Goal: Task Accomplishment & Management: Manage account settings

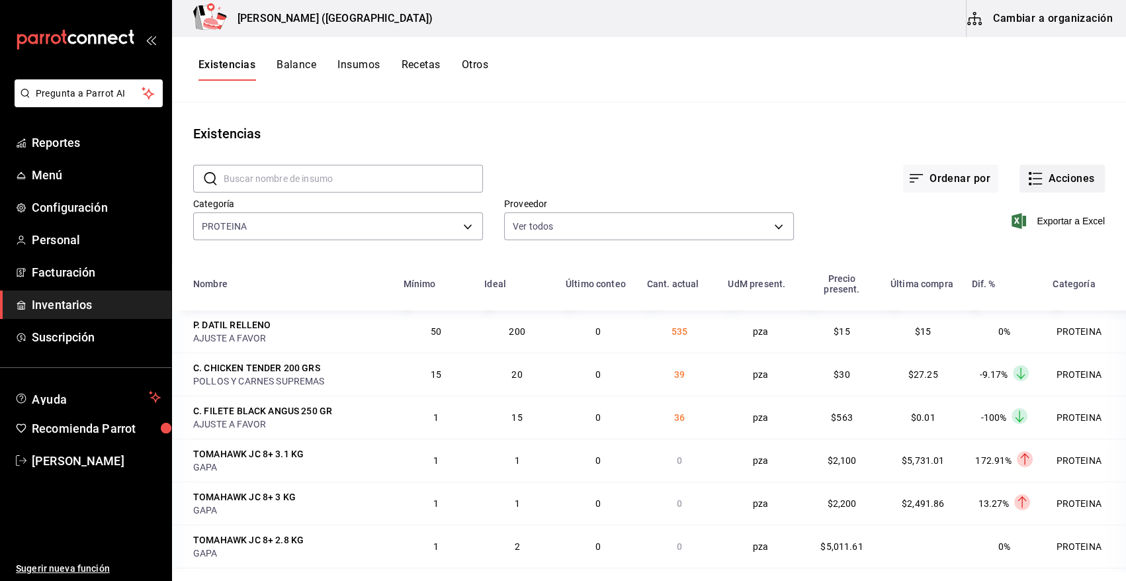
click at [1061, 183] on button "Acciones" at bounding box center [1062, 179] width 85 height 28
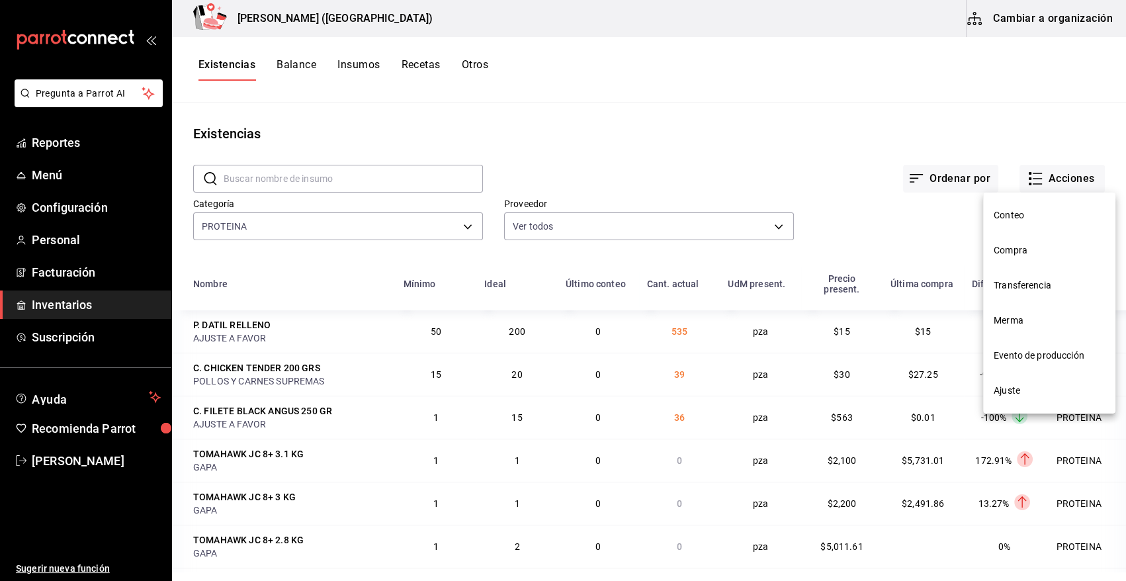
click at [1014, 251] on span "Compra" at bounding box center [1049, 251] width 111 height 14
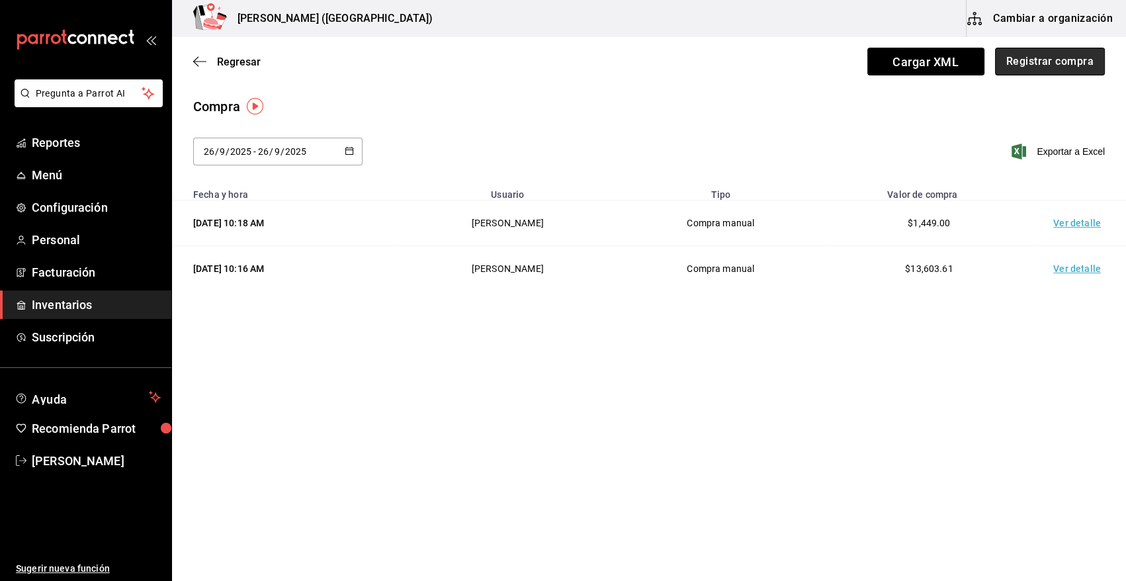
click at [1073, 68] on button "Registrar compra" at bounding box center [1050, 62] width 110 height 28
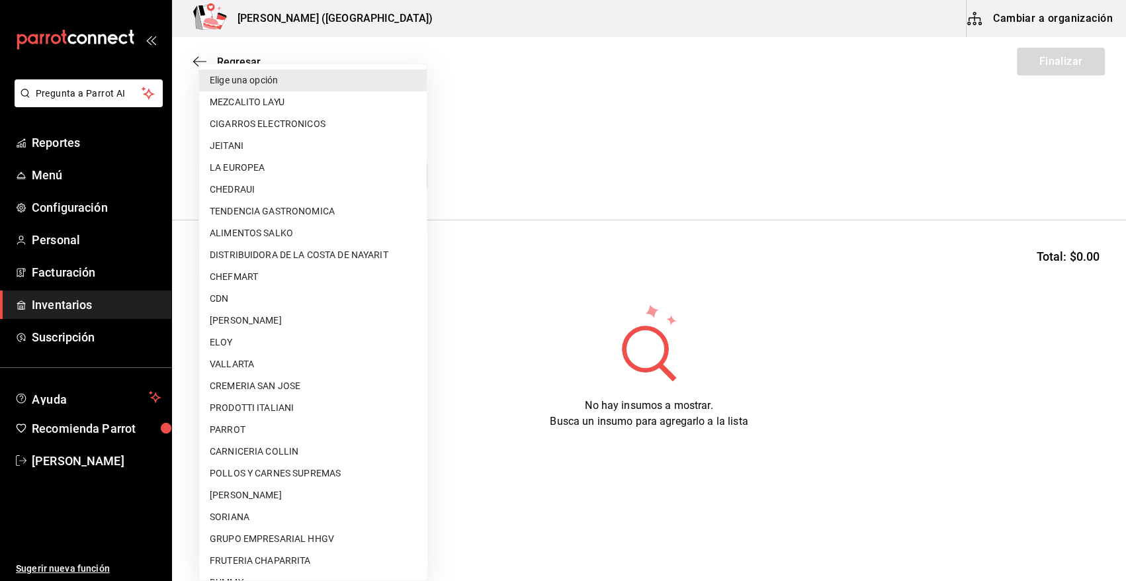
click at [242, 179] on body "Pregunta a Parrot AI Reportes Menú Configuración Personal Facturación Inventari…" at bounding box center [563, 253] width 1126 height 506
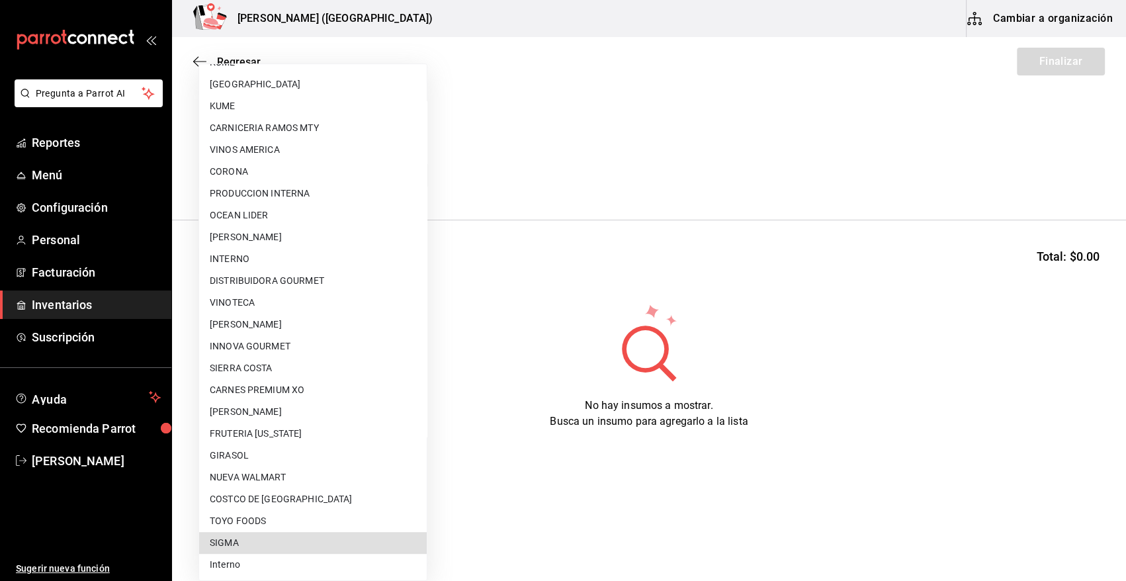
click at [280, 539] on li "SIGMA" at bounding box center [313, 543] width 228 height 22
type input "b3de96d6-3c20-45bc-abf9-e3c6c14f0adf"
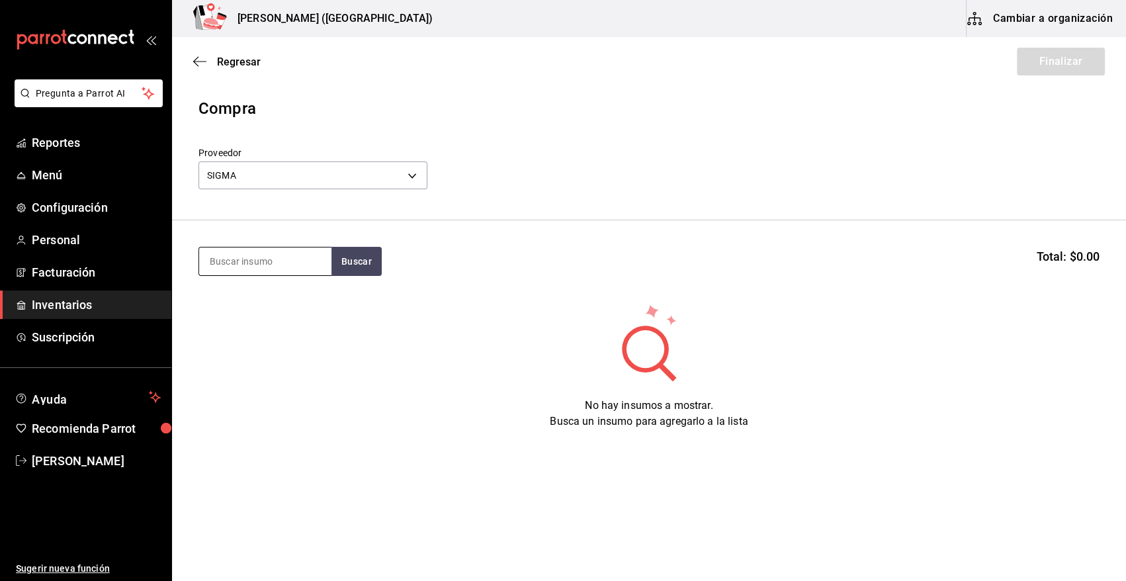
click at [271, 259] on input at bounding box center [265, 262] width 132 height 28
type input "CALLE"
click at [357, 255] on button "Buscar" at bounding box center [357, 261] width 50 height 29
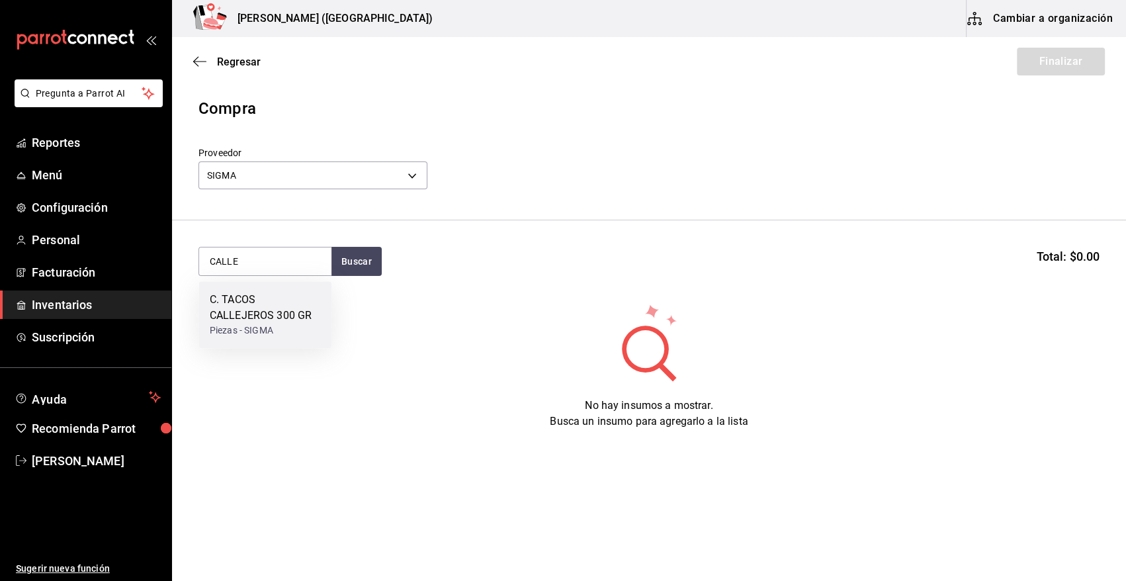
click at [258, 317] on div "C. TACOS CALLEJEROS 300 GR" at bounding box center [265, 308] width 111 height 32
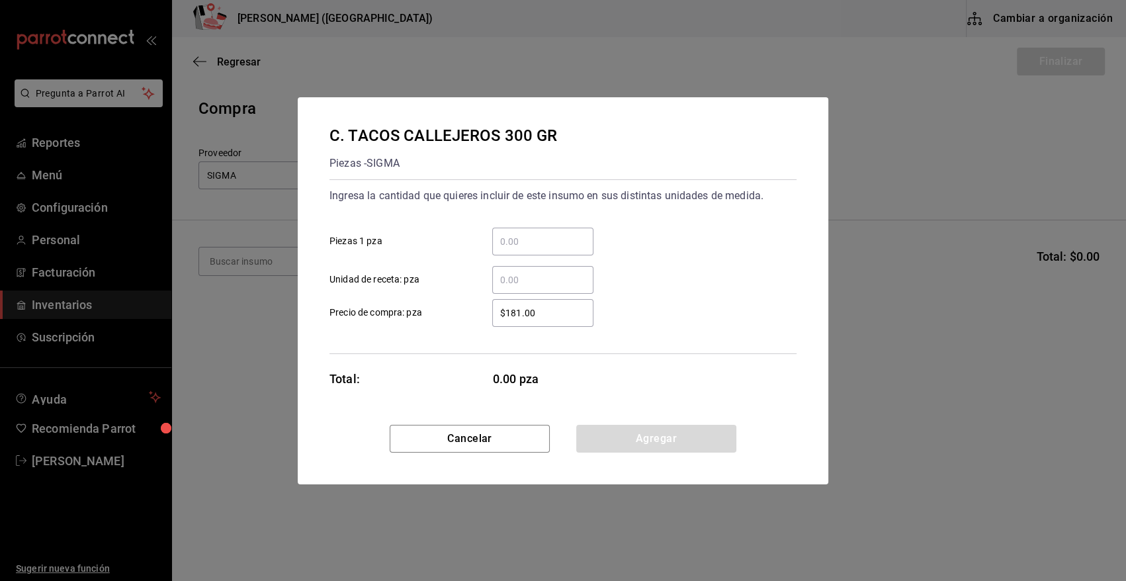
click at [532, 240] on input "​ Piezas 1 pza" at bounding box center [542, 242] width 101 height 16
type input "11"
drag, startPoint x: 572, startPoint y: 314, endPoint x: 424, endPoint y: 316, distance: 147.6
click at [424, 316] on label "$181.00 ​ Precio de compra: pza" at bounding box center [462, 313] width 264 height 28
type input "$243.41"
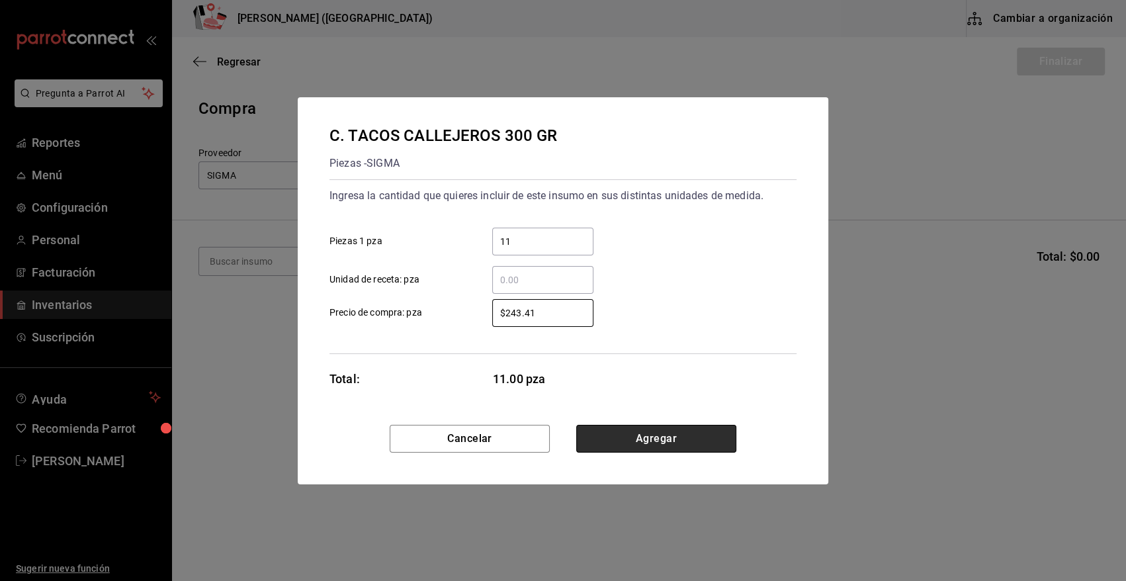
click at [699, 441] on button "Agregar" at bounding box center [656, 439] width 160 height 28
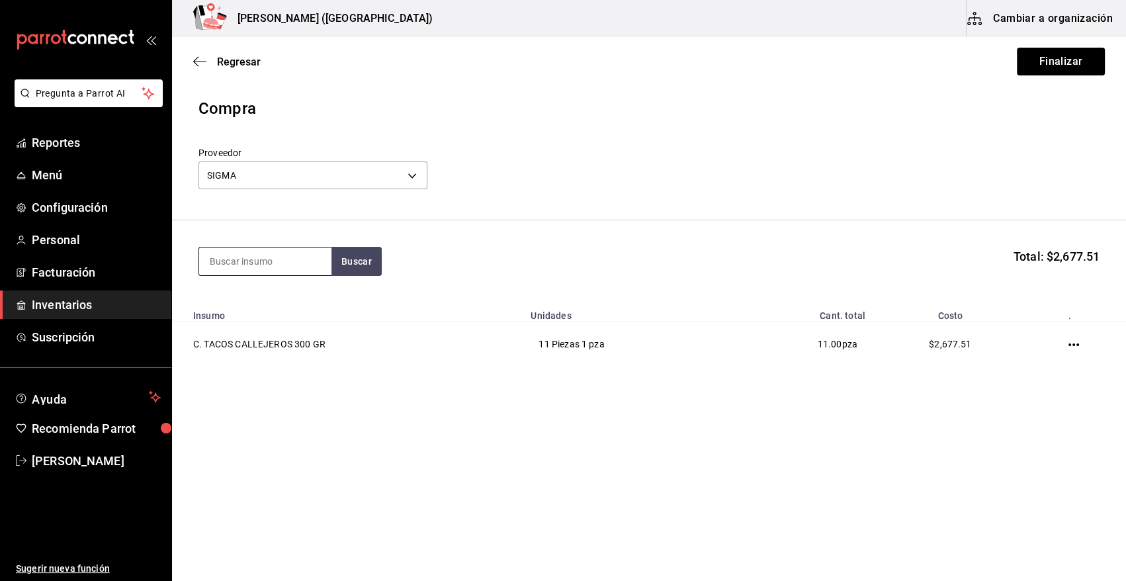
click at [258, 263] on input at bounding box center [265, 262] width 132 height 28
type input "TAPA"
click at [355, 255] on button "Buscar" at bounding box center [357, 261] width 50 height 29
click at [283, 295] on div "C. TAPA DE RIB EYE" at bounding box center [257, 300] width 94 height 16
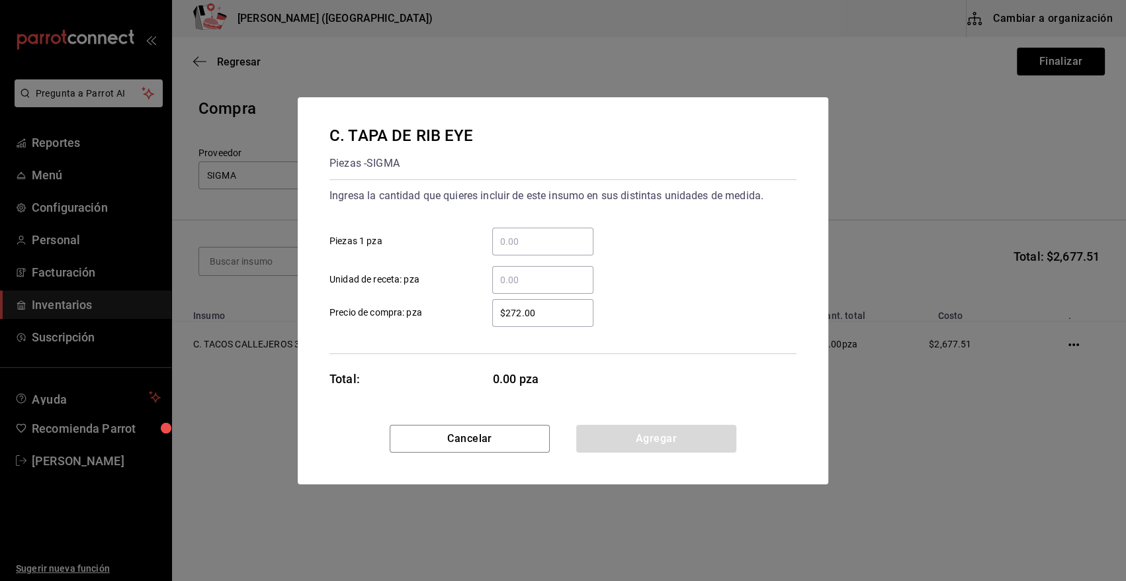
click at [530, 244] on input "​ Piezas 1 pza" at bounding box center [542, 242] width 101 height 16
type input "3"
type input "6"
drag, startPoint x: 539, startPoint y: 312, endPoint x: 452, endPoint y: 332, distance: 89.1
click at [452, 332] on div "Ingresa la cantidad que quieres incluir de este insumo en sus distintas unidade…" at bounding box center [563, 266] width 467 height 175
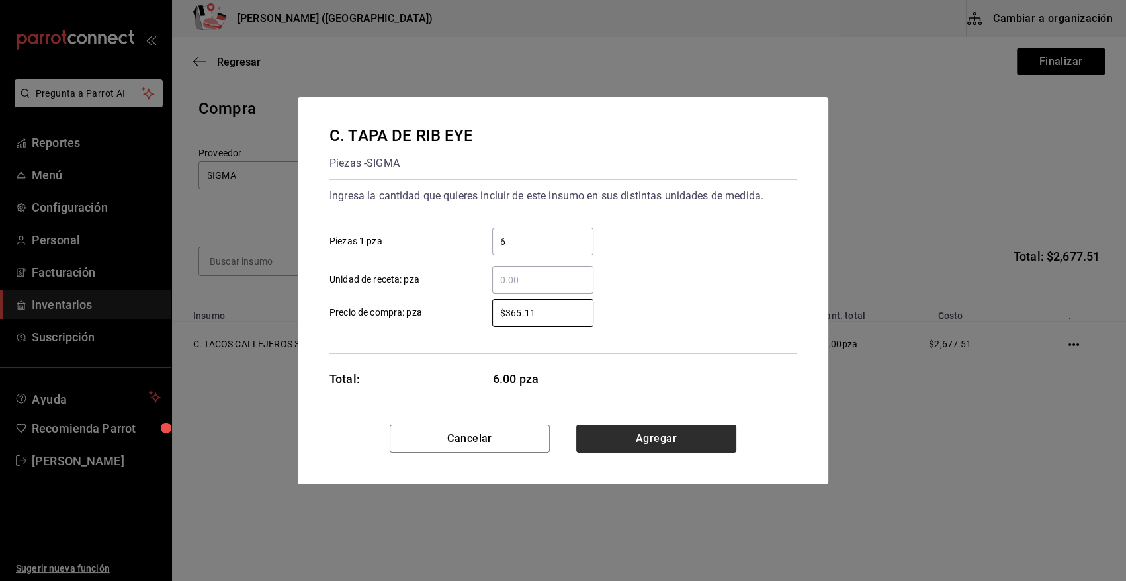
type input "$365.11"
click at [610, 437] on button "Agregar" at bounding box center [656, 439] width 160 height 28
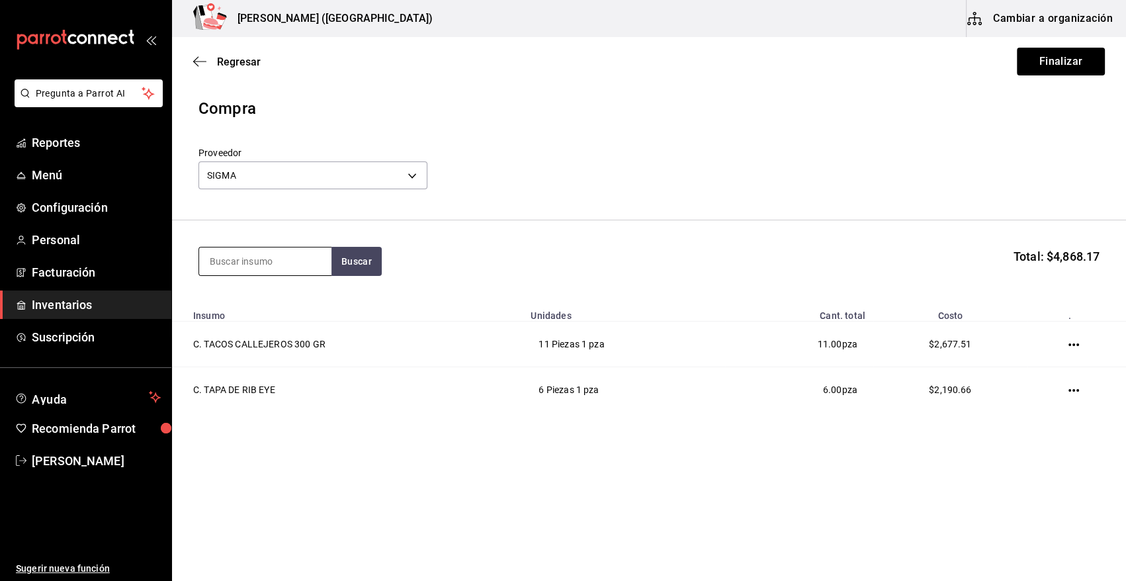
click at [226, 257] on input at bounding box center [265, 262] width 132 height 28
type input "CHICHARR"
click at [363, 272] on button "Buscar" at bounding box center [357, 261] width 50 height 29
click at [277, 295] on div "C. CHICHARRON RIB EYE 400 GR" at bounding box center [265, 308] width 111 height 32
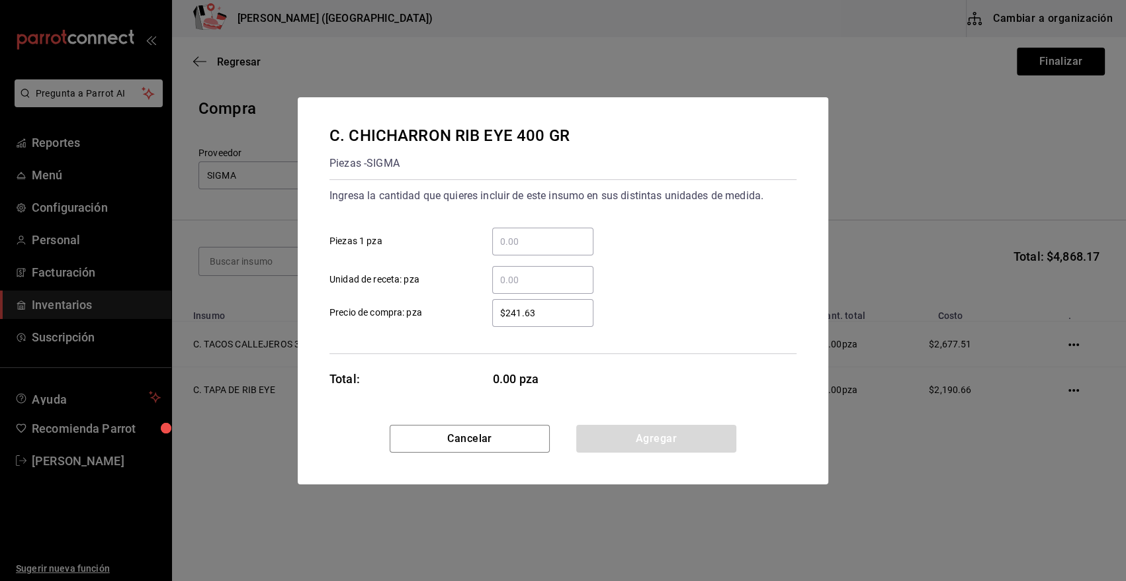
click at [577, 243] on input "​ Piezas 1 pza" at bounding box center [542, 242] width 101 height 16
type input "15"
drag, startPoint x: 549, startPoint y: 311, endPoint x: 403, endPoint y: 309, distance: 146.3
click at [403, 309] on label "$241.63 ​ Precio de compra: pza" at bounding box center [462, 313] width 264 height 28
type input "$324.54"
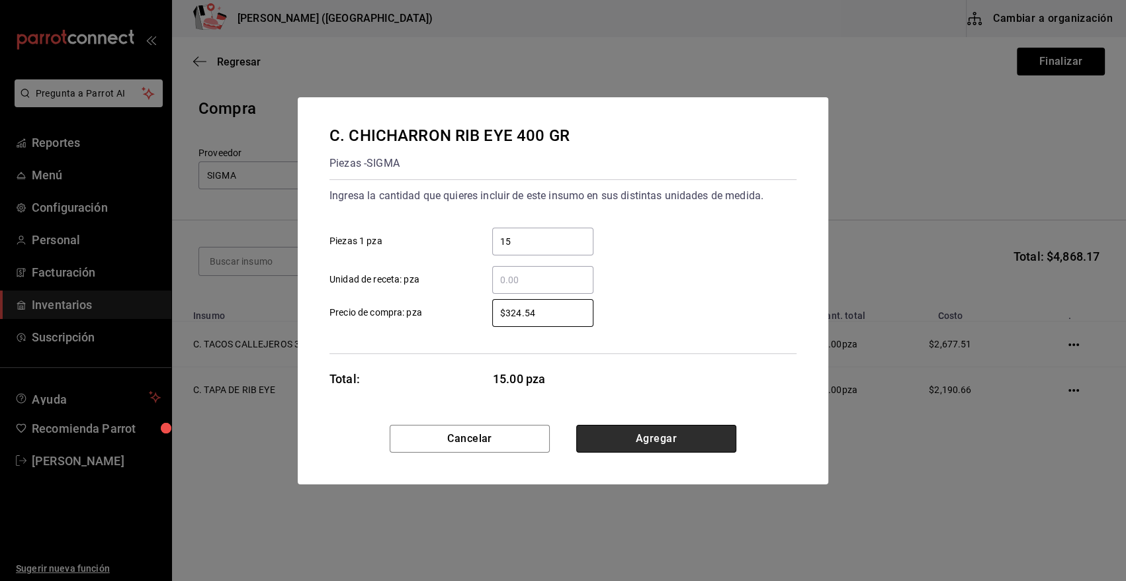
click at [686, 437] on button "Agregar" at bounding box center [656, 439] width 160 height 28
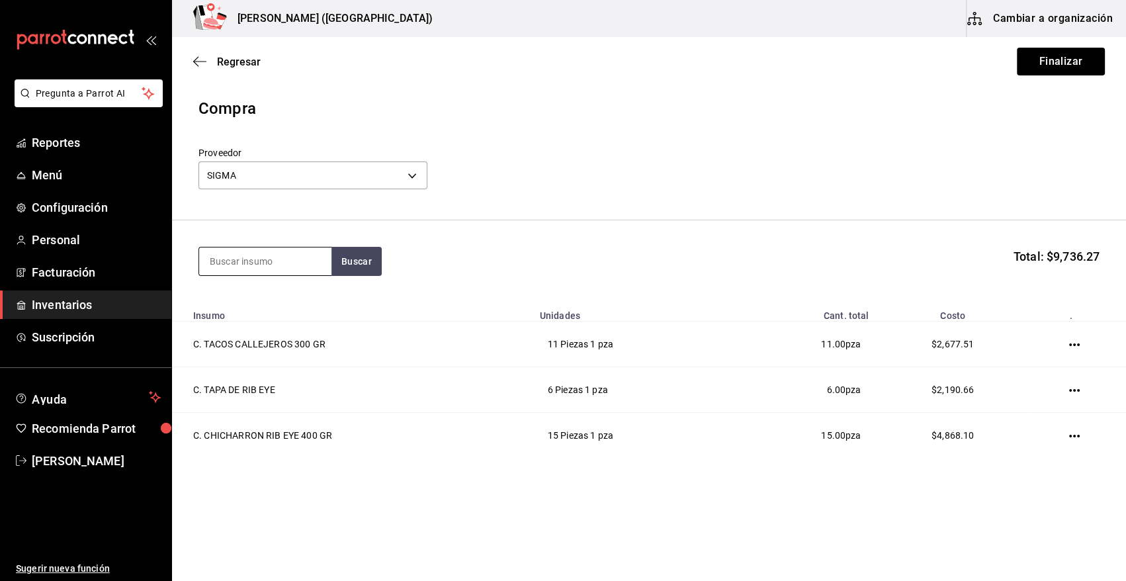
click at [255, 261] on input at bounding box center [265, 262] width 132 height 28
type input "VOLCAN"
click at [360, 275] on button "Buscar" at bounding box center [357, 261] width 50 height 29
click at [255, 304] on div "C. VOLCAN DE RIB EYE 300 GR" at bounding box center [265, 308] width 111 height 32
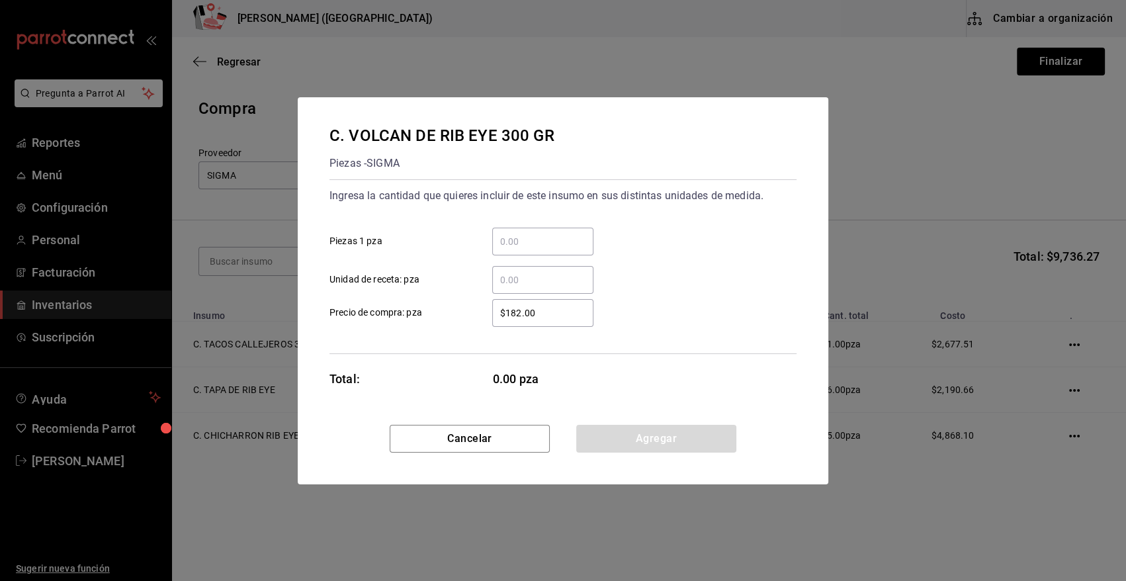
click at [525, 234] on input "​ Piezas 1 pza" at bounding box center [542, 242] width 101 height 16
type input "10"
drag, startPoint x: 543, startPoint y: 311, endPoint x: 366, endPoint y: 299, distance: 177.1
click at [366, 299] on label "$182.00 ​ Precio de compra: pza" at bounding box center [462, 313] width 264 height 28
type input "$243.41"
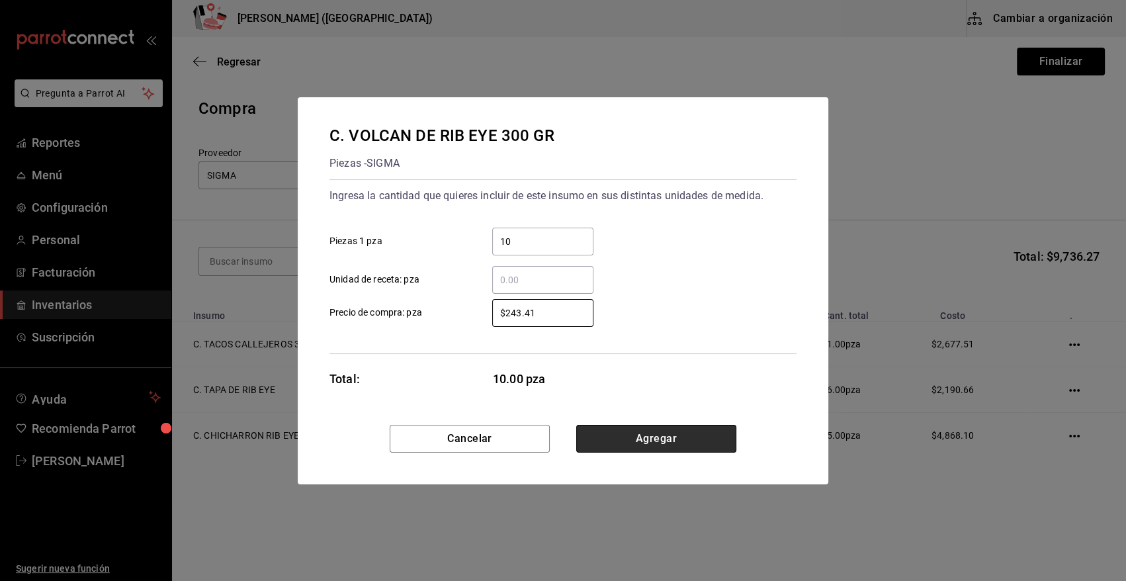
click at [684, 436] on button "Agregar" at bounding box center [656, 439] width 160 height 28
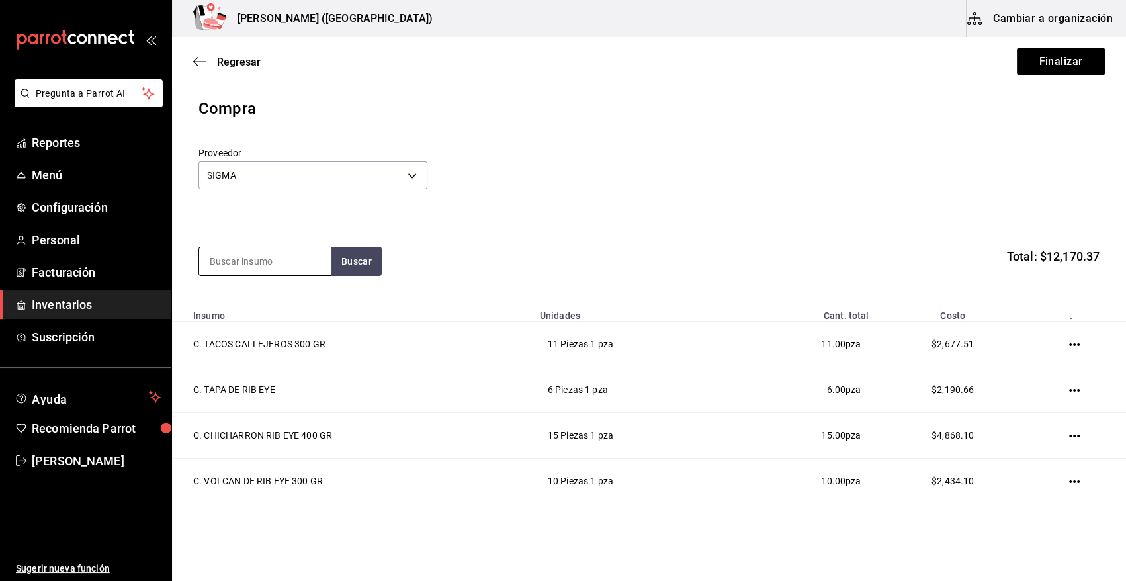
click at [222, 265] on input at bounding box center [265, 262] width 132 height 28
type input "BROC"
click at [371, 262] on button "Buscar" at bounding box center [357, 261] width 50 height 29
click at [271, 304] on div "C. BROCHETA DE RIB" at bounding box center [260, 300] width 101 height 16
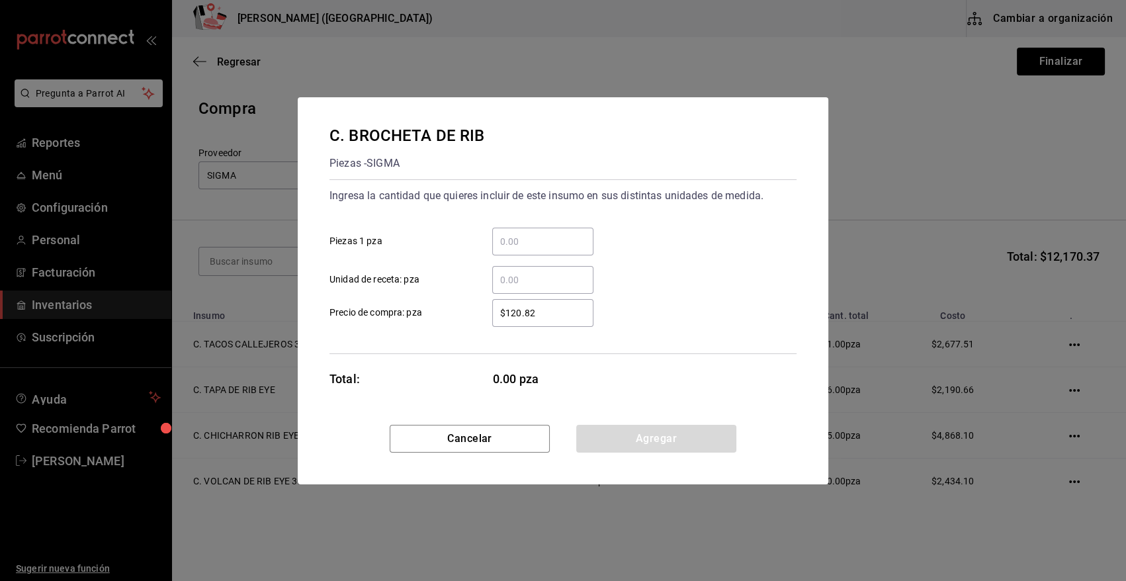
click at [510, 240] on input "​ Piezas 1 pza" at bounding box center [542, 242] width 101 height 16
type input "5"
drag, startPoint x: 562, startPoint y: 307, endPoint x: 357, endPoint y: 318, distance: 205.5
click at [357, 318] on label "$120.82 ​ Precio de compra: pza" at bounding box center [462, 313] width 264 height 28
type input "$146.04"
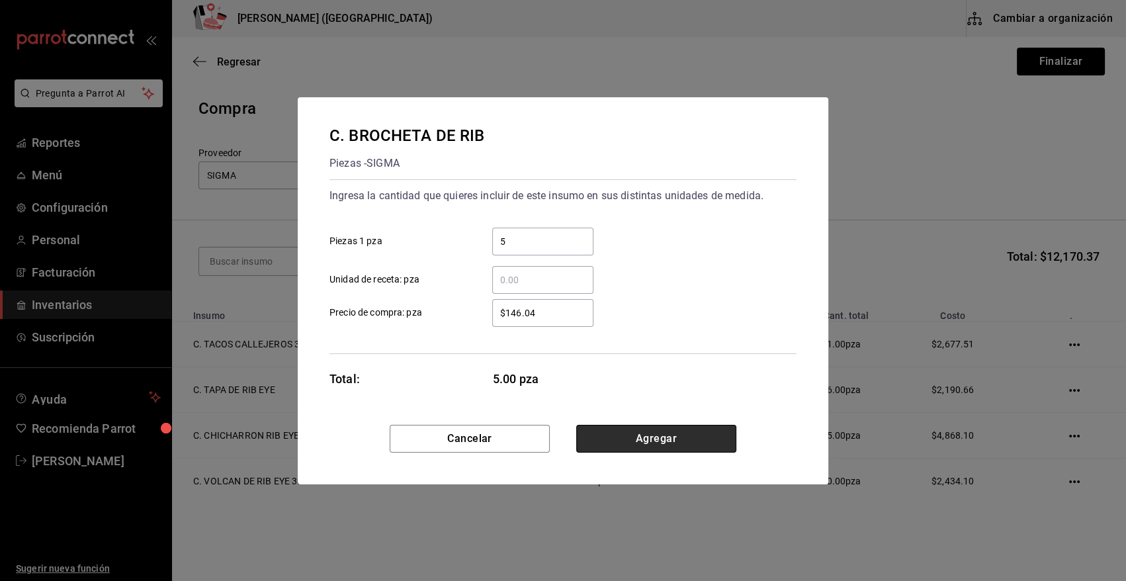
click at [653, 432] on button "Agregar" at bounding box center [656, 439] width 160 height 28
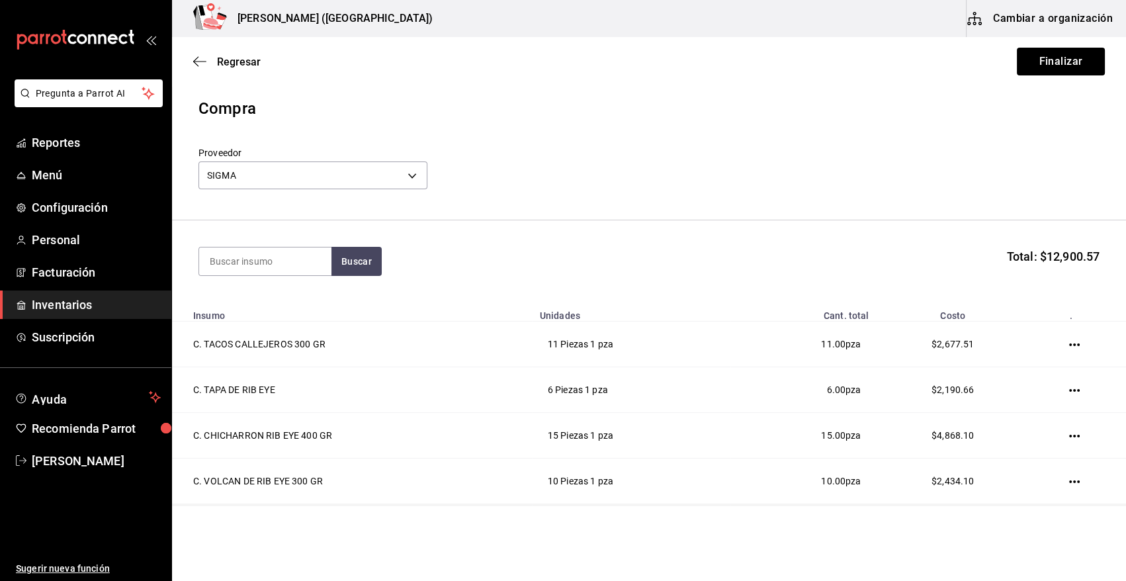
scroll to position [85, 0]
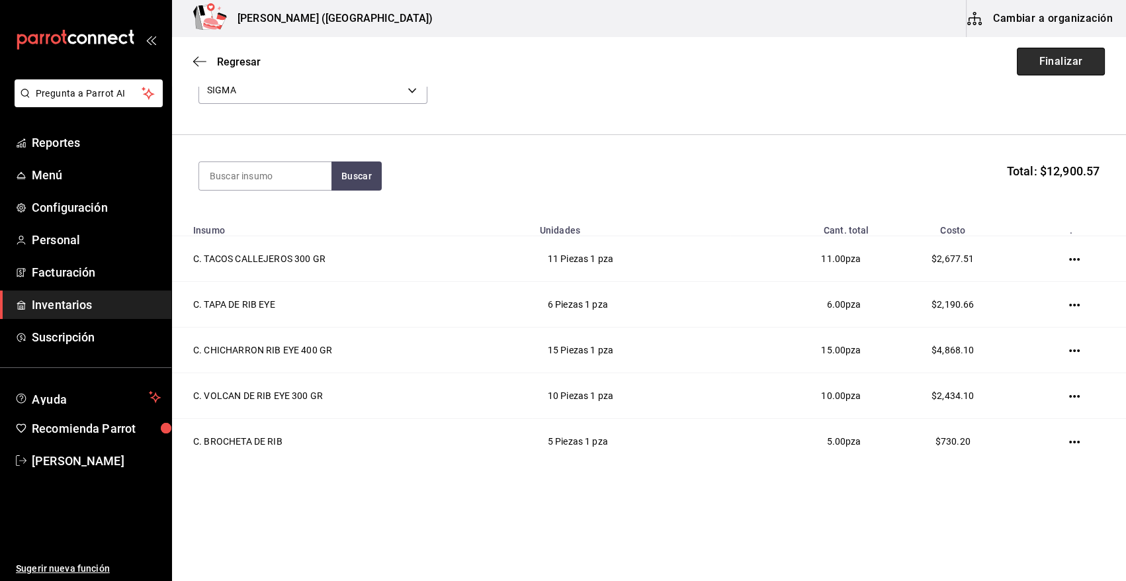
click at [1054, 55] on button "Finalizar" at bounding box center [1061, 62] width 88 height 28
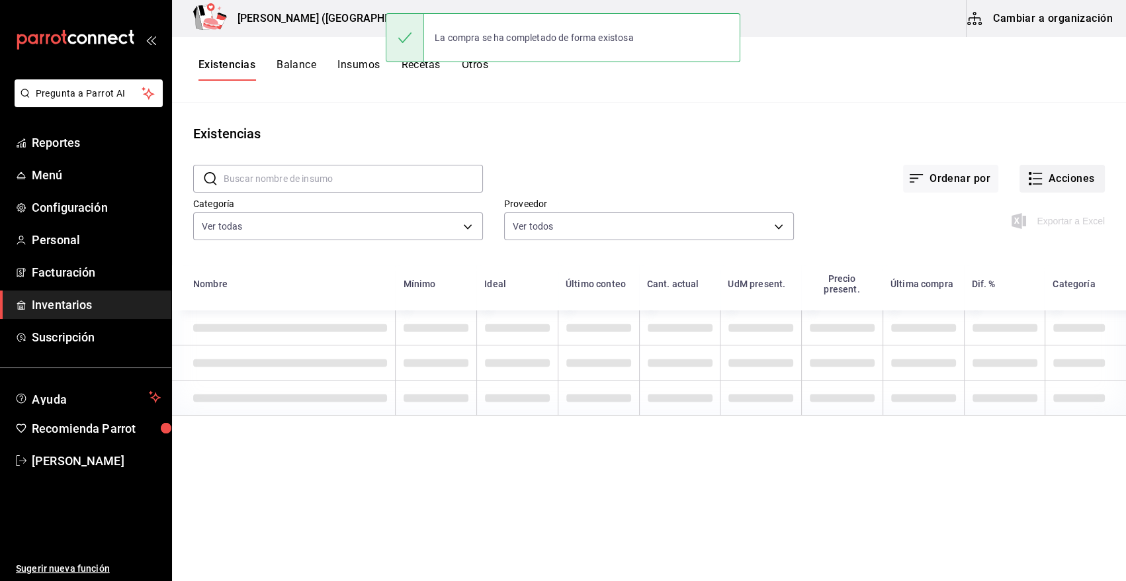
click at [1075, 179] on button "Acciones" at bounding box center [1062, 179] width 85 height 28
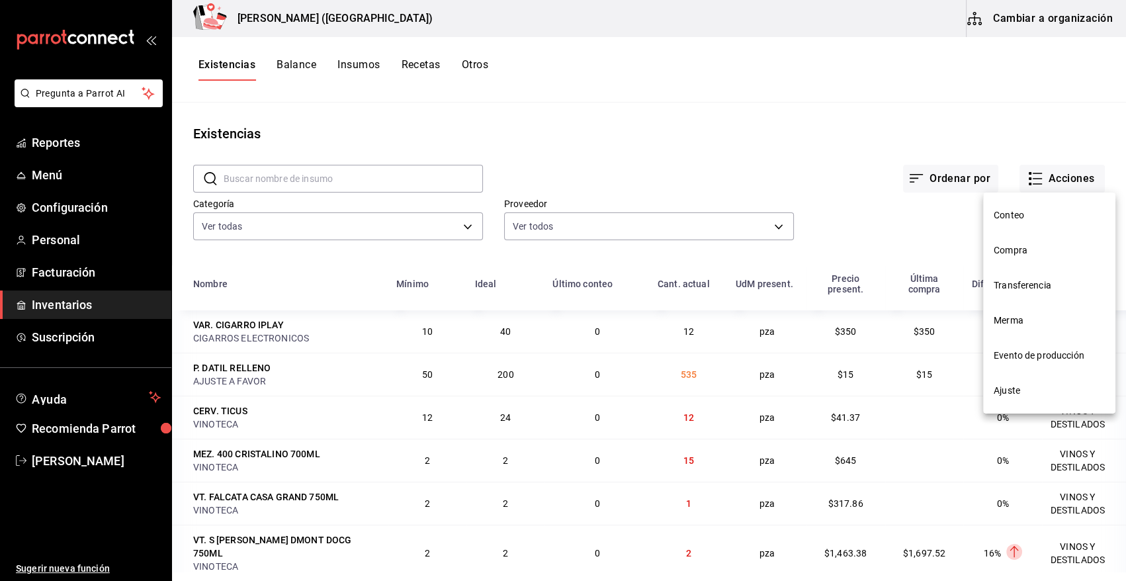
click at [1016, 258] on li "Compra" at bounding box center [1049, 250] width 132 height 35
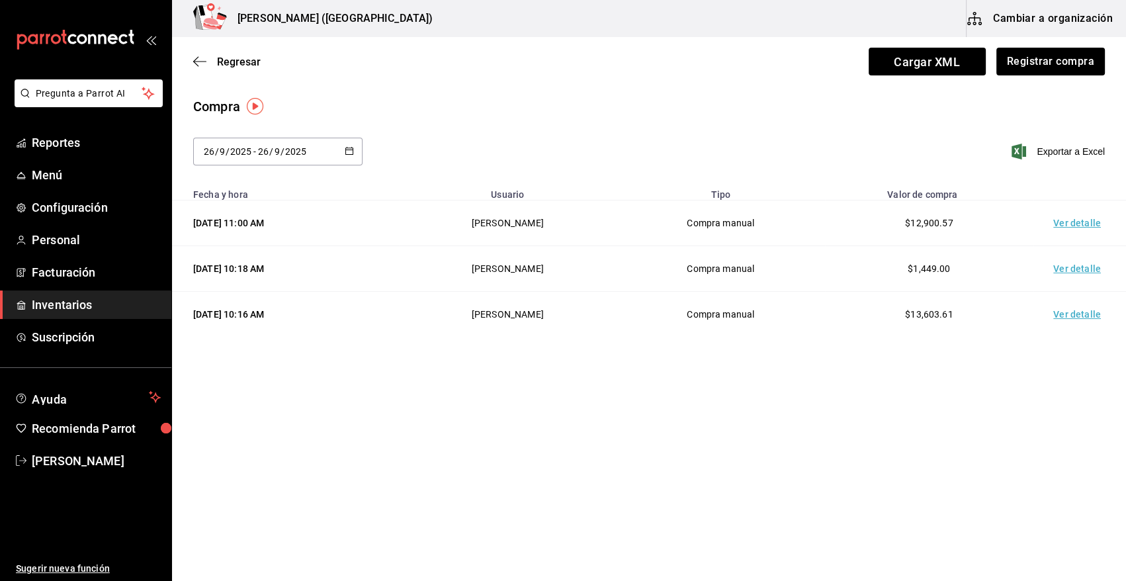
click at [1085, 226] on td "Ver detalle" at bounding box center [1080, 224] width 93 height 46
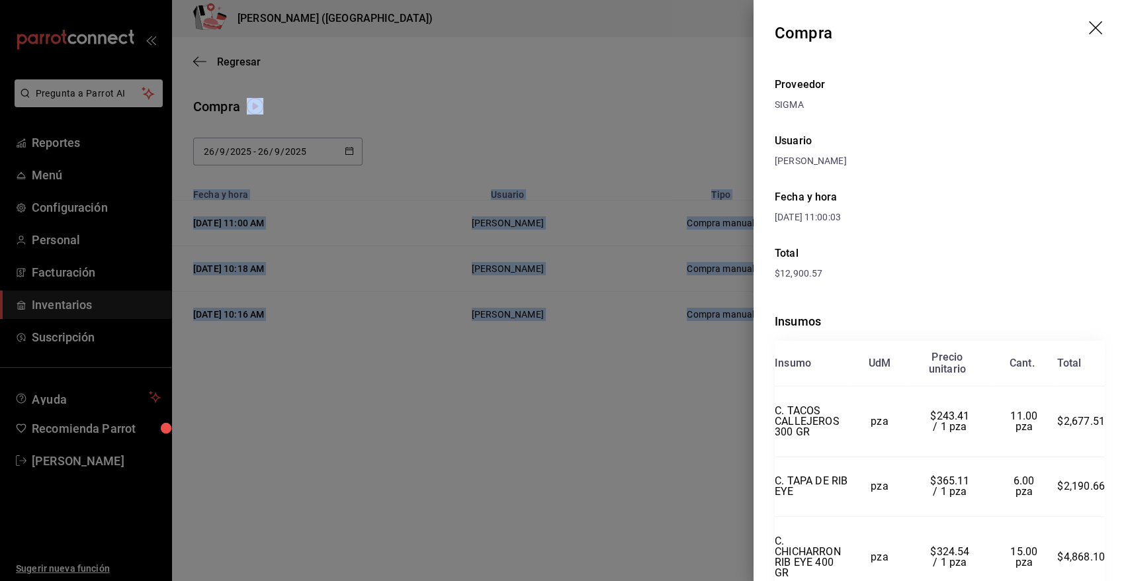
scroll to position [193, 0]
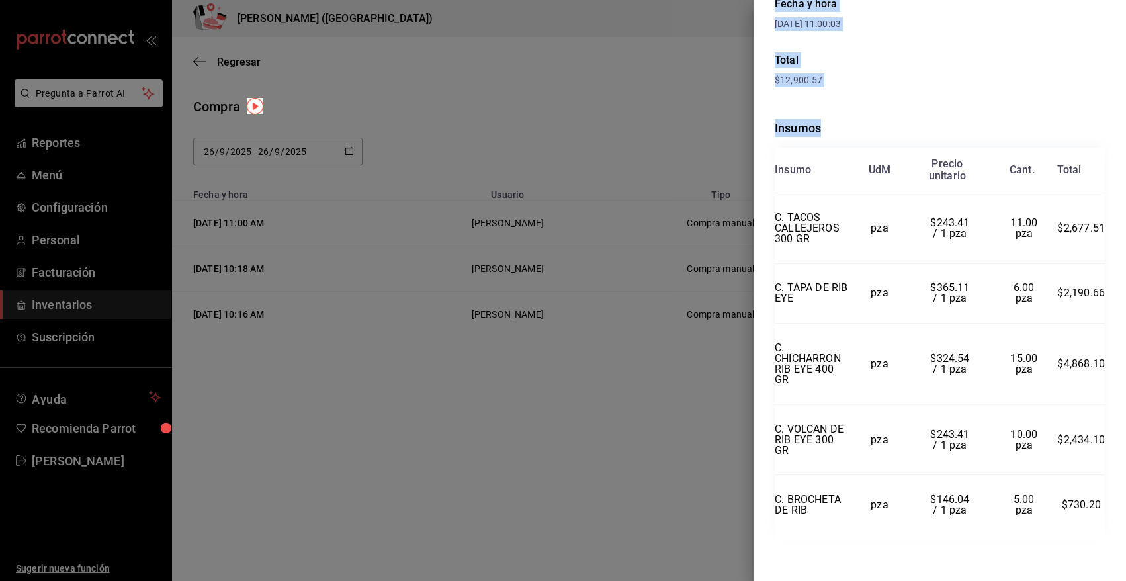
drag, startPoint x: 776, startPoint y: 30, endPoint x: 1114, endPoint y: 509, distance: 586.3
click at [1114, 509] on div "Compra Proveedor SIGMA Usuario Angy Madalena Fecha y hora 26/09/2025 11:00:03 T…" at bounding box center [940, 290] width 373 height 581
copy div "Compra Proveedor SIGMA Usuario Angy Madalena Fecha y hora 26/09/2025 11:00:03 T…"
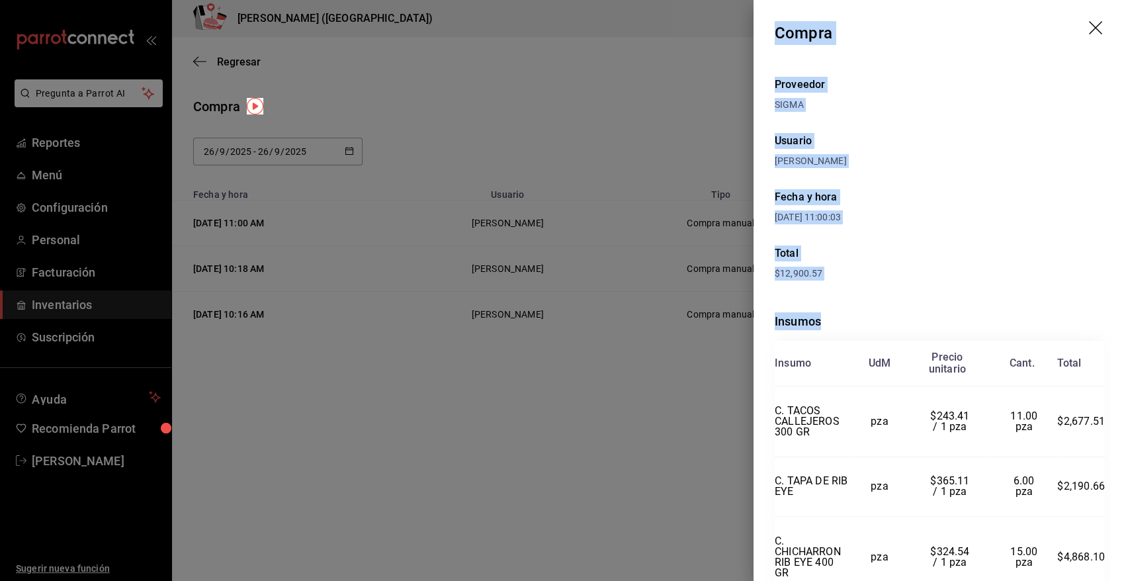
click at [1089, 27] on icon "drag" at bounding box center [1097, 29] width 16 height 16
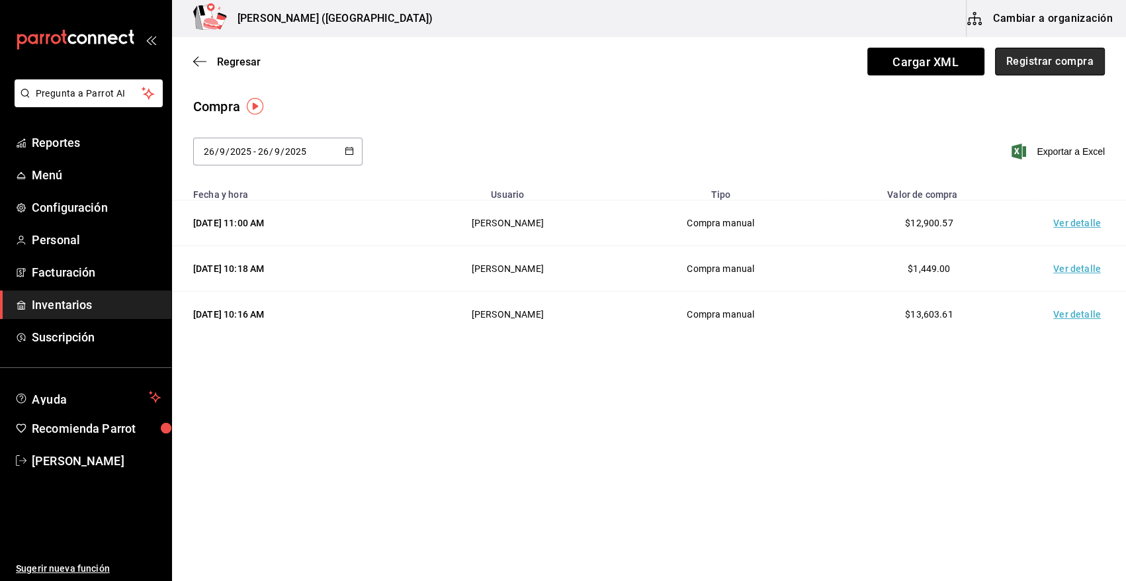
click at [1075, 65] on button "Registrar compra" at bounding box center [1050, 62] width 110 height 28
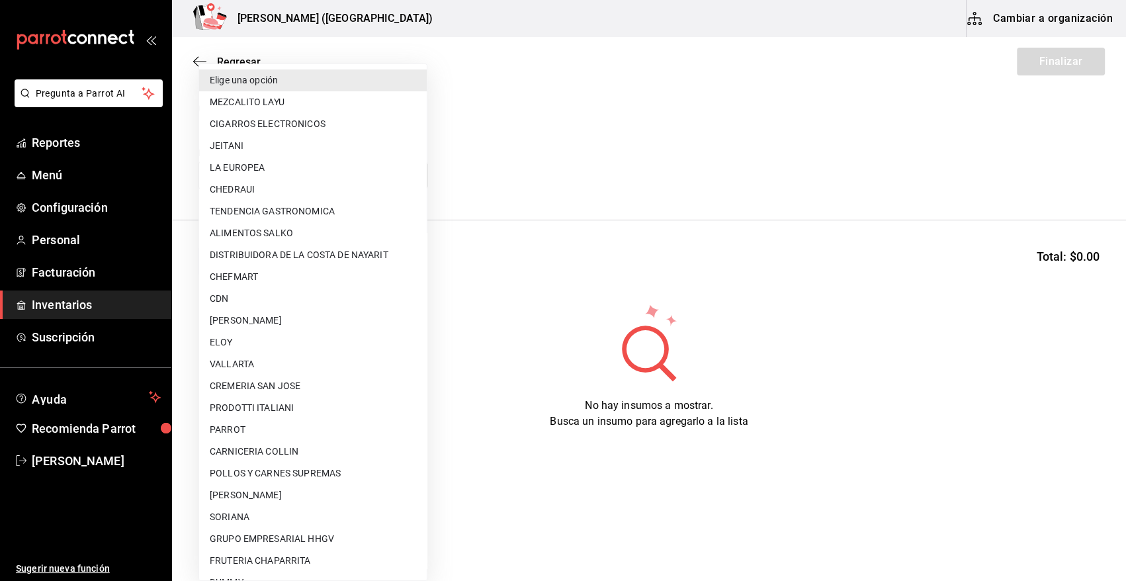
click at [333, 179] on body "Pregunta a Parrot AI Reportes Menú Configuración Personal Facturación Inventari…" at bounding box center [563, 253] width 1126 height 506
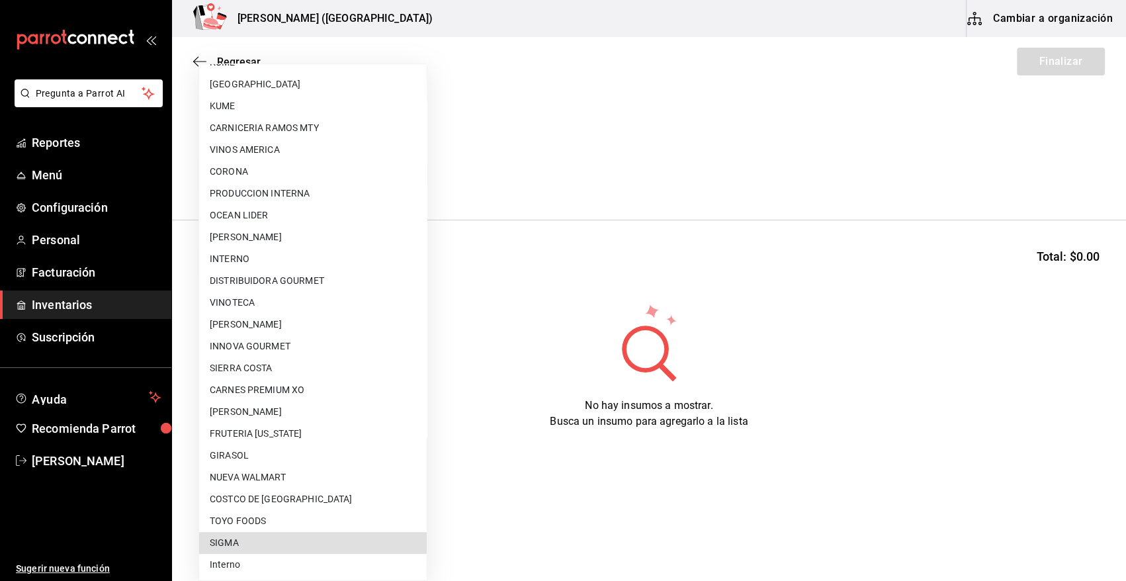
click at [302, 542] on li "SIGMA" at bounding box center [313, 543] width 228 height 22
type input "b3de96d6-3c20-45bc-abf9-e3c6c14f0adf"
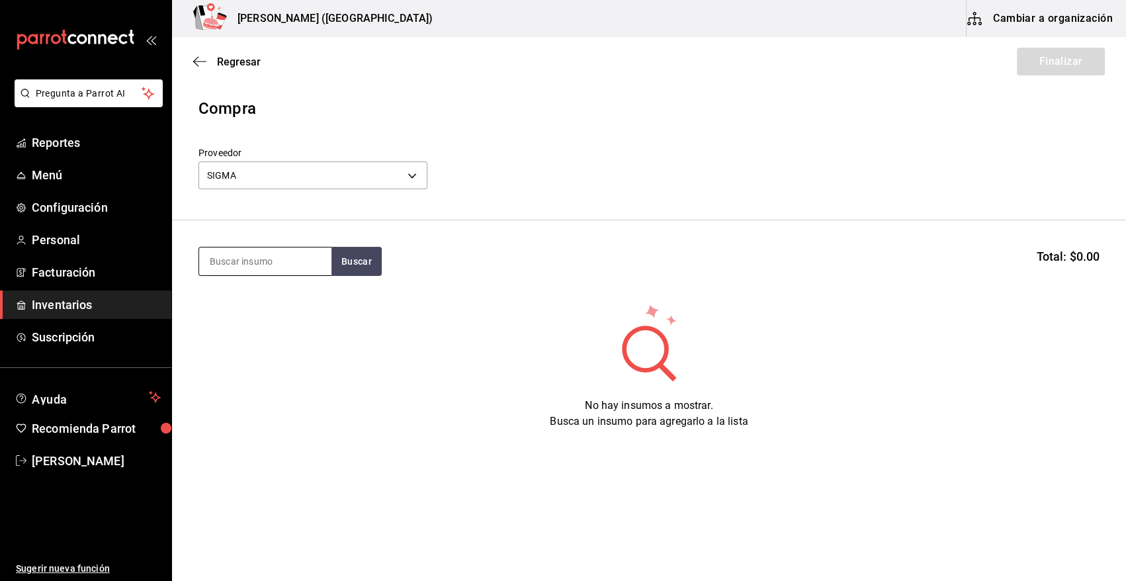
click at [270, 261] on input at bounding box center [265, 262] width 132 height 28
type input "FILETE"
click at [343, 261] on button "Buscar" at bounding box center [357, 261] width 50 height 29
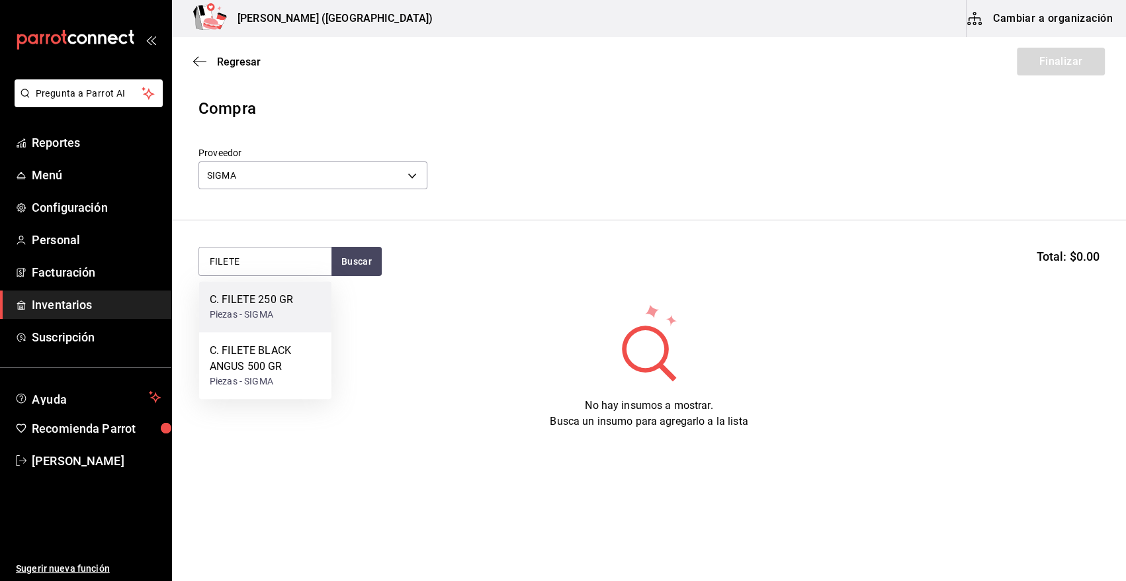
click at [287, 306] on div "C. FILETE 250 GR" at bounding box center [251, 300] width 83 height 16
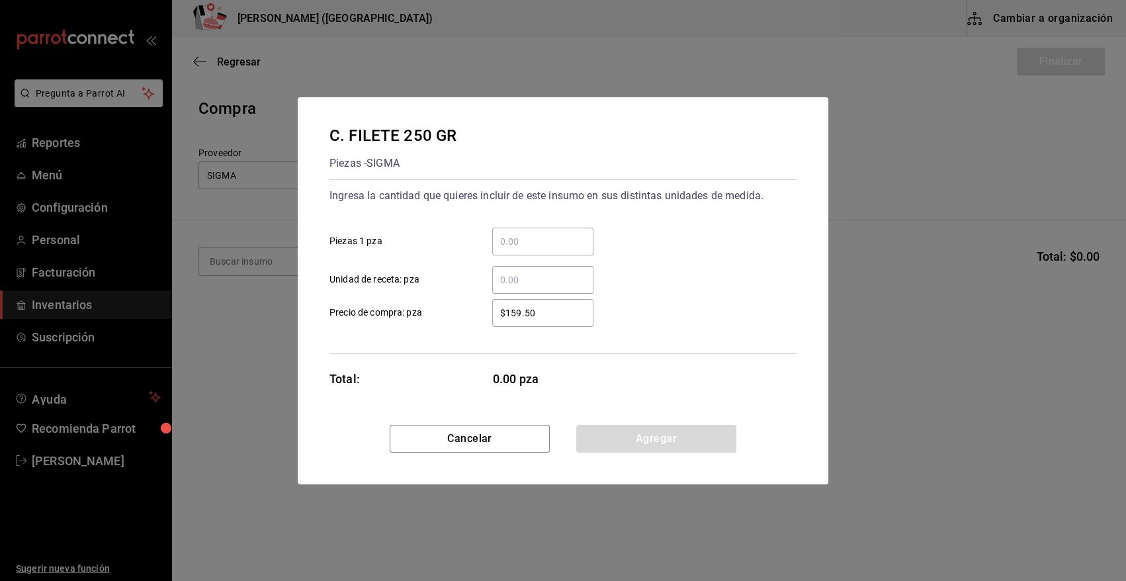
click at [529, 238] on input "​ Piezas 1 pza" at bounding box center [542, 242] width 101 height 16
type input "29"
drag, startPoint x: 553, startPoint y: 320, endPoint x: 424, endPoint y: 318, distance: 129.1
click at [424, 318] on label "$159.50 ​ Precio de compra: pza" at bounding box center [462, 313] width 264 height 28
type input "$222.97"
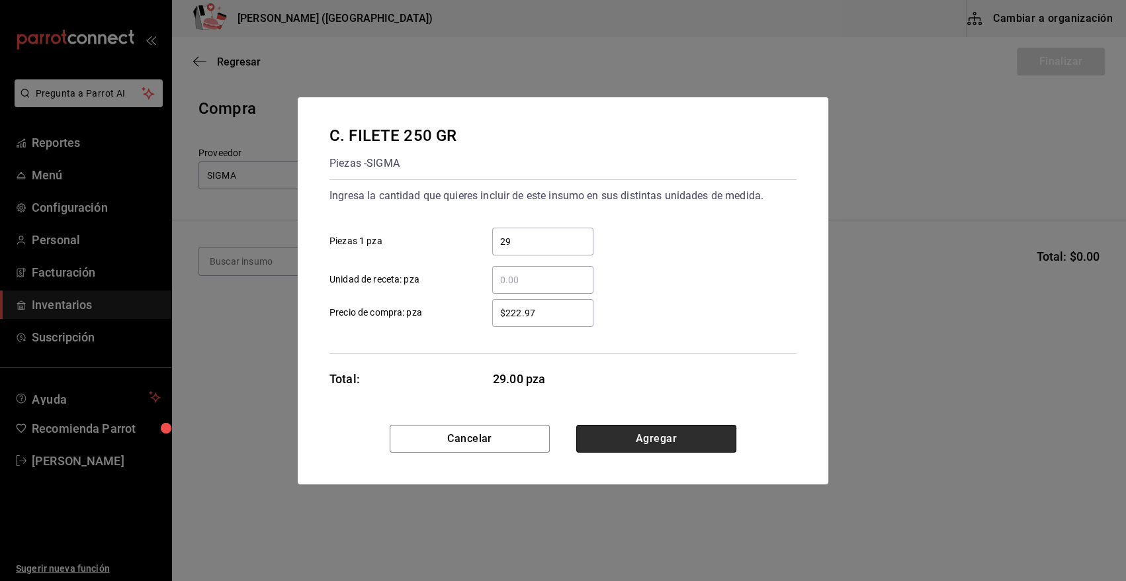
click at [673, 431] on button "Agregar" at bounding box center [656, 439] width 160 height 28
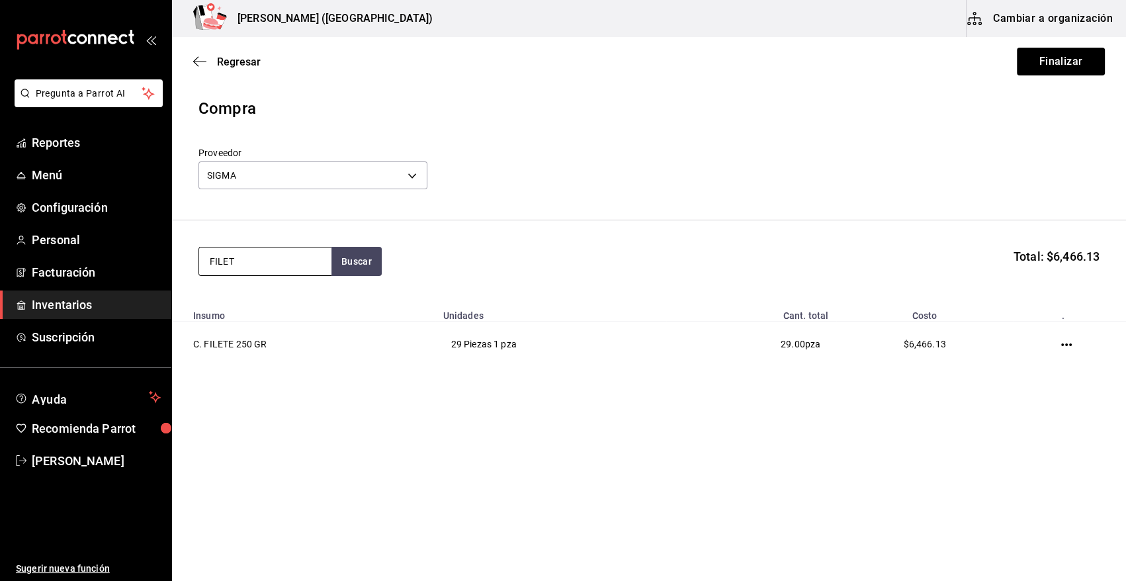
type input "FILETE"
click at [271, 306] on div "C. FILETE BLACK ANGUS 500 GR" at bounding box center [265, 308] width 111 height 32
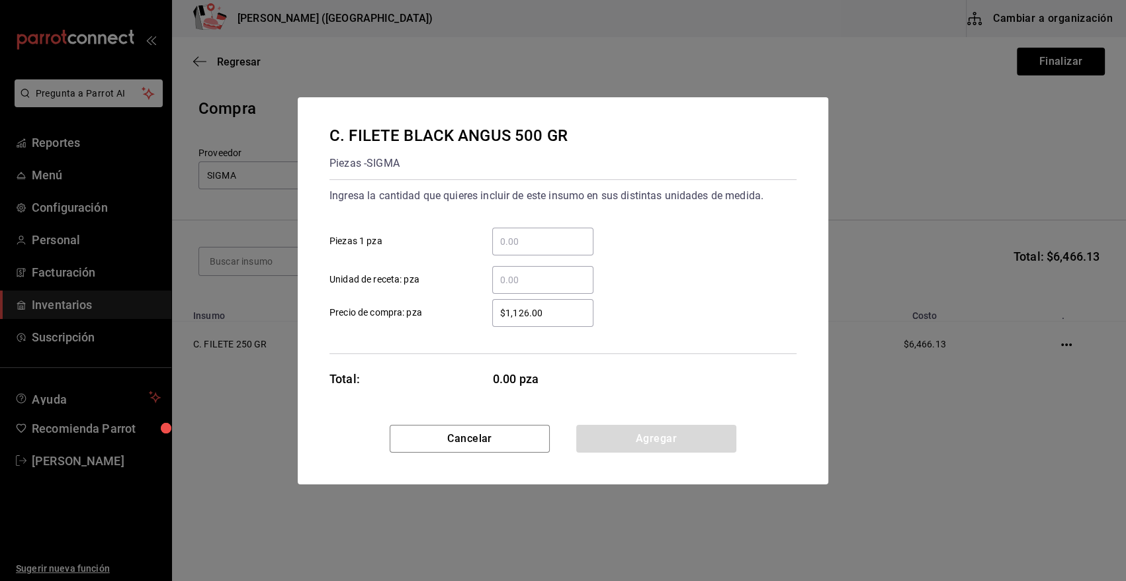
click at [532, 248] on input "​ Piezas 1 pza" at bounding box center [542, 242] width 101 height 16
type input "33"
drag, startPoint x: 557, startPoint y: 310, endPoint x: 384, endPoint y: 312, distance: 172.7
click at [384, 312] on label "$1,126.00 ​ Precio de compra: pza" at bounding box center [462, 313] width 264 height 28
type input "$445.94"
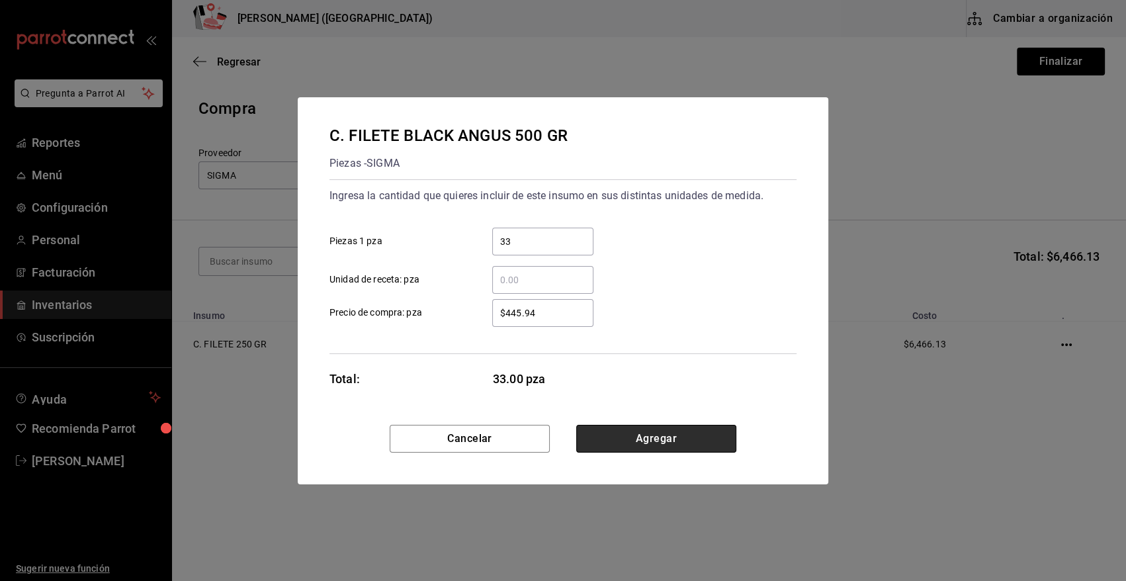
click at [651, 449] on button "Agregar" at bounding box center [656, 439] width 160 height 28
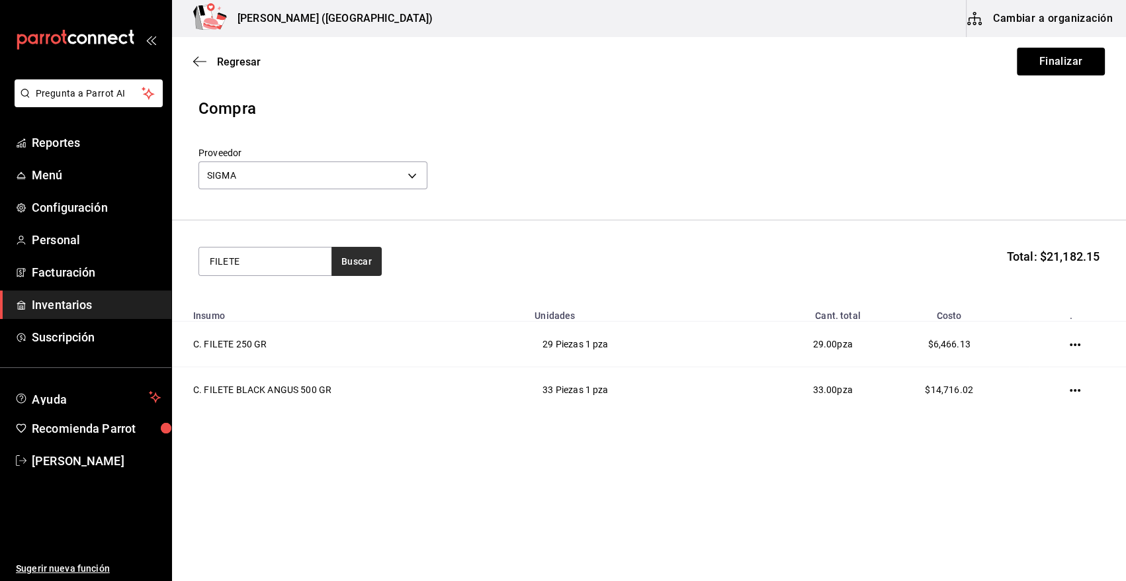
type input "FILETE"
click at [370, 257] on button "Buscar" at bounding box center [357, 261] width 50 height 29
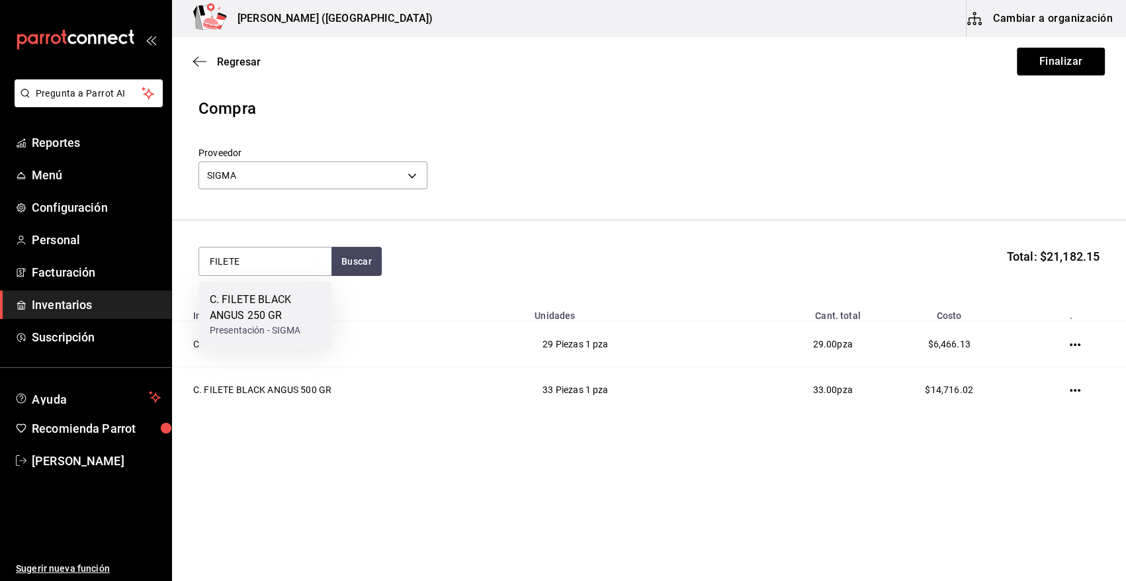
click at [291, 320] on div "C. FILETE BLACK ANGUS 250 GR" at bounding box center [265, 308] width 111 height 32
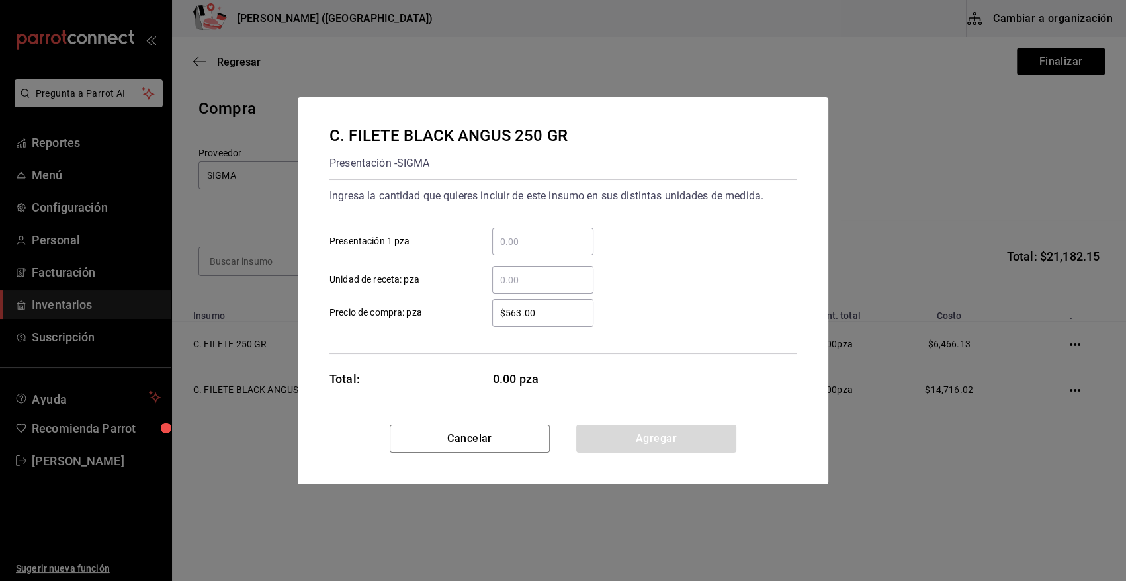
click at [523, 239] on input "​ Presentación 1 pza" at bounding box center [542, 242] width 101 height 16
type input "31"
drag, startPoint x: 545, startPoint y: 315, endPoint x: 438, endPoint y: 320, distance: 106.7
click at [438, 320] on label "$563.00 ​ Precio de compra: pza" at bounding box center [462, 313] width 264 height 28
type input "$222.97"
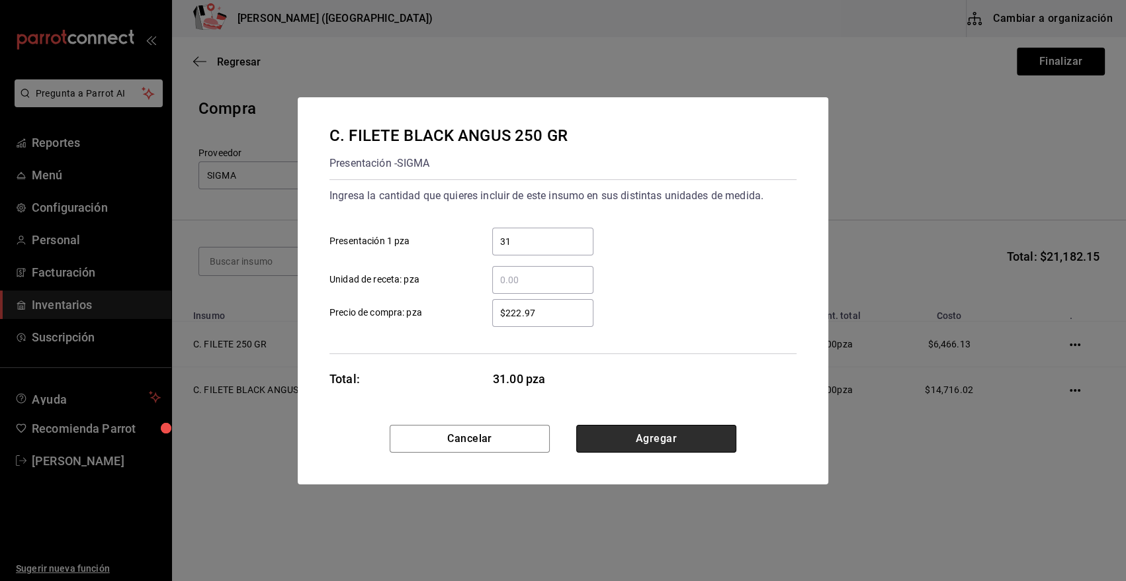
click at [618, 425] on button "Agregar" at bounding box center [656, 439] width 160 height 28
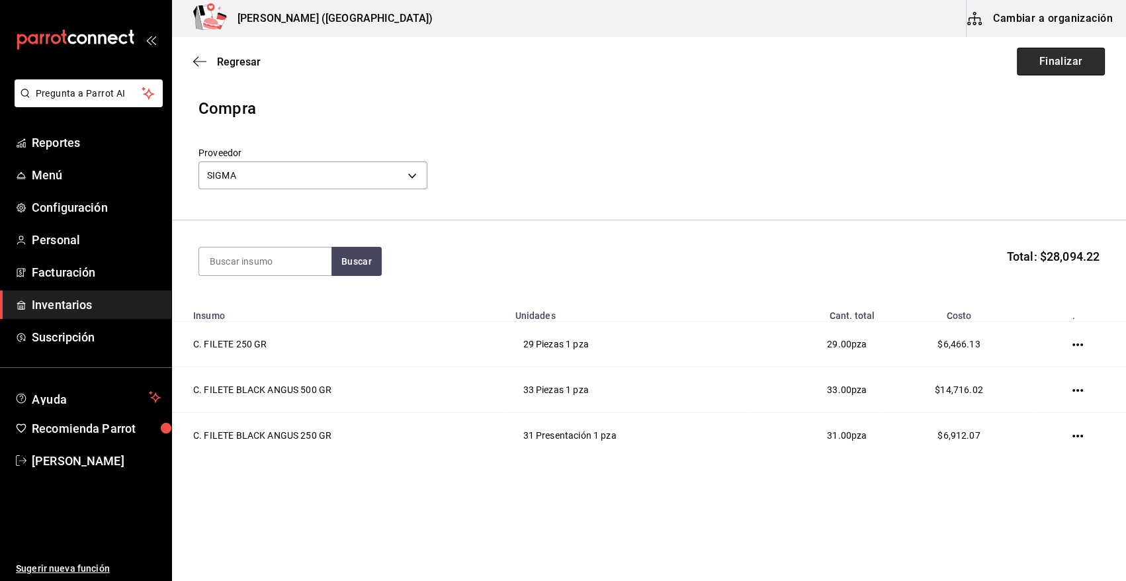
click at [1040, 60] on button "Finalizar" at bounding box center [1061, 62] width 88 height 28
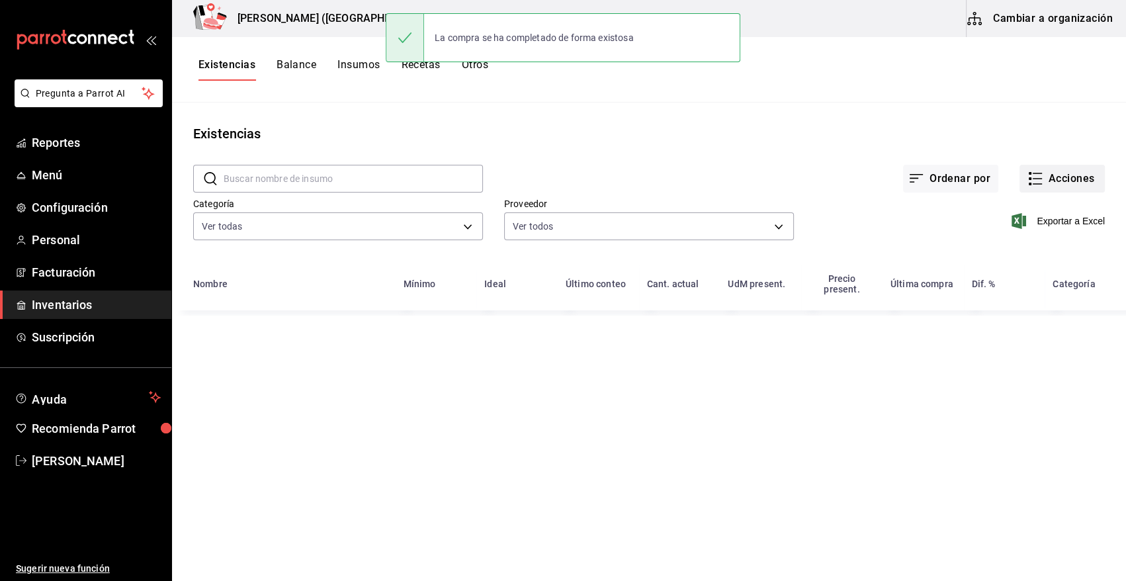
click at [1074, 177] on button "Acciones" at bounding box center [1062, 179] width 85 height 28
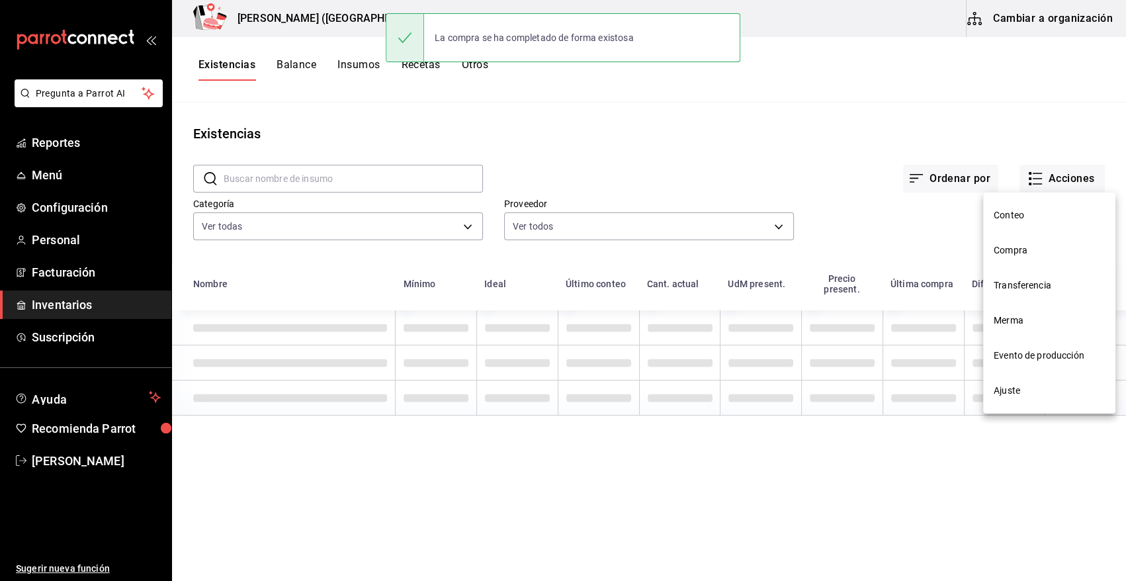
click at [1021, 252] on span "Compra" at bounding box center [1049, 251] width 111 height 14
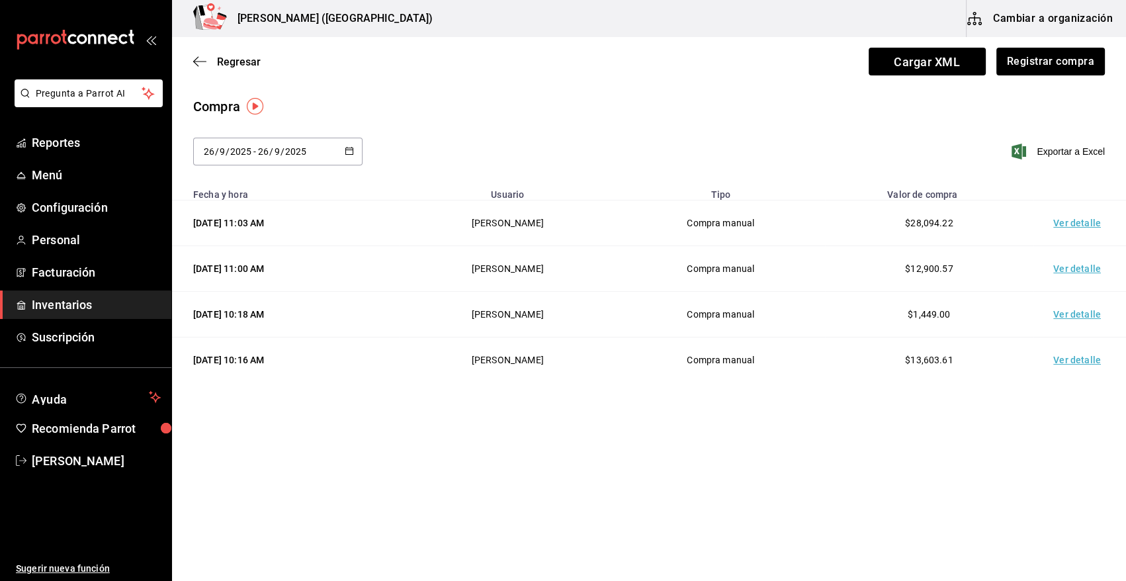
click at [1079, 219] on td "Ver detalle" at bounding box center [1080, 224] width 93 height 46
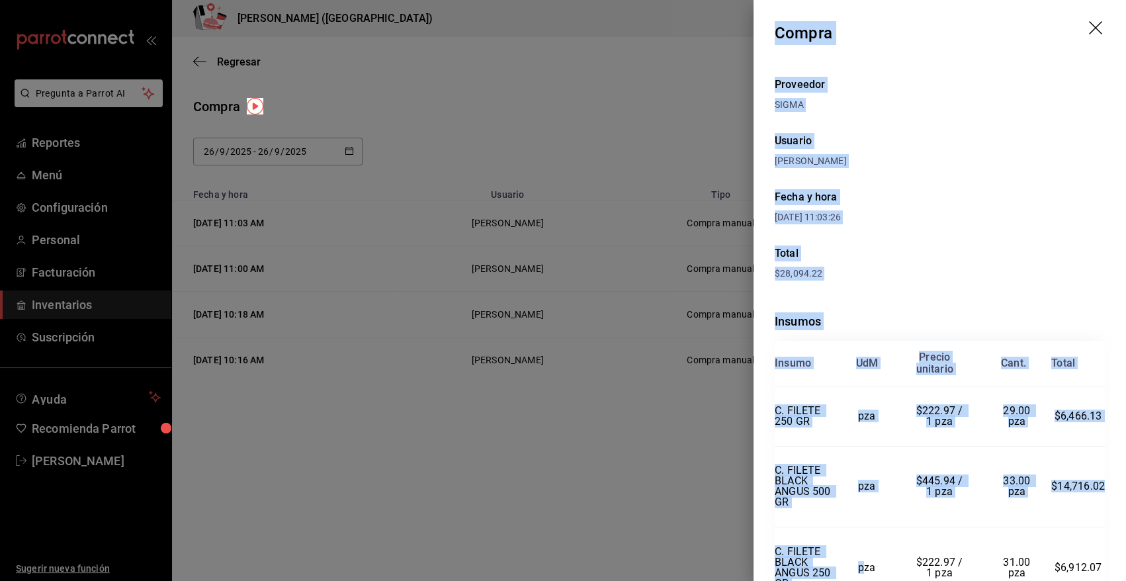
scroll to position [73, 0]
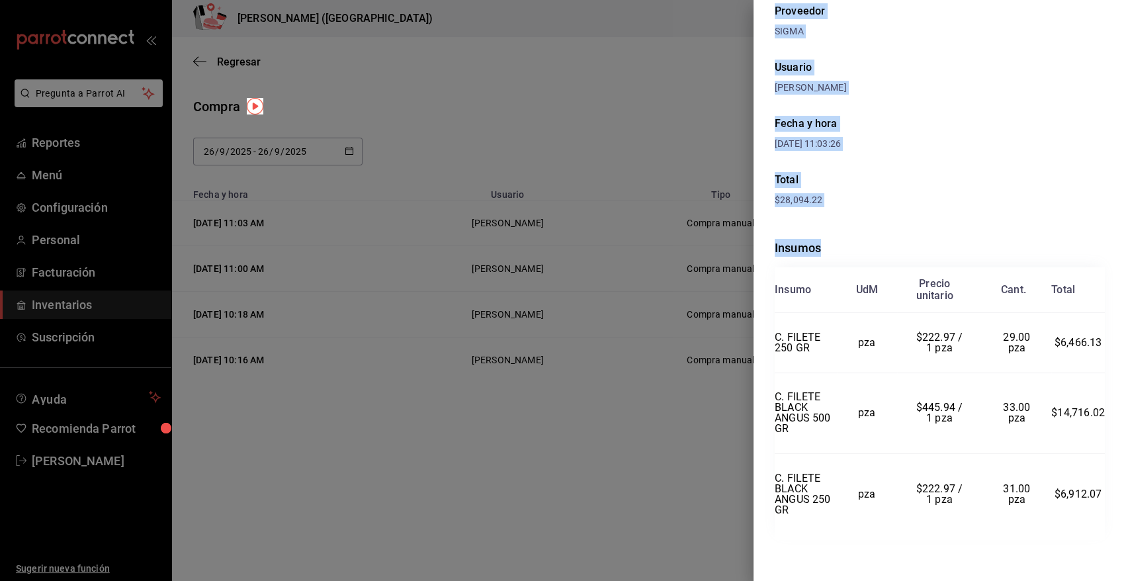
drag, startPoint x: 777, startPoint y: 33, endPoint x: 1103, endPoint y: 496, distance: 565.7
click at [1103, 496] on div "Compra Proveedor SIGMA Usuario Angy Madalena Fecha y hora 26/09/2025 11:03:26 T…" at bounding box center [940, 290] width 373 height 581
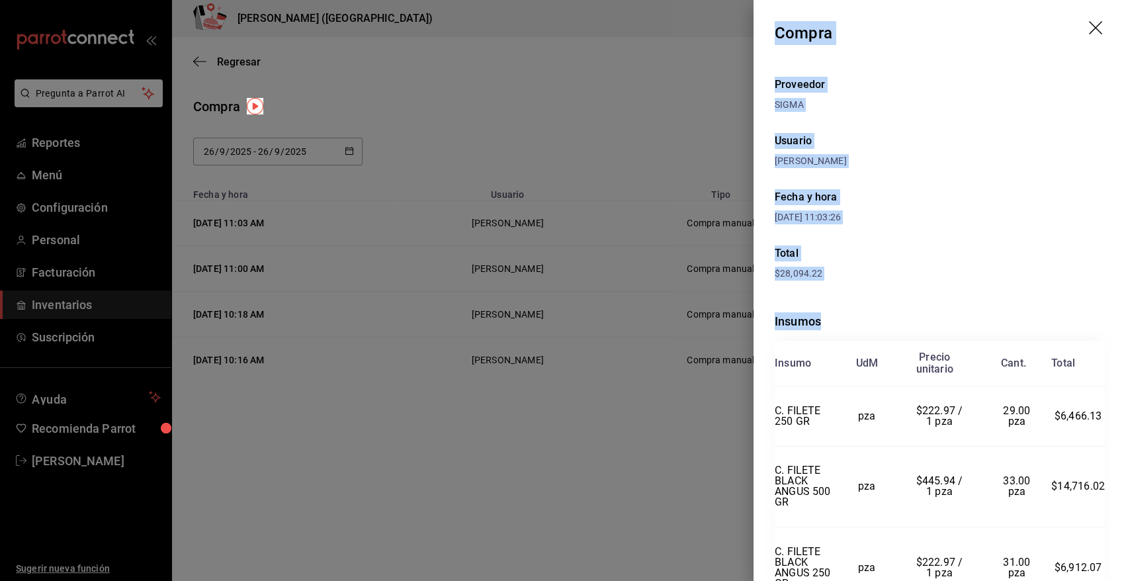
click at [1089, 26] on icon "drag" at bounding box center [1097, 29] width 16 height 16
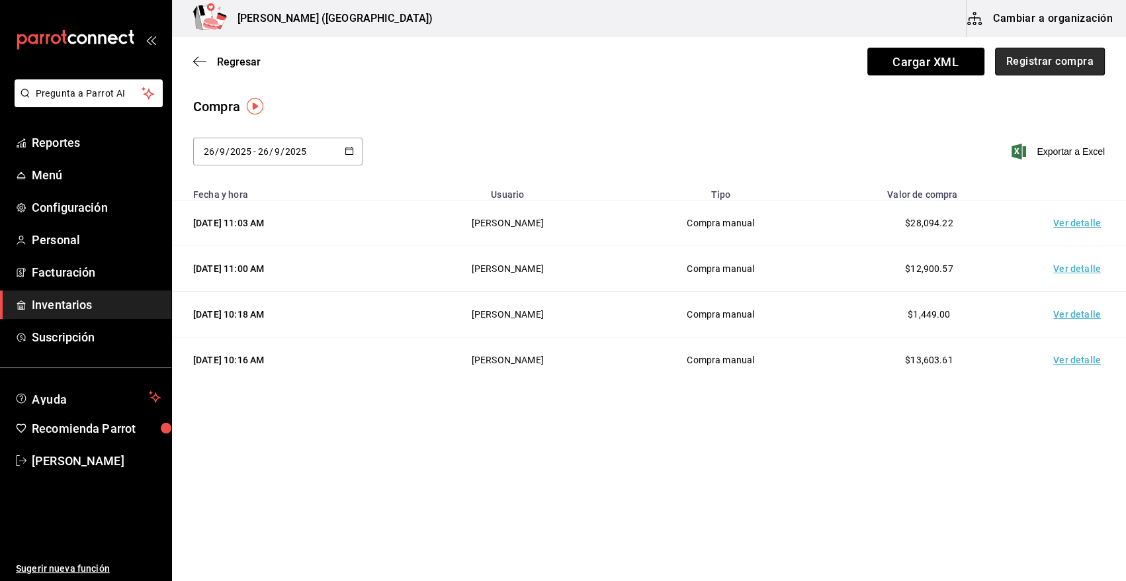
click at [1059, 61] on button "Registrar compra" at bounding box center [1050, 62] width 110 height 28
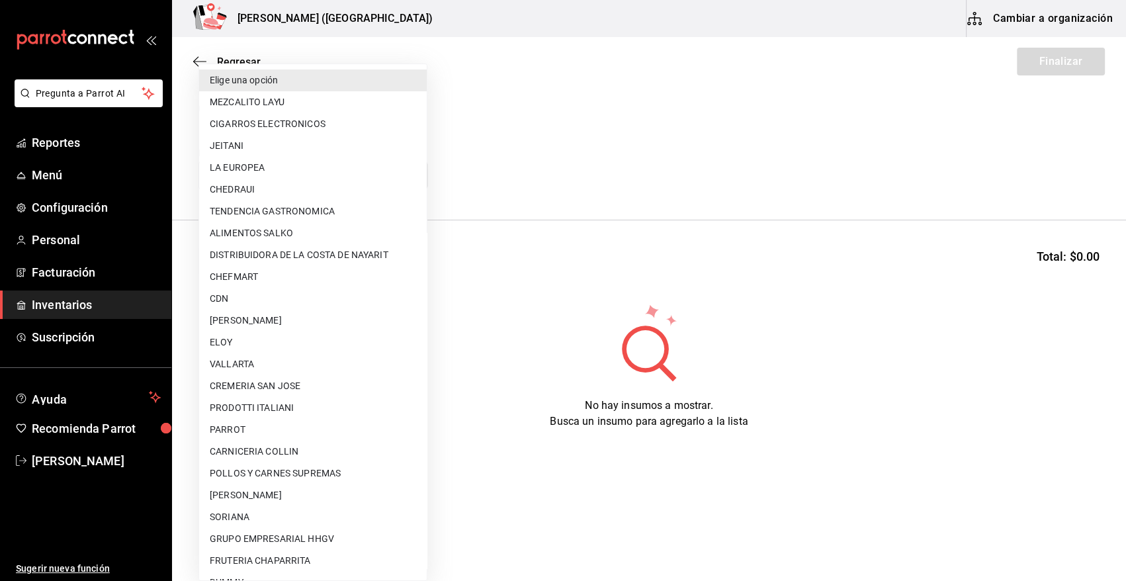
click at [261, 175] on body "Pregunta a Parrot AI Reportes Menú Configuración Personal Facturación Inventari…" at bounding box center [563, 253] width 1126 height 506
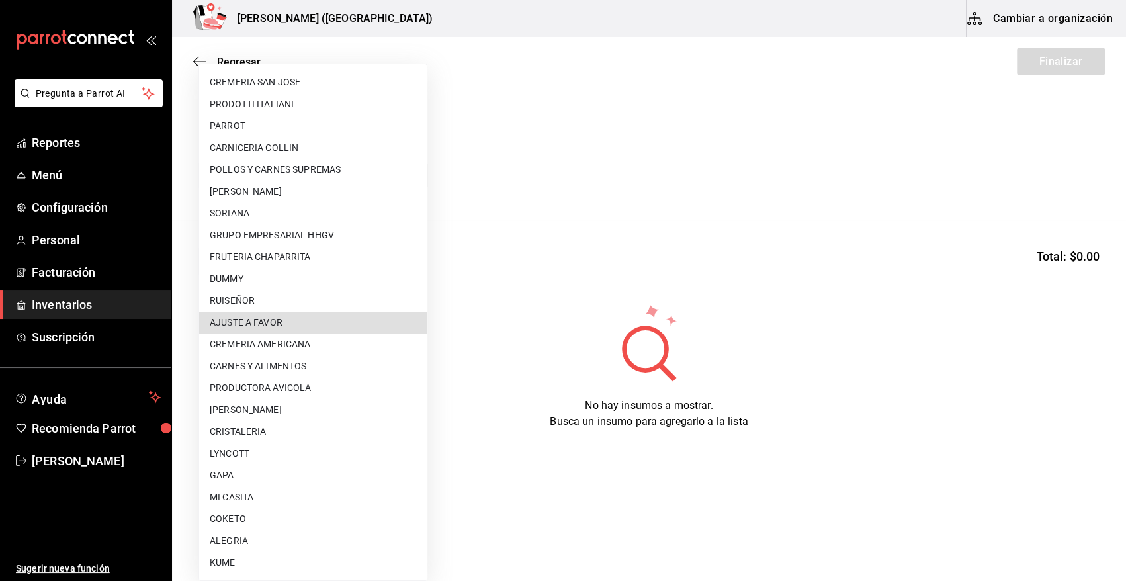
click at [298, 317] on li "AJUSTE A FAVOR" at bounding box center [313, 323] width 228 height 22
type input "dd0fbccd-e034-4acc-8432-7d1d5e23f321"
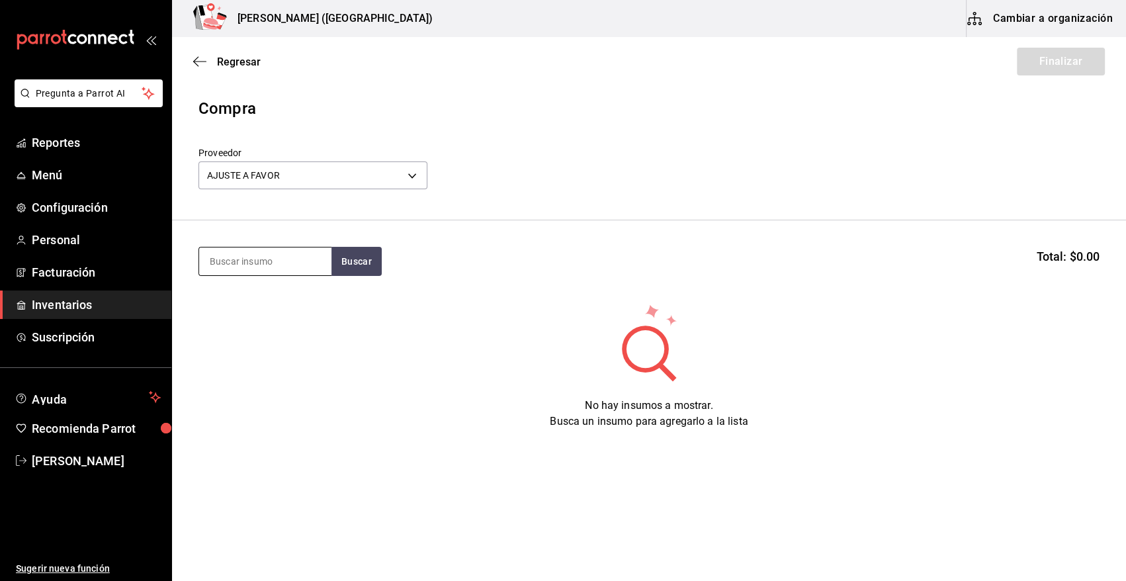
click at [261, 263] on input at bounding box center [265, 262] width 132 height 28
type input "FILETE"
click at [343, 259] on button "Buscar" at bounding box center [357, 261] width 50 height 29
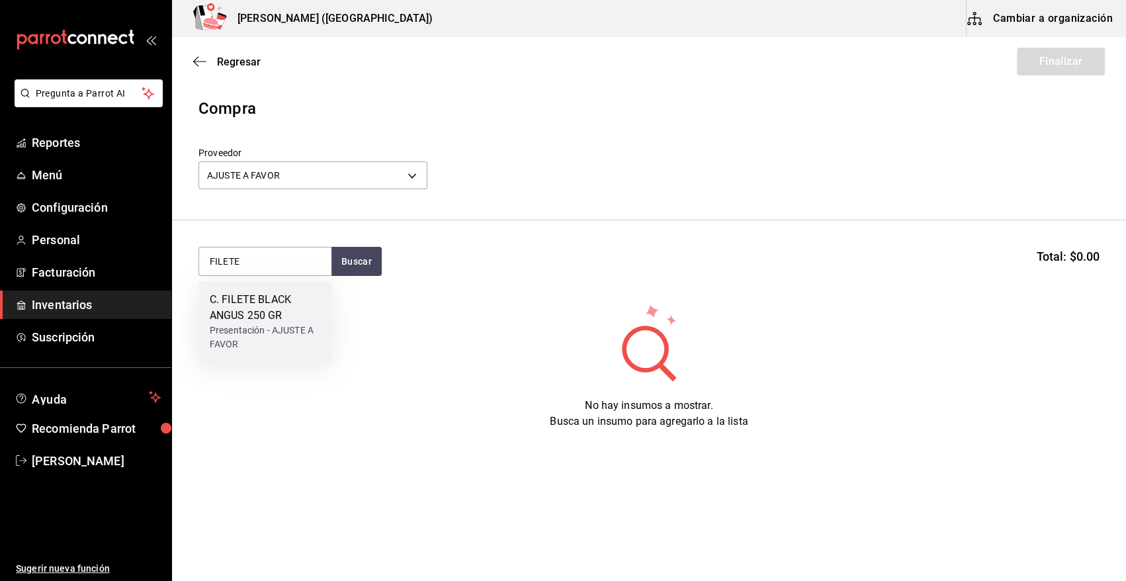
click at [257, 340] on div "Presentación - AJUSTE A FAVOR" at bounding box center [265, 338] width 111 height 28
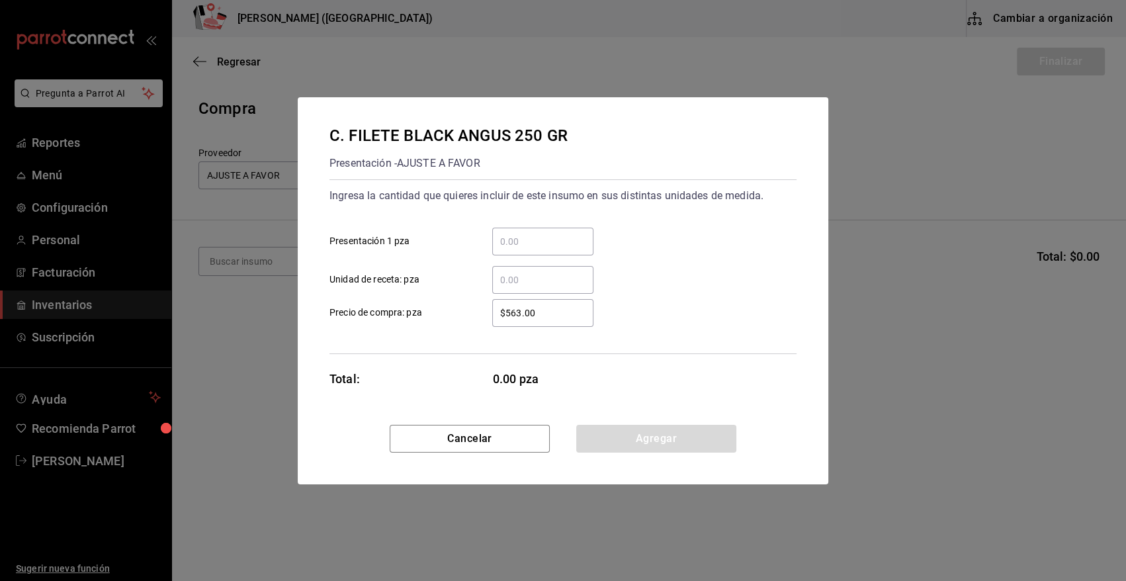
click at [557, 235] on input "​ Presentación 1 pza" at bounding box center [542, 242] width 101 height 16
type input "4"
click at [635, 230] on div "4 ​ Presentación 1 pza" at bounding box center [558, 236] width 478 height 38
drag, startPoint x: 558, startPoint y: 312, endPoint x: 297, endPoint y: 343, distance: 262.6
click at [298, 343] on div "C. FILETE BLACK ANGUS 250 GR Presentación - AJUSTE A FAVOR Ingresa la cantidad …" at bounding box center [563, 261] width 531 height 328
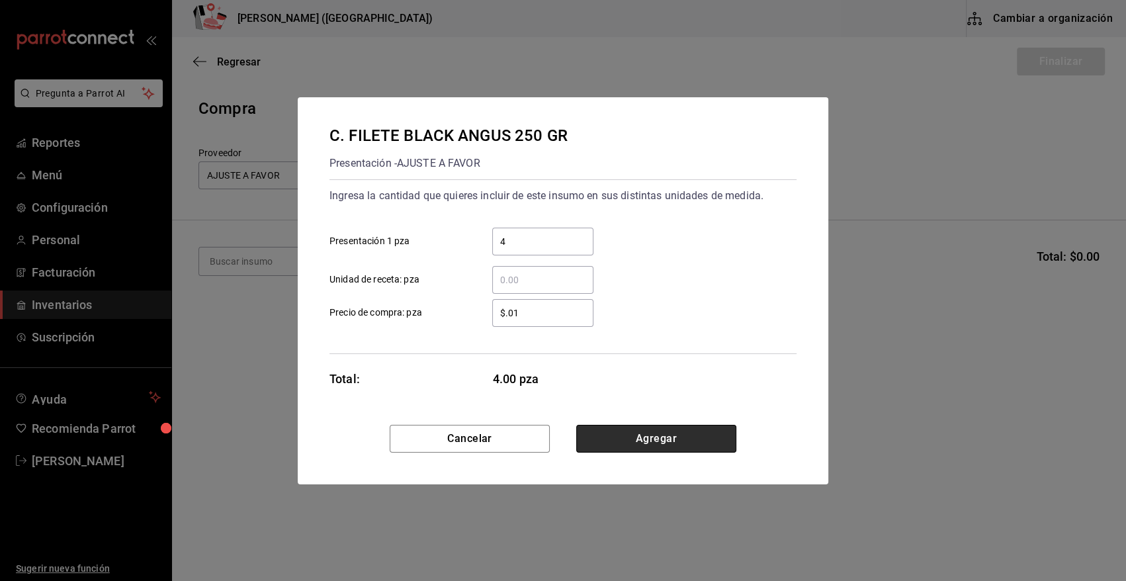
type input "$0.01"
click at [602, 429] on button "Agregar" at bounding box center [656, 439] width 160 height 28
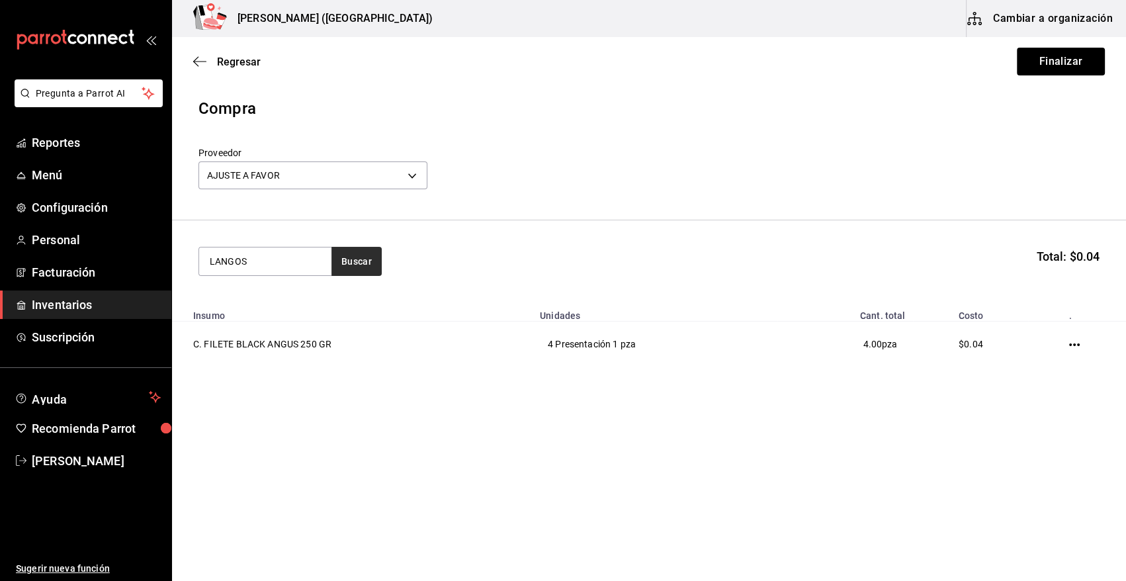
type input "LANGOS"
click at [361, 253] on button "Buscar" at bounding box center [357, 261] width 50 height 29
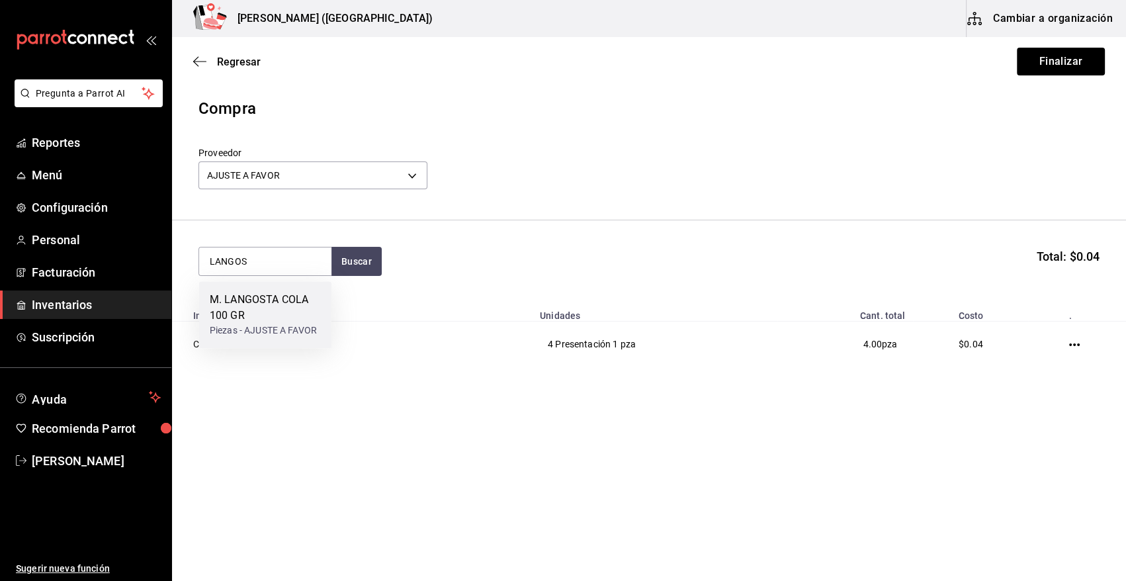
click at [278, 302] on div "M. LANGOSTA COLA 100 GR" at bounding box center [265, 308] width 111 height 32
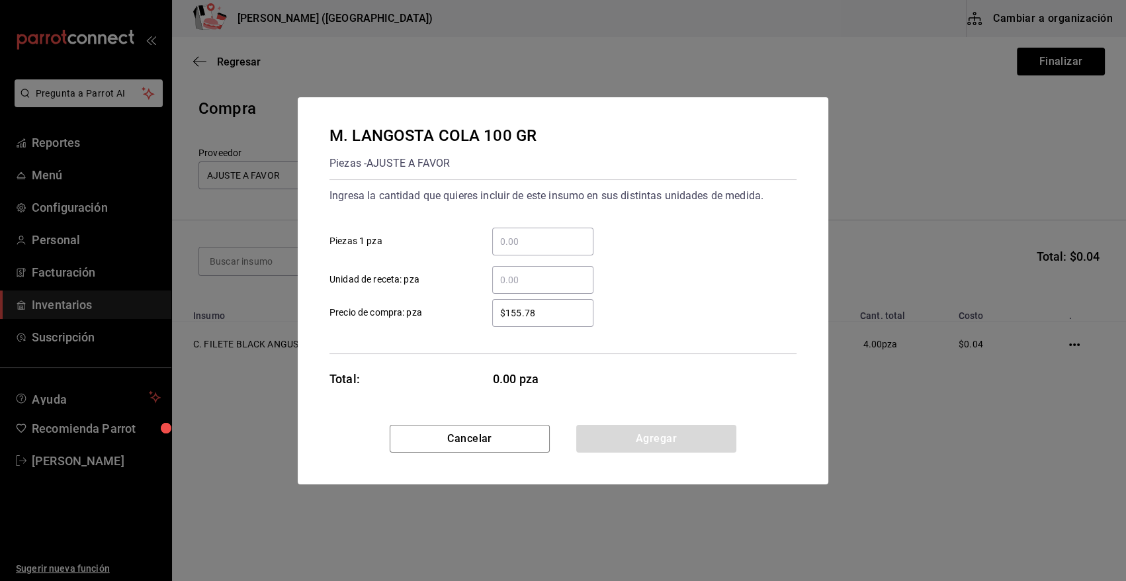
click at [532, 244] on input "​ Piezas 1 pza" at bounding box center [542, 242] width 101 height 16
type input "2"
click at [627, 217] on div "2 ​ Piezas 1 pza" at bounding box center [558, 236] width 478 height 38
drag, startPoint x: 555, startPoint y: 317, endPoint x: 375, endPoint y: 322, distance: 180.1
click at [375, 322] on label "$155.78 ​ Precio de compra: pza" at bounding box center [462, 313] width 264 height 28
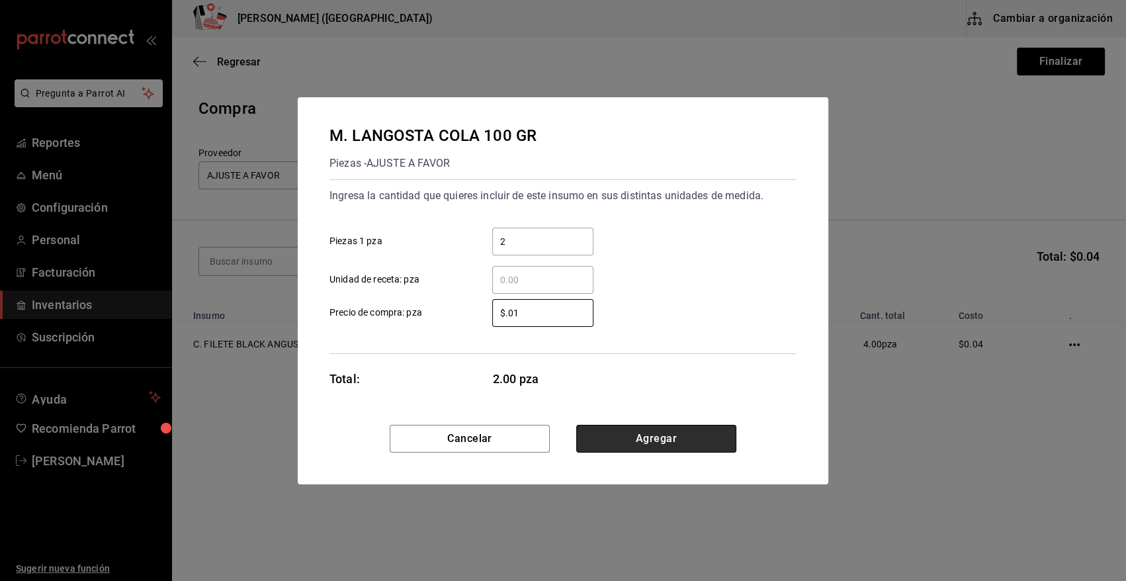
type input "$0.01"
click at [594, 435] on button "Agregar" at bounding box center [656, 439] width 160 height 28
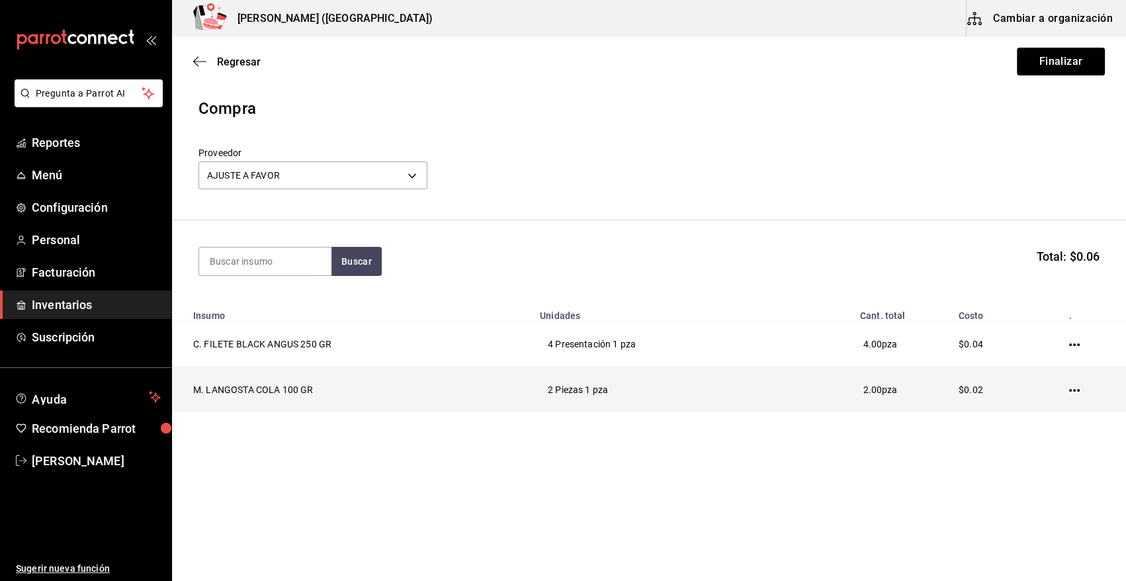
click at [1072, 388] on icon "button" at bounding box center [1074, 390] width 11 height 11
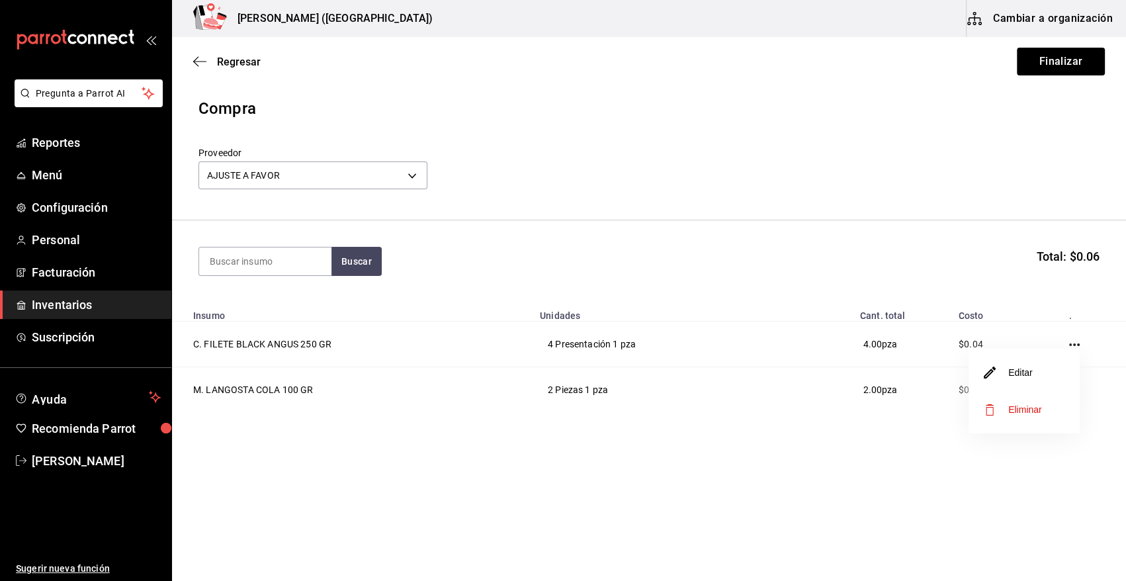
click at [1017, 415] on span "Eliminar" at bounding box center [1014, 410] width 58 height 16
click at [276, 262] on input at bounding box center [265, 262] width 132 height 28
type input "LANG"
click at [368, 266] on button "Buscar" at bounding box center [357, 261] width 50 height 29
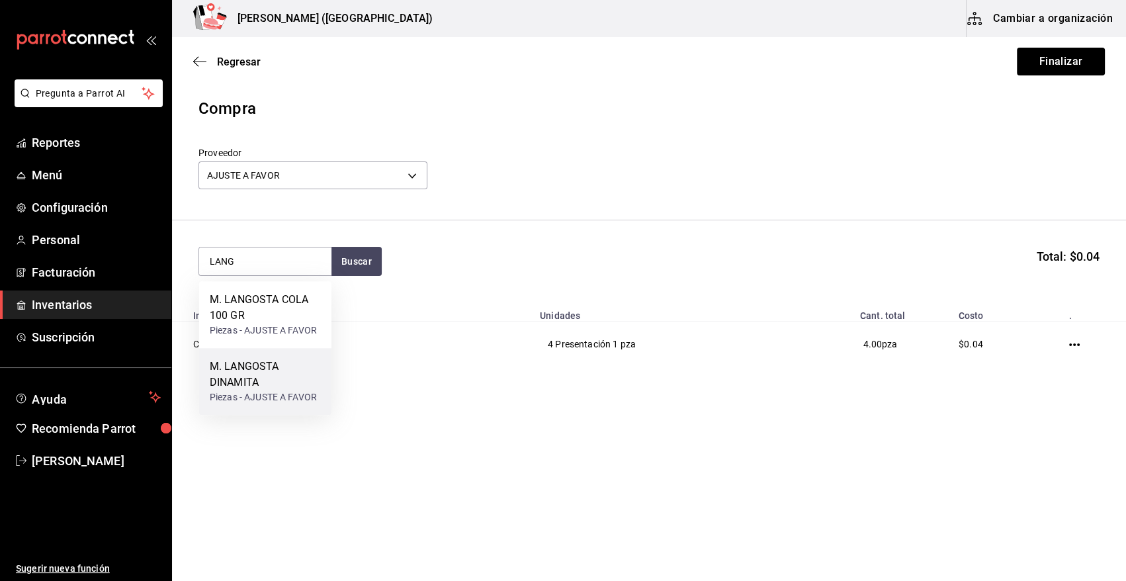
click at [276, 392] on div "Piezas - AJUSTE A FAVOR" at bounding box center [265, 397] width 111 height 14
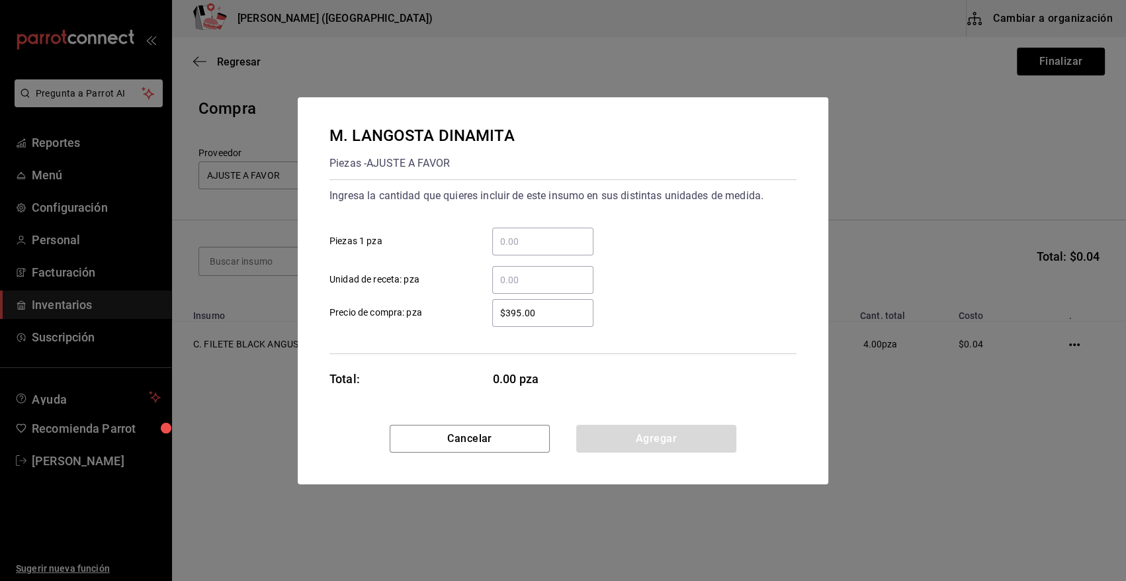
click at [566, 246] on input "​ Piezas 1 pza" at bounding box center [542, 242] width 101 height 16
type input "1"
click at [623, 220] on div "1 ​ Piezas 1 pza" at bounding box center [558, 236] width 478 height 38
drag, startPoint x: 556, startPoint y: 309, endPoint x: 391, endPoint y: 308, distance: 164.8
click at [400, 309] on label "$395.00 ​ Precio de compra: pza" at bounding box center [462, 313] width 264 height 28
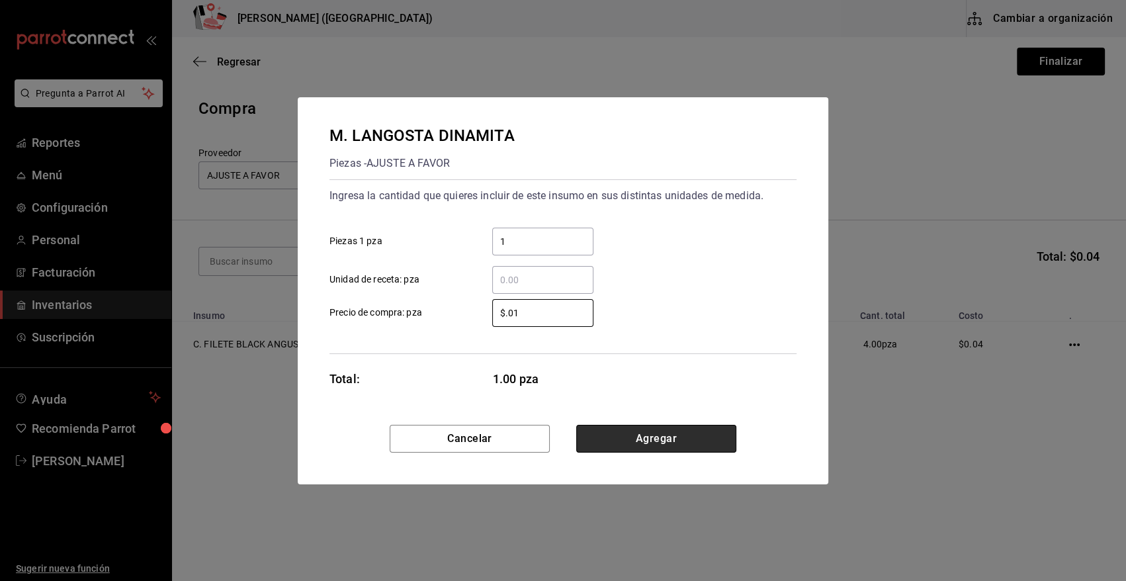
type input "$0.01"
click at [717, 438] on button "Agregar" at bounding box center [656, 439] width 160 height 28
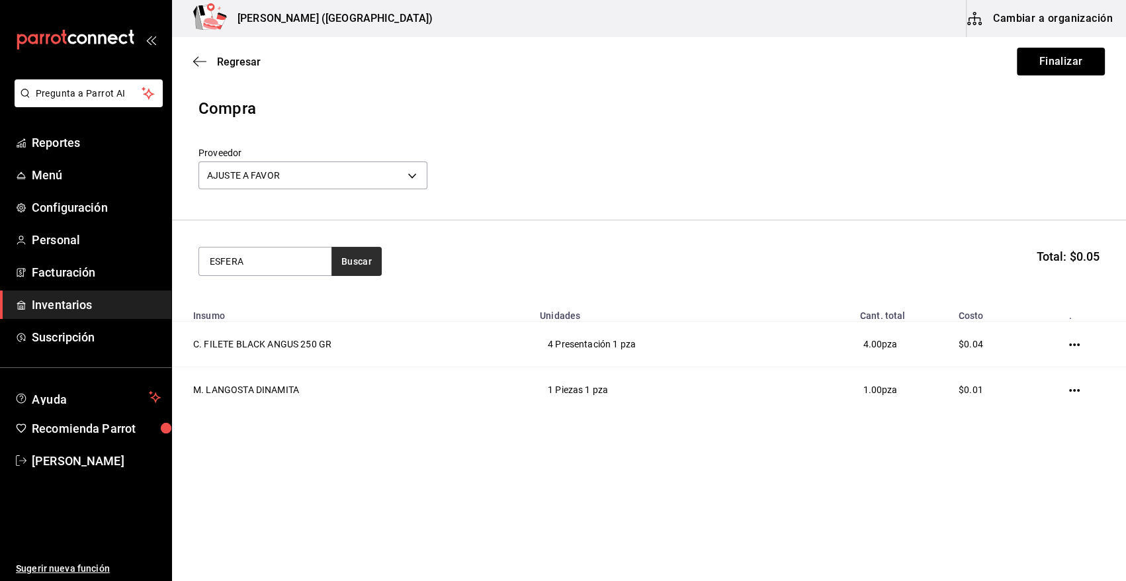
type input "ESFERA"
click at [355, 264] on button "Buscar" at bounding box center [357, 261] width 50 height 29
click at [245, 310] on div "Piezas - AJUSTE A FAVOR" at bounding box center [263, 315] width 107 height 14
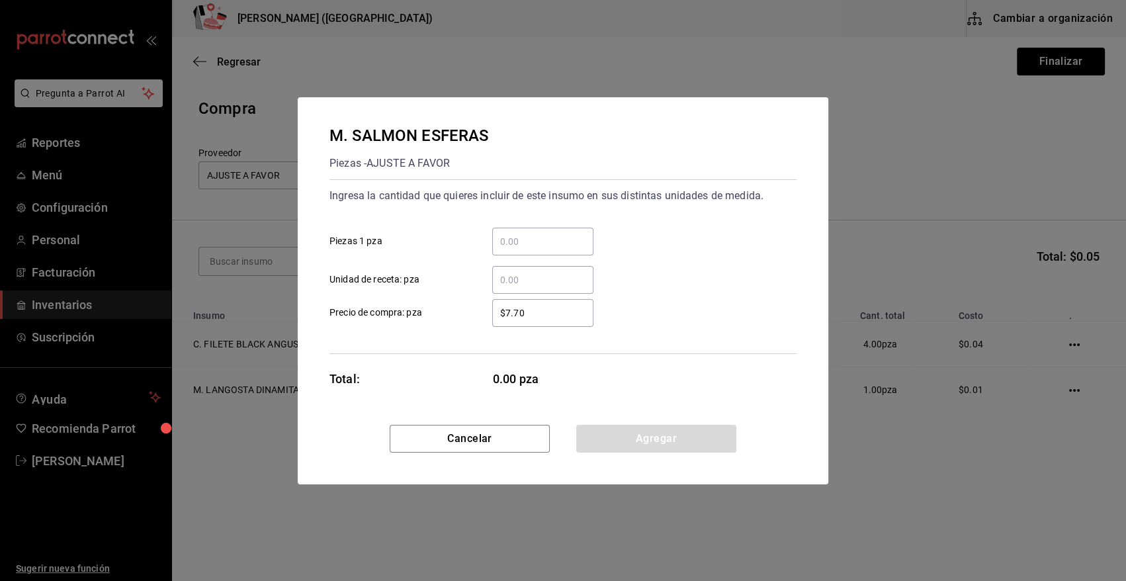
click at [518, 248] on input "​ Piezas 1 pza" at bounding box center [542, 242] width 101 height 16
type input "105"
drag, startPoint x: 546, startPoint y: 317, endPoint x: 399, endPoint y: 319, distance: 146.9
click at [399, 319] on label "$7.70 ​ Precio de compra: pza" at bounding box center [462, 313] width 264 height 28
type input "$0.01"
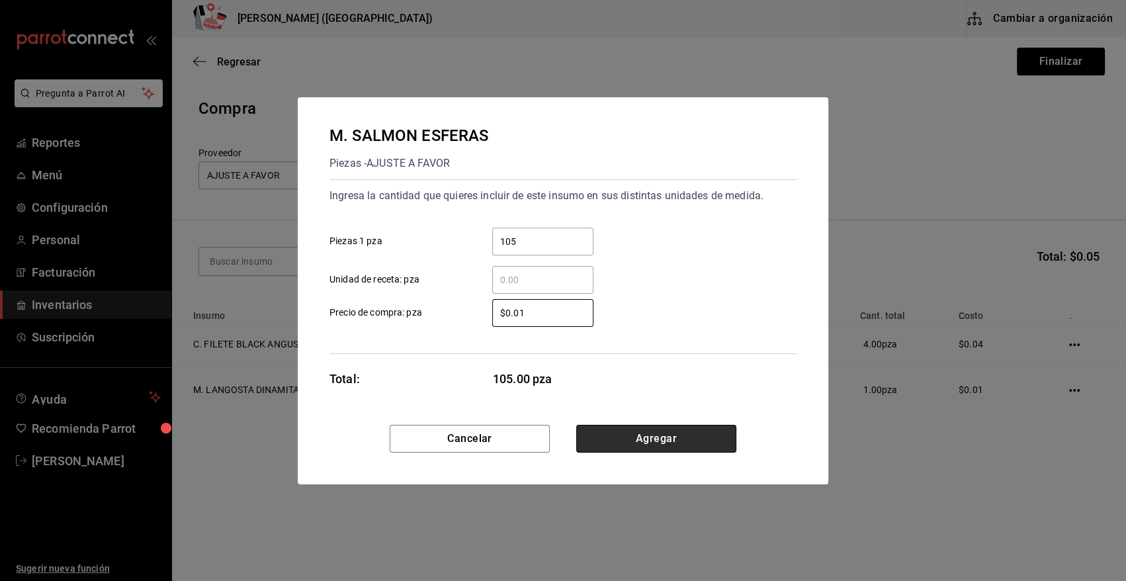
click at [627, 439] on button "Agregar" at bounding box center [656, 439] width 160 height 28
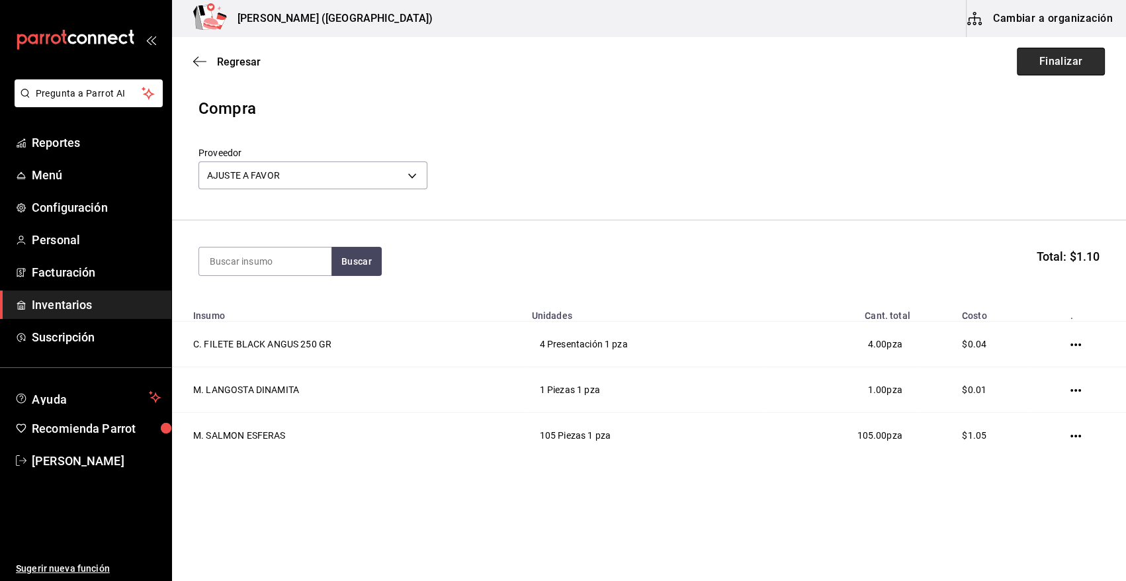
click at [1059, 64] on button "Finalizar" at bounding box center [1061, 62] width 88 height 28
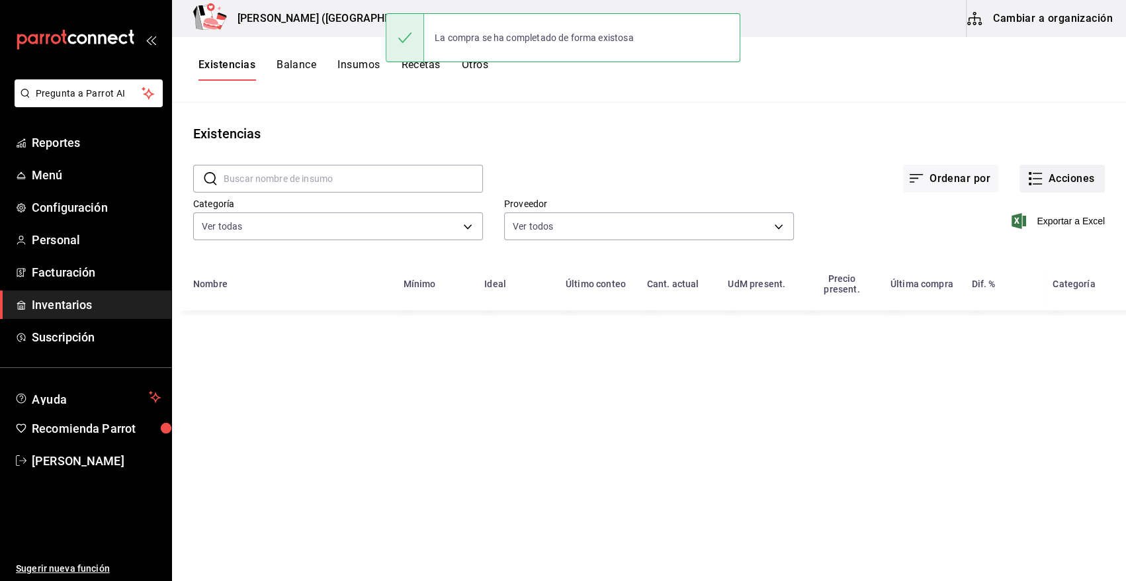
click at [1066, 180] on button "Acciones" at bounding box center [1062, 179] width 85 height 28
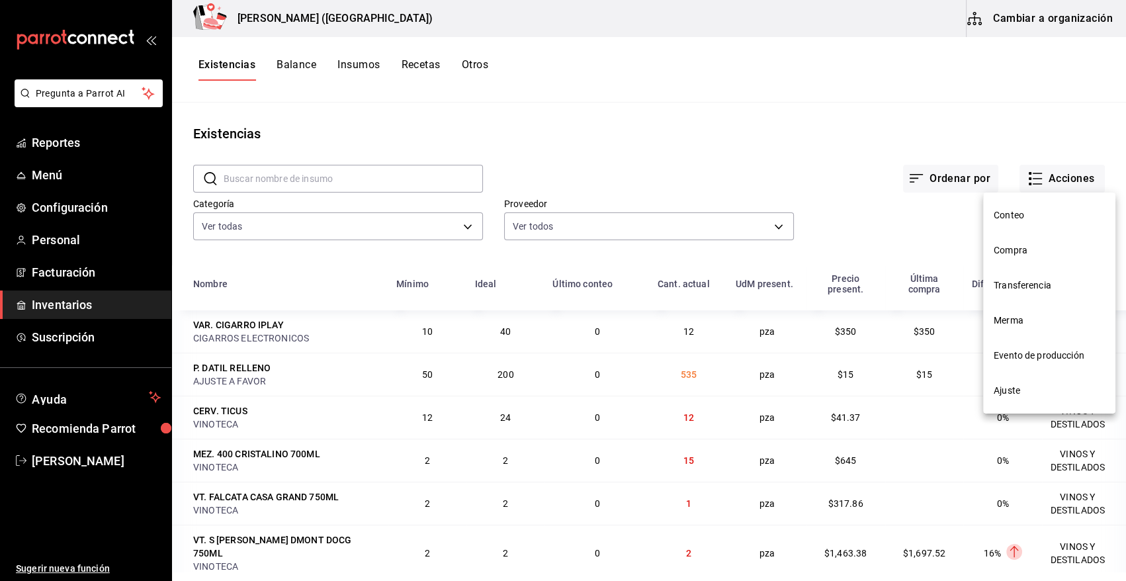
click at [1013, 250] on span "Compra" at bounding box center [1049, 251] width 111 height 14
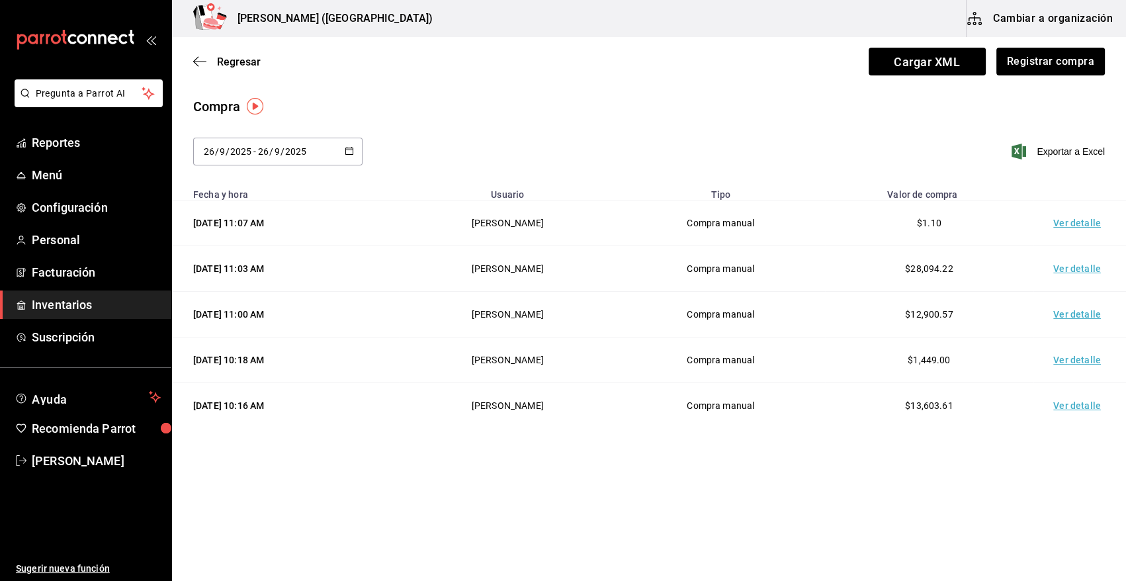
click at [1063, 222] on td "Ver detalle" at bounding box center [1080, 224] width 93 height 46
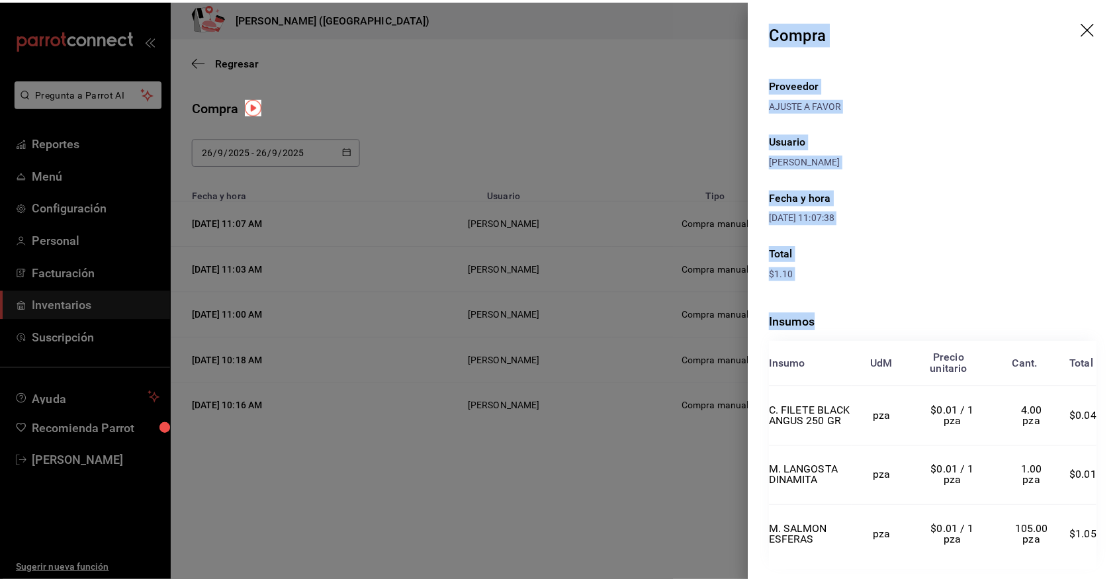
scroll to position [16, 0]
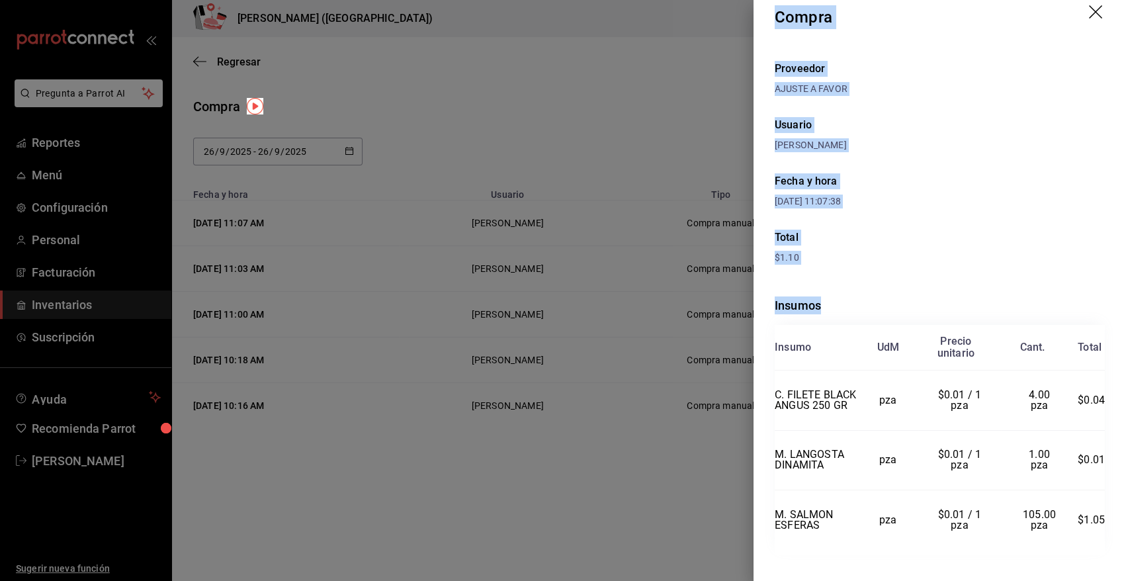
drag, startPoint x: 781, startPoint y: 66, endPoint x: 1108, endPoint y: 524, distance: 563.0
click at [1108, 524] on div "Compra Proveedor AJUSTE A FAVOR Usuario Angy Madalena Fecha y hora 26/09/2025 1…" at bounding box center [940, 290] width 373 height 581
copy div "Compra Proveedor AJUSTE A FAVOR Usuario Angy Madalena Fecha y hora 26/09/2025 1…"
click at [1089, 13] on icon "drag" at bounding box center [1097, 13] width 16 height 16
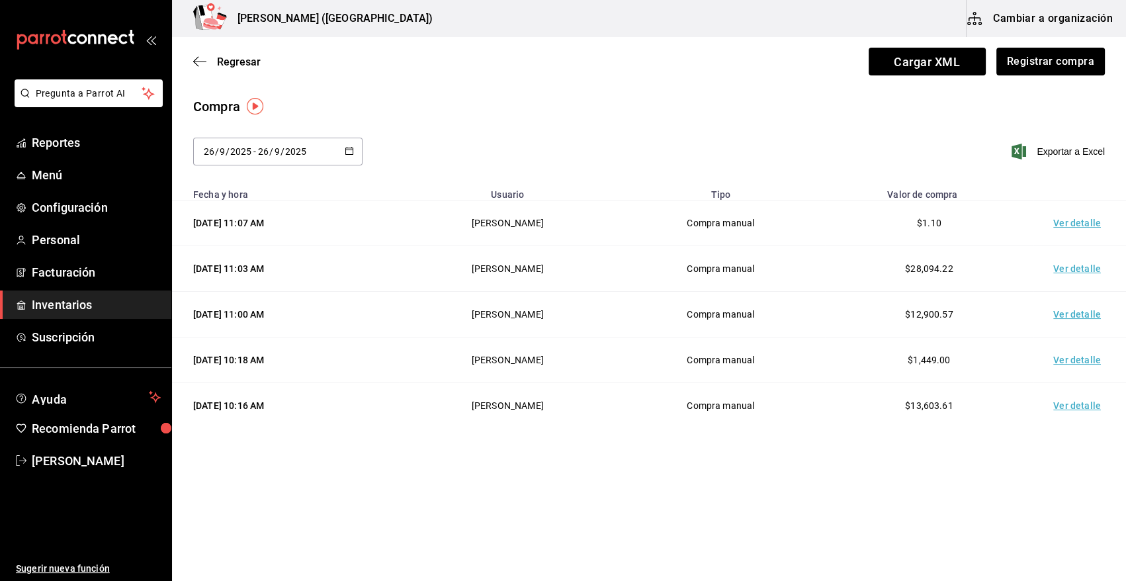
click at [50, 306] on span "Inventarios" at bounding box center [96, 305] width 129 height 18
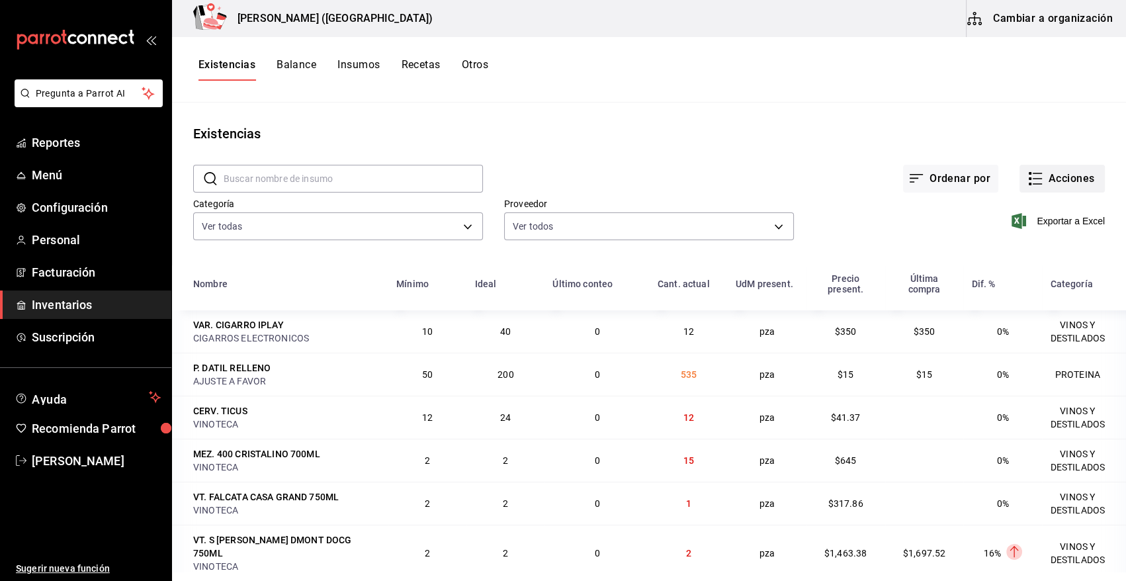
click at [1061, 176] on button "Acciones" at bounding box center [1062, 179] width 85 height 28
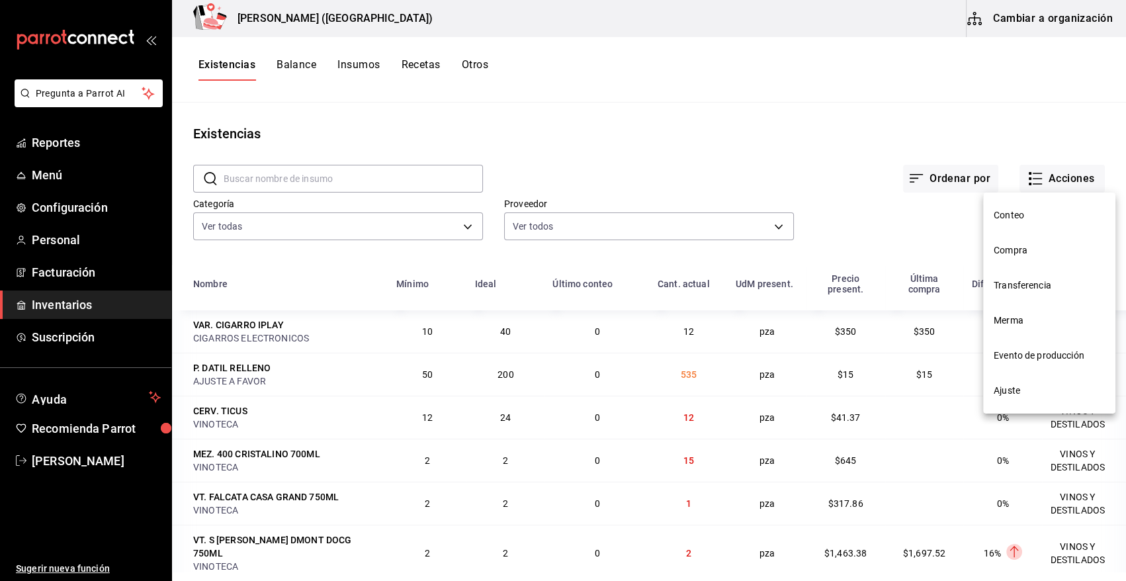
click at [1014, 326] on span "Merma" at bounding box center [1049, 321] width 111 height 14
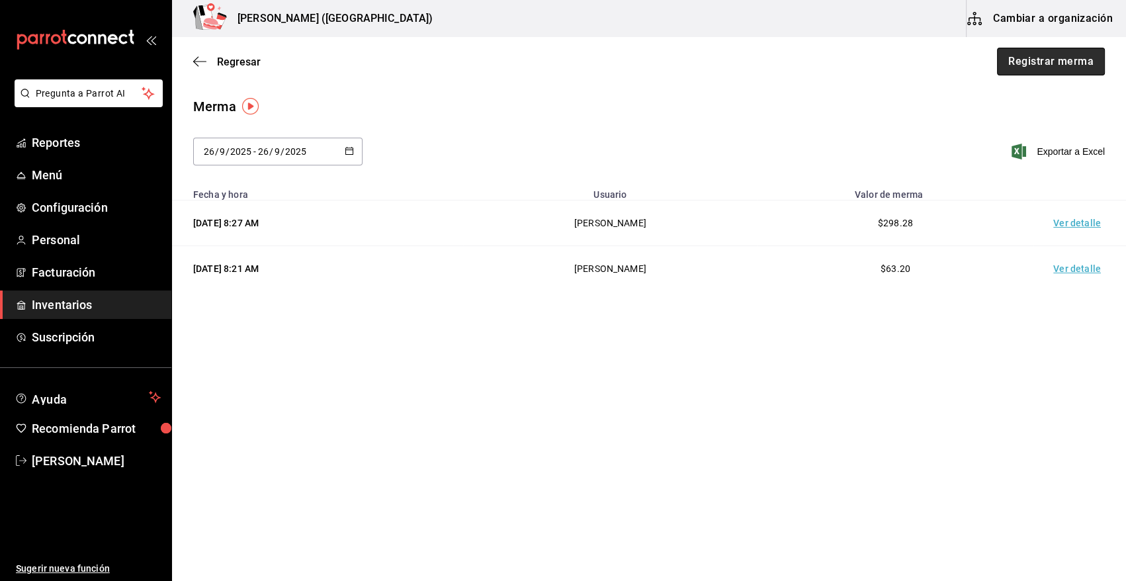
click at [1069, 64] on button "Registrar merma" at bounding box center [1051, 62] width 108 height 28
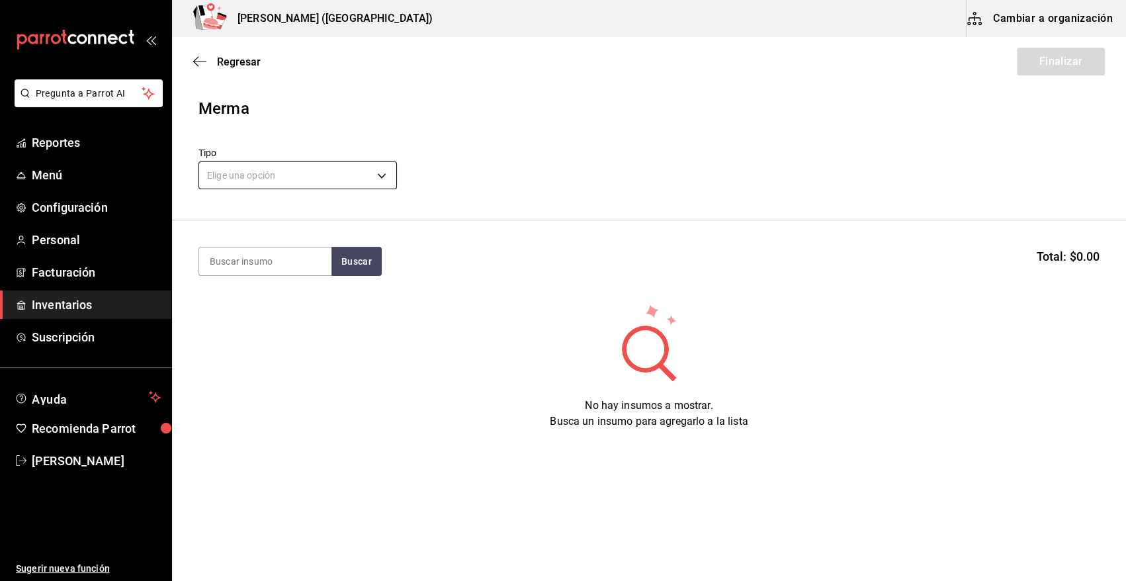
click at [377, 175] on body "Pregunta a Parrot AI Reportes Menú Configuración Personal Facturación Inventari…" at bounding box center [563, 253] width 1126 height 506
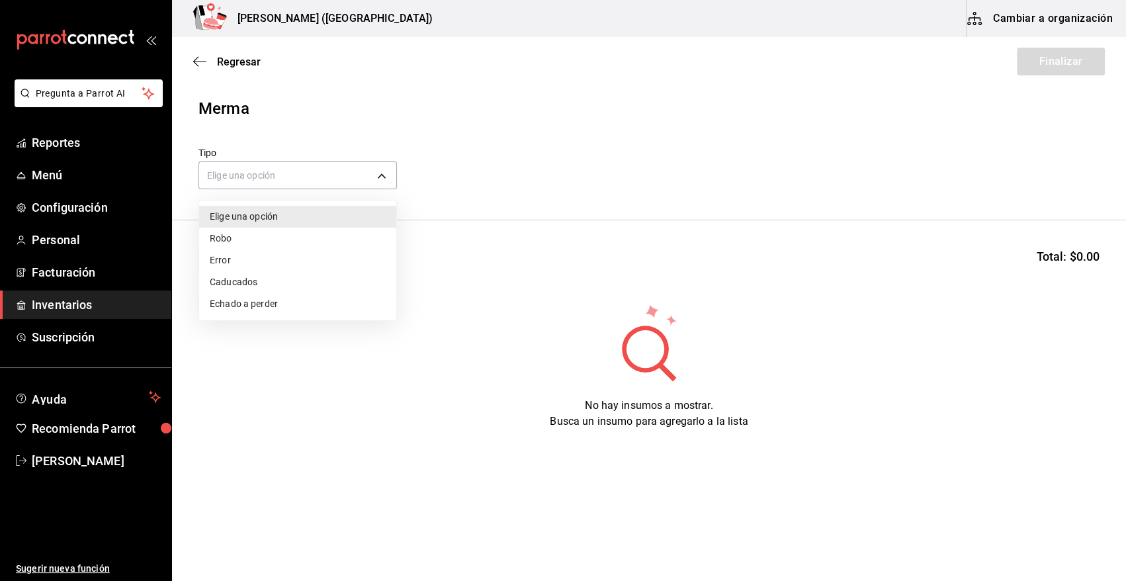
click at [259, 258] on li "Error" at bounding box center [297, 260] width 197 height 22
type input "ERROR"
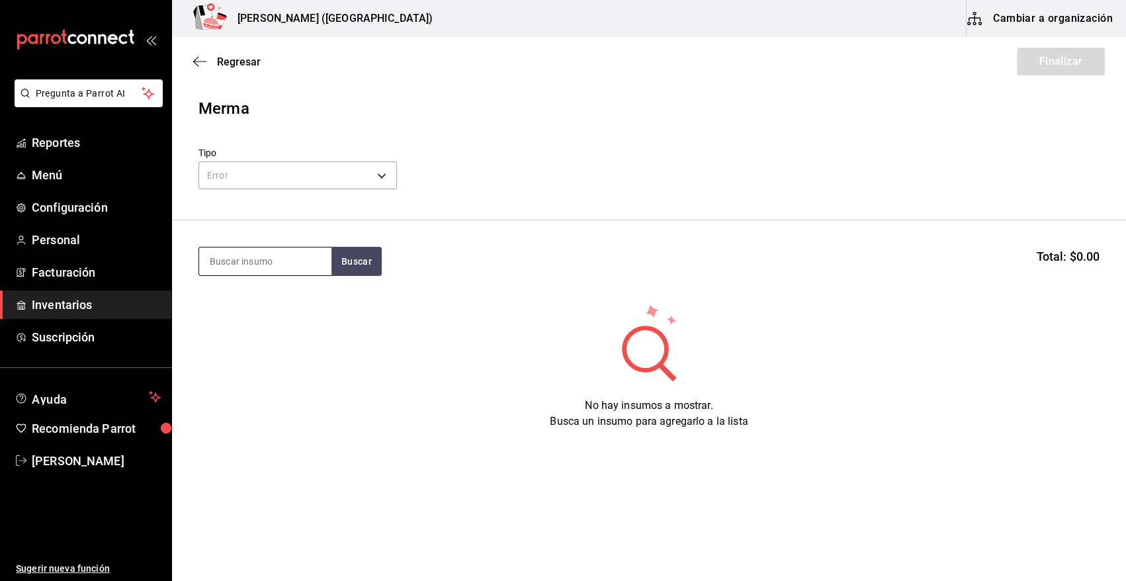
click at [308, 273] on input at bounding box center [265, 262] width 132 height 28
type input "FILETE"
click at [347, 258] on button "Buscar" at bounding box center [357, 261] width 50 height 29
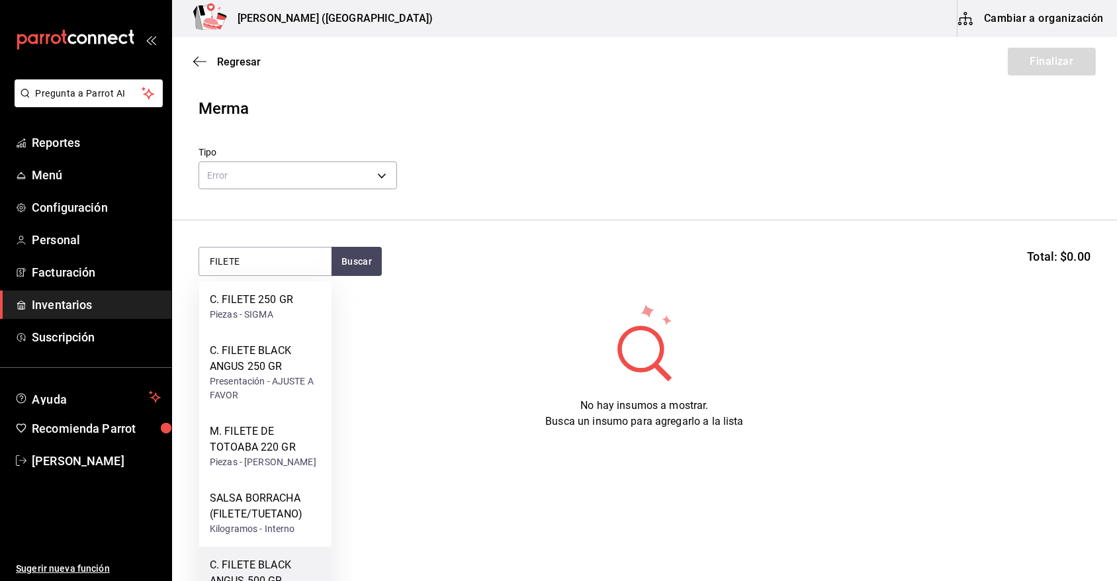
scroll to position [132, 0]
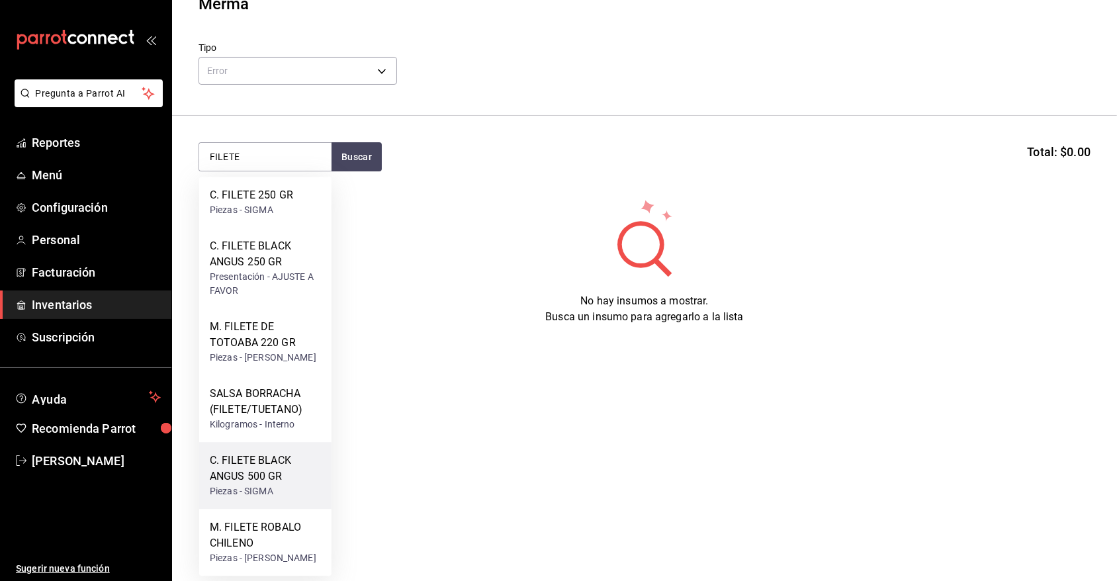
click at [291, 453] on div "C. FILETE BLACK ANGUS 500 GR" at bounding box center [265, 469] width 111 height 32
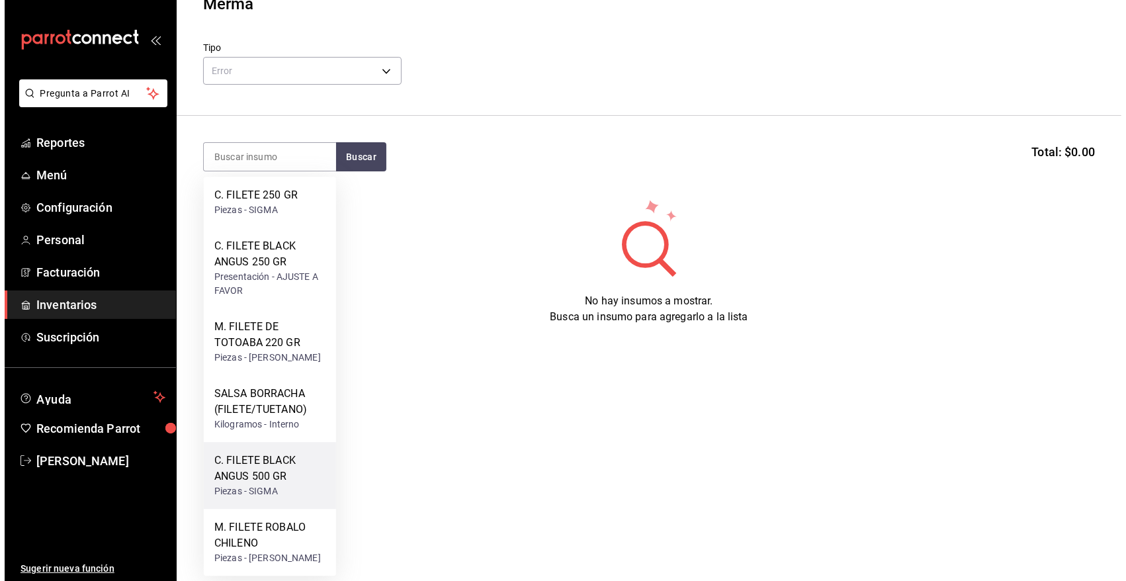
scroll to position [0, 0]
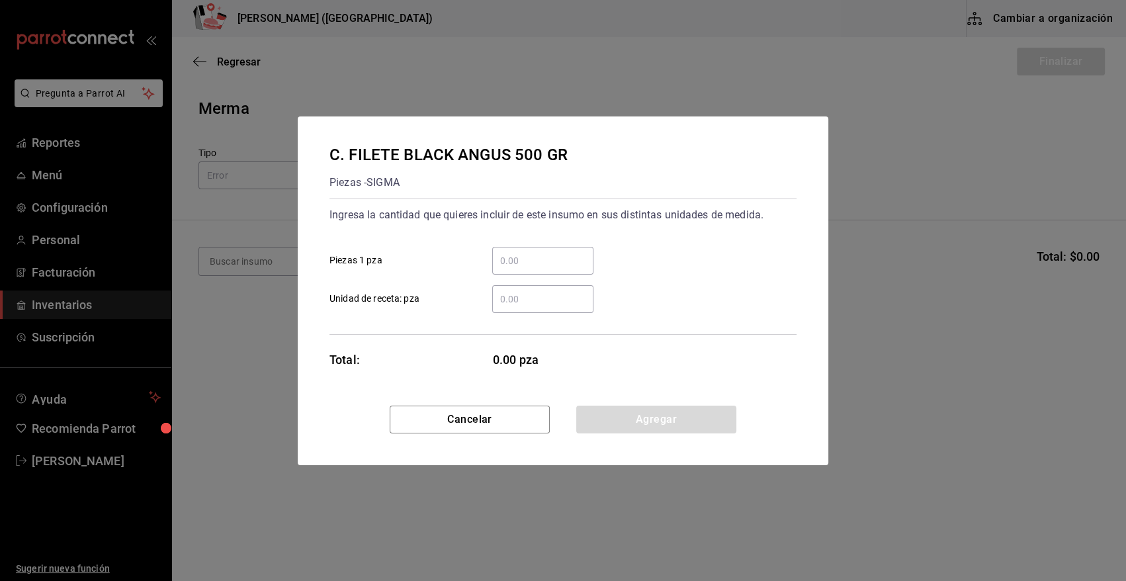
click at [545, 256] on input "​ Piezas 1 pza" at bounding box center [542, 261] width 101 height 16
type input "2"
drag, startPoint x: 621, startPoint y: 244, endPoint x: 608, endPoint y: 263, distance: 22.9
click at [620, 244] on div "2 ​ Piezas 1 pza" at bounding box center [558, 255] width 478 height 38
click at [627, 423] on button "Agregar" at bounding box center [656, 420] width 160 height 28
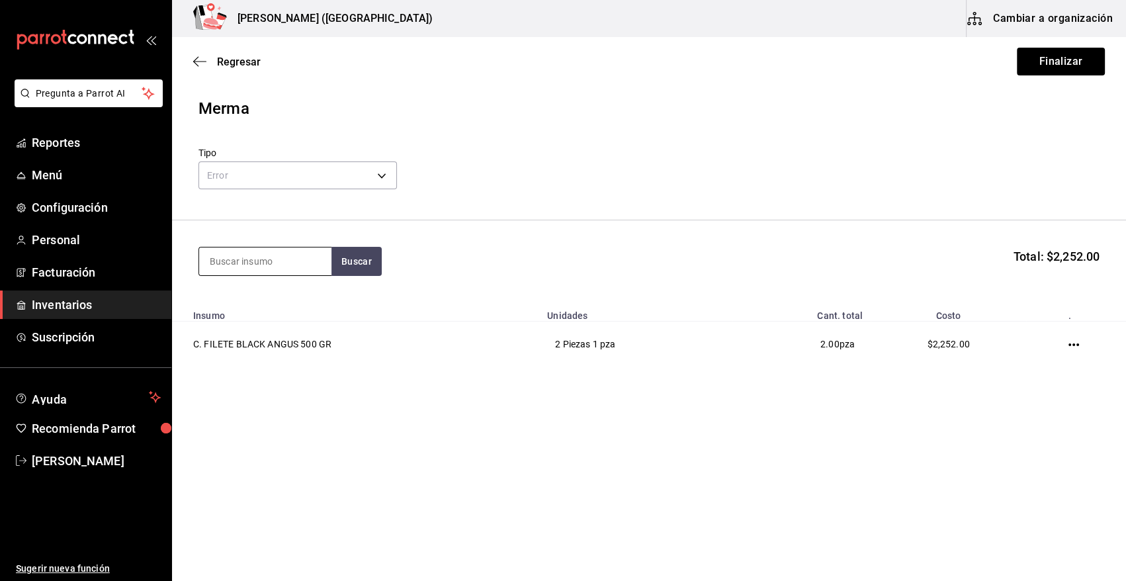
click at [281, 265] on input at bounding box center [265, 262] width 132 height 28
type input "LANGOS"
click at [338, 261] on button "Buscar" at bounding box center [357, 261] width 50 height 29
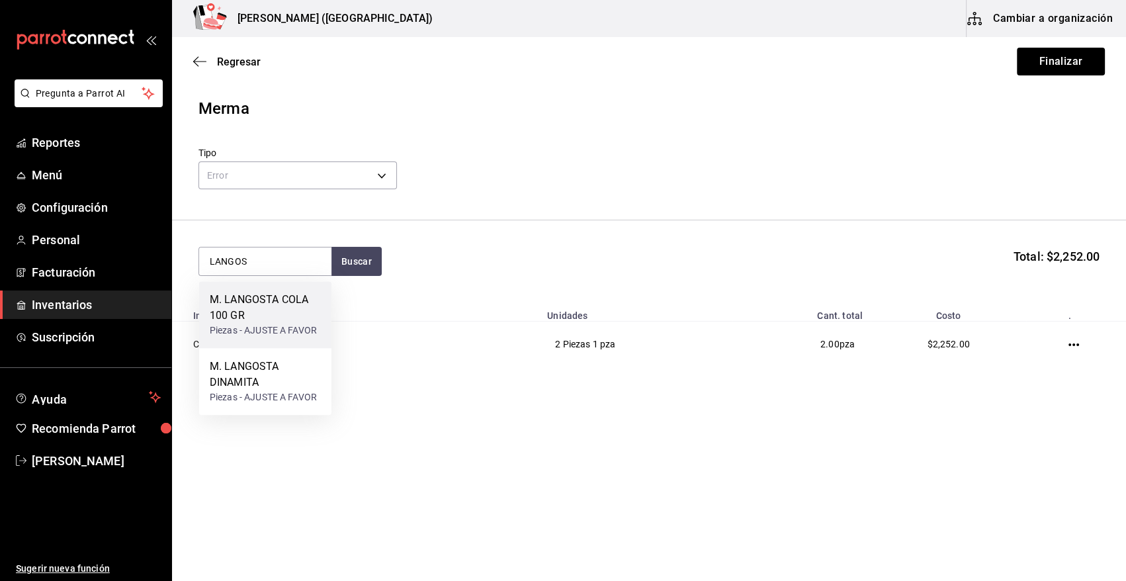
click at [272, 313] on div "M. LANGOSTA COLA 100 GR" at bounding box center [265, 308] width 111 height 32
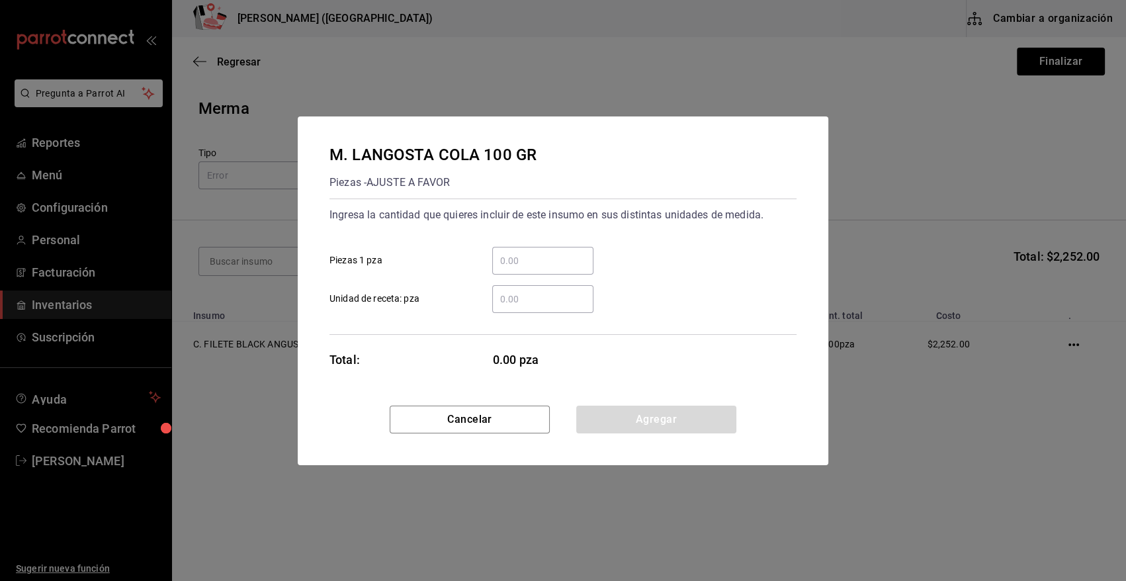
click at [588, 255] on input "​ Piezas 1 pza" at bounding box center [542, 261] width 101 height 16
type input "2"
click at [715, 244] on div "2 ​ Piezas 1 pza" at bounding box center [558, 255] width 478 height 38
click at [648, 420] on button "Agregar" at bounding box center [656, 420] width 160 height 28
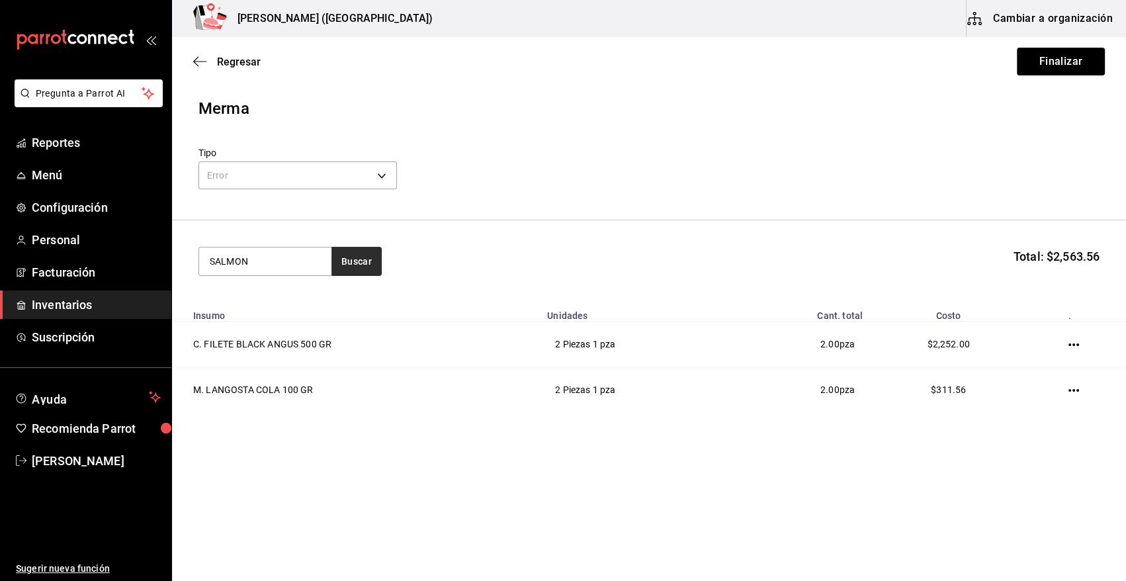
type input "SALMON"
click at [365, 261] on button "Buscar" at bounding box center [357, 261] width 50 height 29
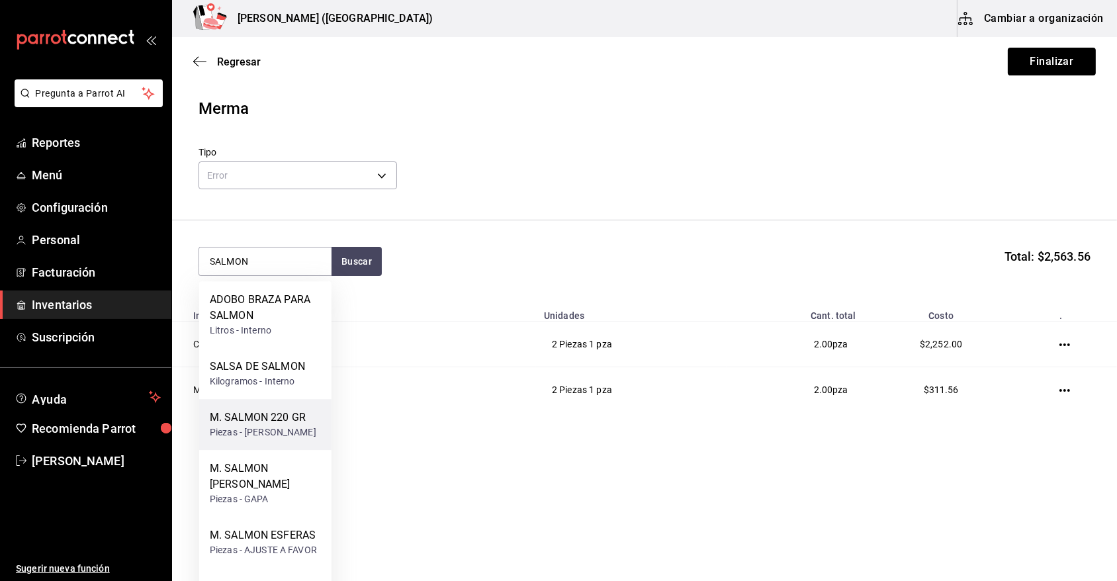
click at [271, 420] on div "M. SALMON 220 GR" at bounding box center [263, 418] width 107 height 16
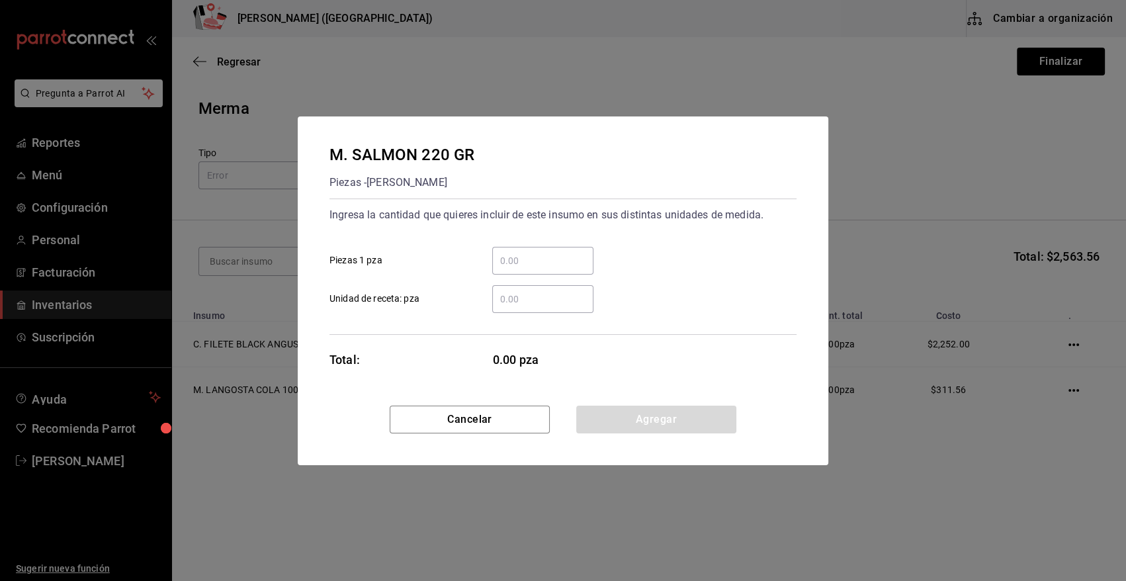
click at [535, 264] on input "​ Piezas 1 pza" at bounding box center [542, 261] width 101 height 16
type input "7"
click at [623, 248] on div "7 ​ Piezas 1 pza" at bounding box center [558, 255] width 478 height 38
click at [617, 411] on button "Agregar" at bounding box center [656, 420] width 160 height 28
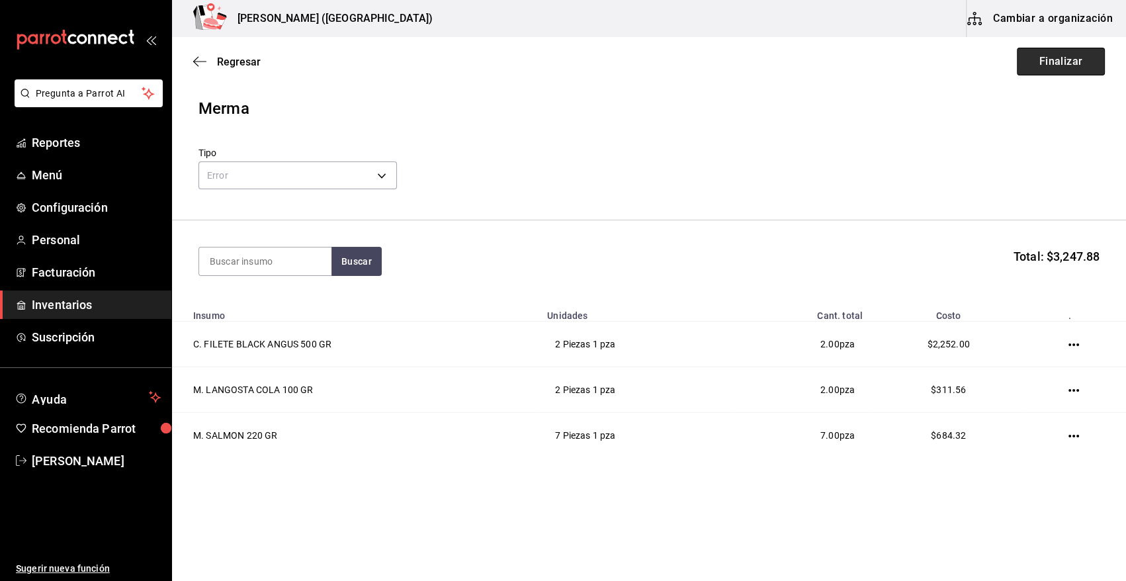
click at [1068, 56] on button "Finalizar" at bounding box center [1061, 62] width 88 height 28
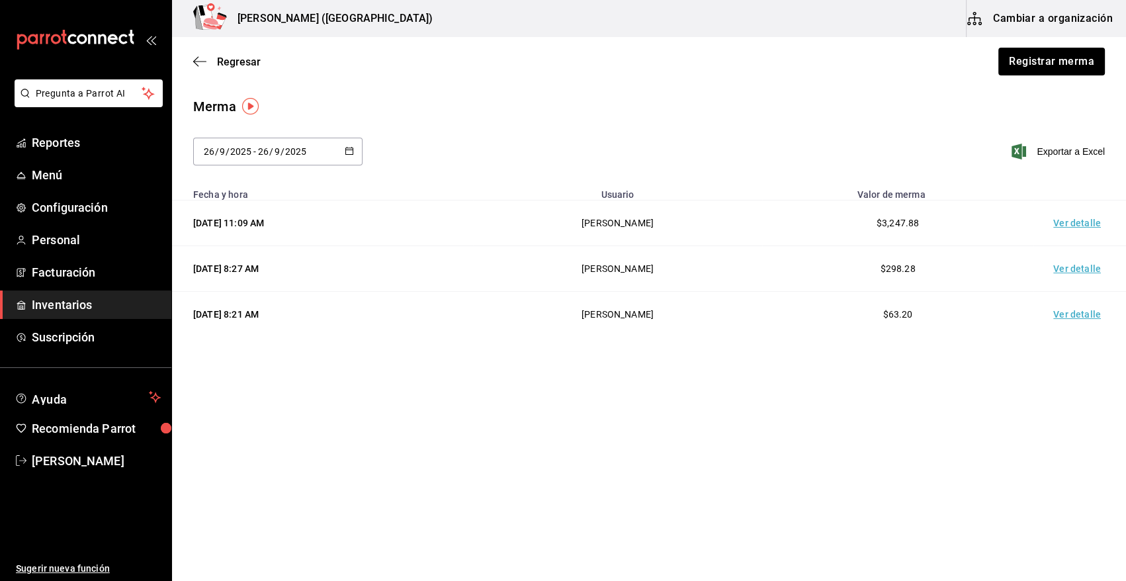
click at [1075, 224] on td "Ver detalle" at bounding box center [1080, 224] width 93 height 46
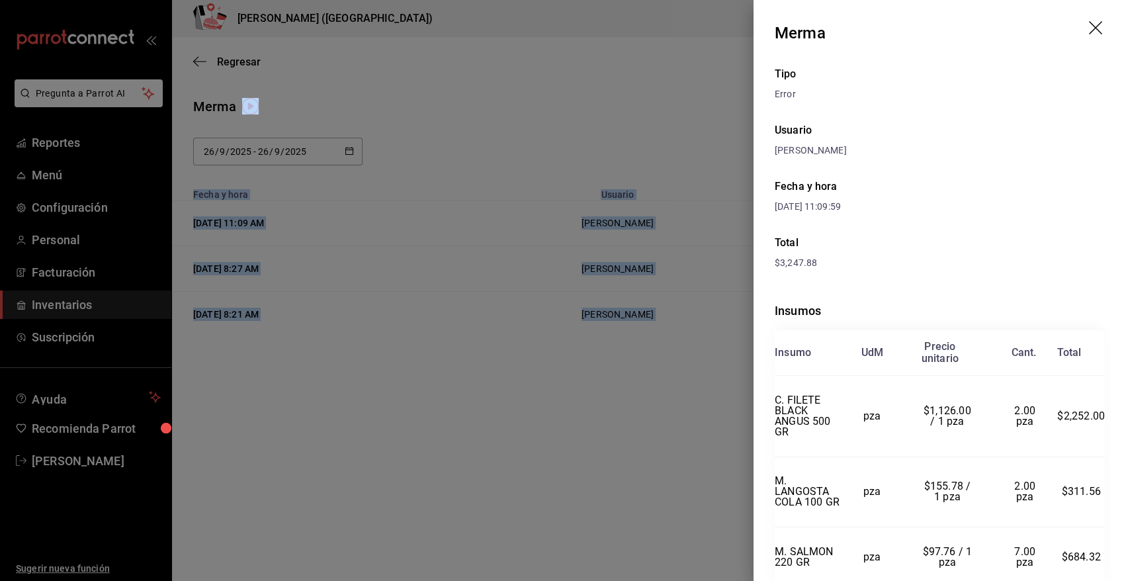
scroll to position [64, 0]
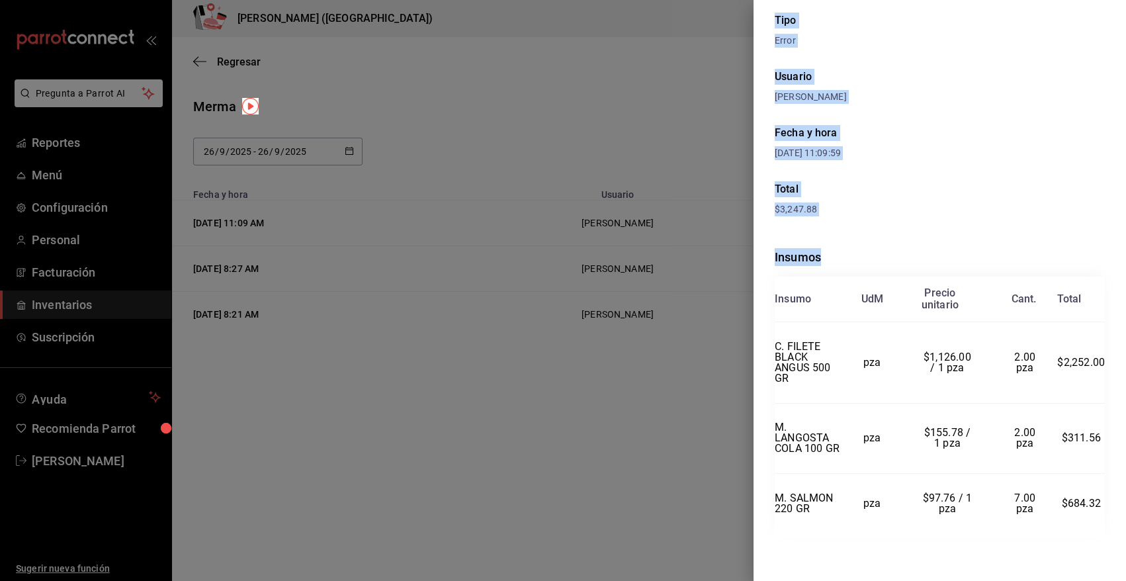
drag, startPoint x: 775, startPoint y: 34, endPoint x: 1100, endPoint y: 526, distance: 589.9
click at [1100, 526] on div "Merma Tipo Error Usuario Angy Madalena Fecha y hora 26/09/2025 11:09:59 Total $…" at bounding box center [940, 290] width 373 height 581
copy div "Merma Tipo Error Usuario Angy Madalena Fecha y hora 26/09/2025 11:09:59 Total $…"
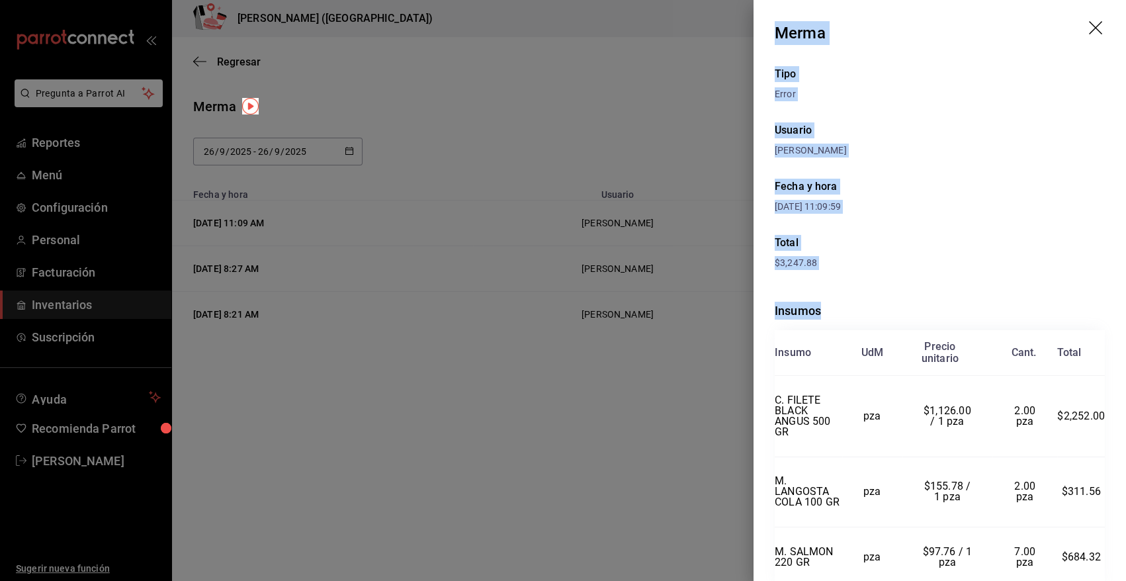
drag, startPoint x: 1087, startPoint y: 31, endPoint x: 1046, endPoint y: 54, distance: 46.8
click at [1089, 31] on icon "drag" at bounding box center [1097, 29] width 16 height 16
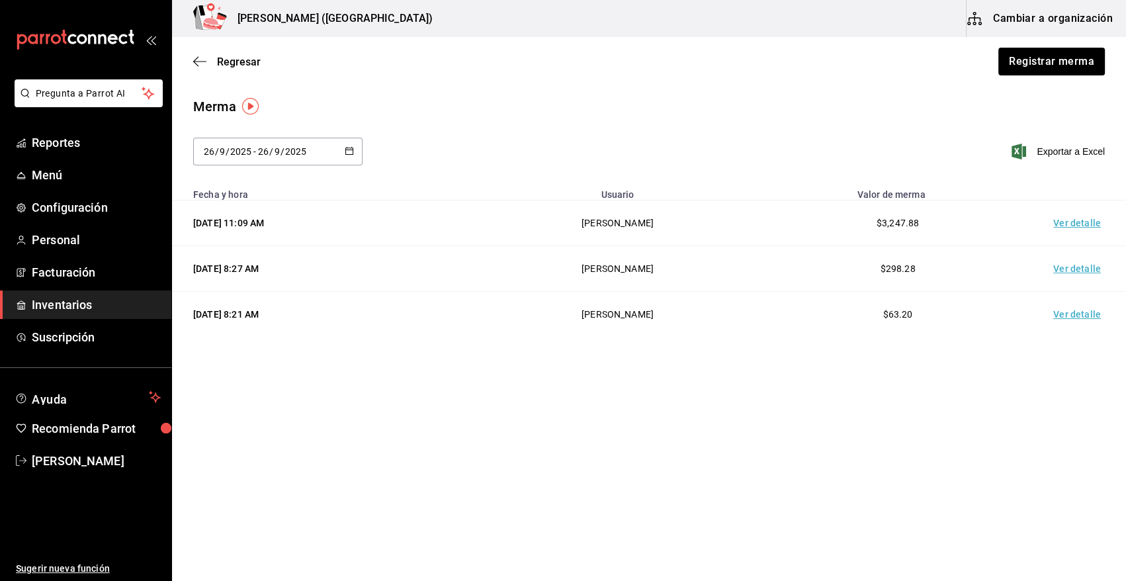
click at [126, 296] on span "Inventarios" at bounding box center [96, 305] width 129 height 18
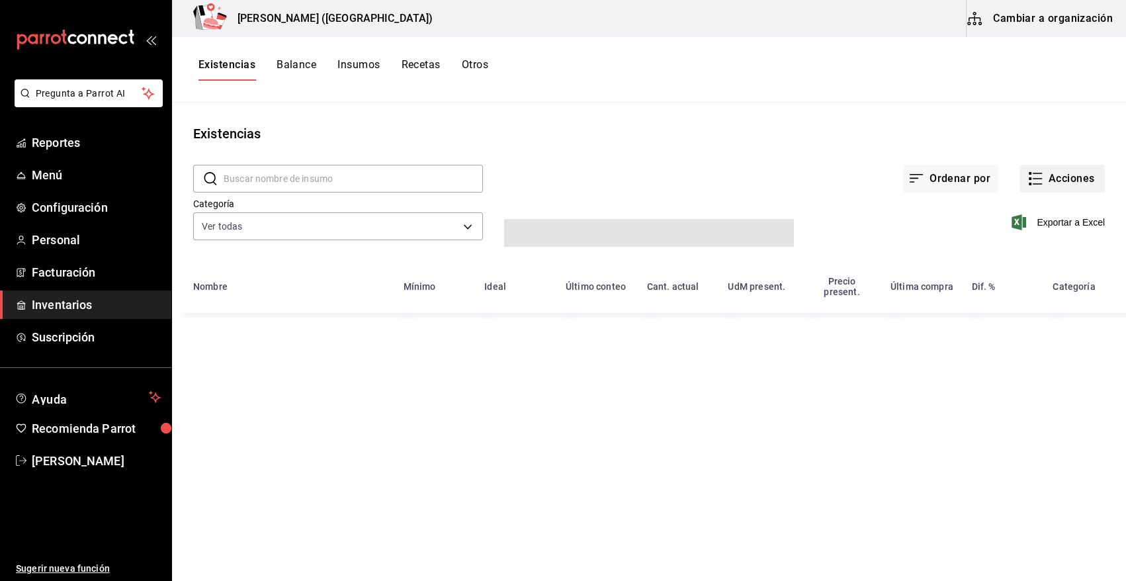
click at [1072, 179] on button "Acciones" at bounding box center [1062, 179] width 85 height 28
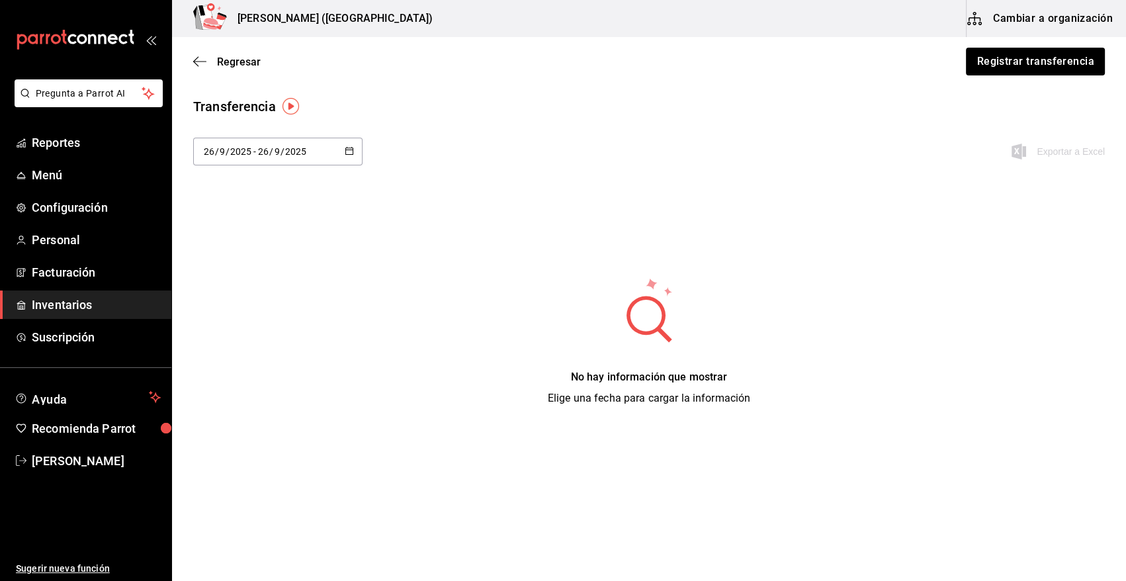
click at [64, 304] on span "Inventarios" at bounding box center [96, 305] width 129 height 18
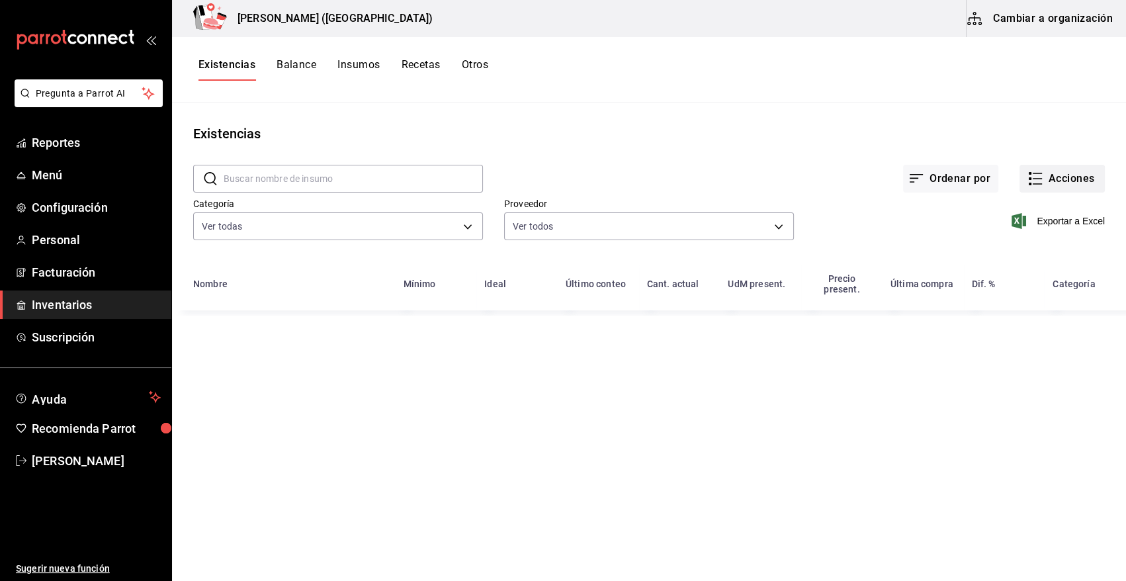
click at [1076, 175] on button "Acciones" at bounding box center [1062, 179] width 85 height 28
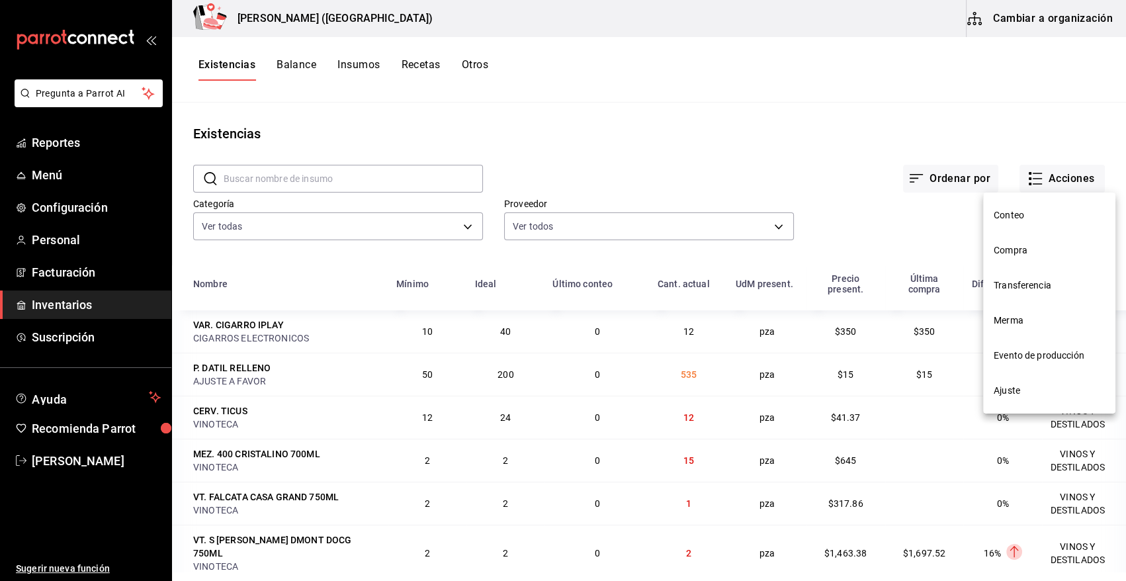
click at [1023, 250] on span "Compra" at bounding box center [1049, 251] width 111 height 14
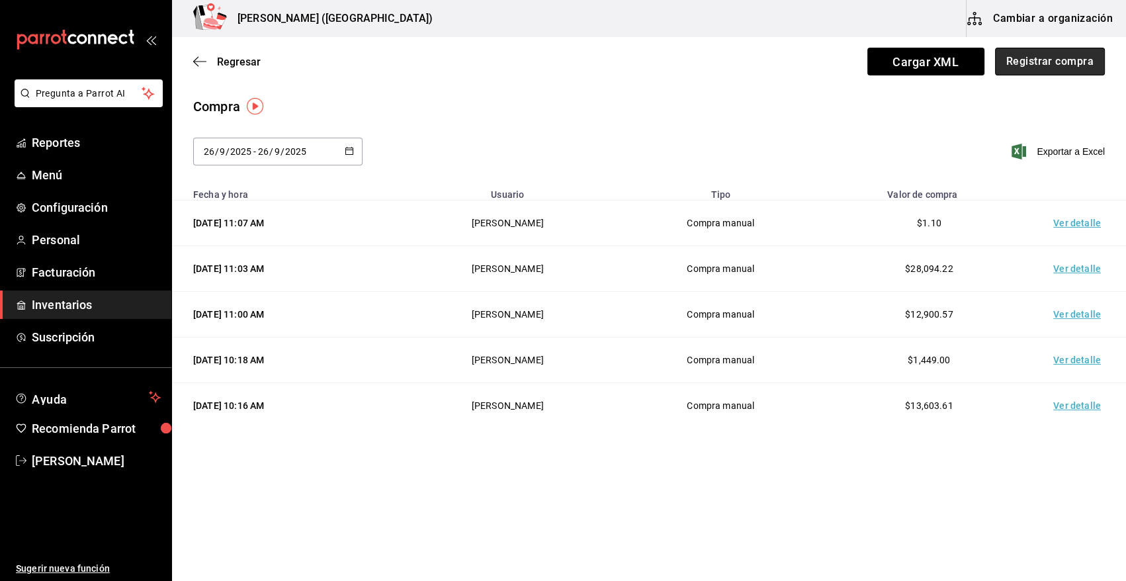
click at [1045, 66] on button "Registrar compra" at bounding box center [1050, 62] width 110 height 28
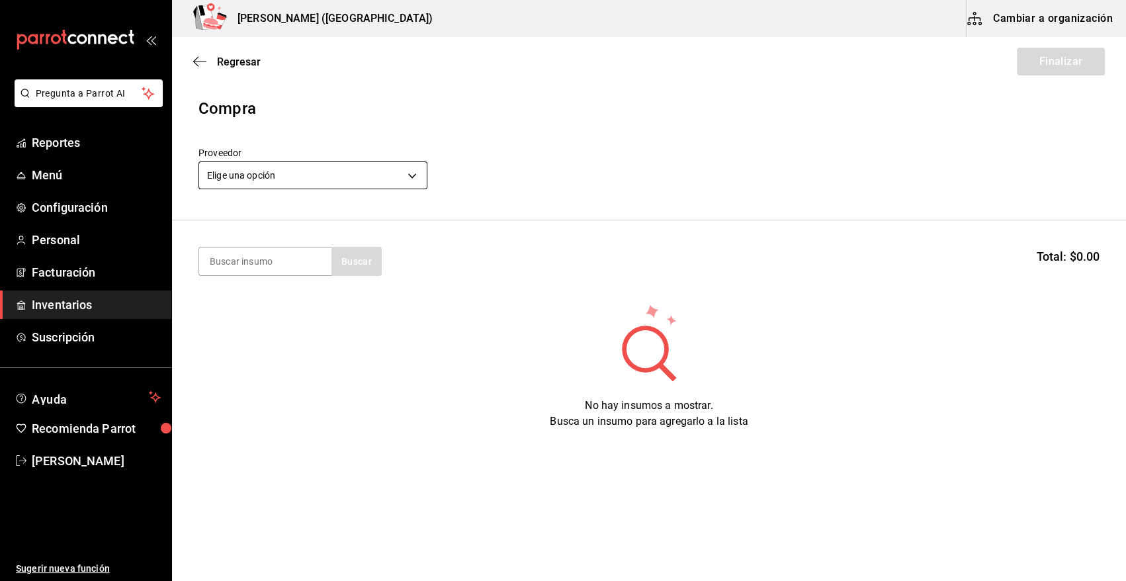
click at [407, 181] on body "Pregunta a Parrot AI Reportes Menú Configuración Personal Facturación Inventari…" at bounding box center [563, 253] width 1126 height 506
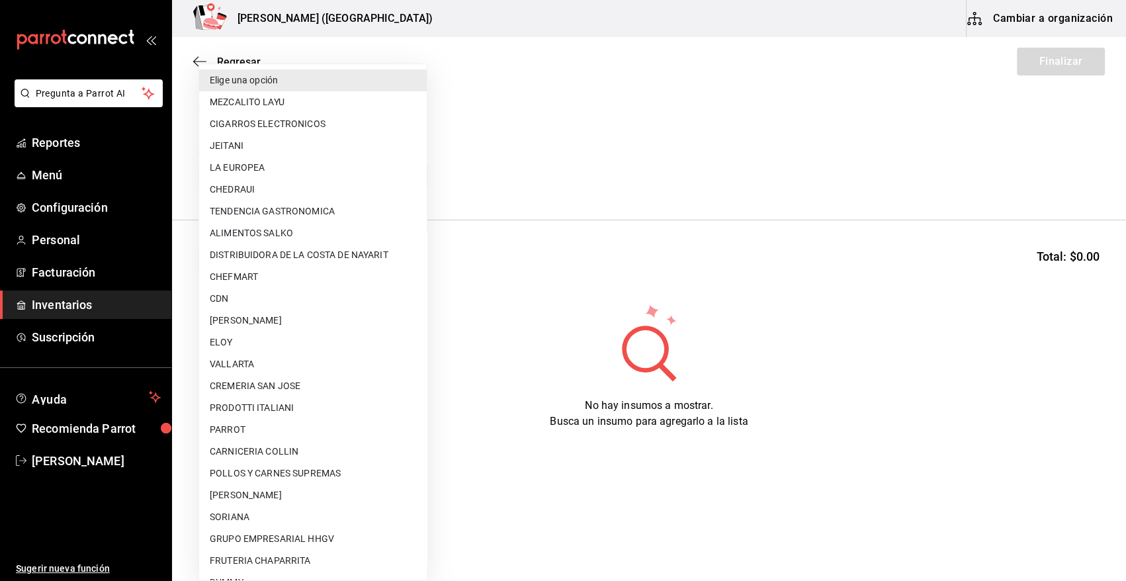
scroll to position [154, 0]
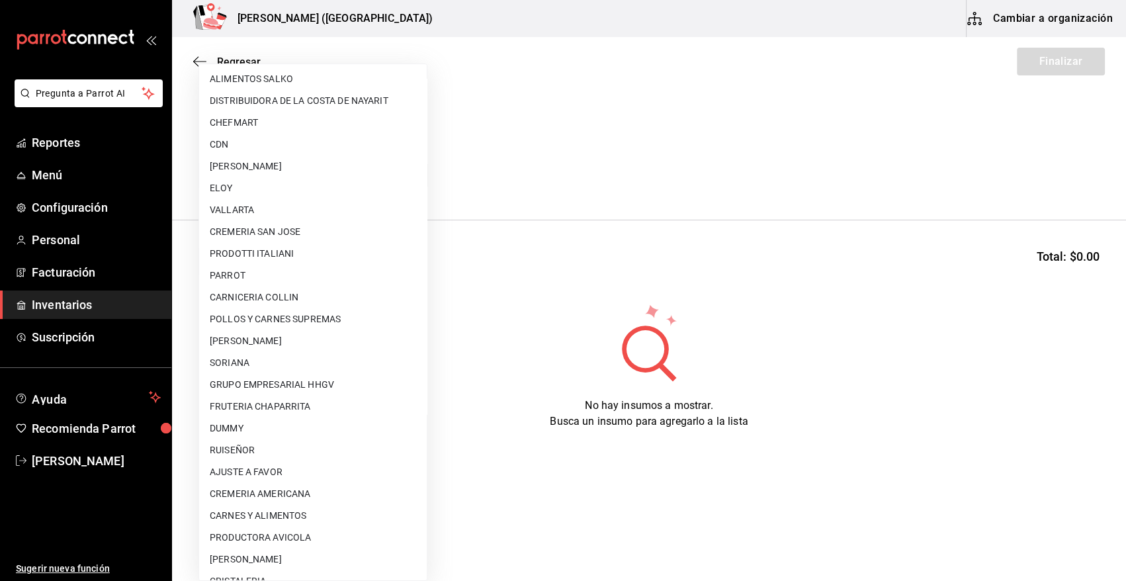
click at [314, 472] on li "AJUSTE A FAVOR" at bounding box center [313, 472] width 228 height 22
type input "dd0fbccd-e034-4acc-8432-7d1d5e23f321"
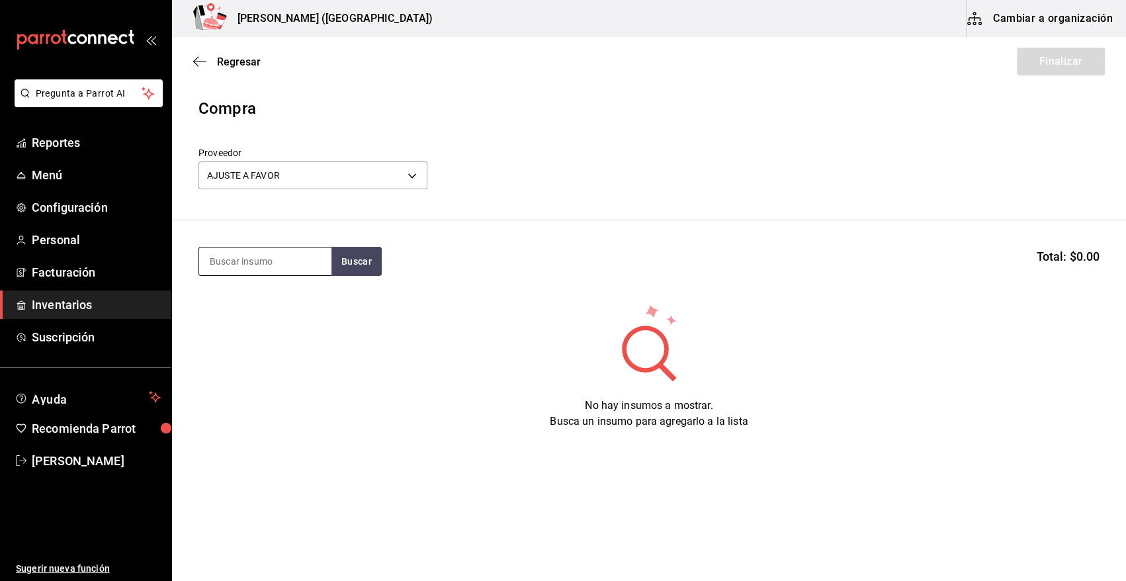
click at [312, 263] on input at bounding box center [265, 262] width 132 height 28
type input "KING"
click at [366, 258] on button "Buscar" at bounding box center [357, 261] width 50 height 29
click at [357, 269] on button "Buscar" at bounding box center [357, 261] width 50 height 29
click at [265, 308] on div "Piezas - AJUSTE A FAVOR" at bounding box center [265, 315] width 110 height 14
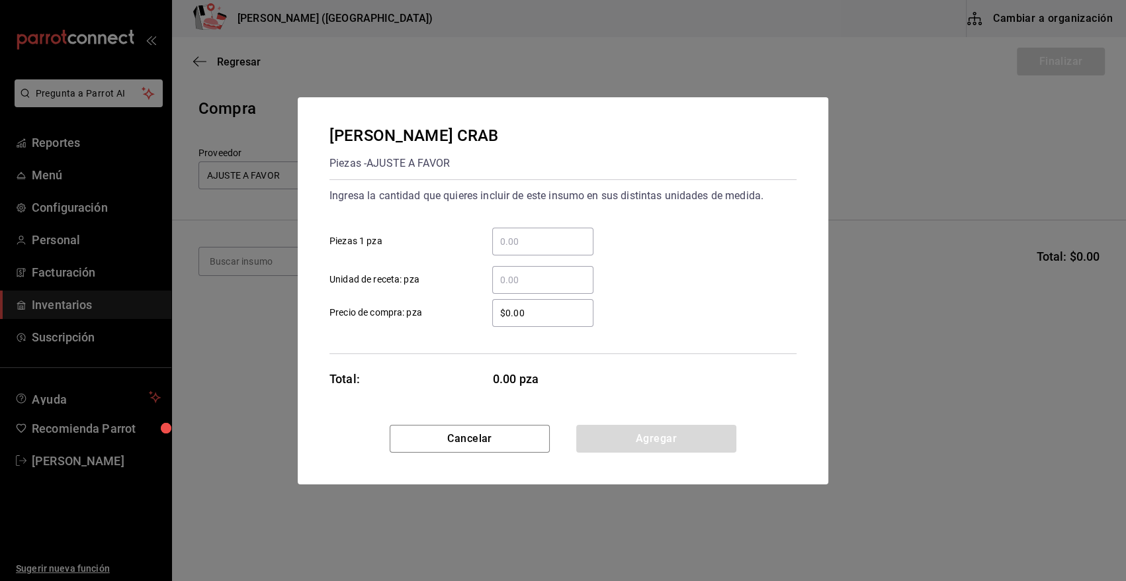
click at [539, 238] on input "​ Piezas 1 pza" at bounding box center [542, 242] width 101 height 16
type input "1"
click at [608, 224] on div "1 ​ Piezas 1 pza" at bounding box center [558, 236] width 478 height 38
drag, startPoint x: 552, startPoint y: 314, endPoint x: 446, endPoint y: 313, distance: 105.9
click at [446, 313] on label "$0.00 ​ Precio de compra: pza" at bounding box center [462, 313] width 264 height 28
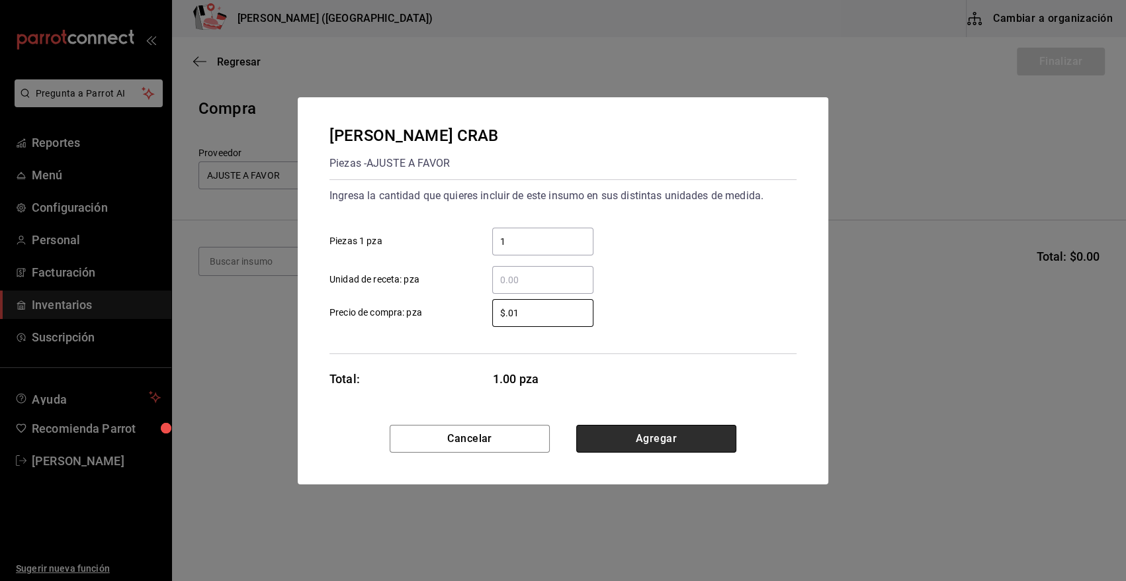
type input "$0.01"
click at [608, 450] on button "Agregar" at bounding box center [656, 439] width 160 height 28
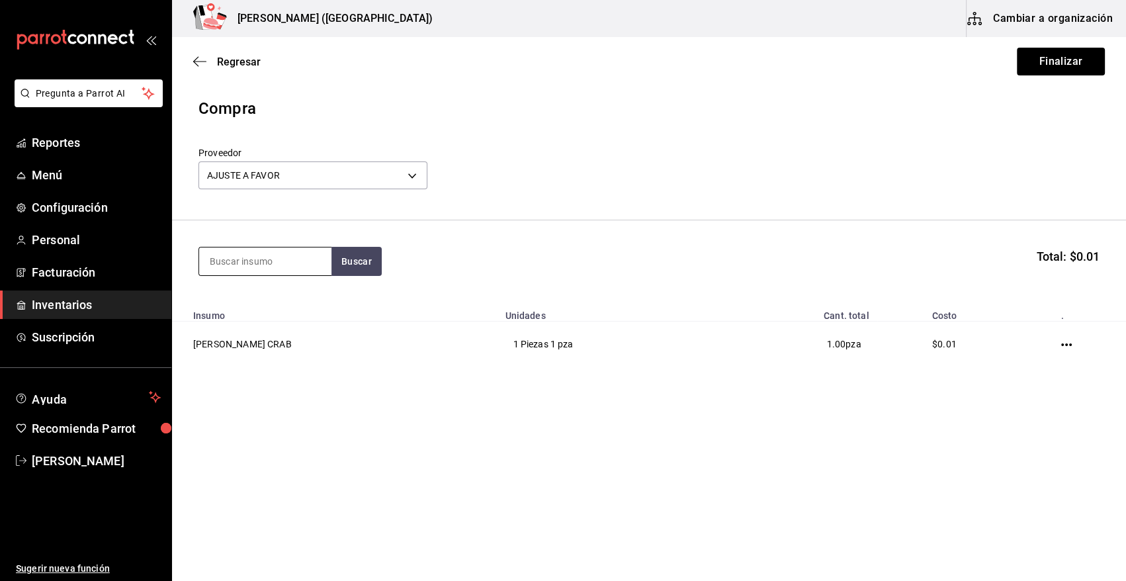
click at [278, 265] on input at bounding box center [265, 262] width 132 height 28
type input "FERR"
click at [357, 263] on button "Buscar" at bounding box center [357, 261] width 50 height 29
click at [261, 314] on div "P. CHOCOLATE FERRERO" at bounding box center [265, 308] width 111 height 32
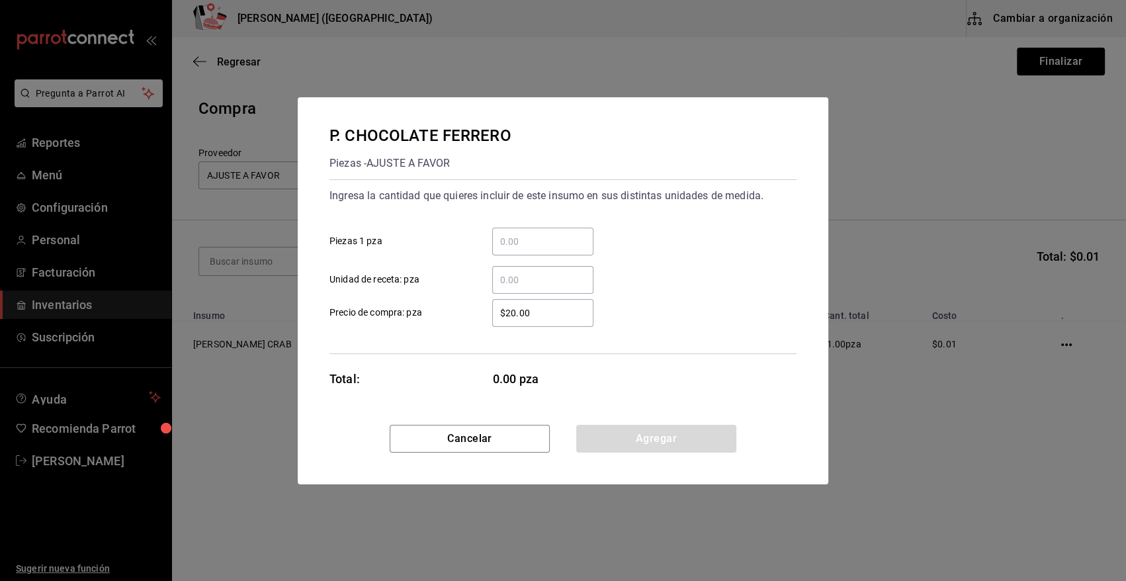
click at [518, 237] on input "​ Piezas 1 pza" at bounding box center [542, 242] width 101 height 16
type input "1"
drag, startPoint x: 645, startPoint y: 225, endPoint x: 609, endPoint y: 236, distance: 37.9
click at [641, 225] on div "1 ​ Piezas 1 pza" at bounding box center [558, 236] width 478 height 38
drag, startPoint x: 536, startPoint y: 308, endPoint x: 392, endPoint y: 344, distance: 148.6
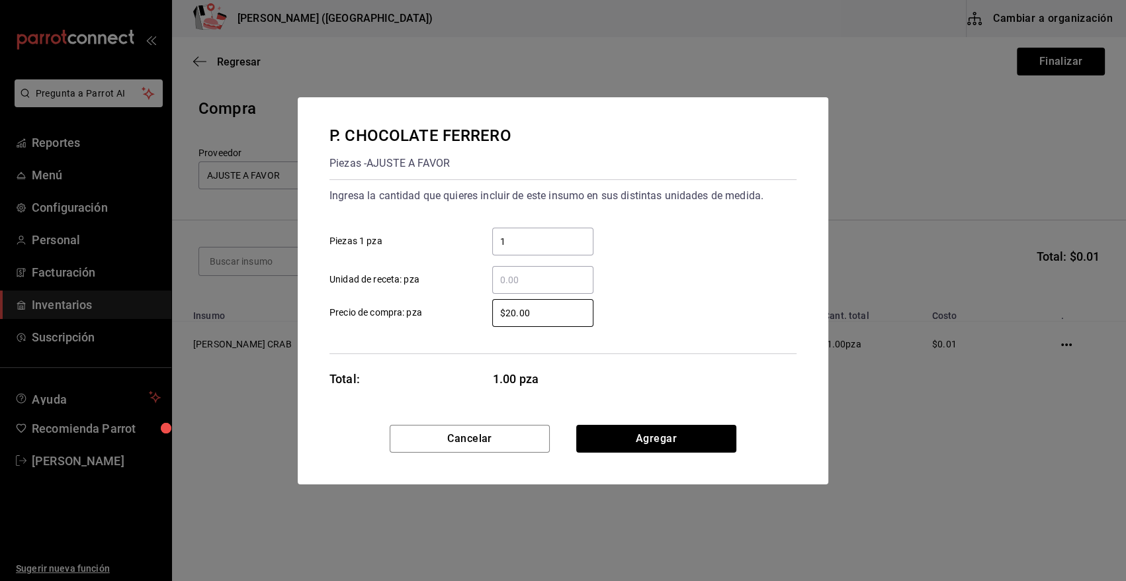
click at [397, 349] on div "Ingresa la cantidad que quieres incluir de este insumo en sus distintas unidade…" at bounding box center [563, 266] width 467 height 175
type input "$0.01"
click at [674, 437] on button "Agregar" at bounding box center [656, 439] width 160 height 28
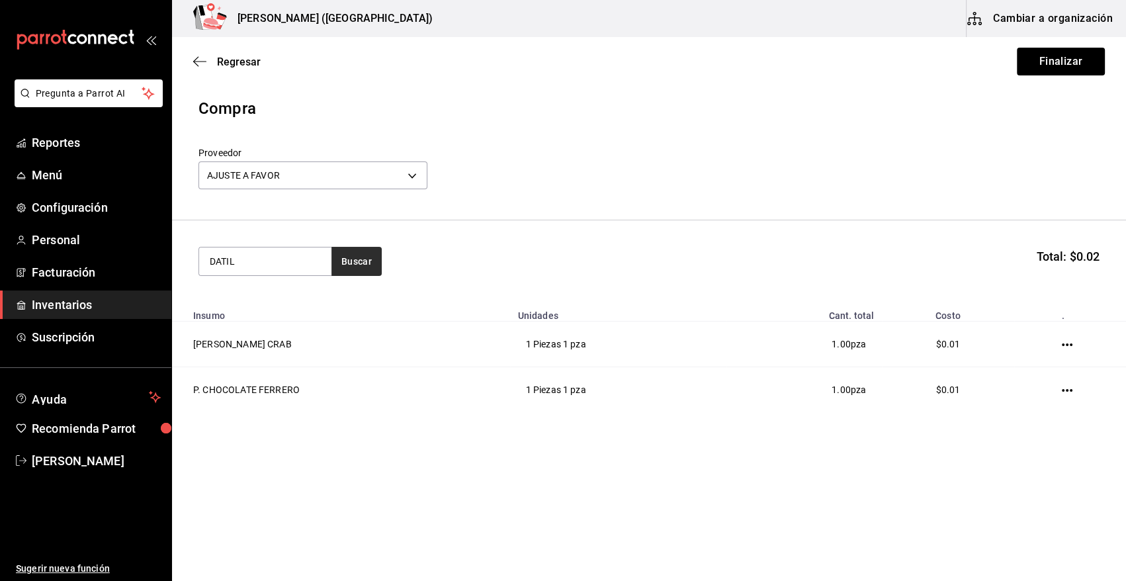
type input "DATIL"
click at [341, 263] on button "Buscar" at bounding box center [357, 261] width 50 height 29
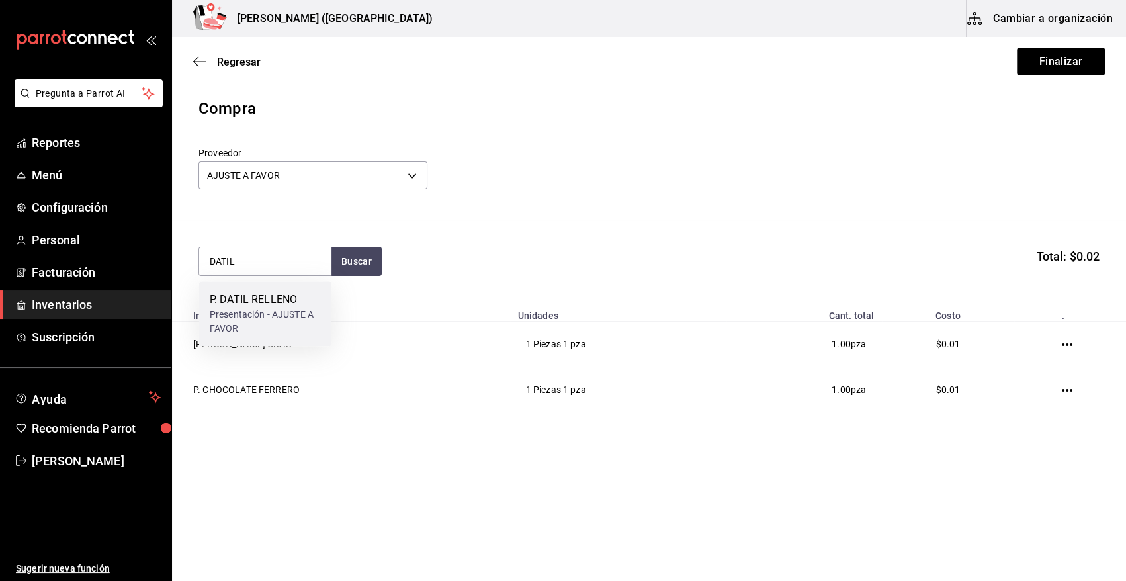
click at [257, 308] on div "Presentación - AJUSTE A FAVOR" at bounding box center [265, 322] width 111 height 28
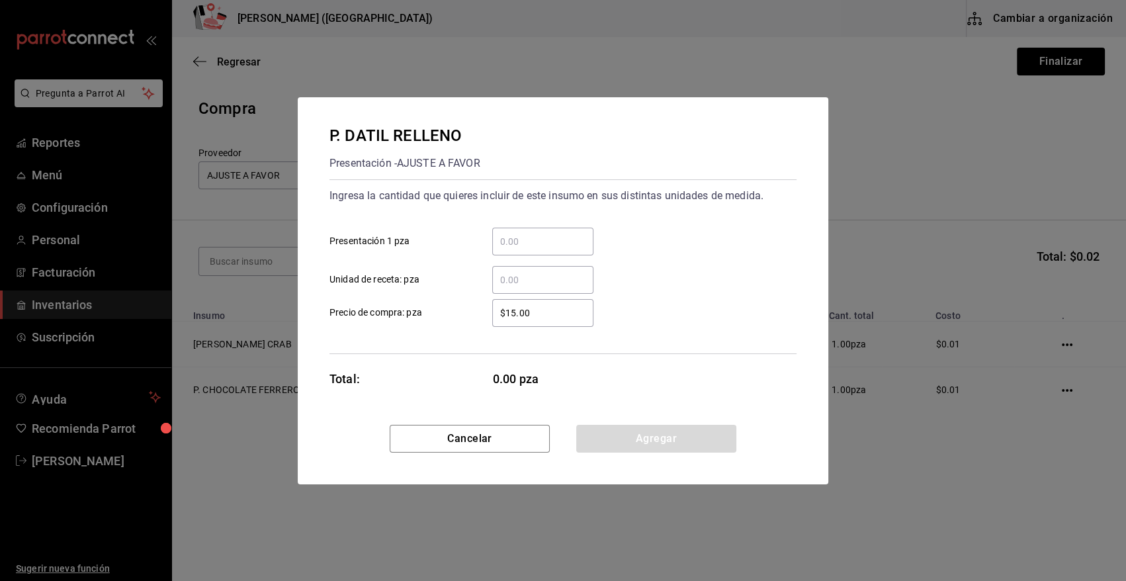
click at [537, 240] on input "​ Presentación 1 pza" at bounding box center [542, 242] width 101 height 16
type input "30"
drag, startPoint x: 547, startPoint y: 312, endPoint x: 424, endPoint y: 326, distance: 124.6
click at [424, 326] on div "Ingresa la cantidad que quieres incluir de este insumo en sus distintas unidade…" at bounding box center [563, 266] width 467 height 175
type input "$0.01"
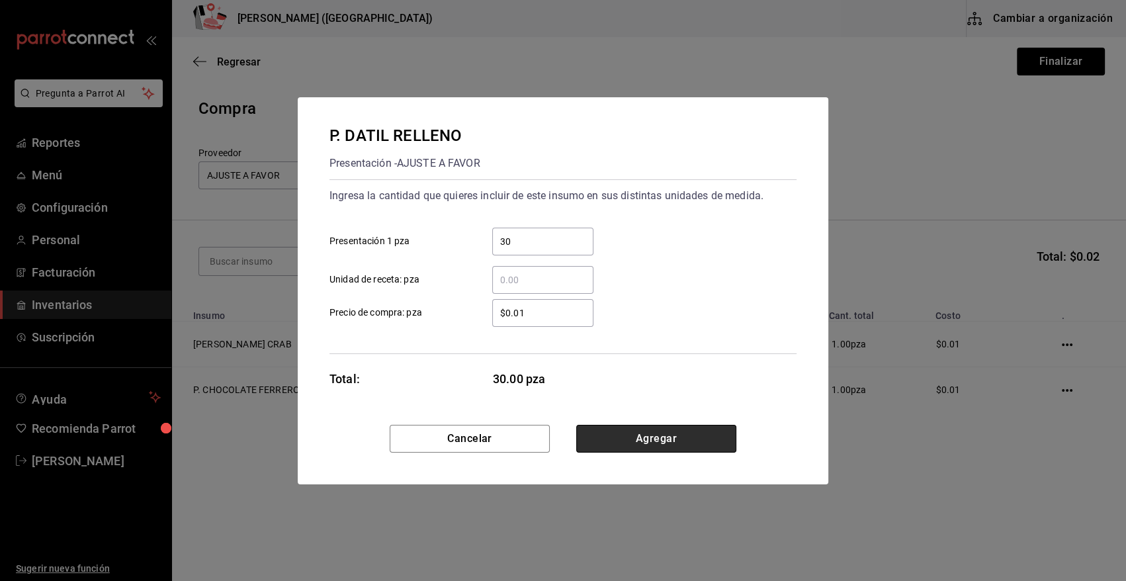
click at [672, 437] on button "Agregar" at bounding box center [656, 439] width 160 height 28
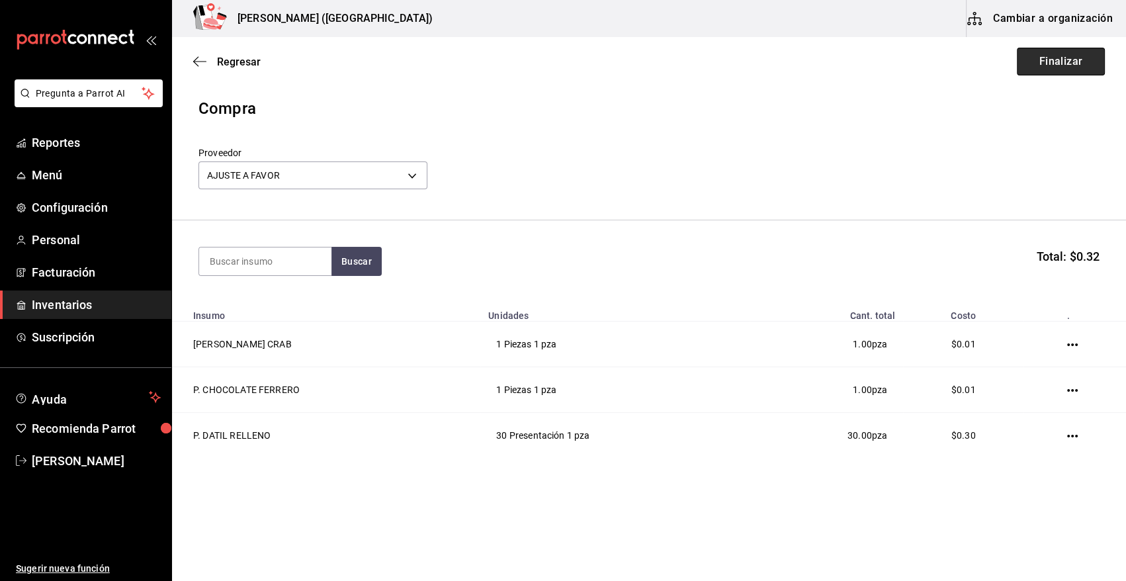
click at [1072, 62] on button "Finalizar" at bounding box center [1061, 62] width 88 height 28
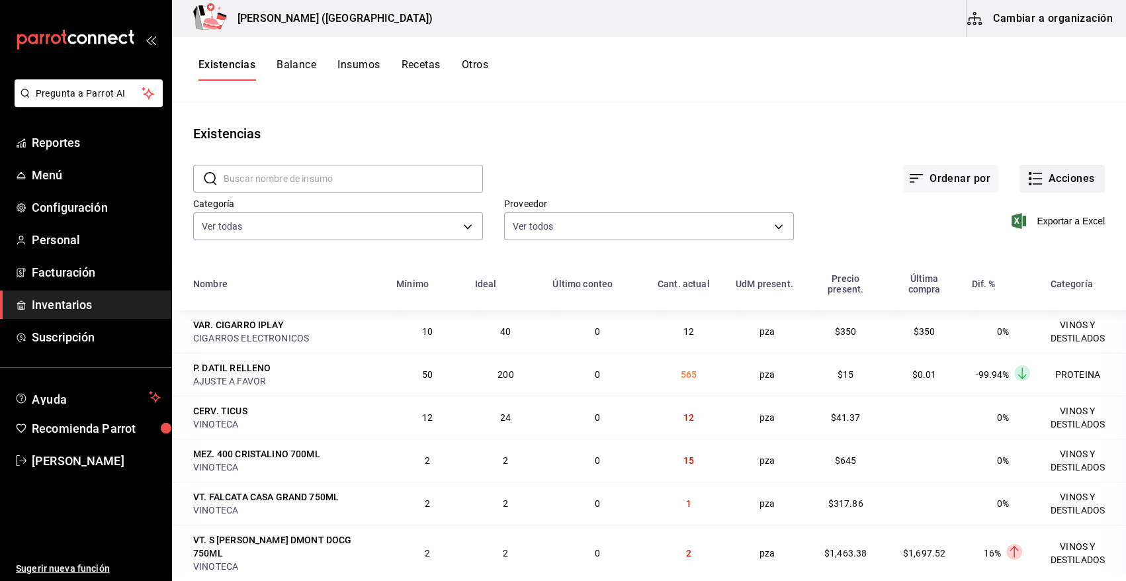
click at [1042, 173] on button "Acciones" at bounding box center [1062, 179] width 85 height 28
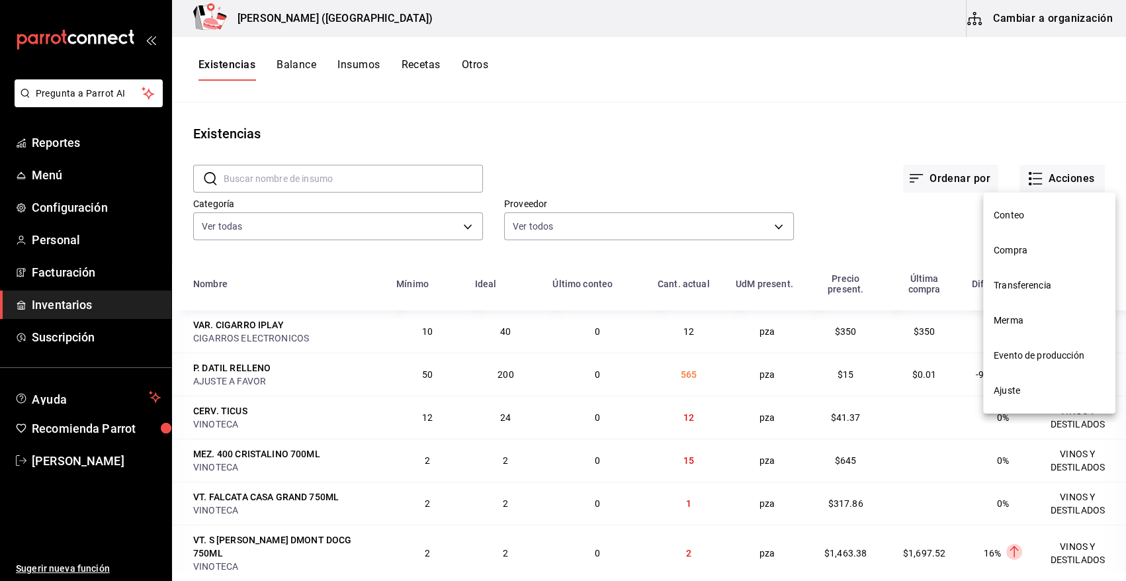
click at [1021, 248] on span "Compra" at bounding box center [1049, 251] width 111 height 14
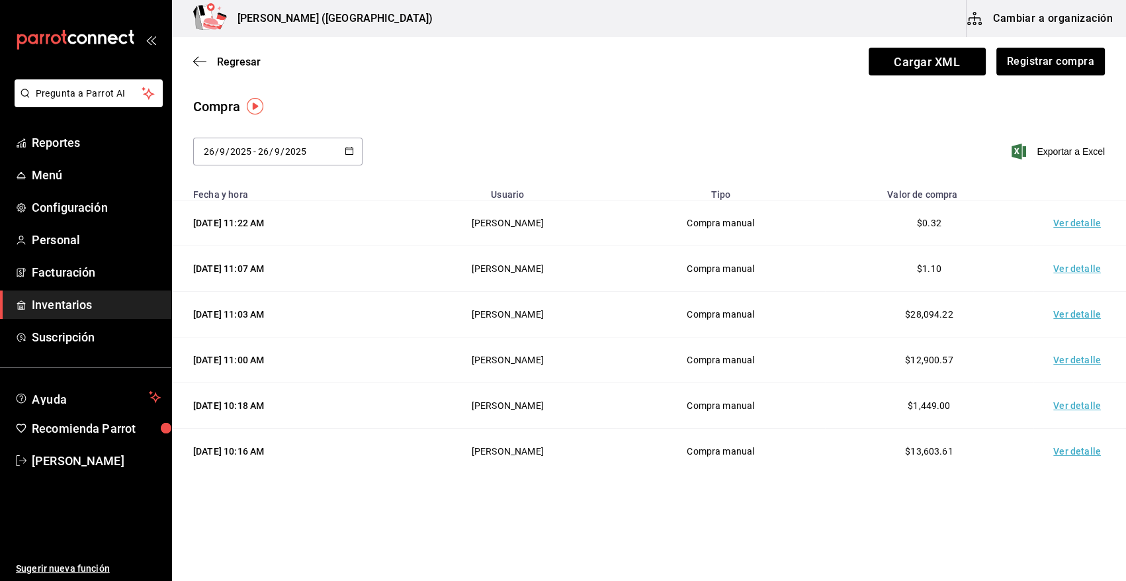
click at [1087, 222] on td "Ver detalle" at bounding box center [1080, 224] width 93 height 46
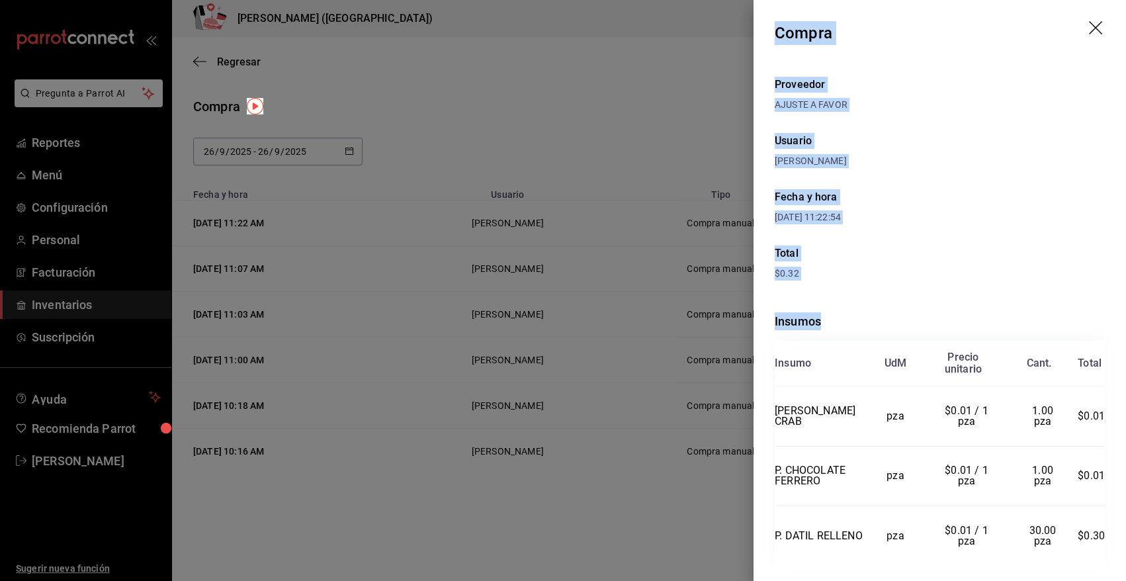
scroll to position [16, 0]
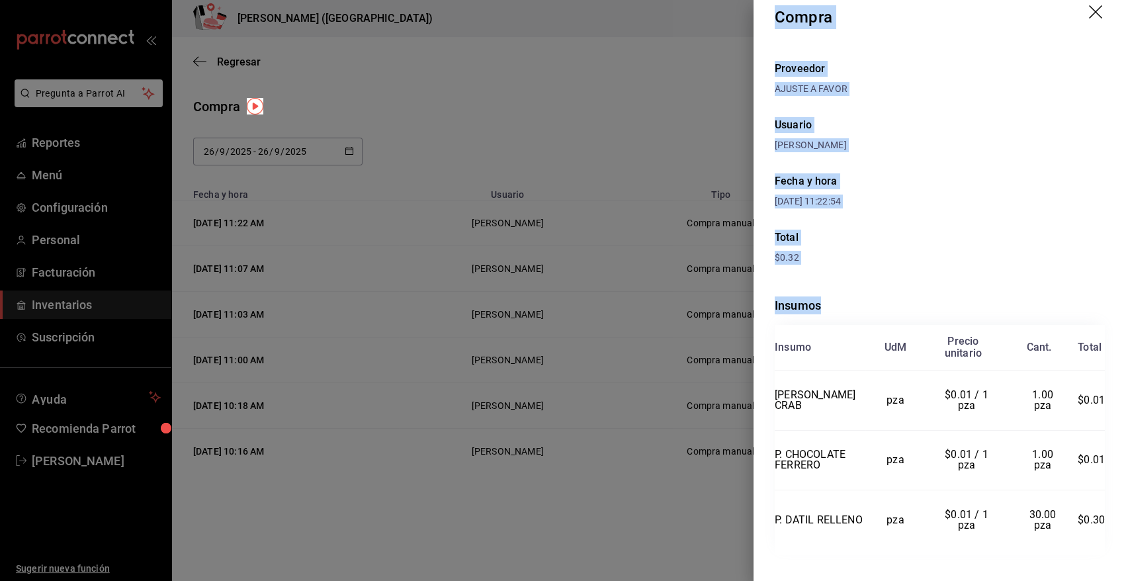
drag, startPoint x: 776, startPoint y: 32, endPoint x: 1105, endPoint y: 519, distance: 588.1
click at [1105, 519] on div "Compra Proveedor AJUSTE A FAVOR Usuario Angy Madalena Fecha y hora 26/09/2025 1…" at bounding box center [940, 290] width 373 height 581
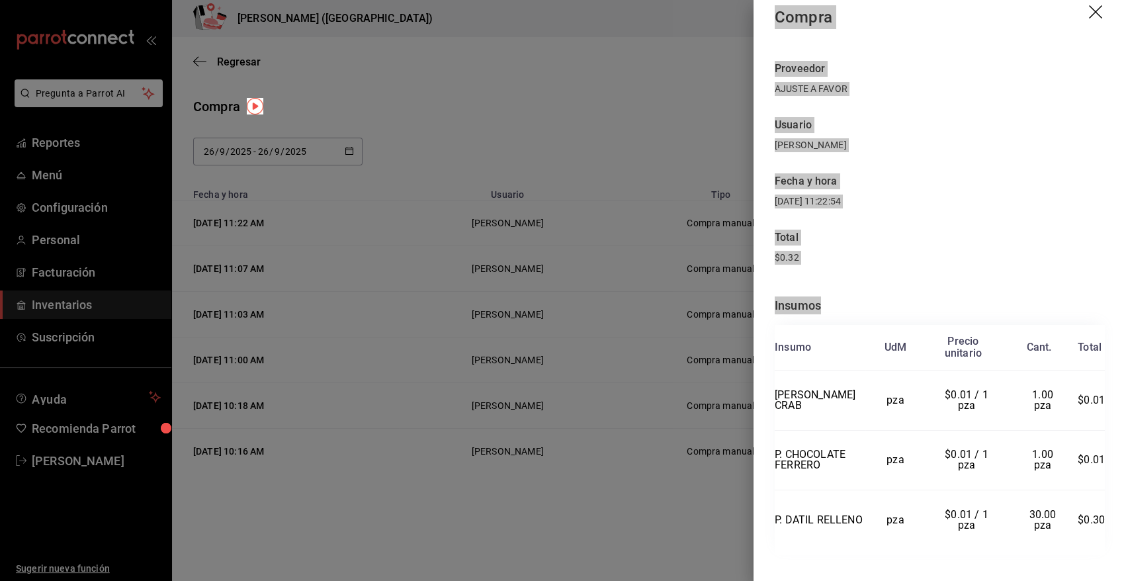
scroll to position [15, 0]
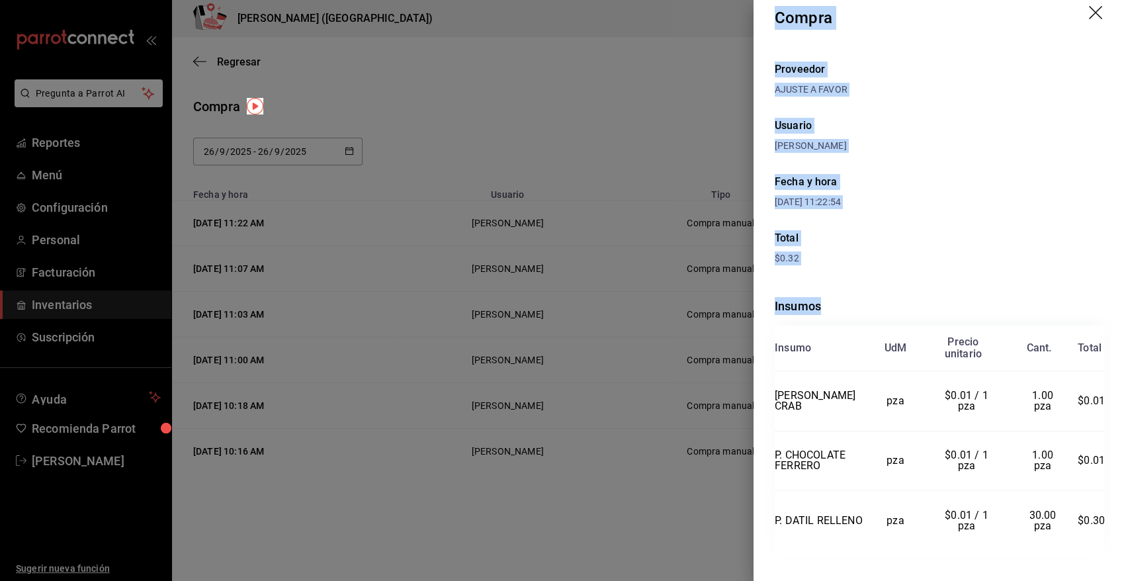
click at [1079, 17] on header "Compra" at bounding box center [940, 18] width 373 height 66
click at [1089, 11] on icon "drag" at bounding box center [1097, 14] width 16 height 16
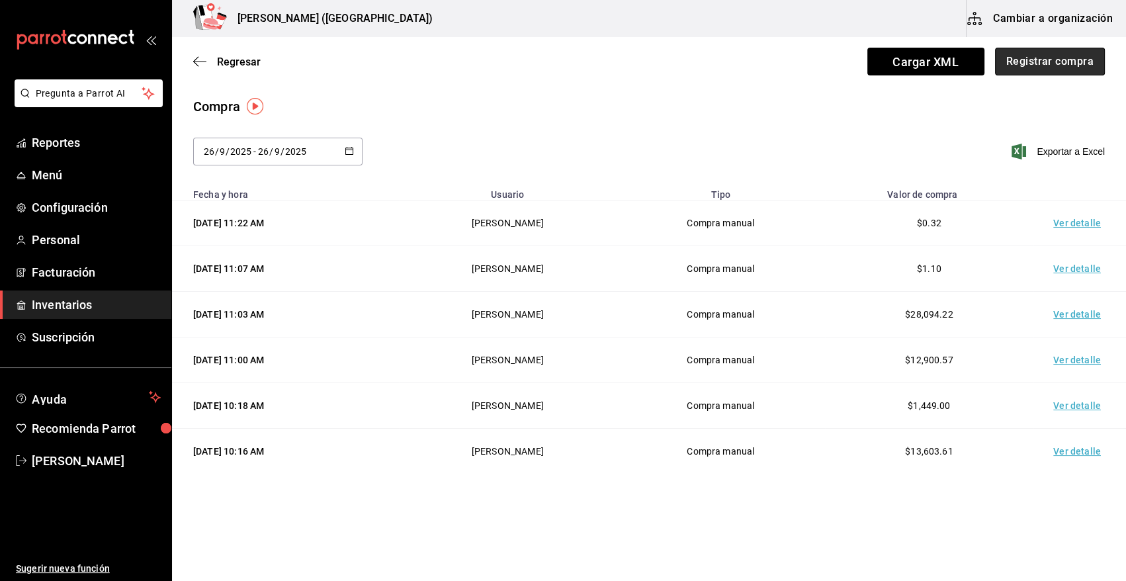
click at [1078, 60] on button "Registrar compra" at bounding box center [1050, 62] width 110 height 28
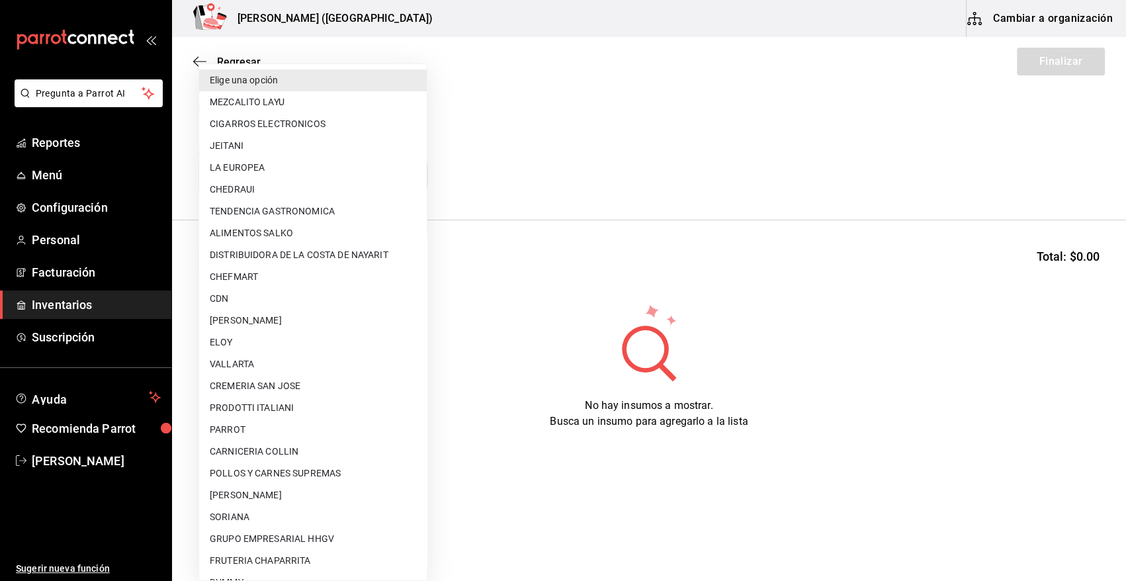
click at [404, 177] on body "Pregunta a Parrot AI Reportes Menú Configuración Personal Facturación Inventari…" at bounding box center [563, 253] width 1126 height 506
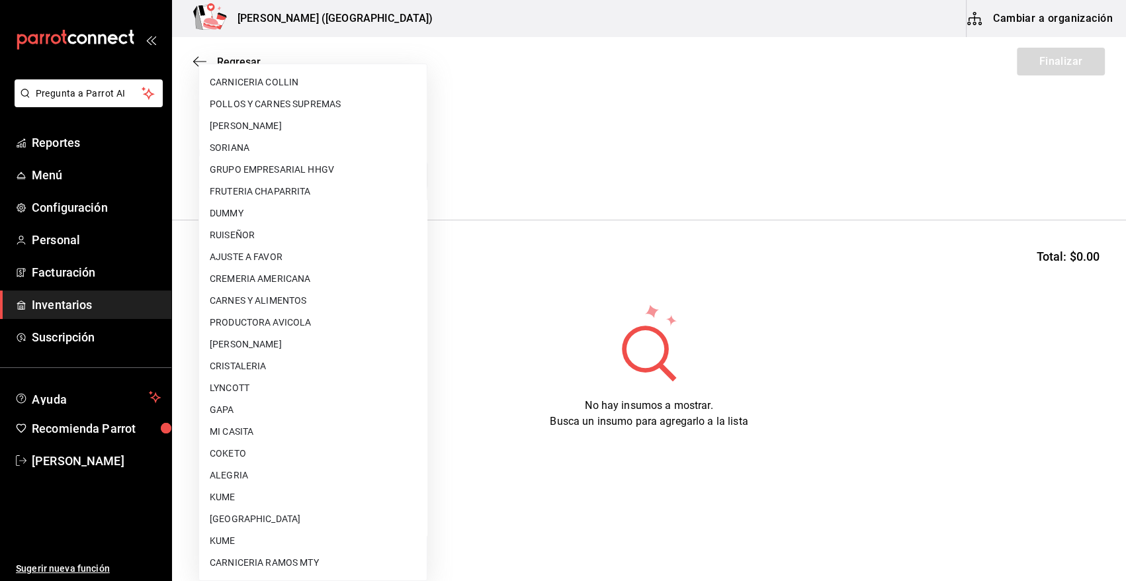
scroll to position [675, 0]
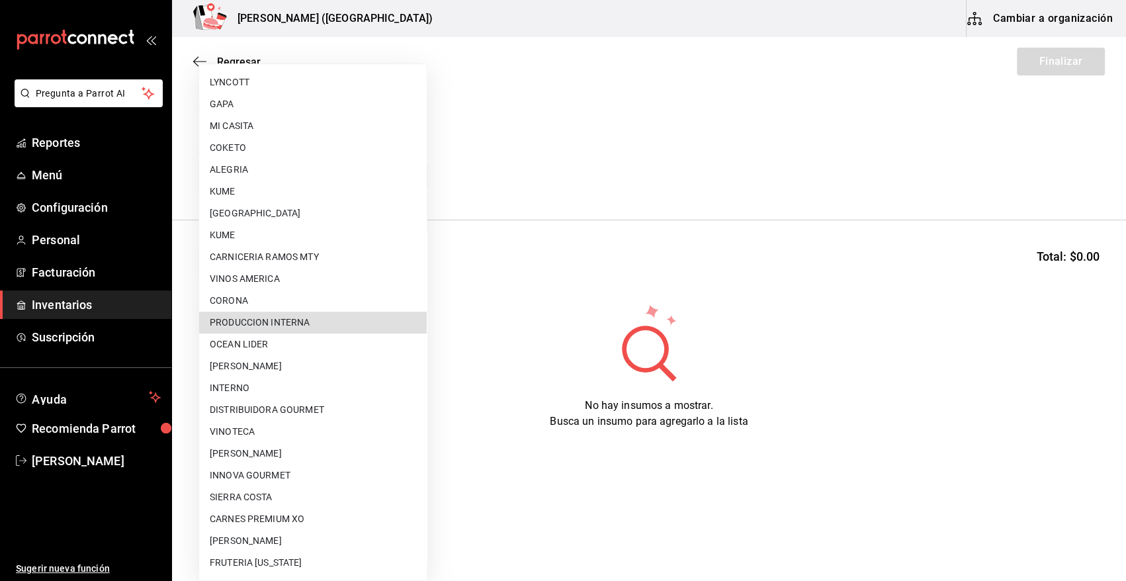
click at [341, 323] on li "PRODUCCION INTERNA" at bounding box center [313, 323] width 228 height 22
type input "ca5c8321-042a-43fe-a3bd-6967aa3ca48f"
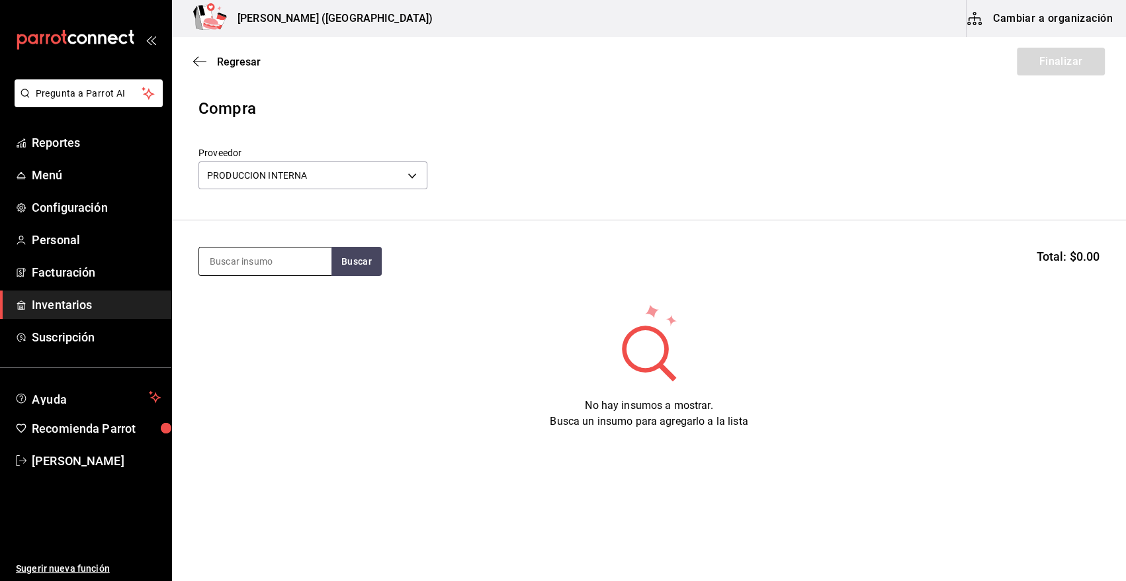
click at [289, 267] on input at bounding box center [265, 262] width 132 height 28
type input "PANQUE"
click at [355, 255] on button "Buscar" at bounding box center [357, 261] width 50 height 29
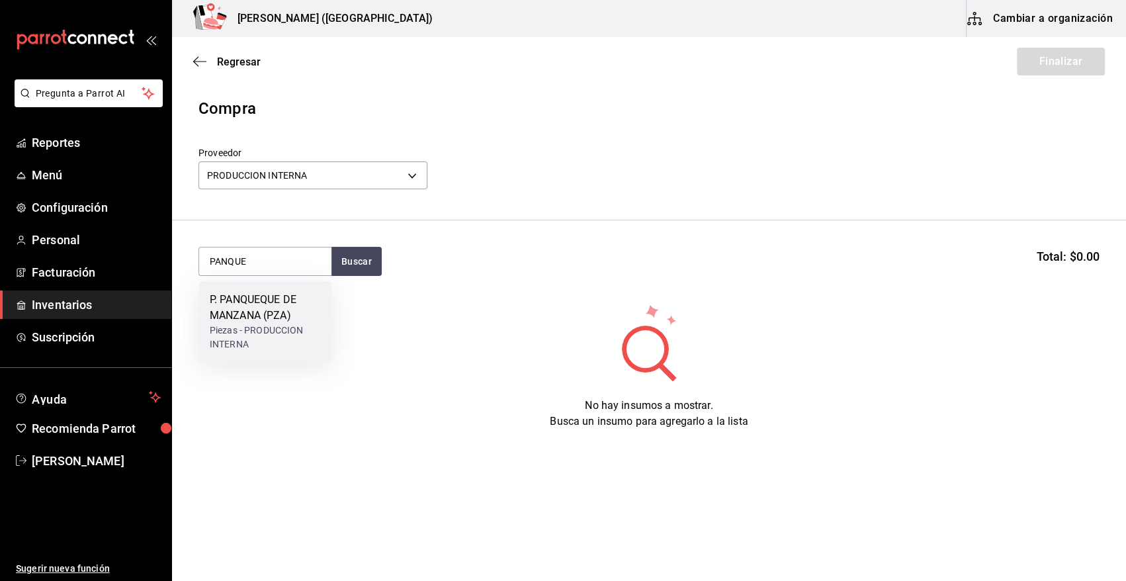
click at [256, 328] on div "Piezas - PRODUCCION INTERNA" at bounding box center [265, 338] width 111 height 28
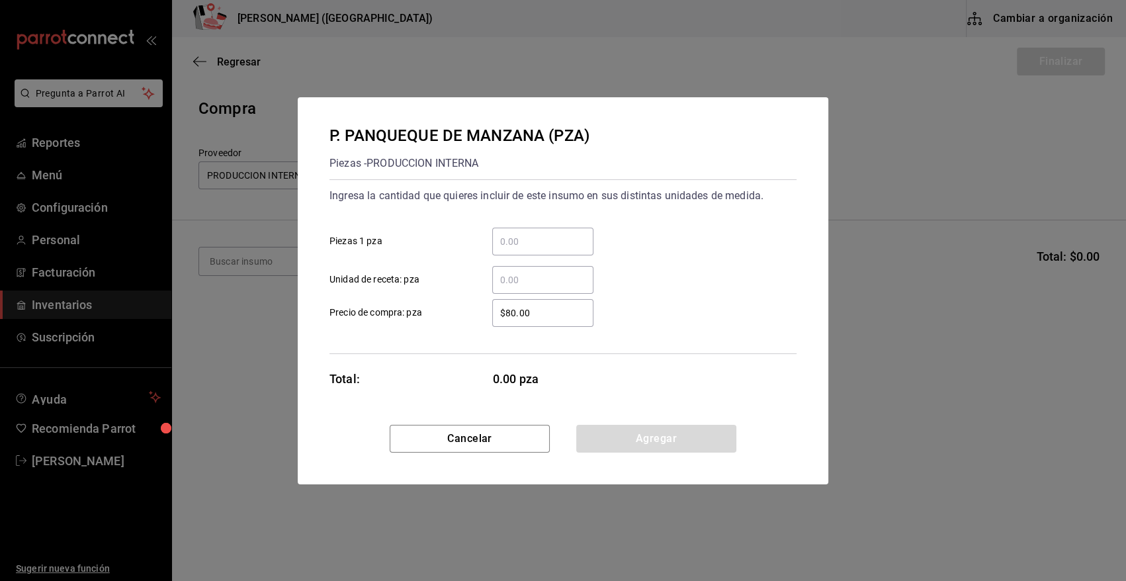
click at [547, 236] on input "​ Piezas 1 pza" at bounding box center [542, 242] width 101 height 16
type input "5"
drag, startPoint x: 540, startPoint y: 310, endPoint x: 456, endPoint y: 329, distance: 86.1
click at [456, 329] on div "Ingresa la cantidad que quieres incluir de este insumo en sus distintas unidade…" at bounding box center [563, 266] width 467 height 175
type input "$0.01"
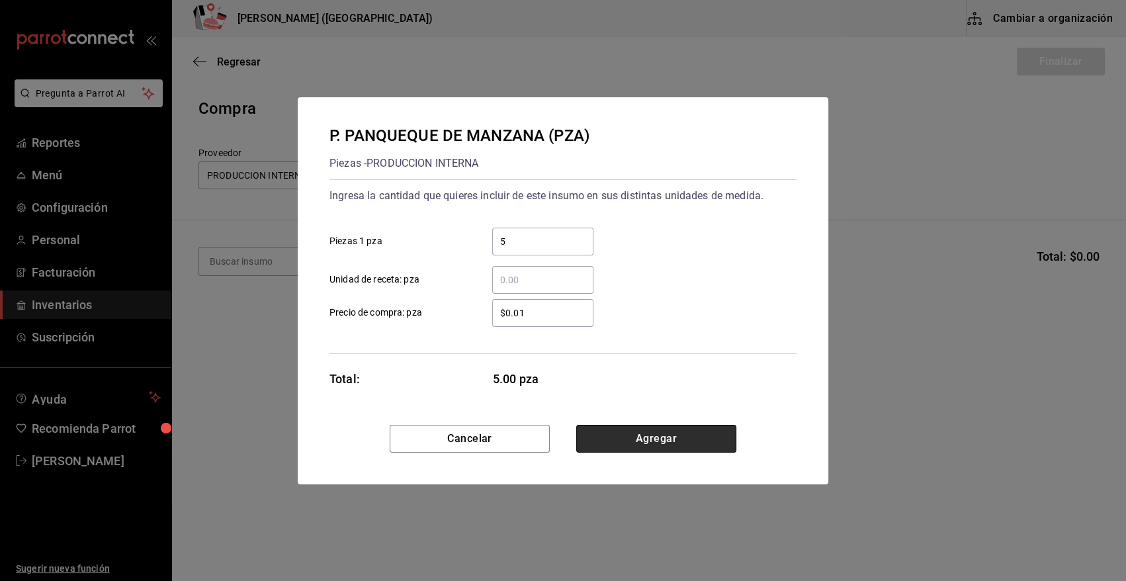
click at [634, 437] on button "Agregar" at bounding box center [656, 439] width 160 height 28
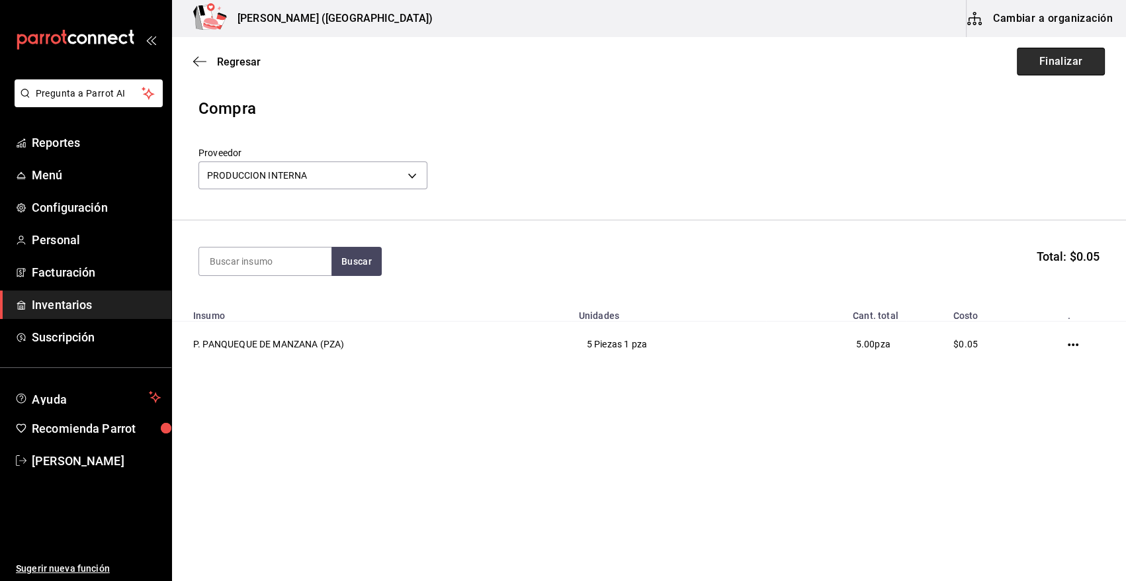
click at [1054, 60] on button "Finalizar" at bounding box center [1061, 62] width 88 height 28
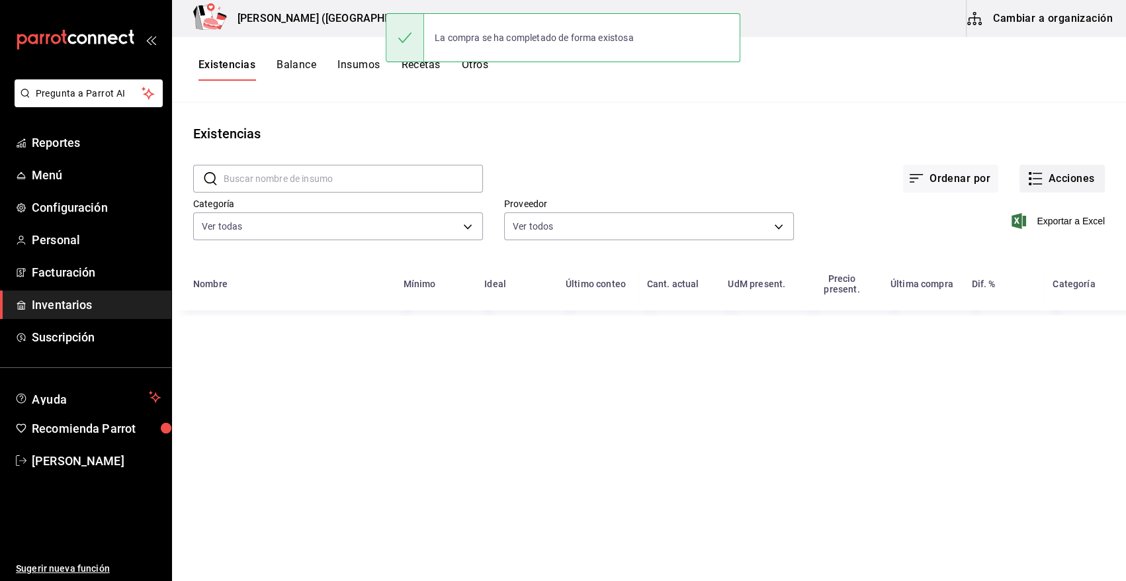
click at [1083, 181] on button "Acciones" at bounding box center [1062, 179] width 85 height 28
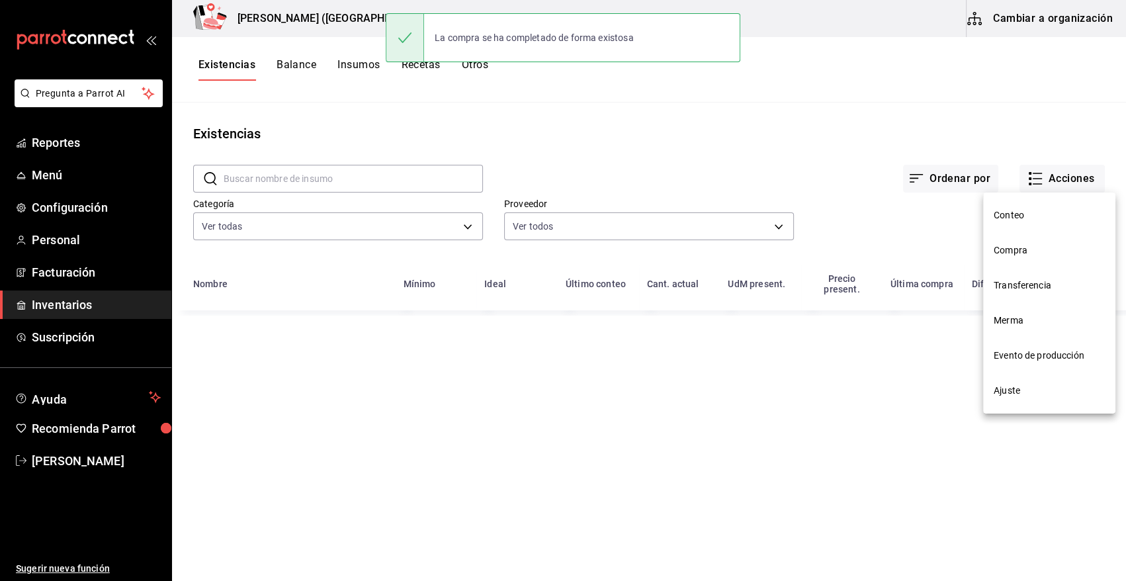
click at [1007, 248] on span "Compra" at bounding box center [1049, 251] width 111 height 14
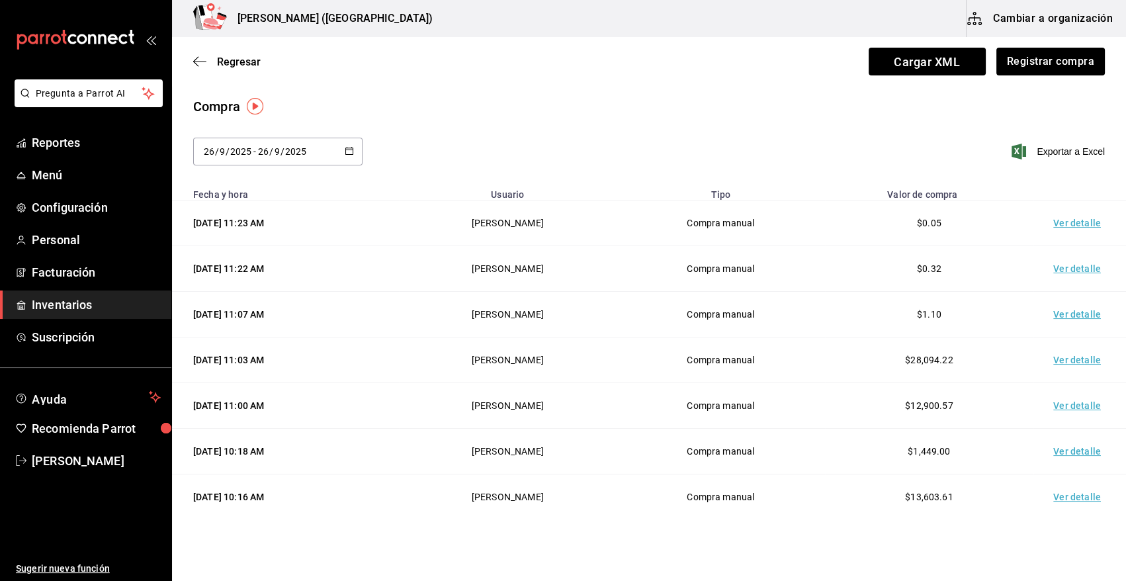
click at [1057, 226] on td "Ver detalle" at bounding box center [1080, 224] width 93 height 46
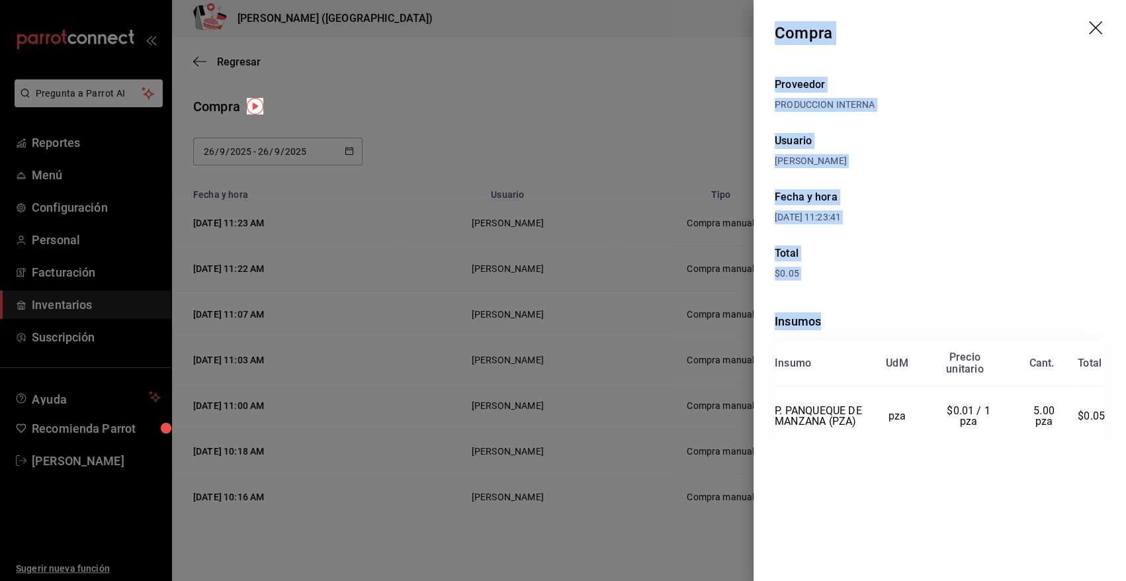
drag, startPoint x: 774, startPoint y: 27, endPoint x: 1124, endPoint y: 424, distance: 528.9
click at [1124, 424] on div "Compra Proveedor PRODUCCION INTERNA Usuario Angy Madalena Fecha y hora 26/09/20…" at bounding box center [940, 290] width 373 height 581
click at [1100, 29] on icon "drag" at bounding box center [1097, 29] width 16 height 16
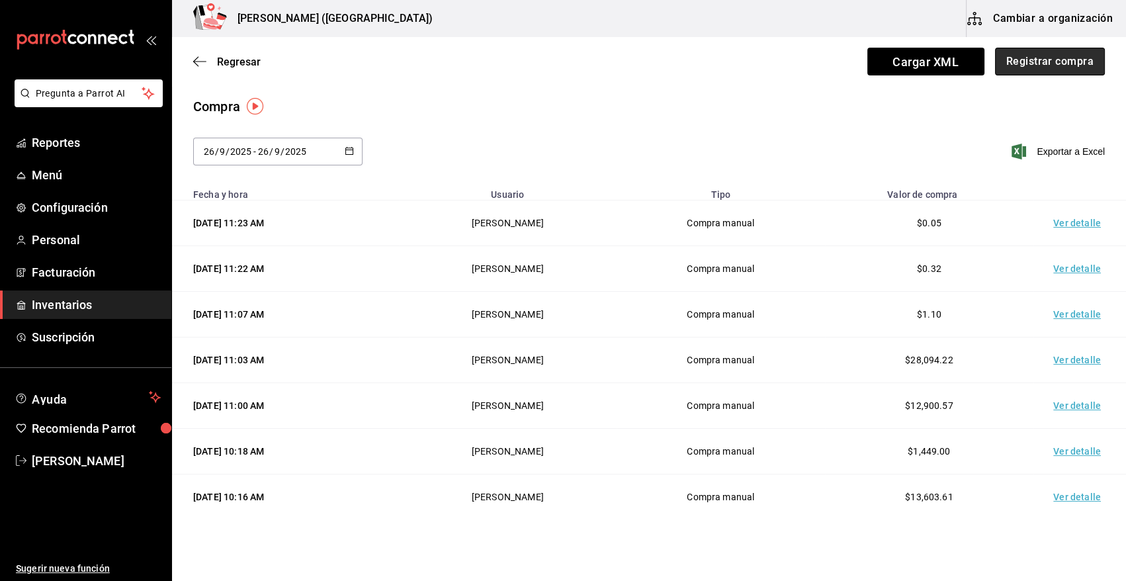
click at [1020, 66] on button "Registrar compra" at bounding box center [1050, 62] width 110 height 28
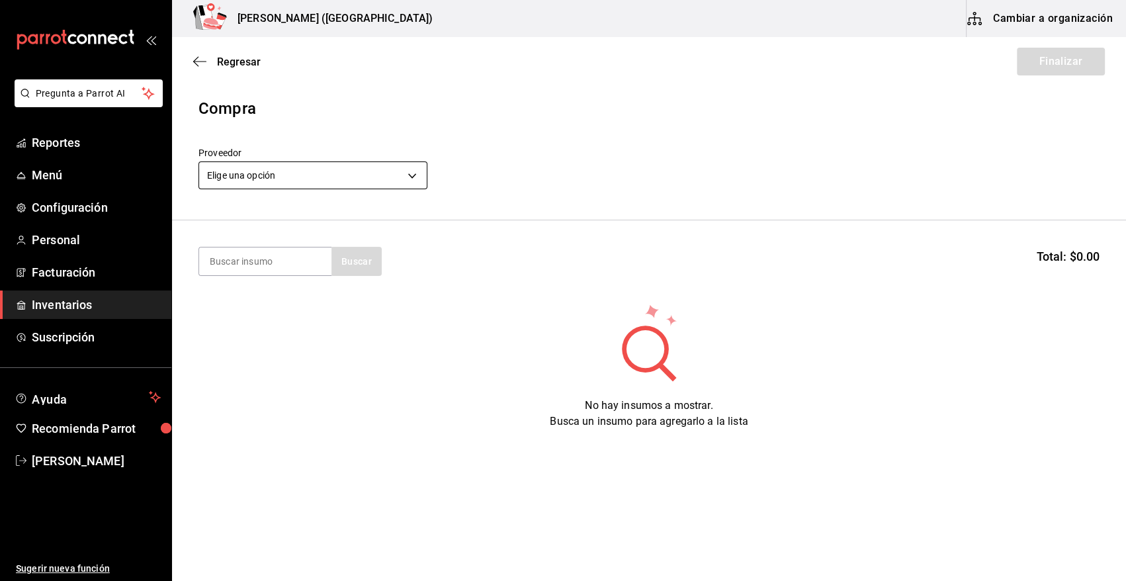
click at [412, 179] on body "Pregunta a Parrot AI Reportes Menú Configuración Personal Facturación Inventari…" at bounding box center [563, 253] width 1126 height 506
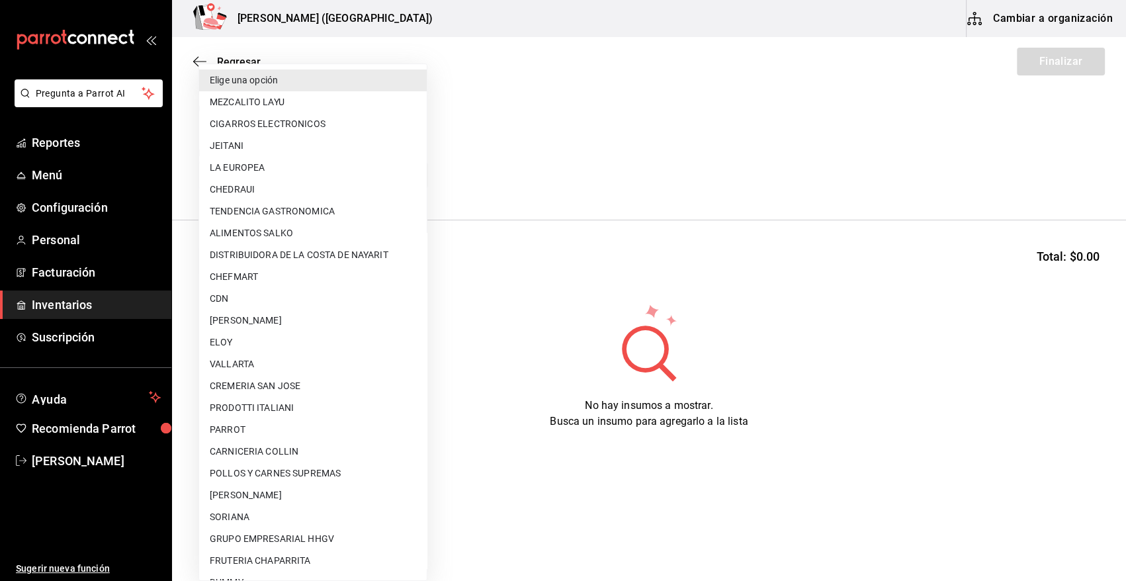
scroll to position [154, 0]
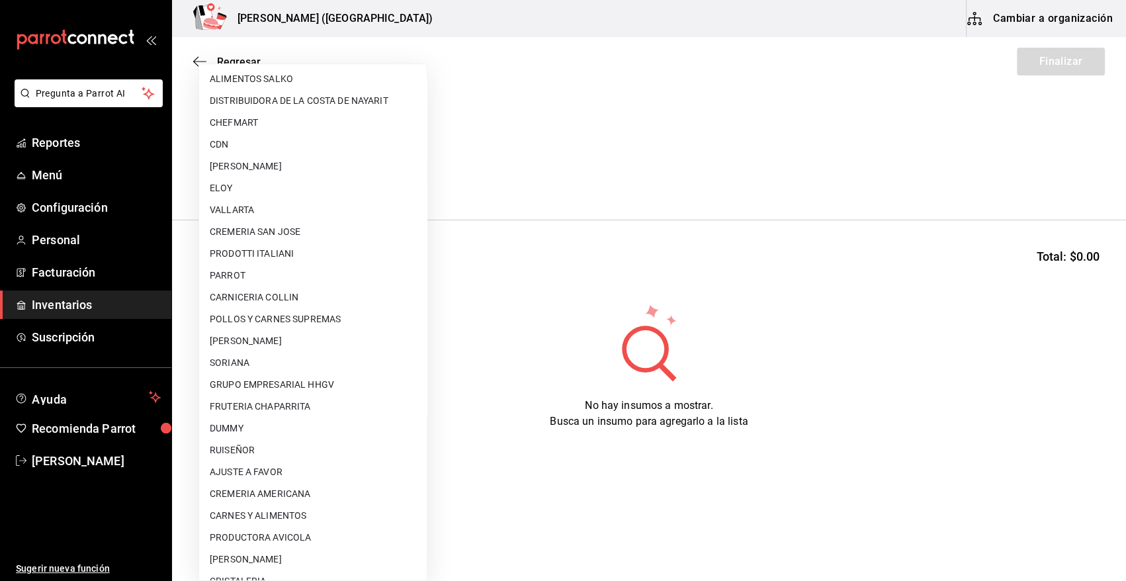
click at [319, 471] on li "AJUSTE A FAVOR" at bounding box center [313, 472] width 228 height 22
type input "dd0fbccd-e034-4acc-8432-7d1d5e23f321"
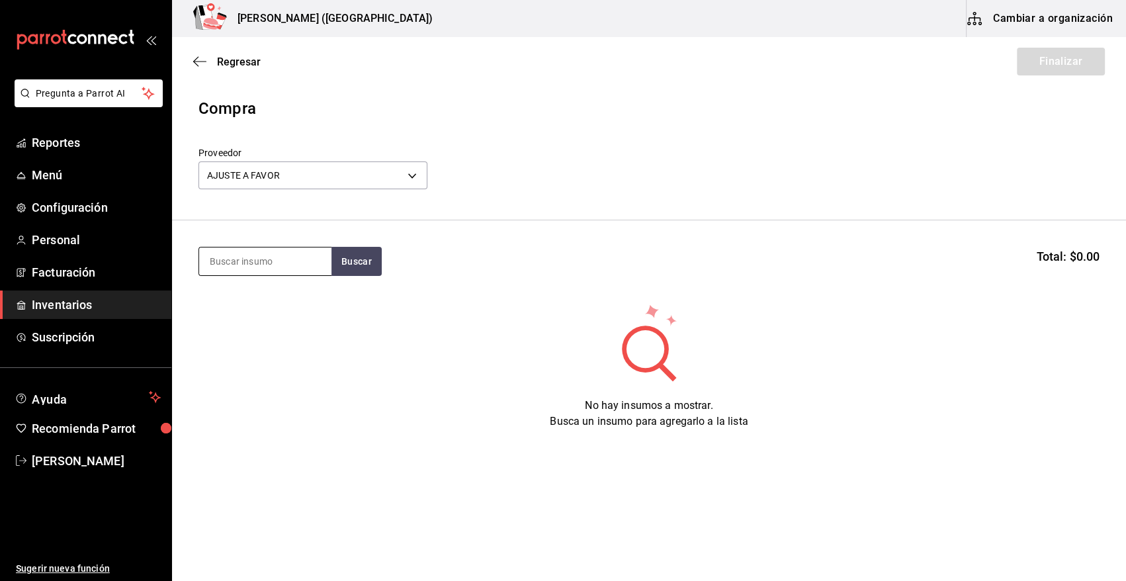
click at [264, 257] on input at bounding box center [265, 262] width 132 height 28
type input "C"
type input "T"
type input "COST"
click at [351, 267] on button "Buscar" at bounding box center [357, 261] width 50 height 29
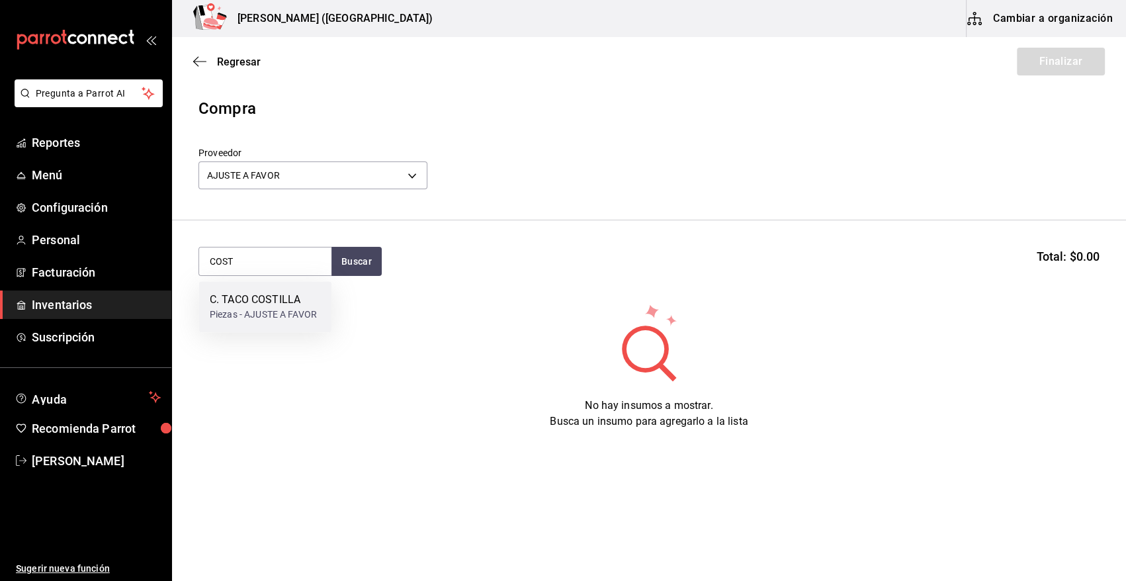
click at [273, 296] on div "C. TACO COSTILLA" at bounding box center [263, 300] width 107 height 16
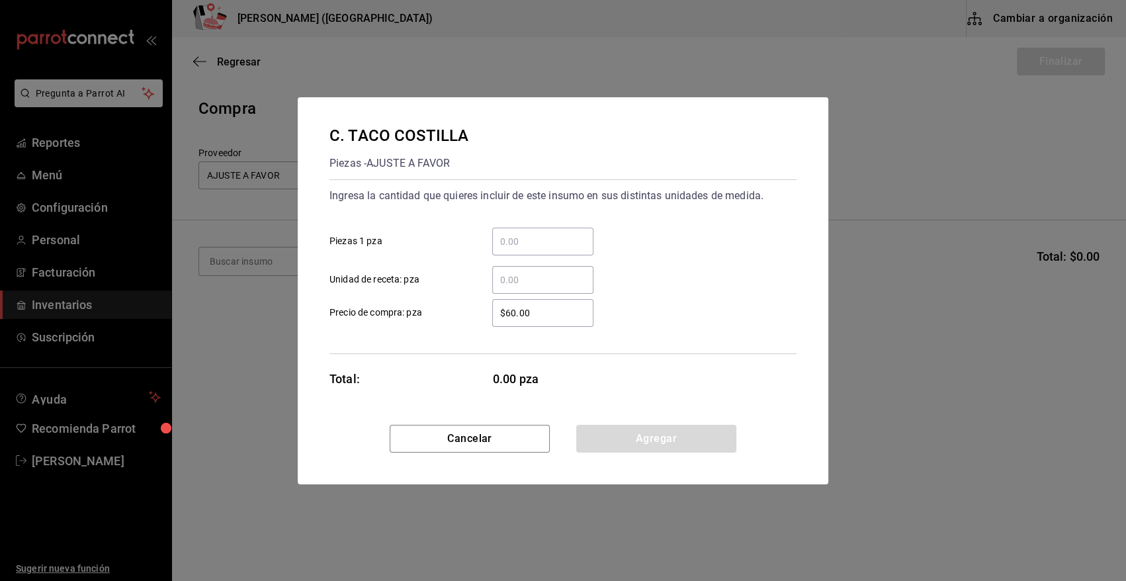
click at [516, 246] on input "​ Piezas 1 pza" at bounding box center [542, 242] width 101 height 16
type input "18"
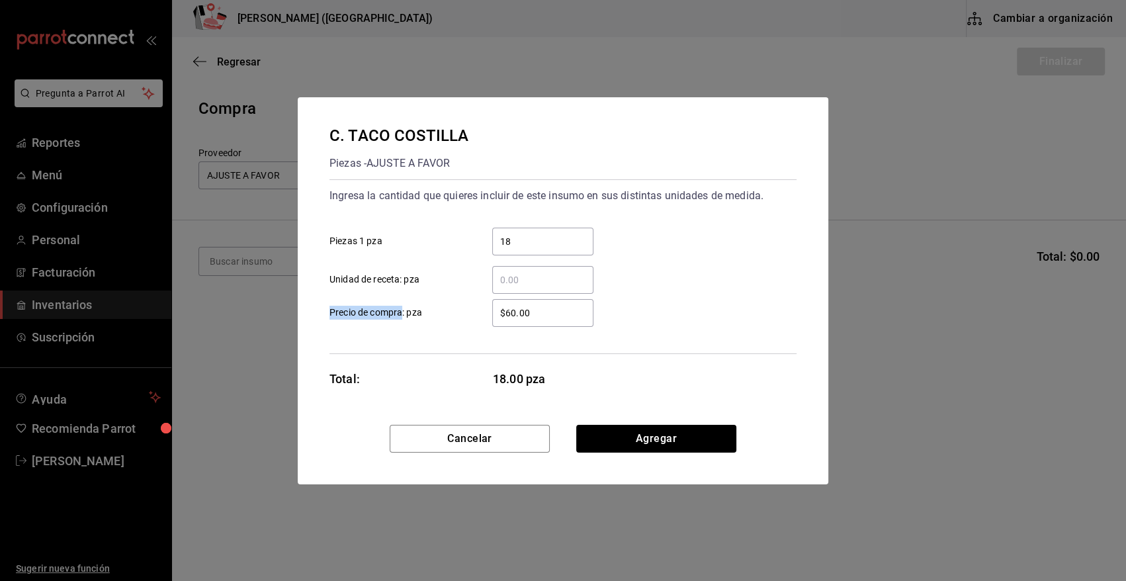
drag, startPoint x: 551, startPoint y: 321, endPoint x: 402, endPoint y: 325, distance: 149.6
click at [402, 325] on label "$60.00 ​ Precio de compra: pza" at bounding box center [462, 313] width 264 height 28
drag, startPoint x: 402, startPoint y: 325, endPoint x: 541, endPoint y: 310, distance: 139.7
click at [541, 310] on input "$60.00" at bounding box center [542, 313] width 101 height 16
drag, startPoint x: 555, startPoint y: 312, endPoint x: 490, endPoint y: 324, distance: 65.8
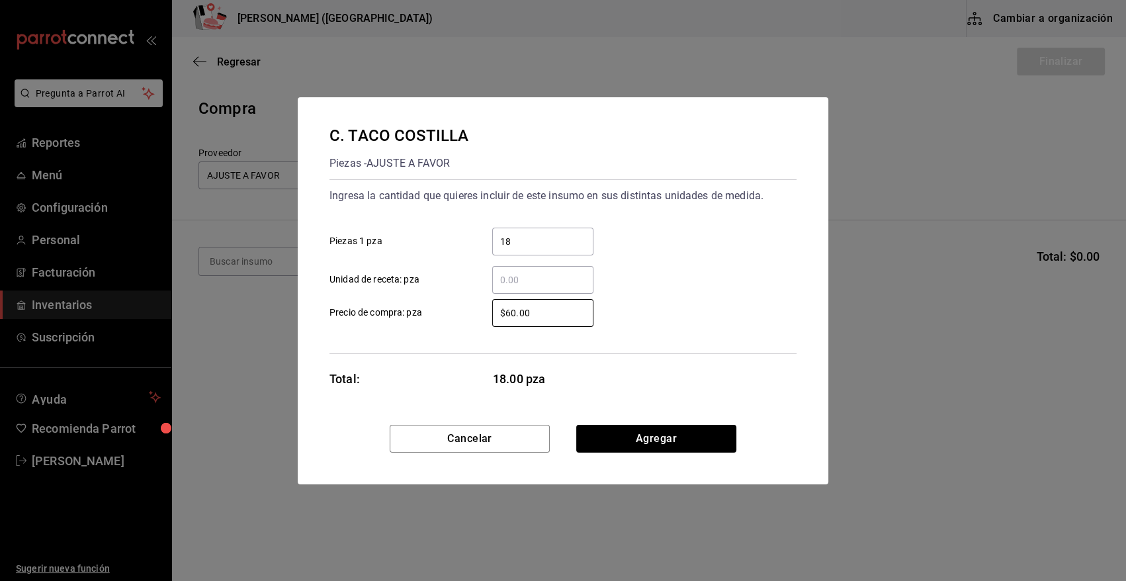
click at [490, 324] on div "$60.00 ​" at bounding box center [532, 313] width 122 height 28
type input "$0.01"
click at [637, 437] on button "Agregar" at bounding box center [656, 439] width 160 height 28
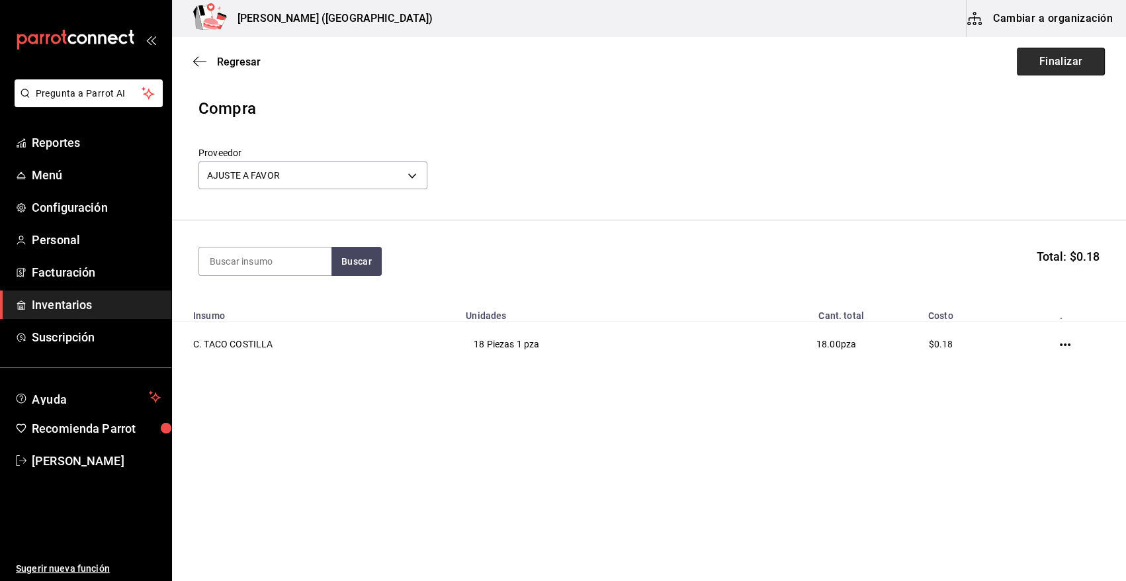
click at [1079, 60] on button "Finalizar" at bounding box center [1061, 62] width 88 height 28
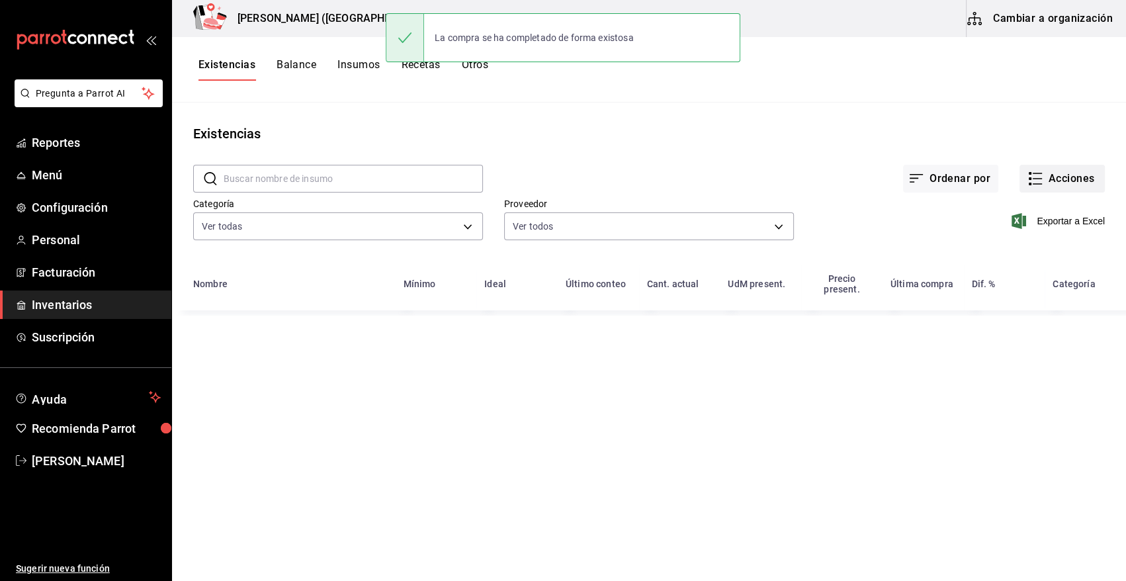
click at [1078, 179] on button "Acciones" at bounding box center [1062, 179] width 85 height 28
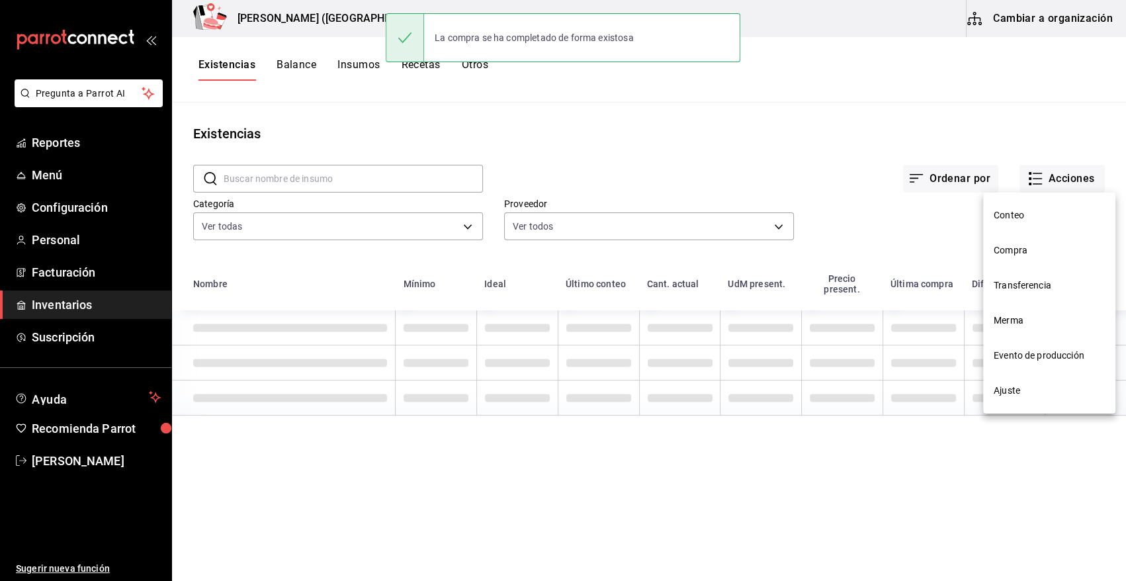
click at [1019, 251] on span "Compra" at bounding box center [1049, 251] width 111 height 14
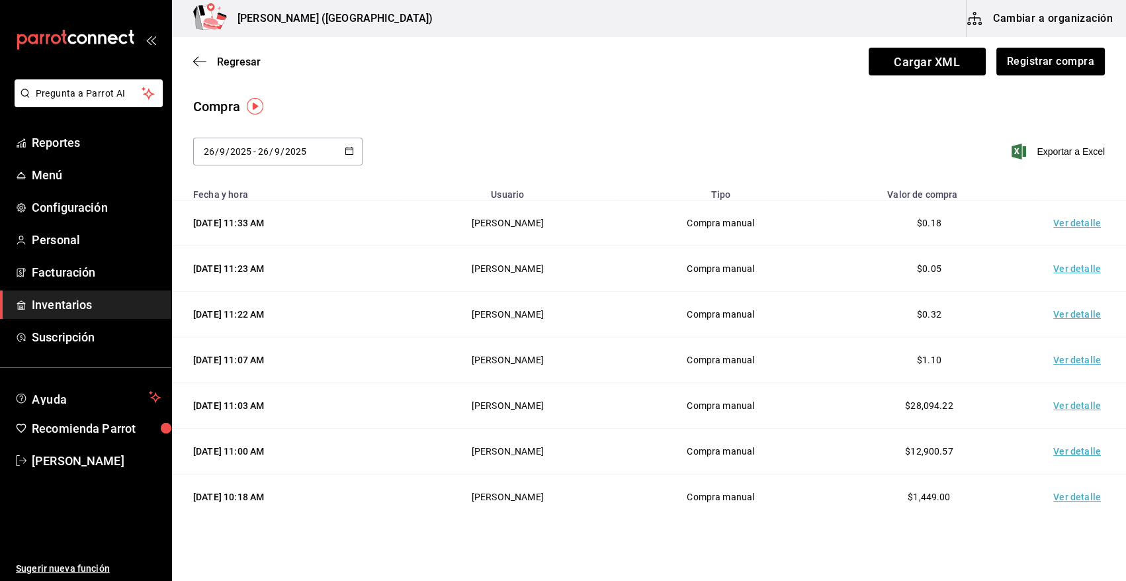
click at [1071, 225] on td "Ver detalle" at bounding box center [1080, 224] width 93 height 46
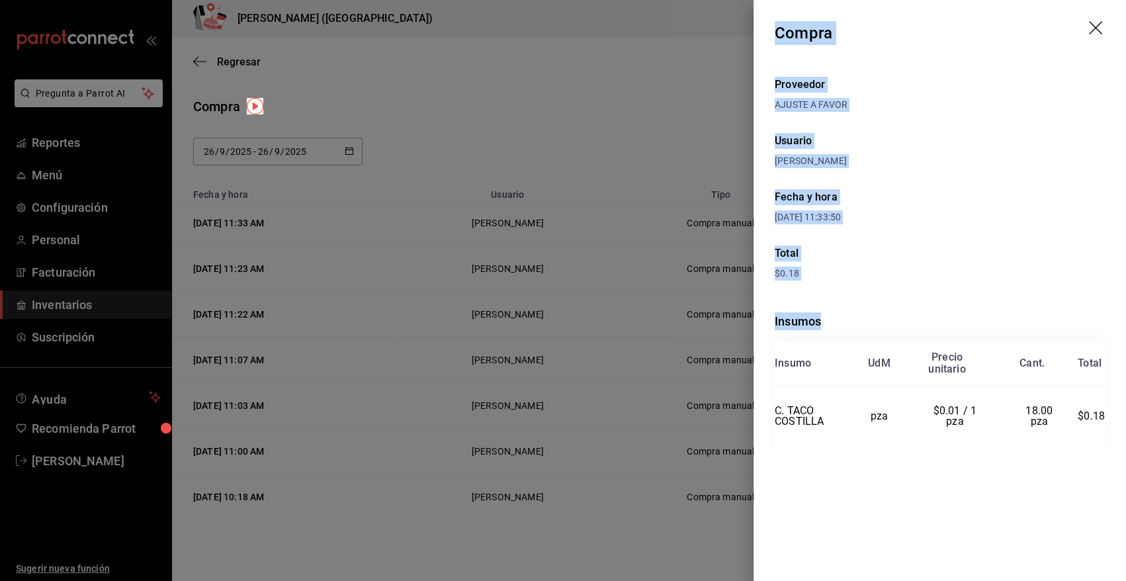
drag, startPoint x: 777, startPoint y: 33, endPoint x: 1114, endPoint y: 419, distance: 512.2
click at [1114, 419] on div "Compra Proveedor AJUSTE A FAVOR Usuario Angy Madalena Fecha y hora 26/09/2025 1…" at bounding box center [940, 290] width 373 height 581
copy div "Compra Proveedor AJUSTE A FAVOR Usuario Angy Madalena Fecha y hora 26/09/2025 1…"
click at [1093, 24] on icon "drag" at bounding box center [1097, 29] width 16 height 16
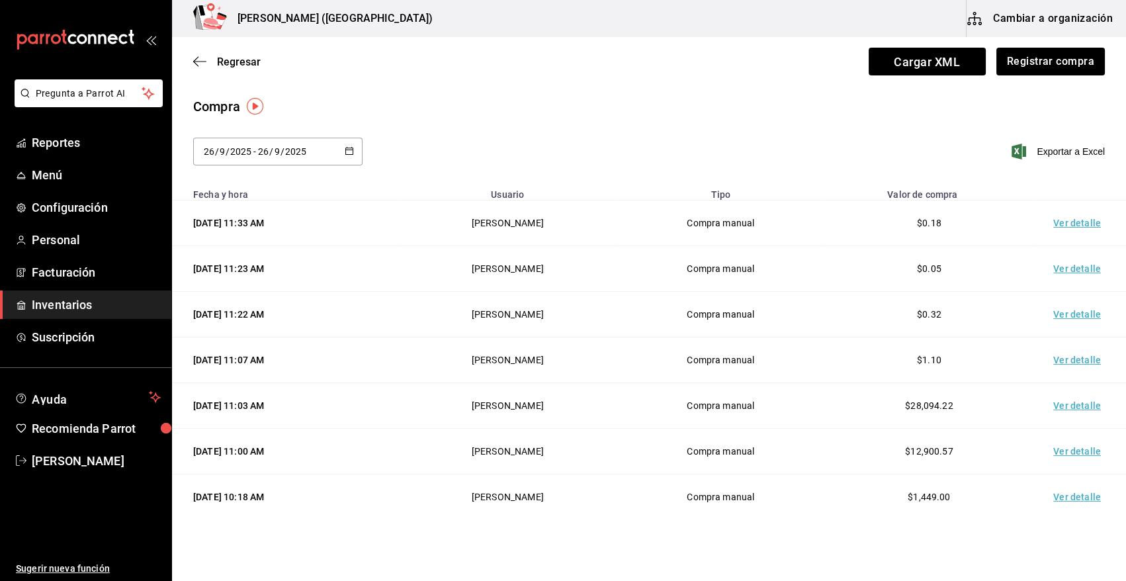
click at [102, 317] on link "Inventarios" at bounding box center [85, 305] width 171 height 28
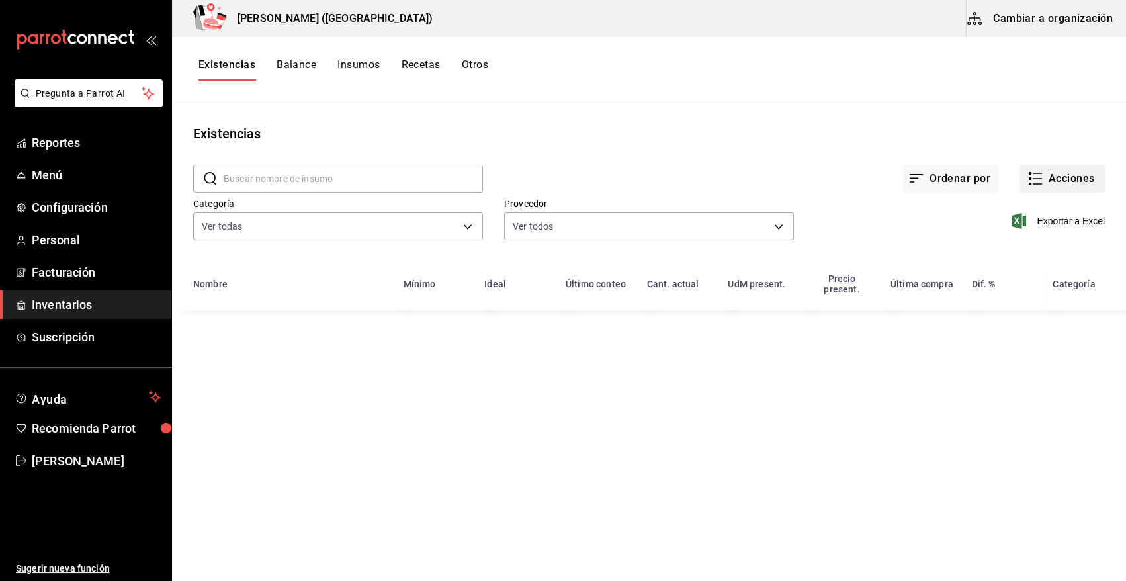
click at [1055, 183] on button "Acciones" at bounding box center [1062, 179] width 85 height 28
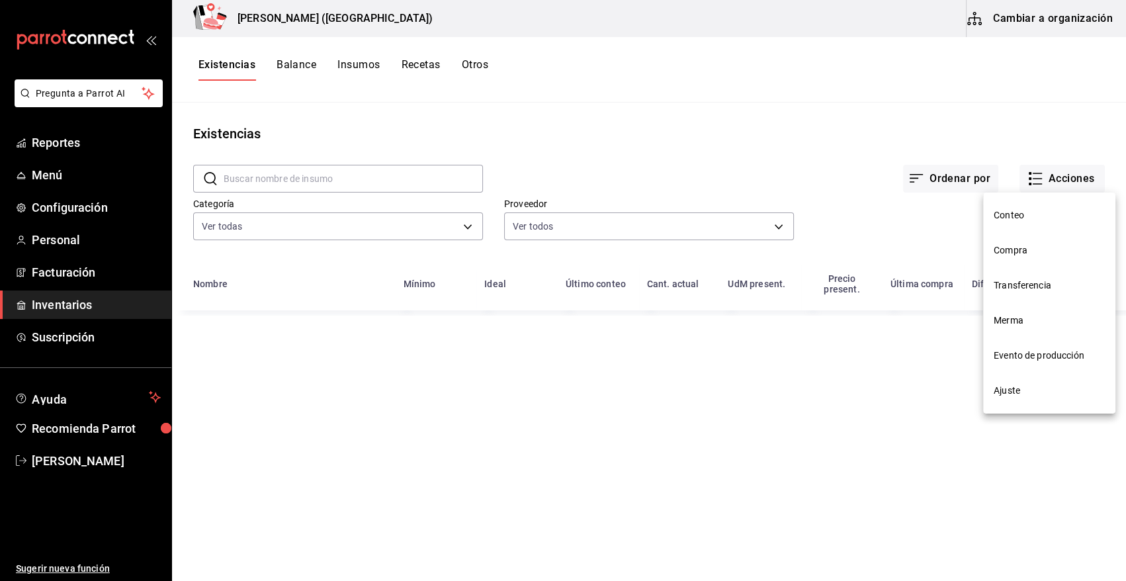
click at [1026, 255] on span "Compra" at bounding box center [1049, 251] width 111 height 14
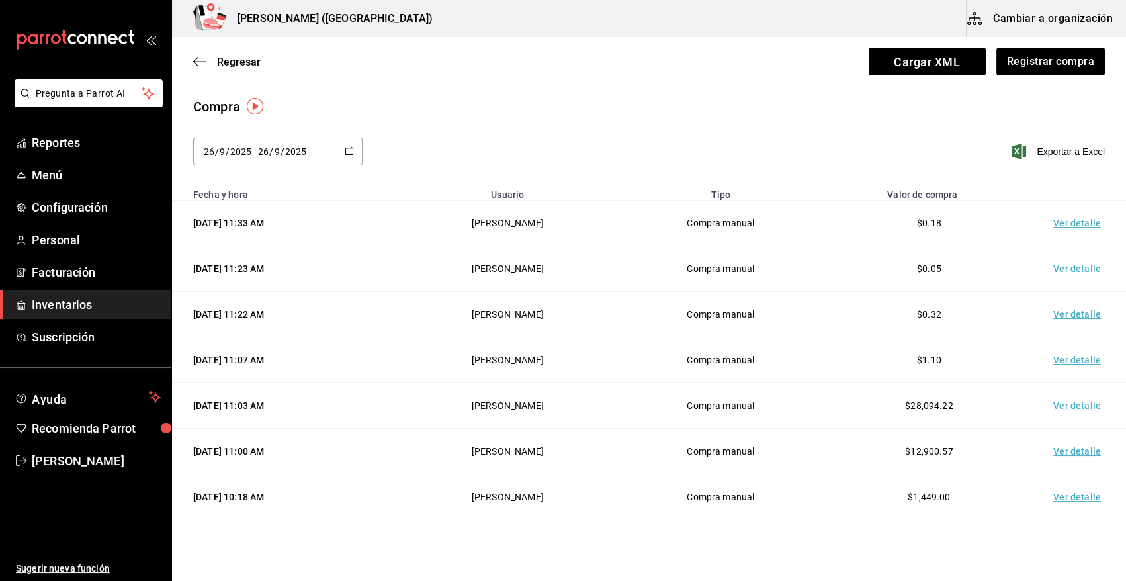
click at [117, 308] on span "Inventarios" at bounding box center [96, 305] width 129 height 18
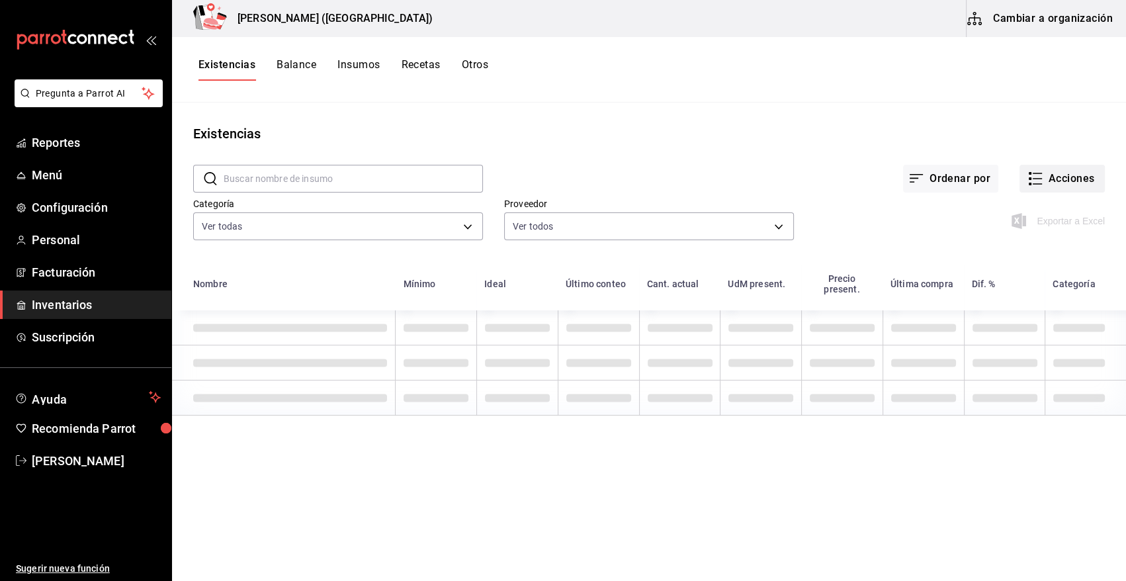
click at [1074, 172] on button "Acciones" at bounding box center [1062, 179] width 85 height 28
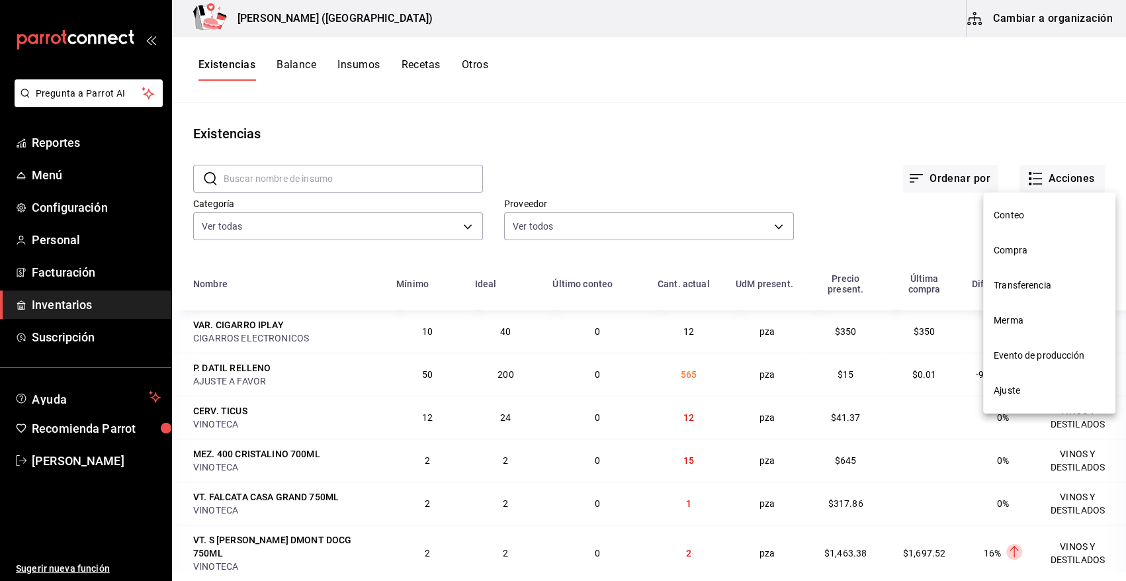
click at [1038, 317] on span "Merma" at bounding box center [1049, 321] width 111 height 14
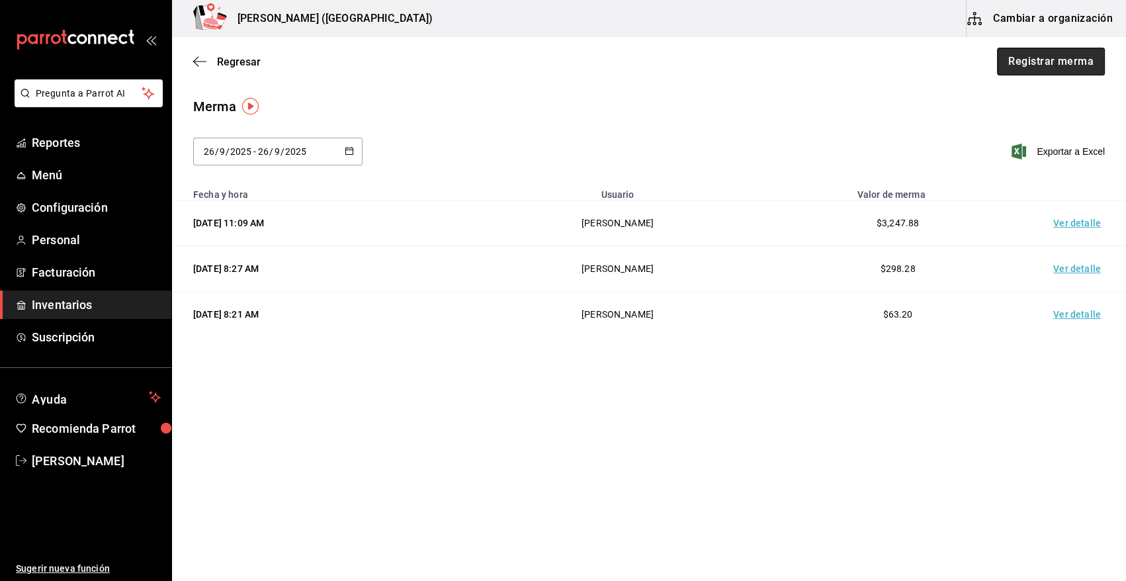
click at [1075, 60] on button "Registrar merma" at bounding box center [1051, 62] width 108 height 28
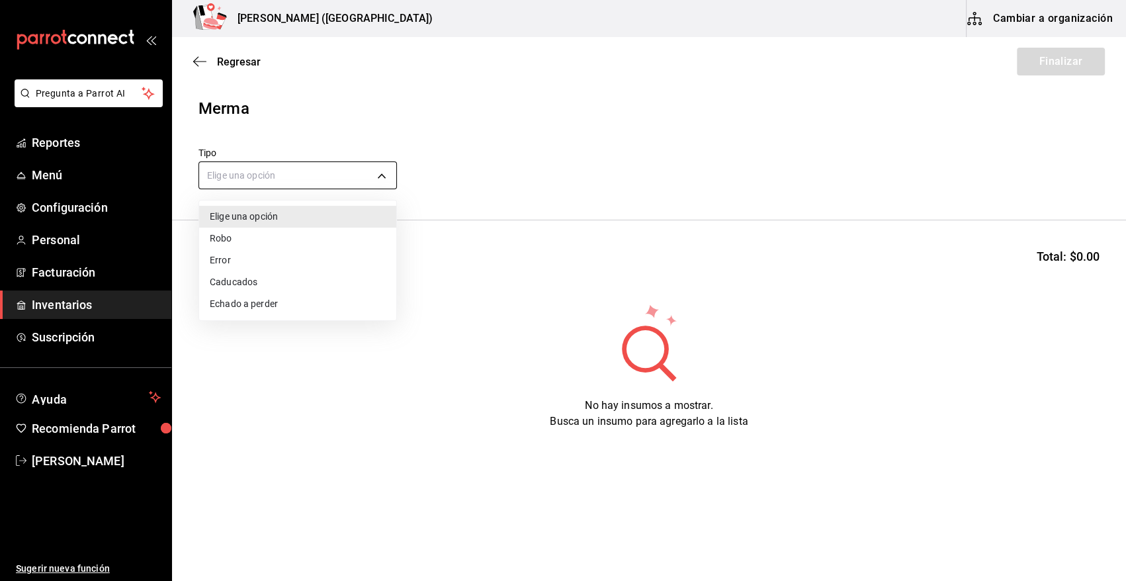
click at [384, 177] on body "Pregunta a Parrot AI Reportes Menú Configuración Personal Facturación Inventari…" at bounding box center [563, 253] width 1126 height 506
click at [244, 259] on li "Error" at bounding box center [297, 260] width 197 height 22
type input "ERROR"
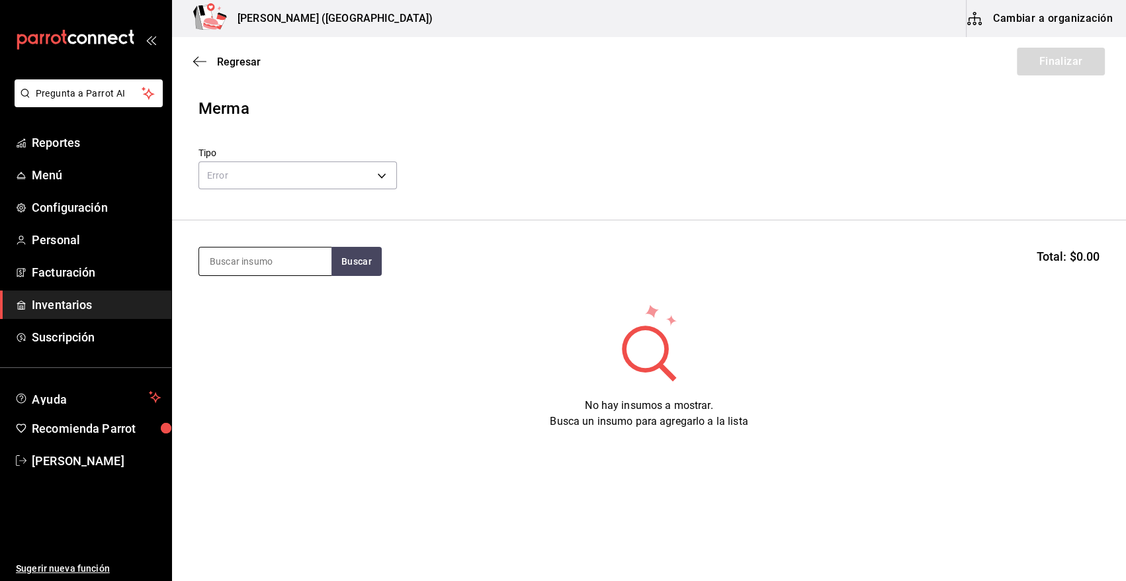
click at [249, 269] on input at bounding box center [265, 262] width 132 height 28
type input "COSTIL"
click at [361, 254] on button "Buscar" at bounding box center [357, 261] width 50 height 29
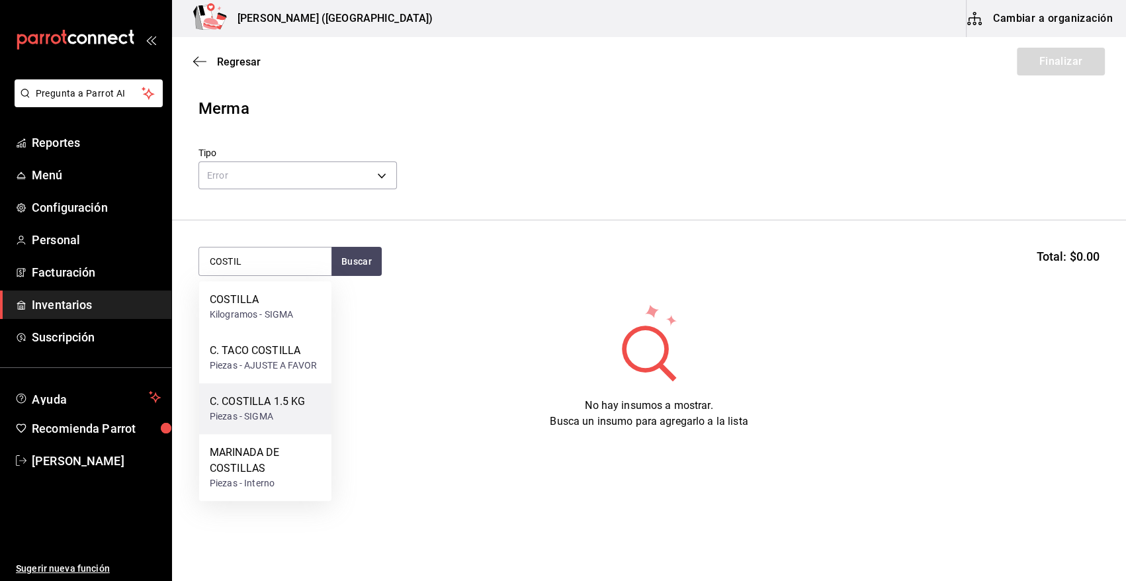
click at [279, 386] on div "COSTILLA Kilogramos - SIGMA C. TACO COSTILLA Piezas - AJUSTE A FAVOR C. COSTILL…" at bounding box center [265, 391] width 132 height 220
click at [277, 394] on div "C. COSTILLA 1.5 KG" at bounding box center [257, 402] width 95 height 16
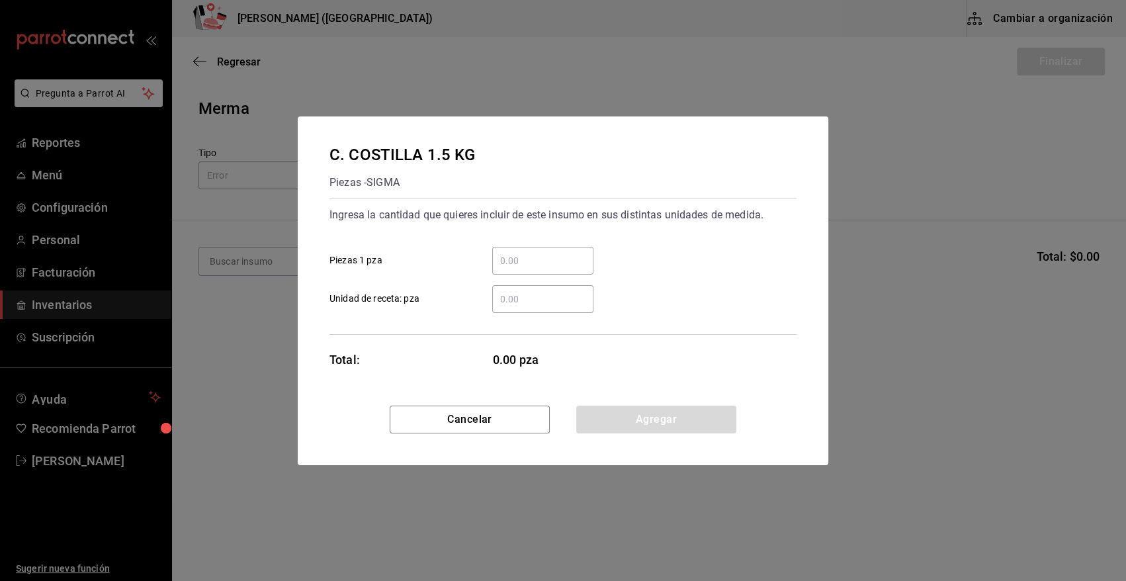
click at [576, 258] on input "​ Piezas 1 pza" at bounding box center [542, 261] width 101 height 16
type input "3"
click at [611, 407] on button "Agregar" at bounding box center [656, 420] width 160 height 28
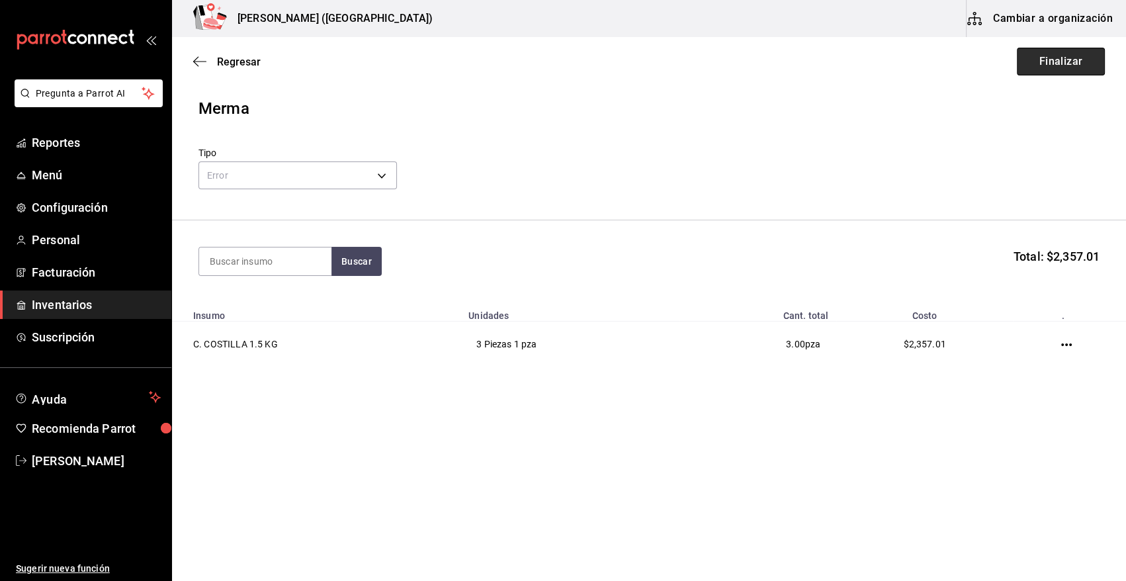
click at [1044, 59] on button "Finalizar" at bounding box center [1061, 62] width 88 height 28
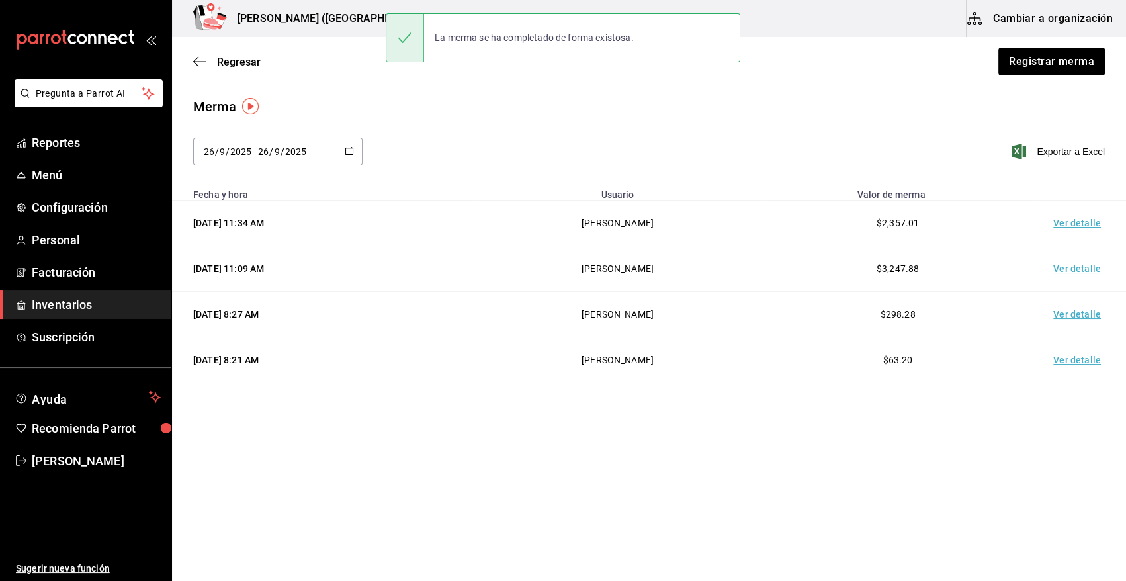
click at [1069, 220] on td "Ver detalle" at bounding box center [1080, 224] width 93 height 46
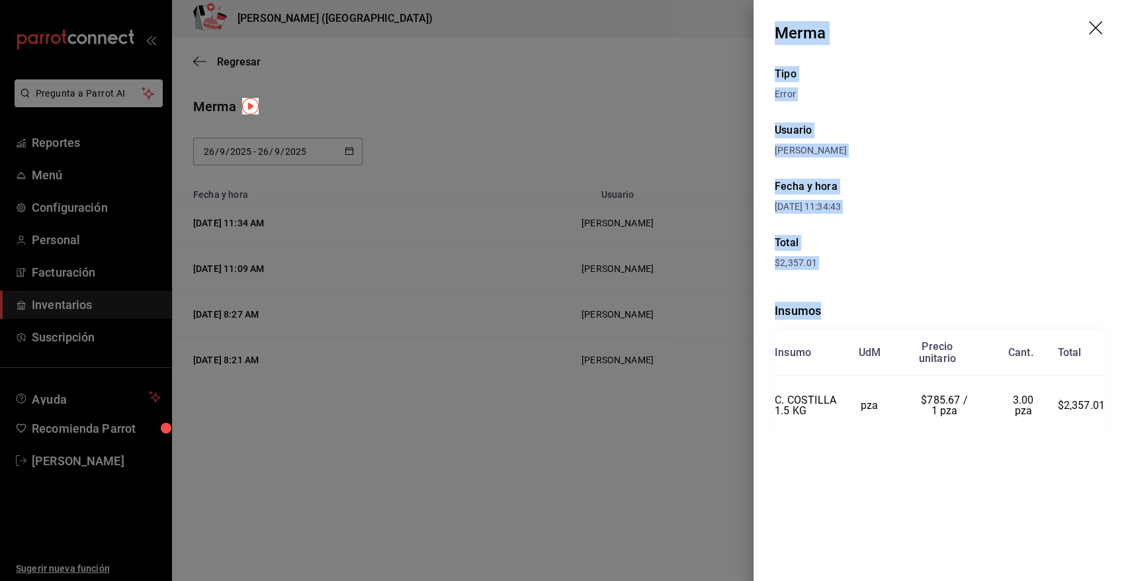
drag, startPoint x: 776, startPoint y: 26, endPoint x: 1112, endPoint y: 403, distance: 504.8
click at [1112, 403] on div "Merma Tipo Error Usuario Angy Madalena Fecha y hora 26/09/2025 11:34:43 Total $…" at bounding box center [940, 290] width 373 height 581
copy div "Merma Tipo Error Usuario Angy Madalena Fecha y hora 26/09/2025 11:34:43 Total $…"
click at [1095, 25] on icon "drag" at bounding box center [1097, 29] width 16 height 16
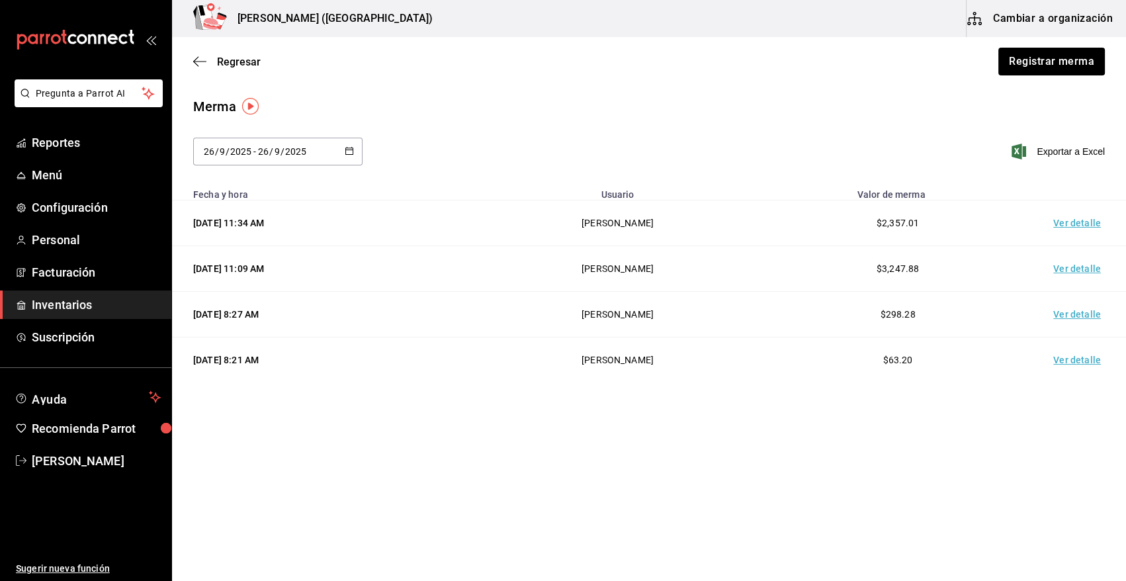
click at [106, 304] on span "Inventarios" at bounding box center [96, 305] width 129 height 18
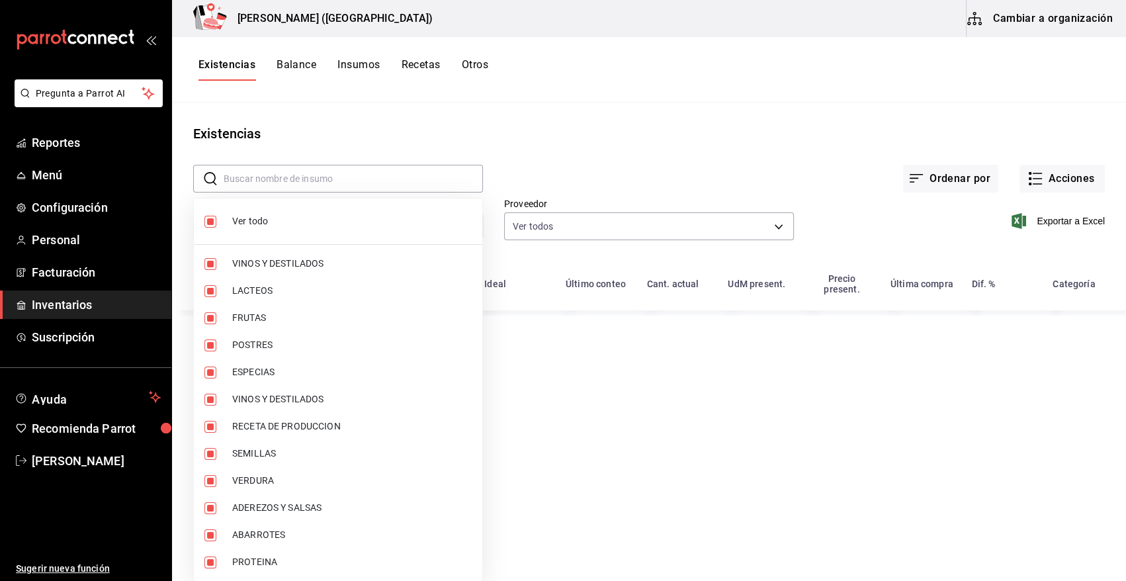
click at [401, 227] on body "Pregunta a Parrot AI Reportes Menú Configuración Personal Facturación Inventari…" at bounding box center [563, 286] width 1126 height 572
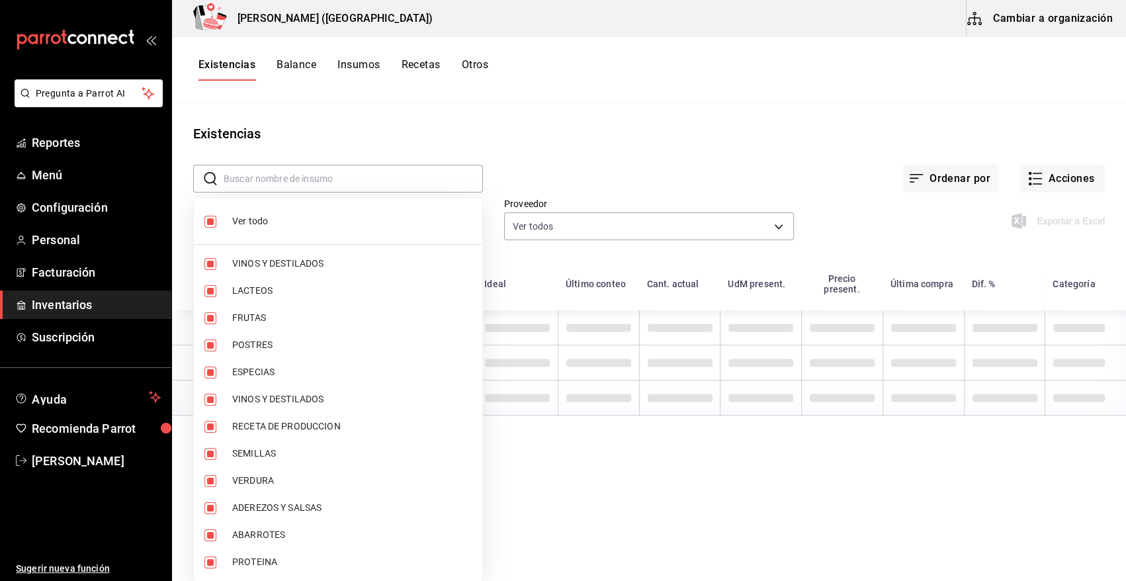
click at [240, 218] on span "Ver todo" at bounding box center [352, 221] width 240 height 14
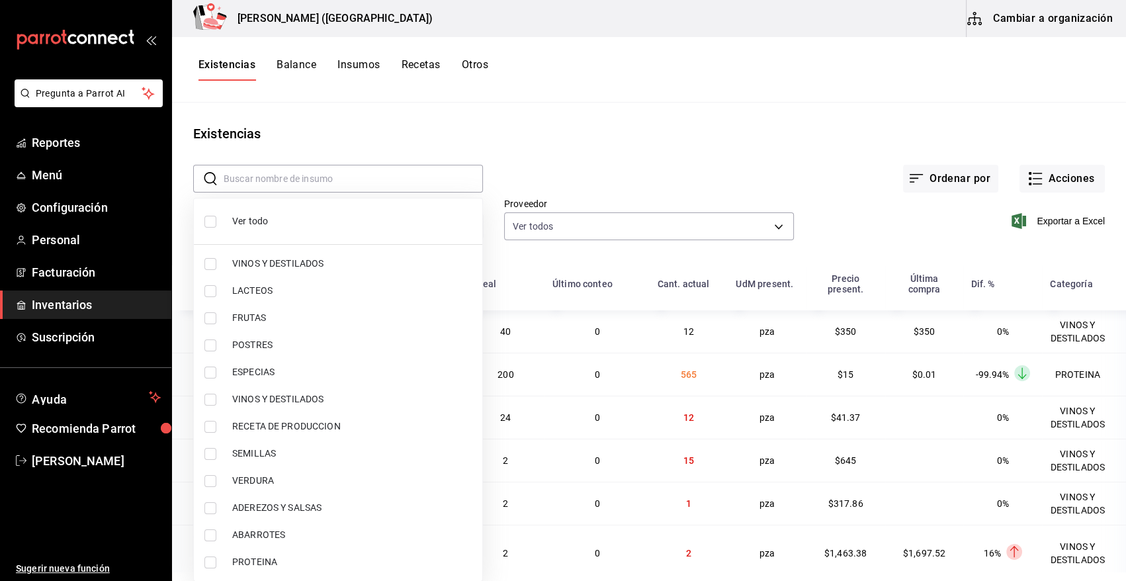
checkbox input "false"
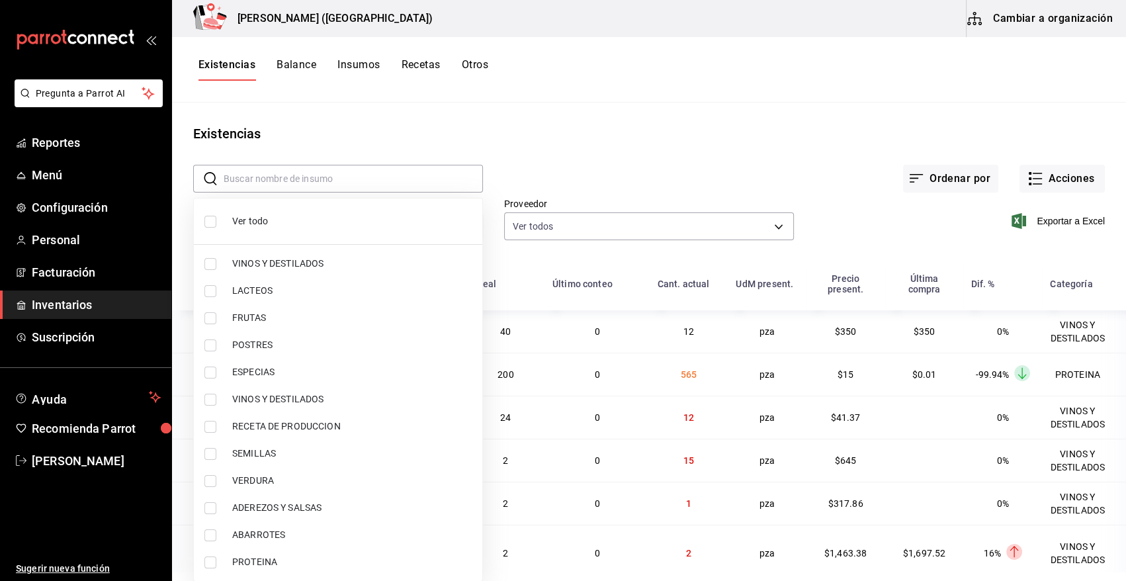
checkbox input "false"
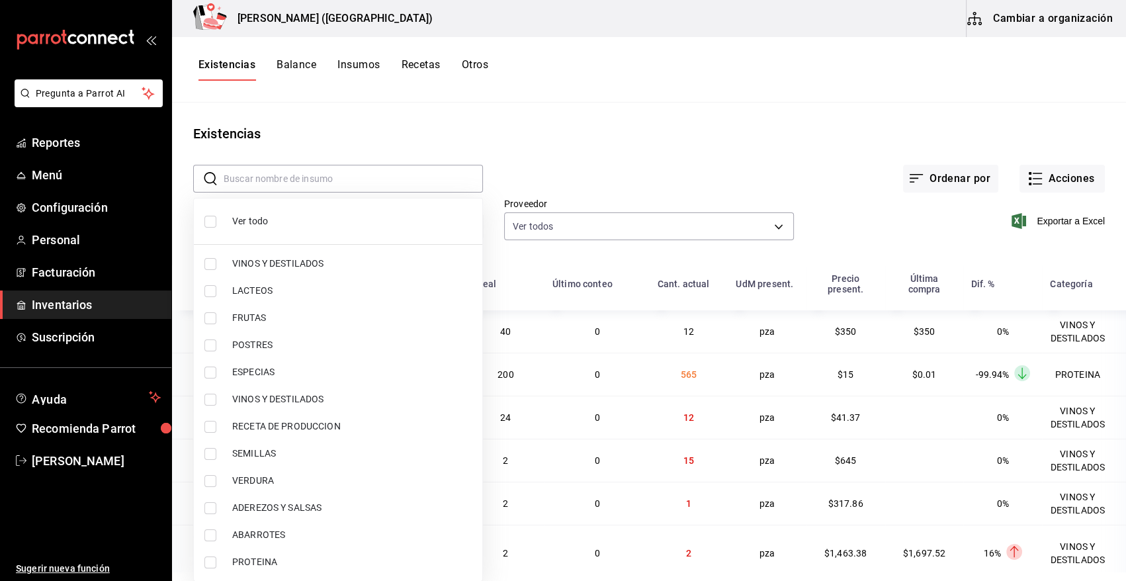
checkbox input "false"
click at [210, 568] on li "PROTEINA" at bounding box center [338, 562] width 289 height 27
type input "3e90cef9-1dc9-474d-8316-d124f624c148"
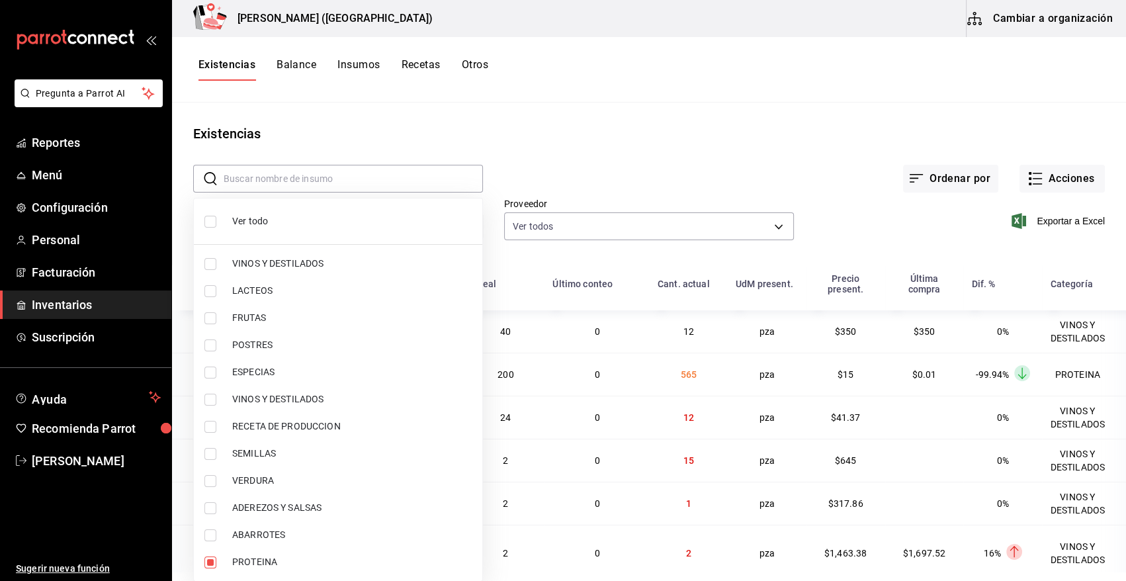
checkbox input "true"
click at [703, 158] on div at bounding box center [563, 290] width 1126 height 581
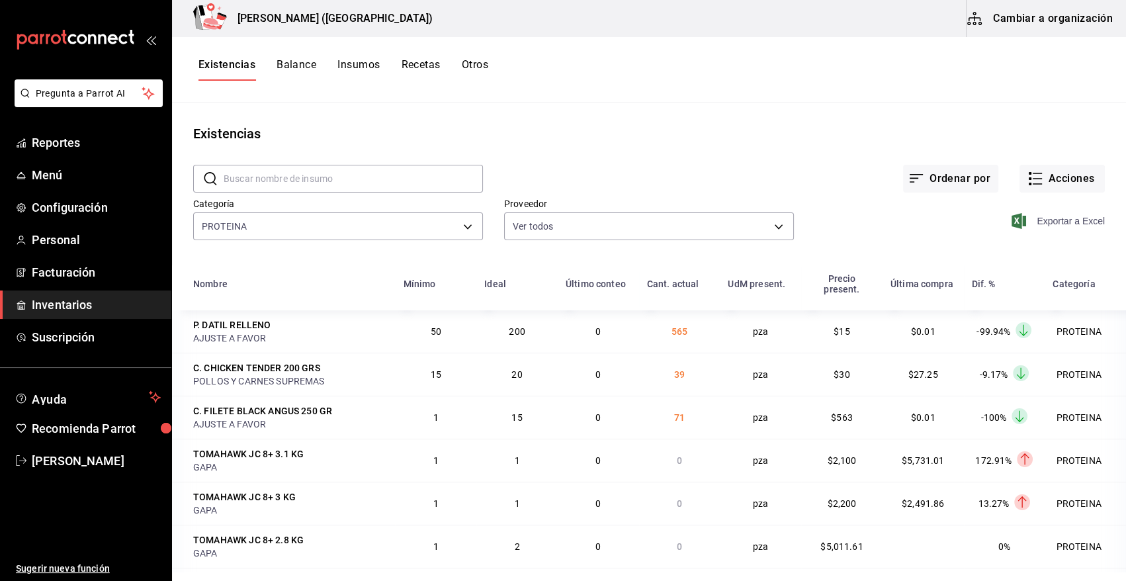
click at [1012, 218] on icon "button" at bounding box center [1019, 221] width 15 height 16
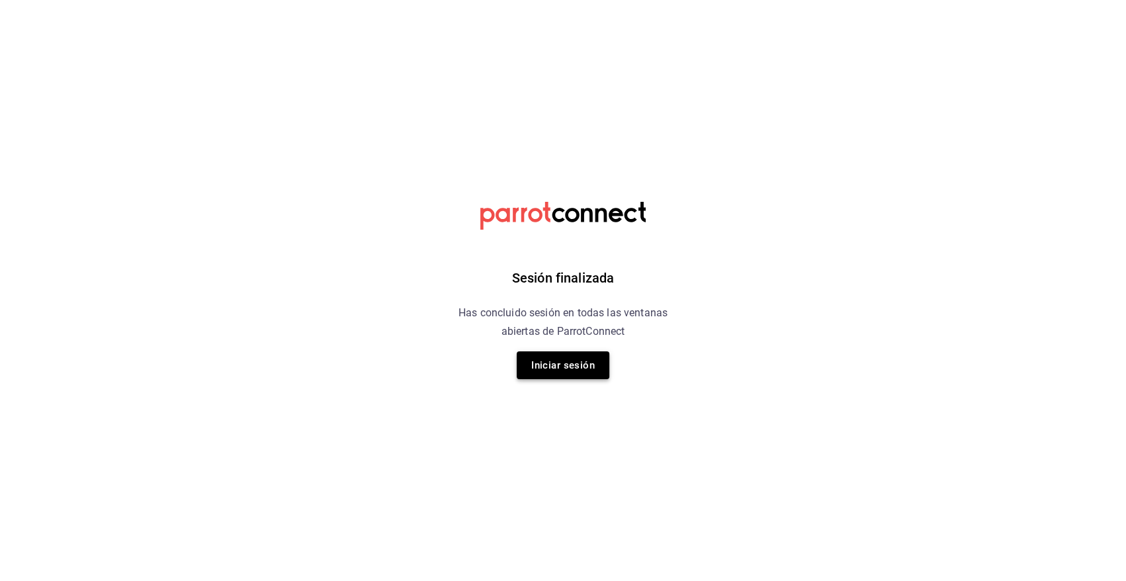
click at [587, 366] on button "Iniciar sesión" at bounding box center [563, 365] width 93 height 28
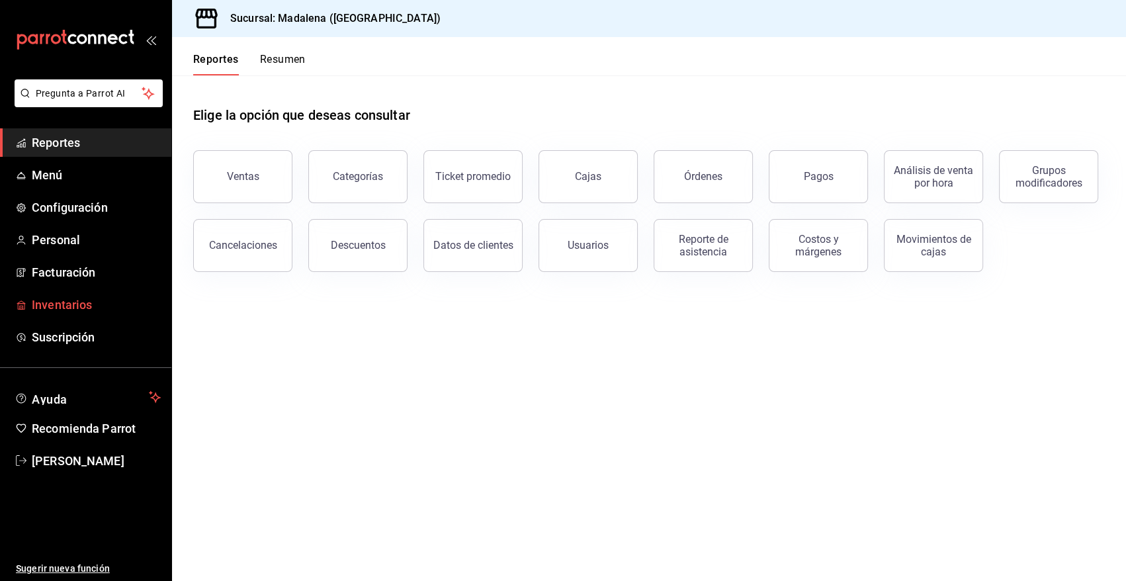
click at [74, 303] on span "Inventarios" at bounding box center [96, 305] width 129 height 18
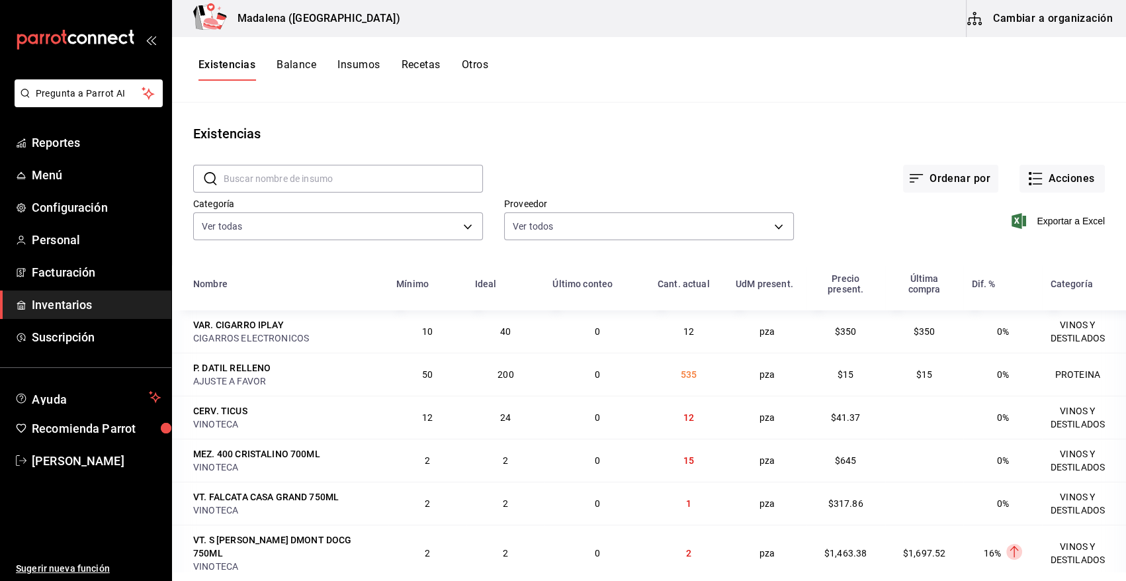
click at [1028, 21] on button "Cambiar a organización" at bounding box center [1041, 18] width 149 height 37
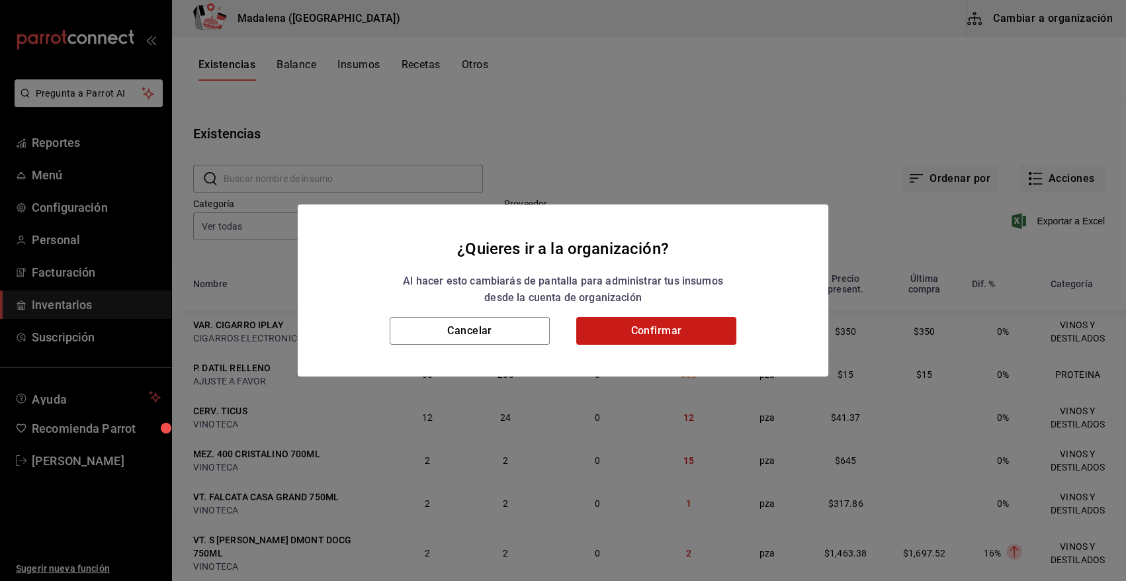
click at [694, 330] on button "Confirmar" at bounding box center [656, 331] width 160 height 28
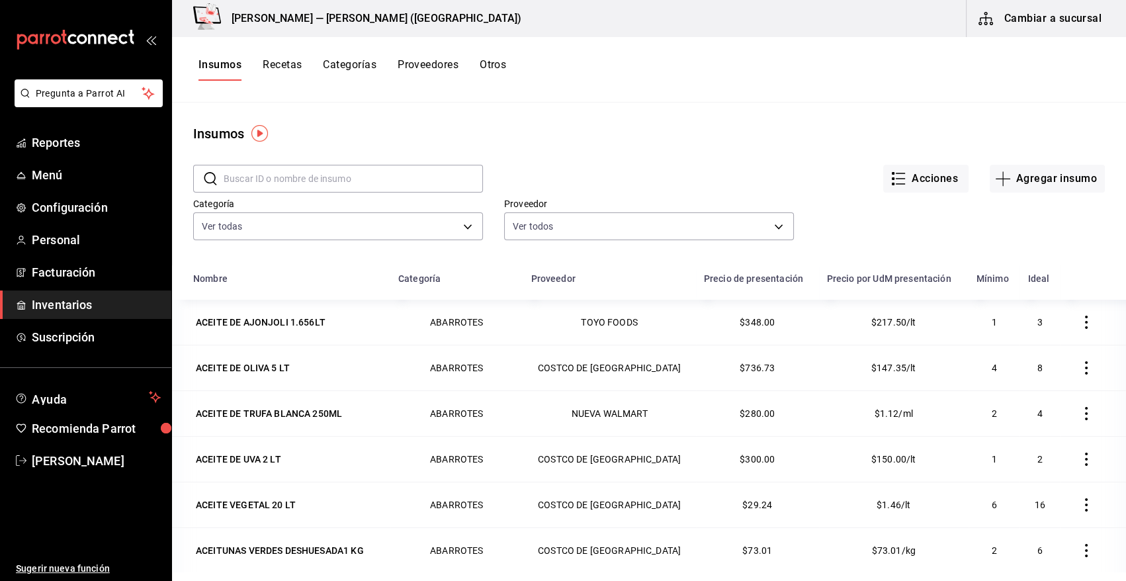
click at [294, 177] on input "text" at bounding box center [353, 178] width 259 height 26
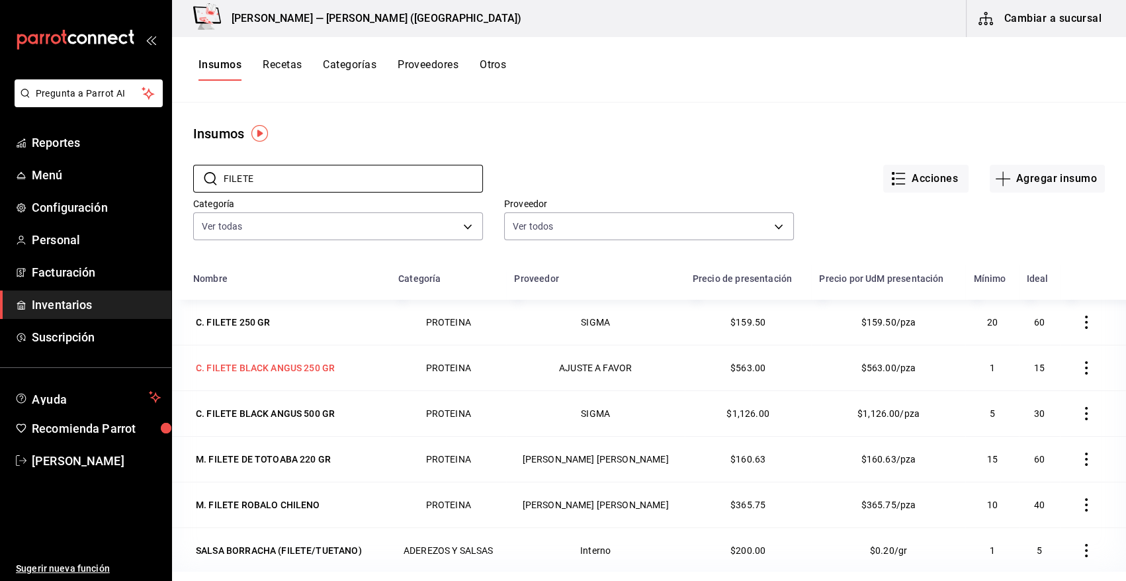
type input "FILETE"
click at [293, 363] on div "C. FILETE BLACK ANGUS 250 GR" at bounding box center [265, 367] width 139 height 13
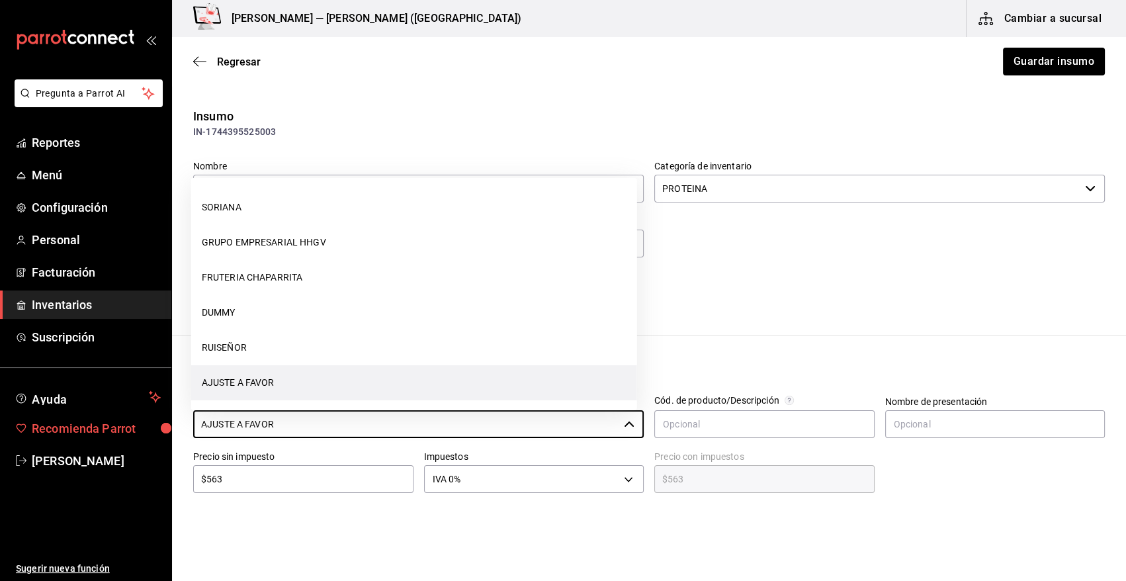
drag, startPoint x: 306, startPoint y: 420, endPoint x: 68, endPoint y: 433, distance: 239.3
click at [68, 433] on div "Pregunta a Parrot AI Reportes Menú Configuración Personal Facturación Inventari…" at bounding box center [563, 253] width 1126 height 506
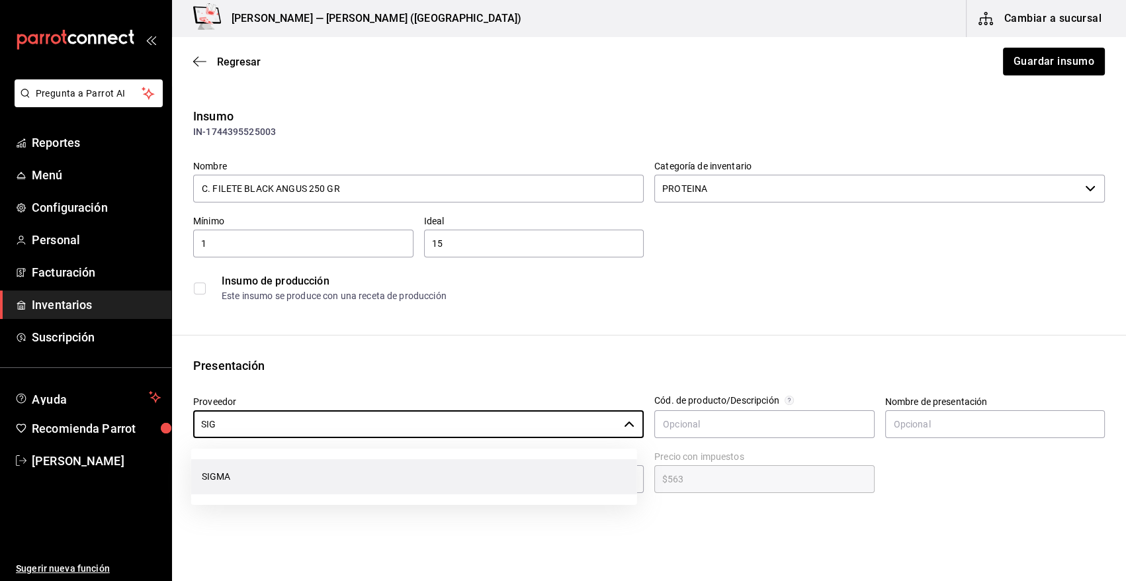
click at [245, 482] on li "SIGMA" at bounding box center [414, 476] width 446 height 35
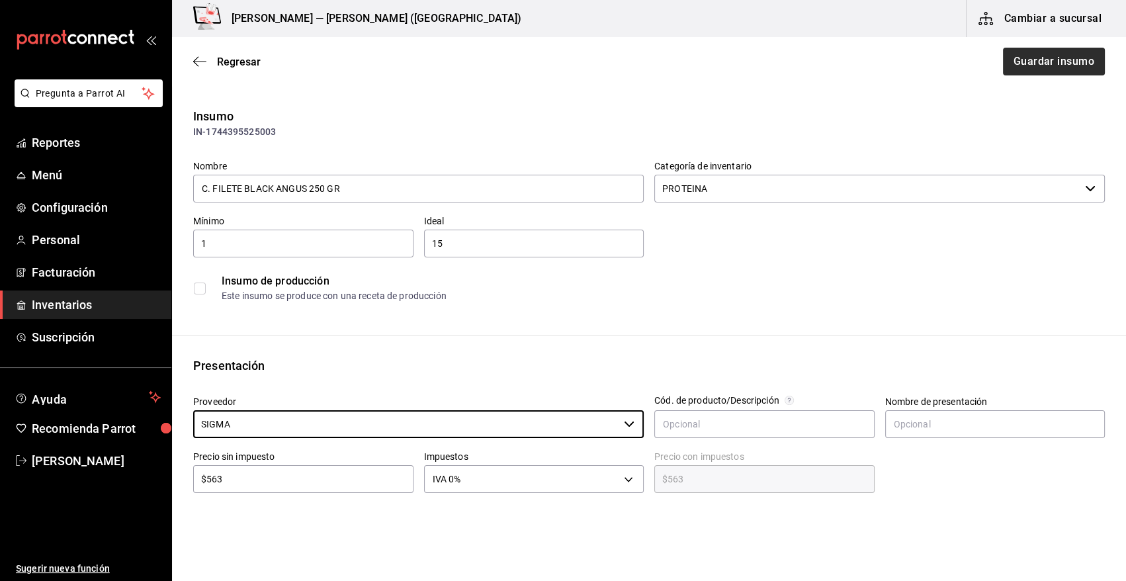
type input "SIGMA"
click at [1021, 65] on button "Guardar insumo" at bounding box center [1053, 62] width 103 height 28
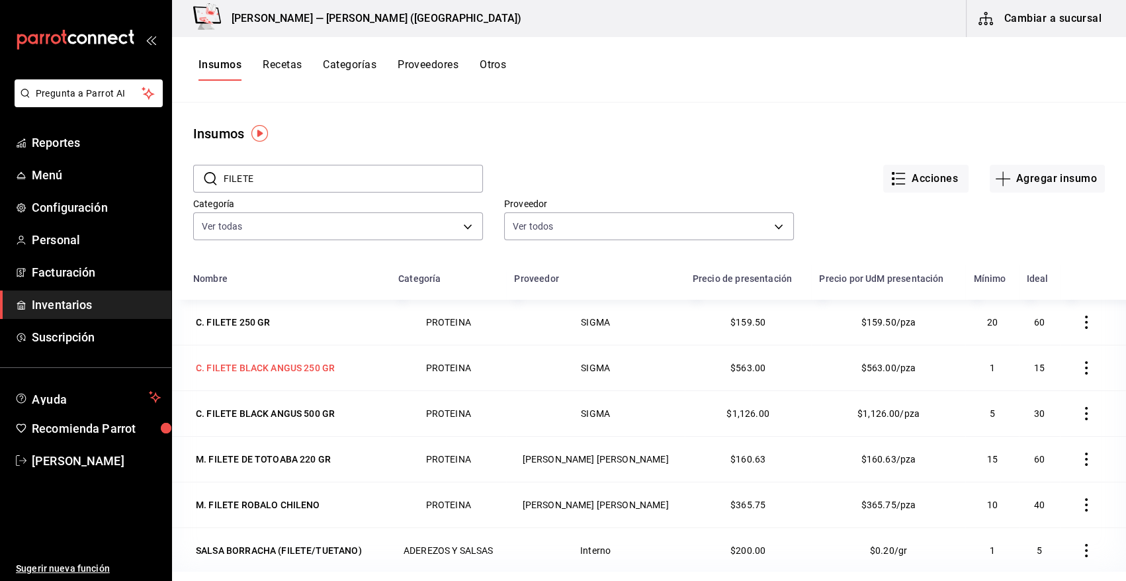
click at [293, 369] on div "C. FILETE BLACK ANGUS 250 GR" at bounding box center [265, 367] width 139 height 13
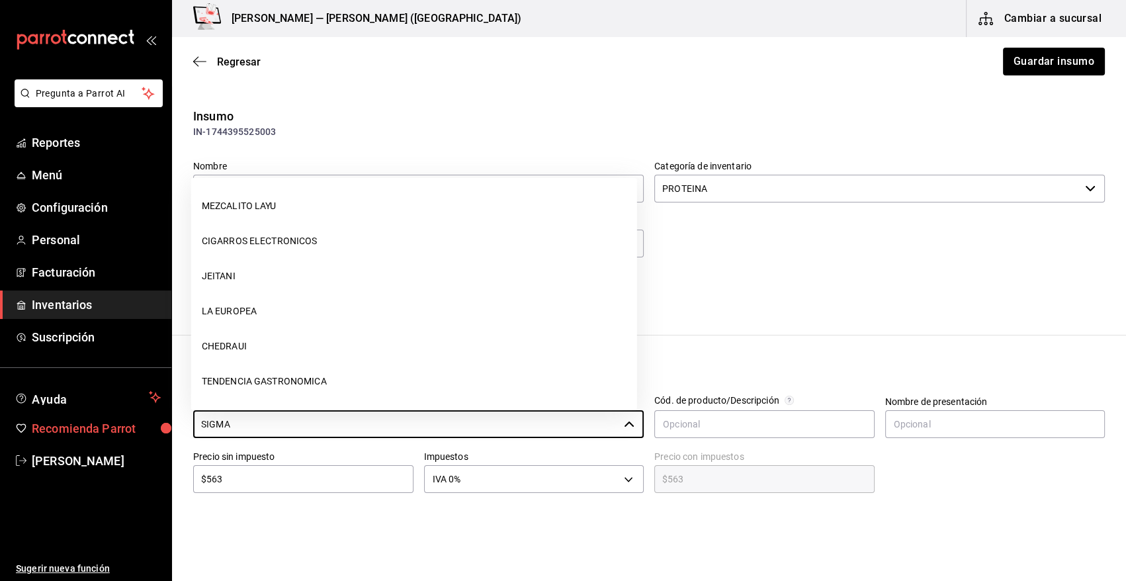
drag, startPoint x: 79, startPoint y: 436, endPoint x: 69, endPoint y: 437, distance: 10.0
click at [72, 437] on div "Pregunta a Parrot AI Reportes Menú Configuración Personal Facturación Inventari…" at bounding box center [563, 253] width 1126 height 506
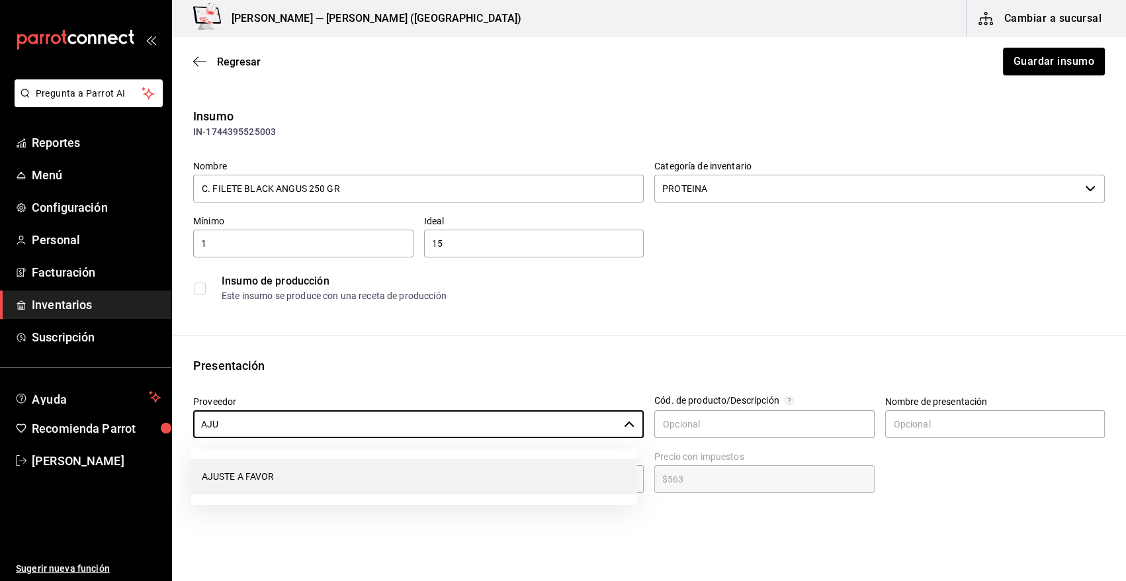
click at [308, 479] on li "AJUSTE A FAVOR" at bounding box center [414, 476] width 446 height 35
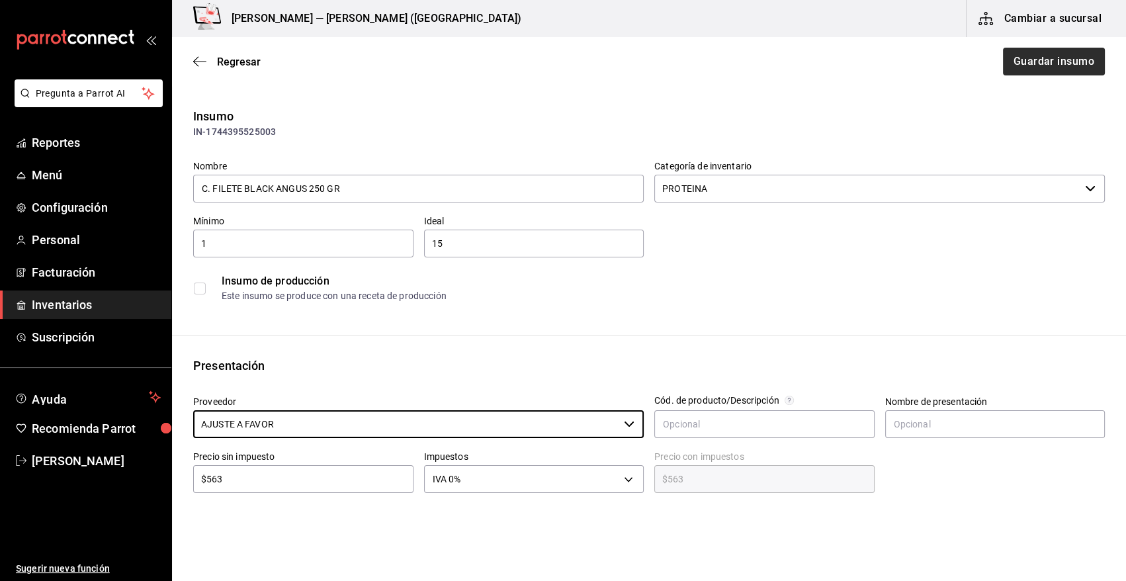
type input "AJUSTE A FAVOR"
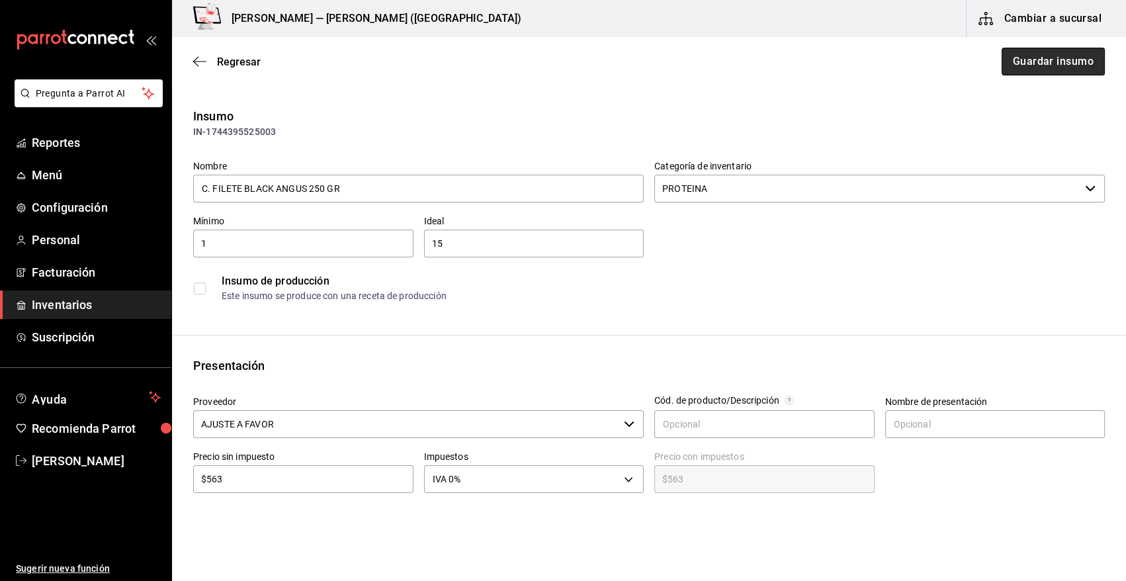
click at [1049, 66] on button "Guardar insumo" at bounding box center [1053, 62] width 103 height 28
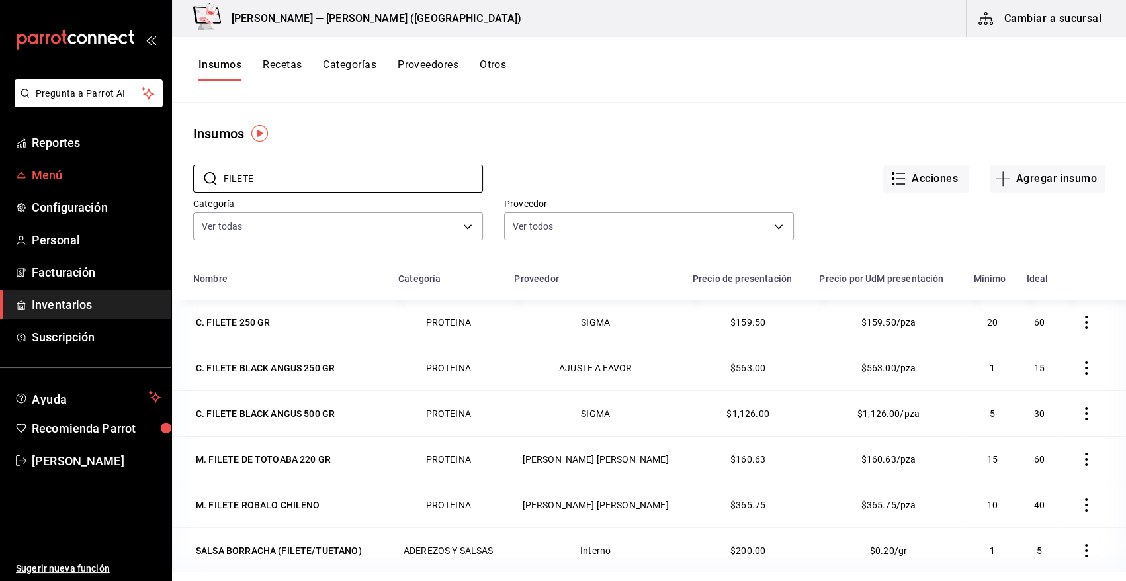
drag, startPoint x: 283, startPoint y: 173, endPoint x: 24, endPoint y: 185, distance: 259.0
click at [24, 185] on div "Pregunta a Parrot AI Reportes Menú Configuración Personal Facturación Inventari…" at bounding box center [563, 286] width 1126 height 572
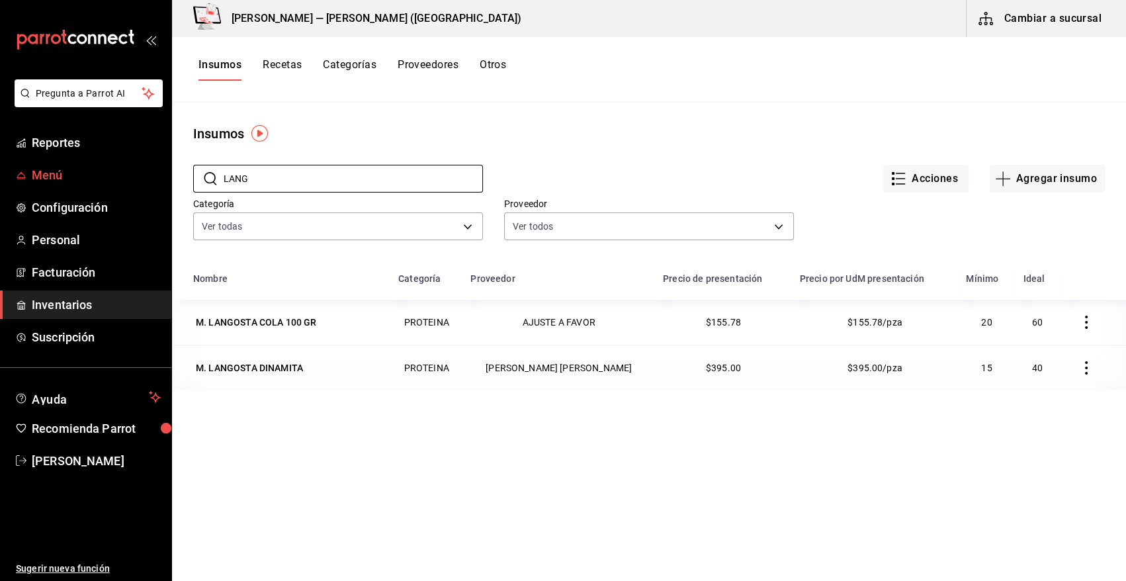
drag, startPoint x: 271, startPoint y: 175, endPoint x: 155, endPoint y: 179, distance: 115.9
click at [156, 179] on div "Pregunta a Parrot AI Reportes Menú Configuración Personal Facturación Inventari…" at bounding box center [563, 286] width 1126 height 572
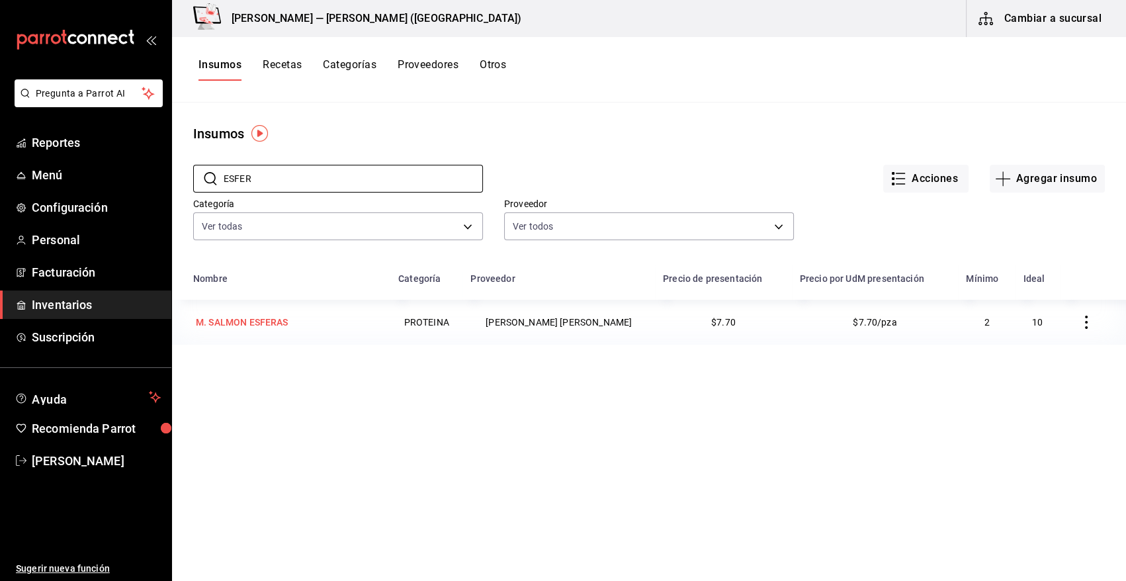
type input "ESFER"
click at [260, 330] on div "M. SALMON ESFERAS" at bounding box center [242, 322] width 98 height 19
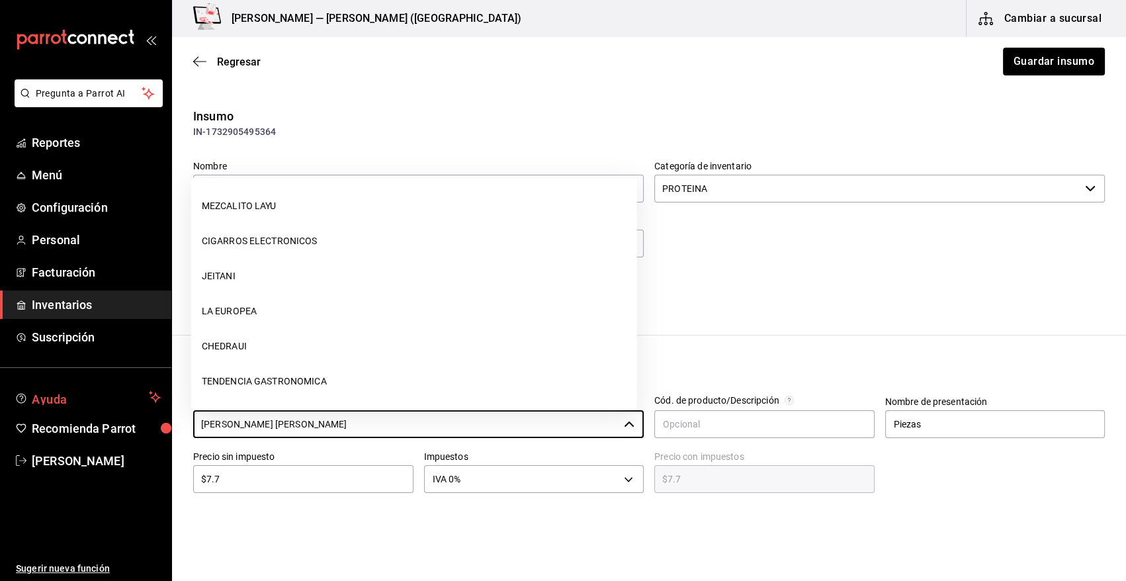
scroll to position [1472, 0]
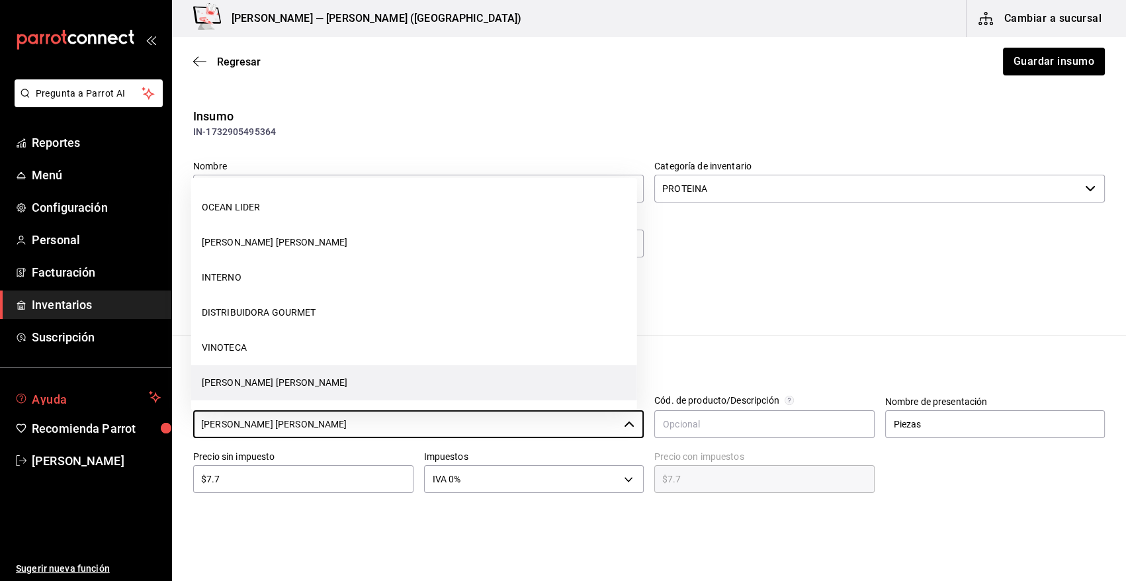
drag, startPoint x: 366, startPoint y: 423, endPoint x: 82, endPoint y: 400, distance: 284.8
click at [83, 400] on div "Pregunta a Parrot AI Reportes Menú Configuración Personal Facturación Inventari…" at bounding box center [563, 253] width 1126 height 506
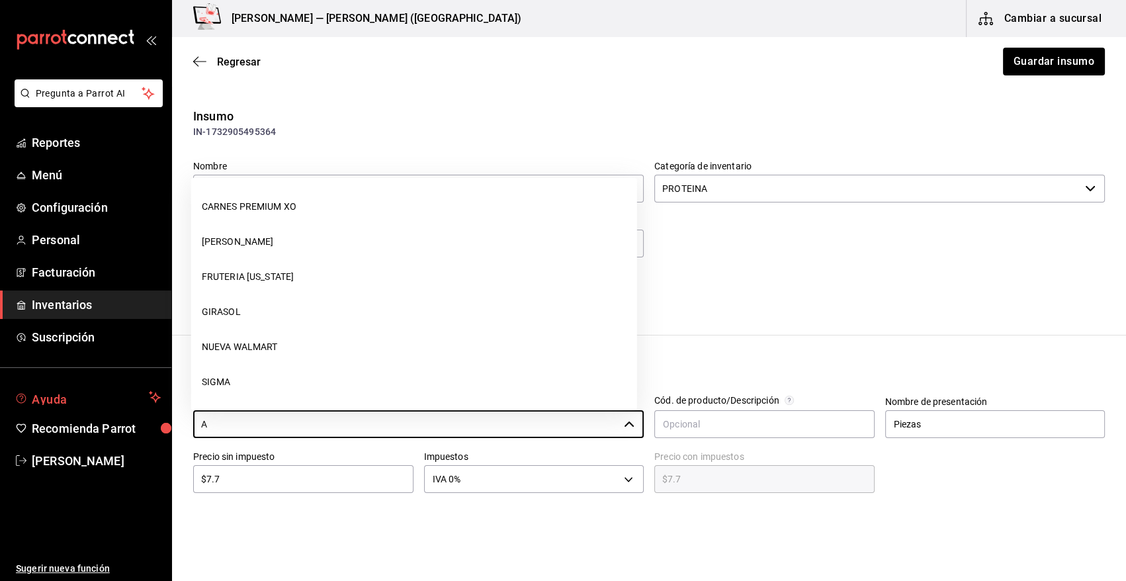
scroll to position [0, 0]
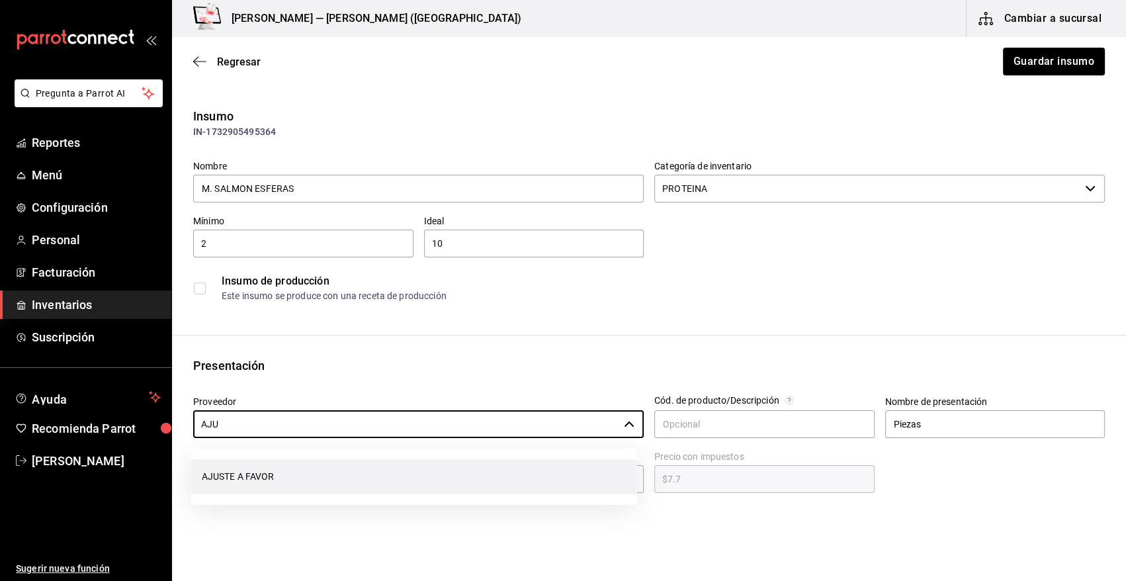
click at [253, 470] on li "AJUSTE A FAVOR" at bounding box center [414, 476] width 446 height 35
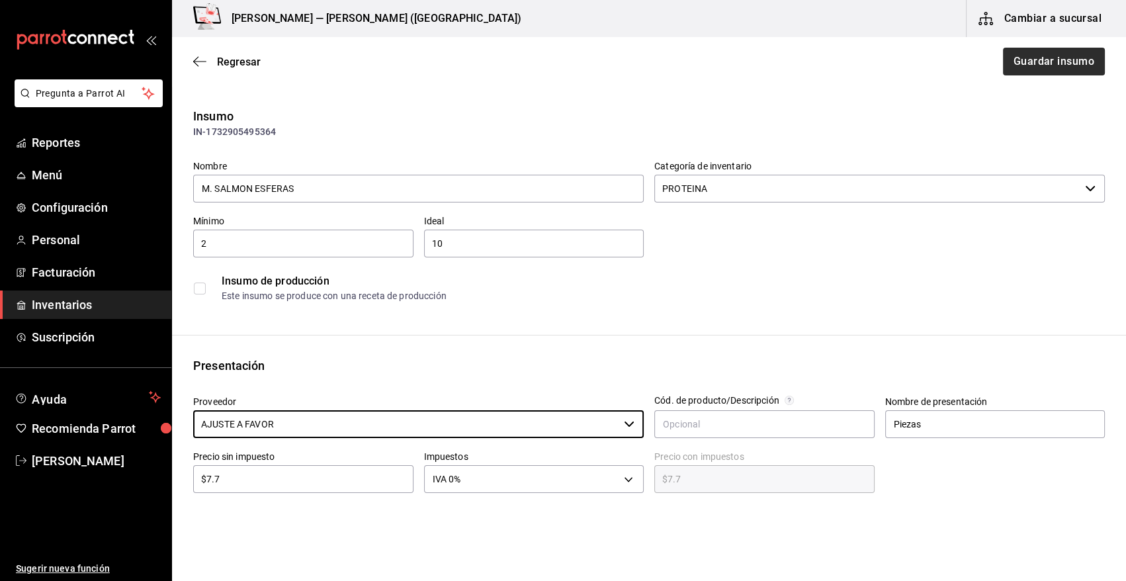
type input "AJUSTE A FAVOR"
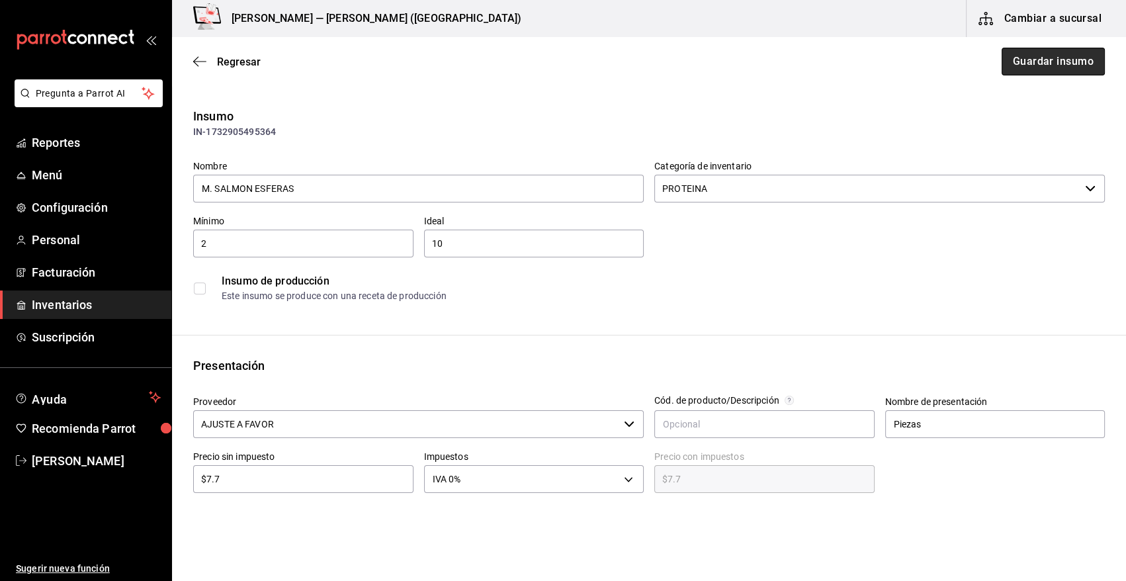
click at [1056, 60] on button "Guardar insumo" at bounding box center [1053, 62] width 103 height 28
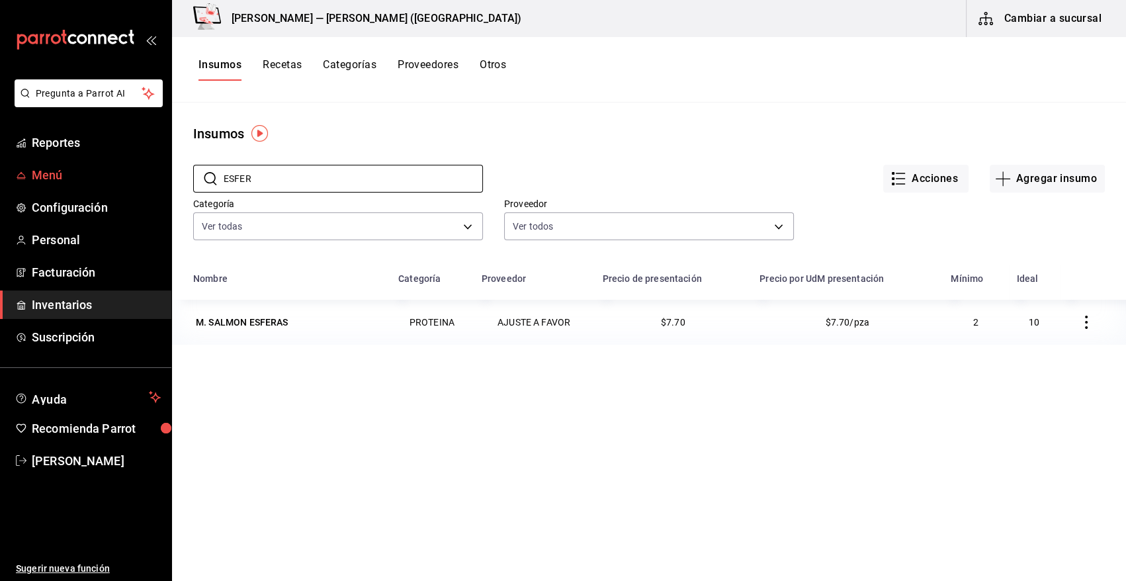
drag, startPoint x: 291, startPoint y: 173, endPoint x: 83, endPoint y: 181, distance: 207.9
click at [83, 181] on div "Pregunta a Parrot AI Reportes Menú Configuración Personal Facturación Inventari…" at bounding box center [563, 286] width 1126 height 572
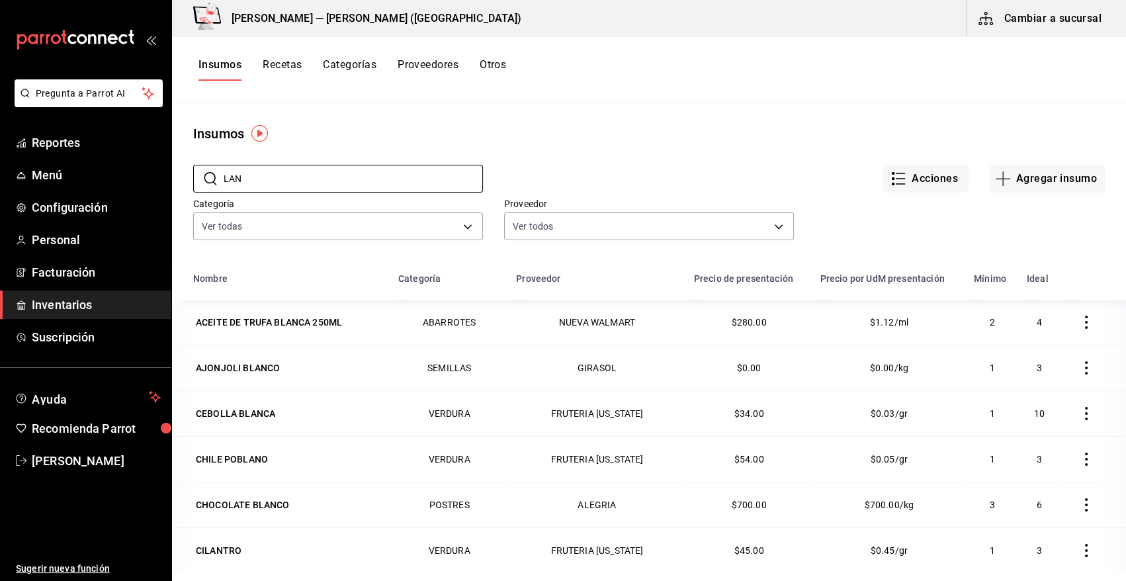
type input "LANGOS"
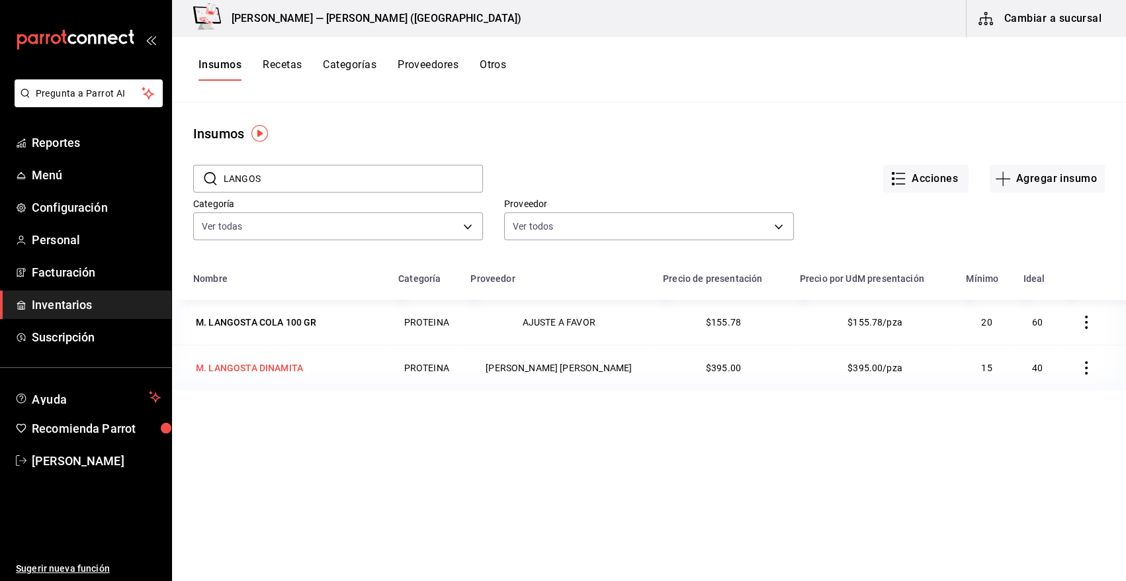
click at [279, 367] on div "M. LANGOSTA DINAMITA" at bounding box center [249, 367] width 107 height 13
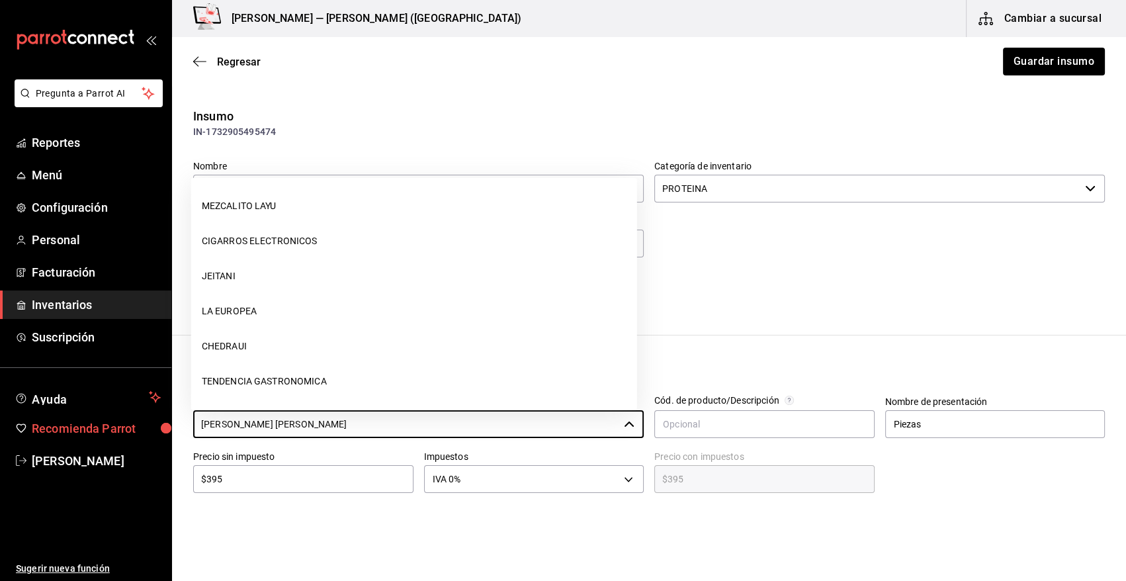
scroll to position [1331, 0]
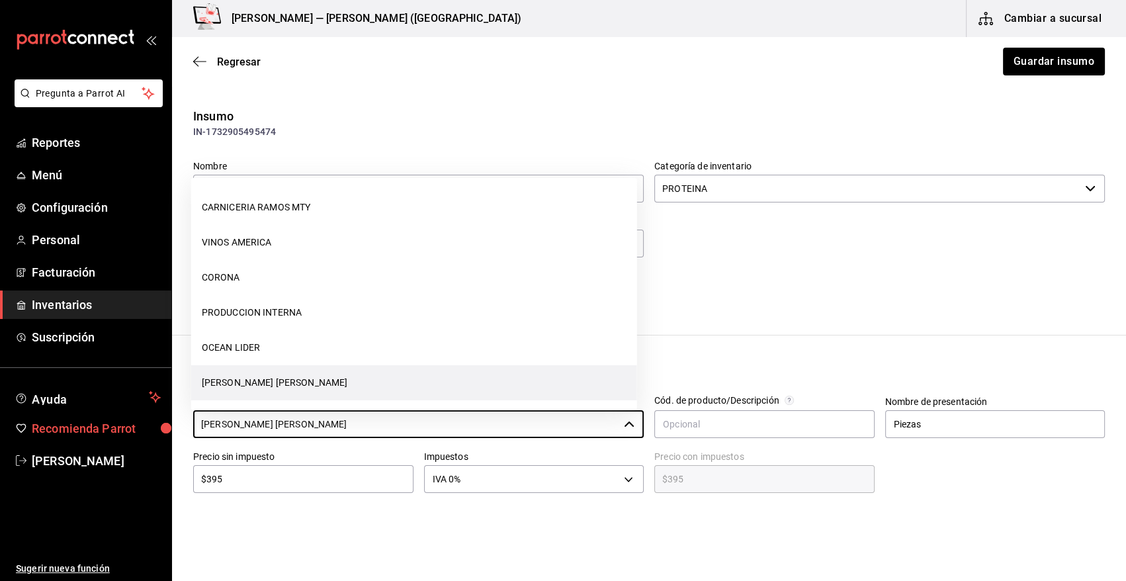
drag, startPoint x: 341, startPoint y: 418, endPoint x: 131, endPoint y: 418, distance: 210.4
click at [132, 418] on div "Pregunta a Parrot AI Reportes Menú Configuración Personal Facturación Inventari…" at bounding box center [563, 253] width 1126 height 506
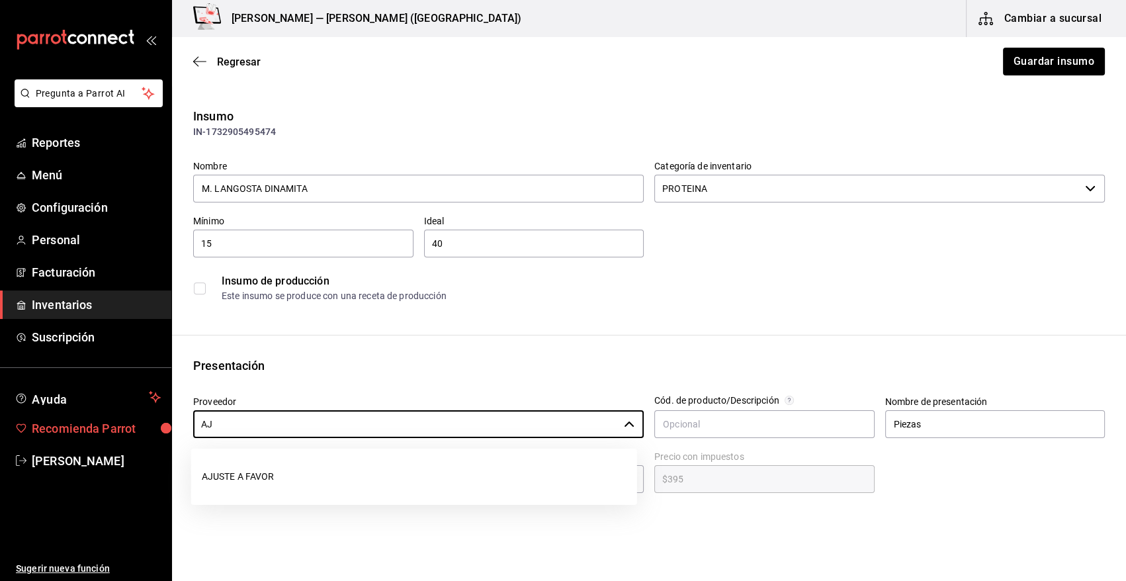
scroll to position [0, 0]
click at [284, 478] on li "AJUSTE A FAVOR" at bounding box center [414, 476] width 446 height 35
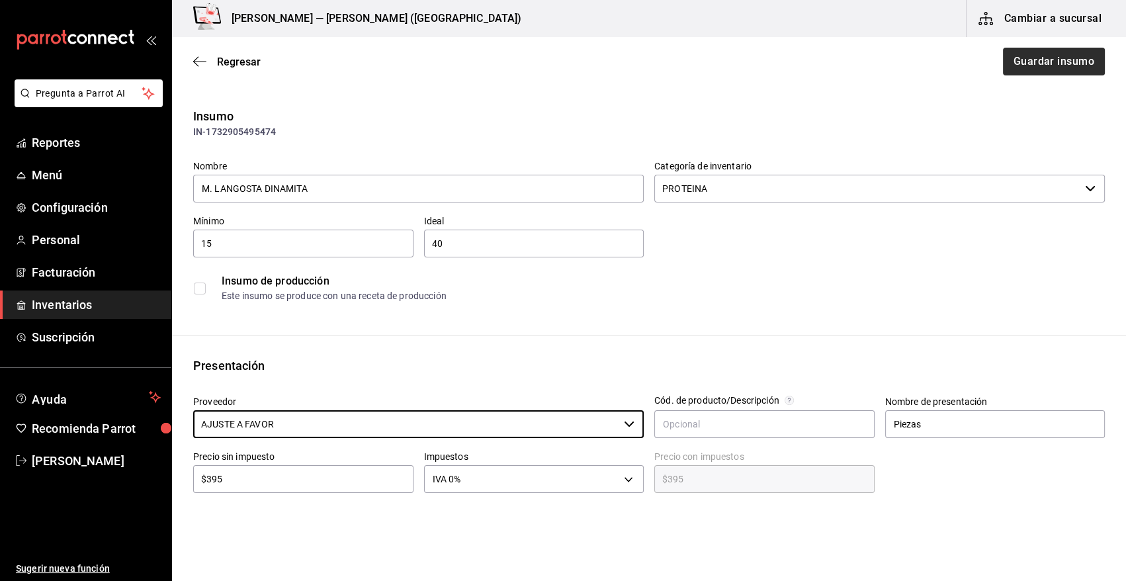
type input "AJUSTE A FAVOR"
click at [1037, 69] on button "Guardar insumo" at bounding box center [1053, 62] width 103 height 28
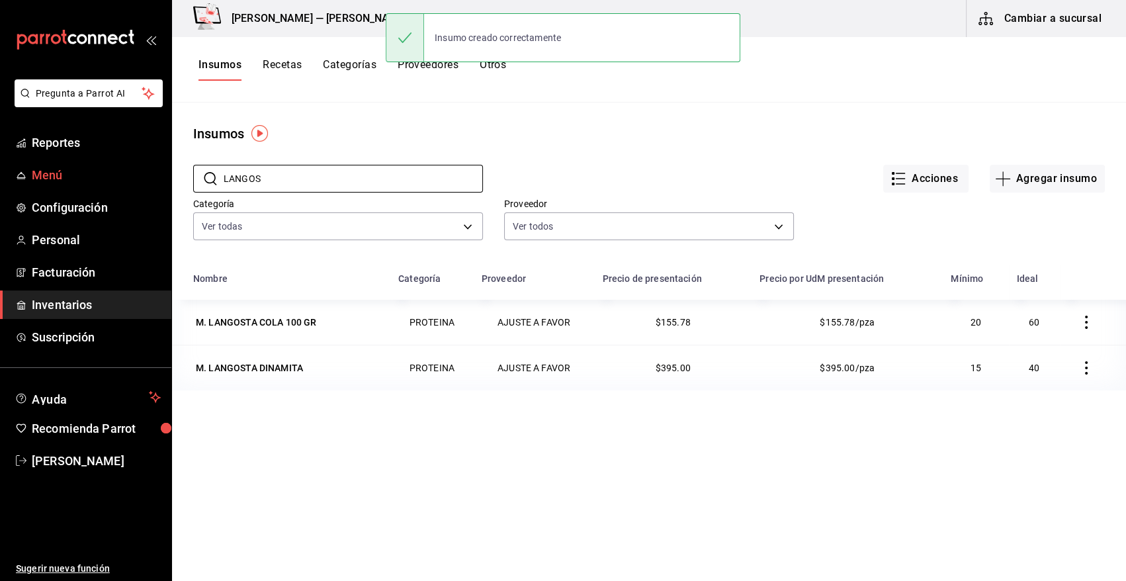
drag, startPoint x: 283, startPoint y: 172, endPoint x: 52, endPoint y: 173, distance: 231.0
click at [52, 173] on div "Pregunta a Parrot AI Reportes Menú Configuración Personal Facturación Inventari…" at bounding box center [563, 286] width 1126 height 572
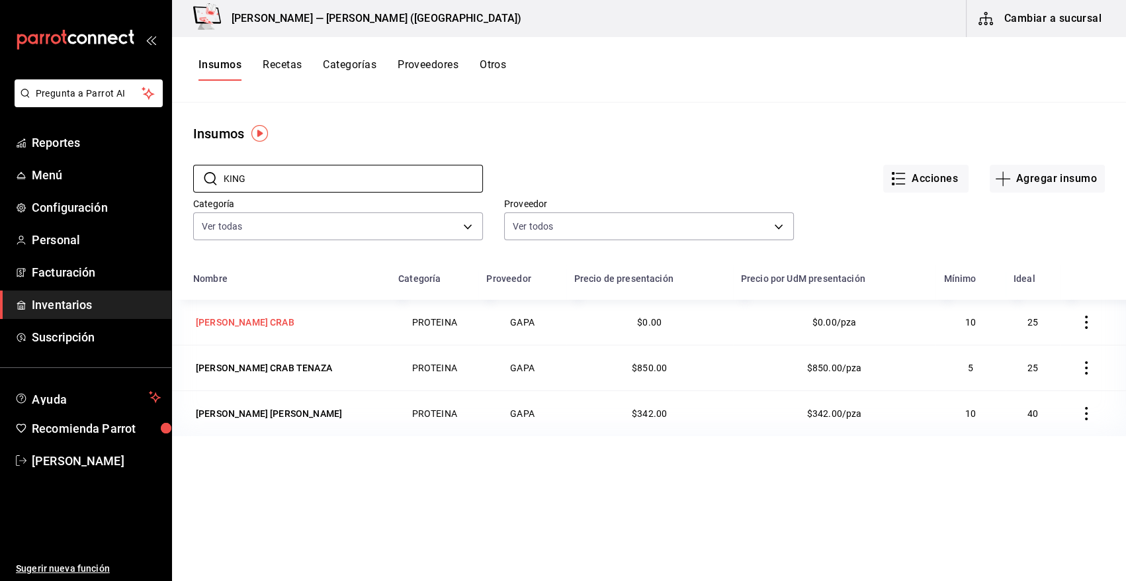
type input "KING"
click at [256, 322] on div "M. KING CRAB" at bounding box center [245, 322] width 99 height 13
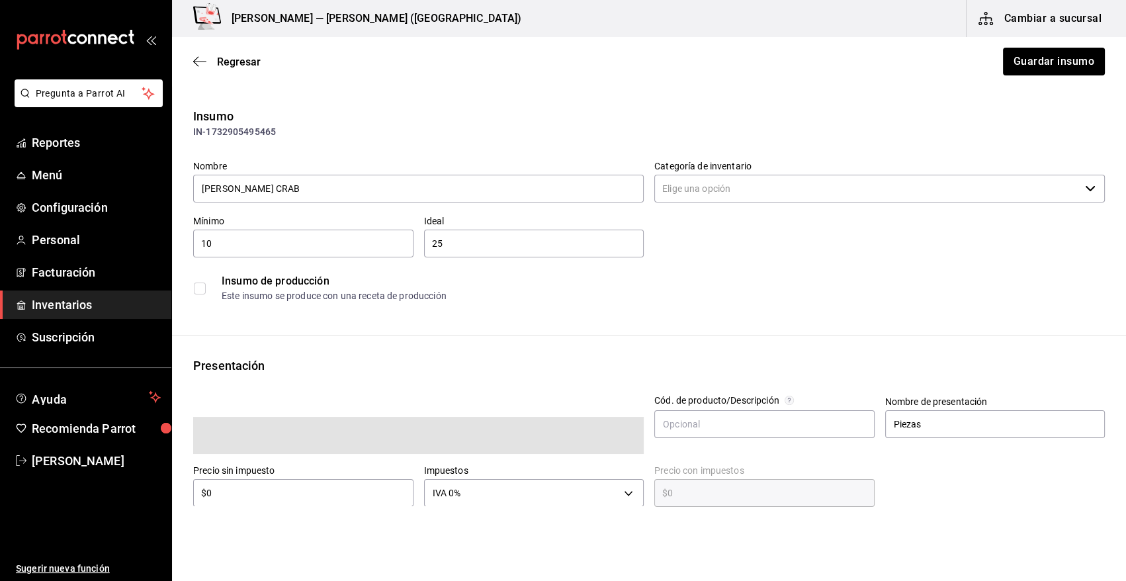
type input "PROTEINA"
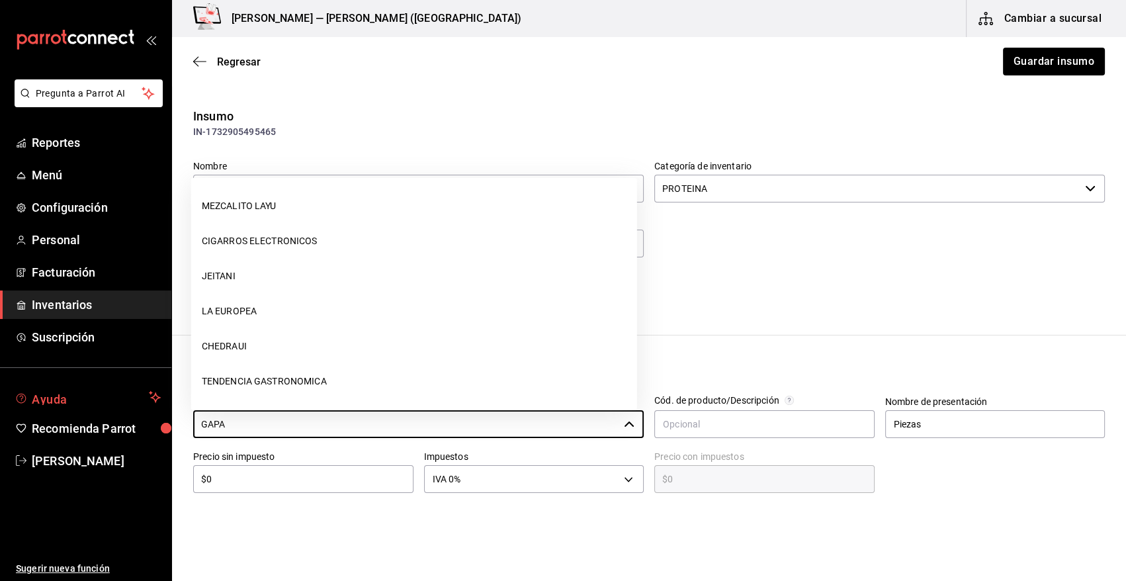
click at [31, 396] on div "Pregunta a Parrot AI Reportes Menú Configuración Personal Facturación Inventari…" at bounding box center [563, 253] width 1126 height 506
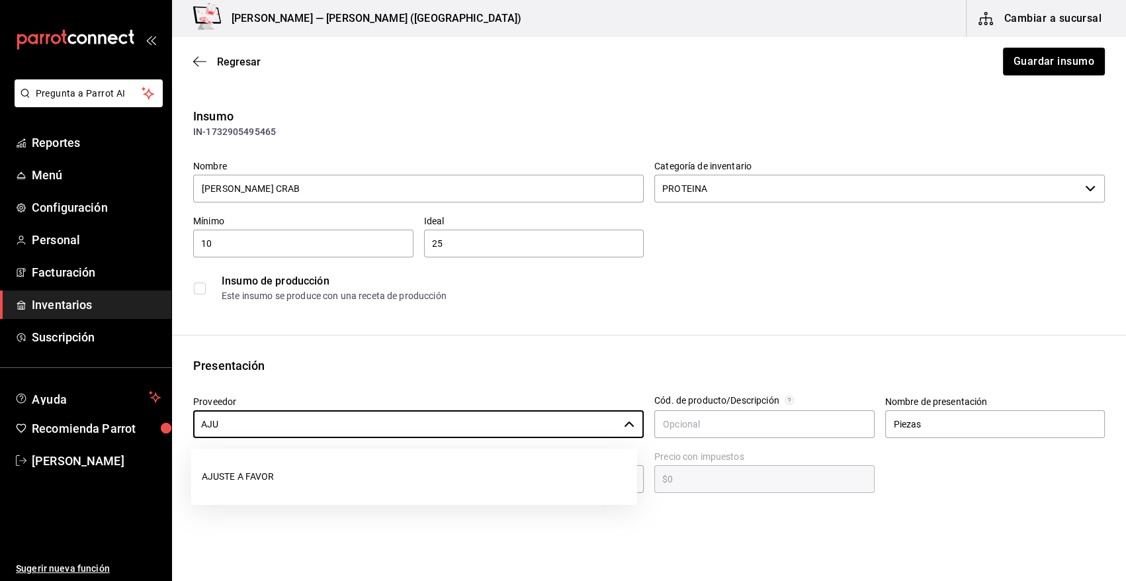
click at [253, 474] on li "AJUSTE A FAVOR" at bounding box center [414, 476] width 446 height 35
type input "AJUSTE A FAVOR"
click at [1038, 56] on button "Guardar insumo" at bounding box center [1053, 62] width 103 height 28
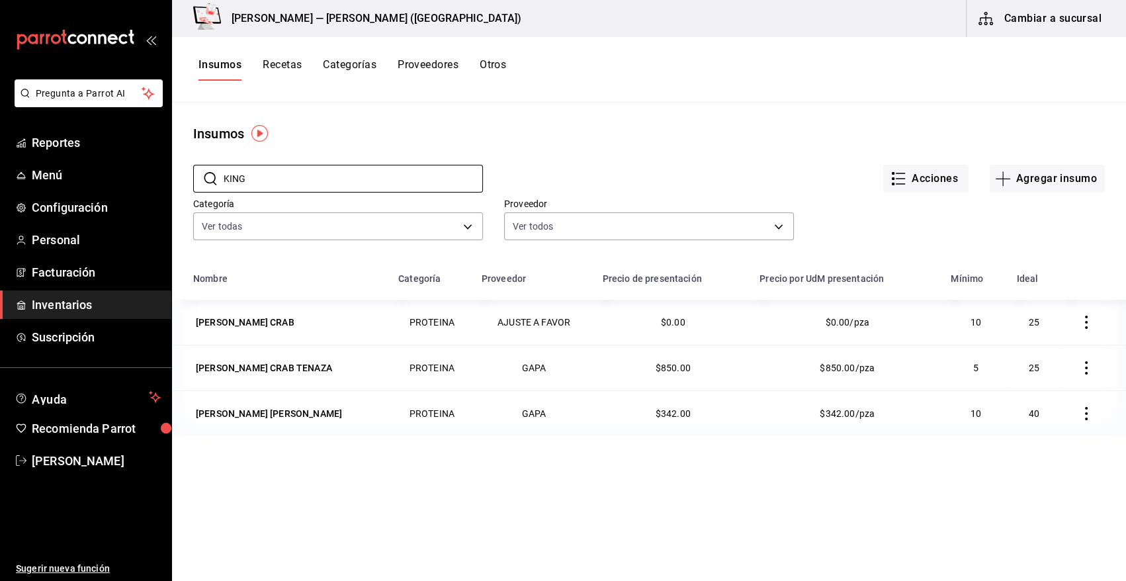
drag, startPoint x: 258, startPoint y: 175, endPoint x: 144, endPoint y: 192, distance: 115.1
click at [144, 192] on div "Pregunta a Parrot AI Reportes Menú Configuración Personal Facturación Inventari…" at bounding box center [563, 286] width 1126 height 572
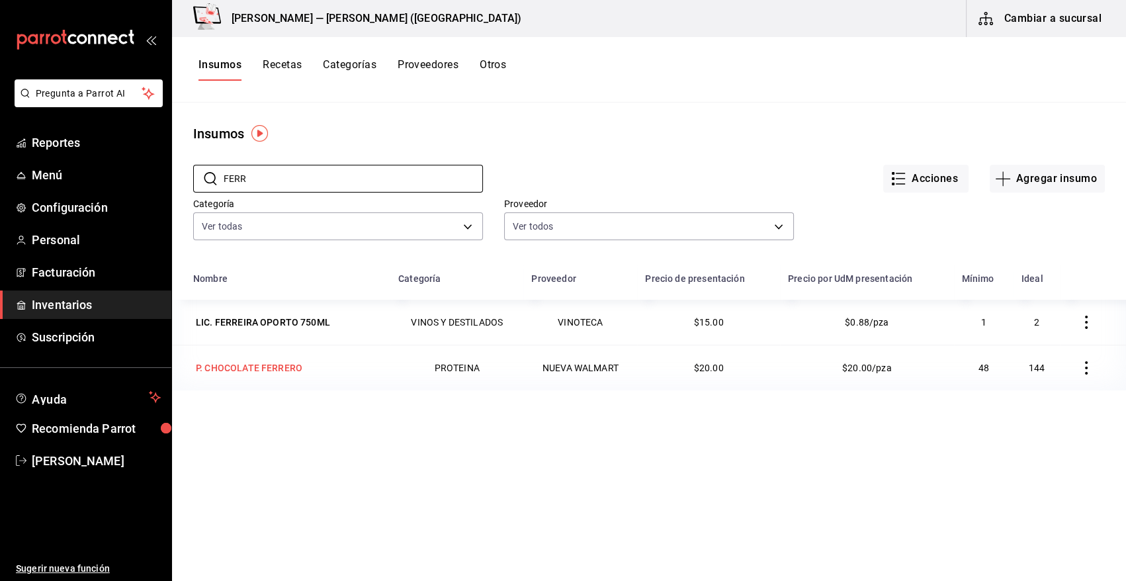
type input "FERR"
click at [218, 371] on div "P. CHOCOLATE FERRERO" at bounding box center [249, 367] width 107 height 13
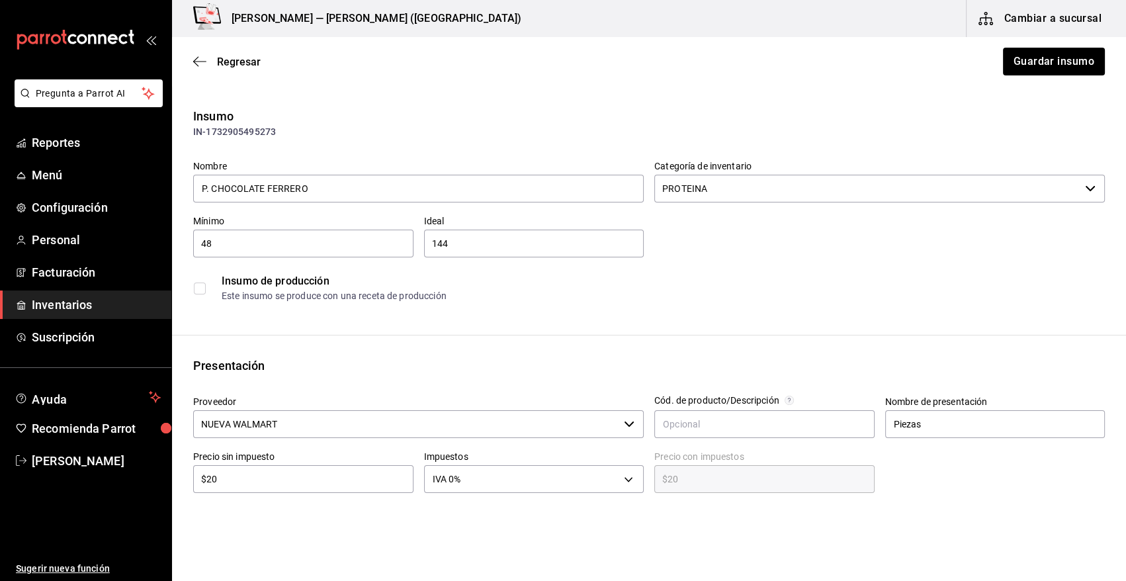
drag, startPoint x: 295, startPoint y: 426, endPoint x: -3, endPoint y: 396, distance: 299.2
click at [0, 396] on html "Pregunta a Parrot AI Reportes Menú Configuración Personal Facturación Inventari…" at bounding box center [563, 253] width 1126 height 506
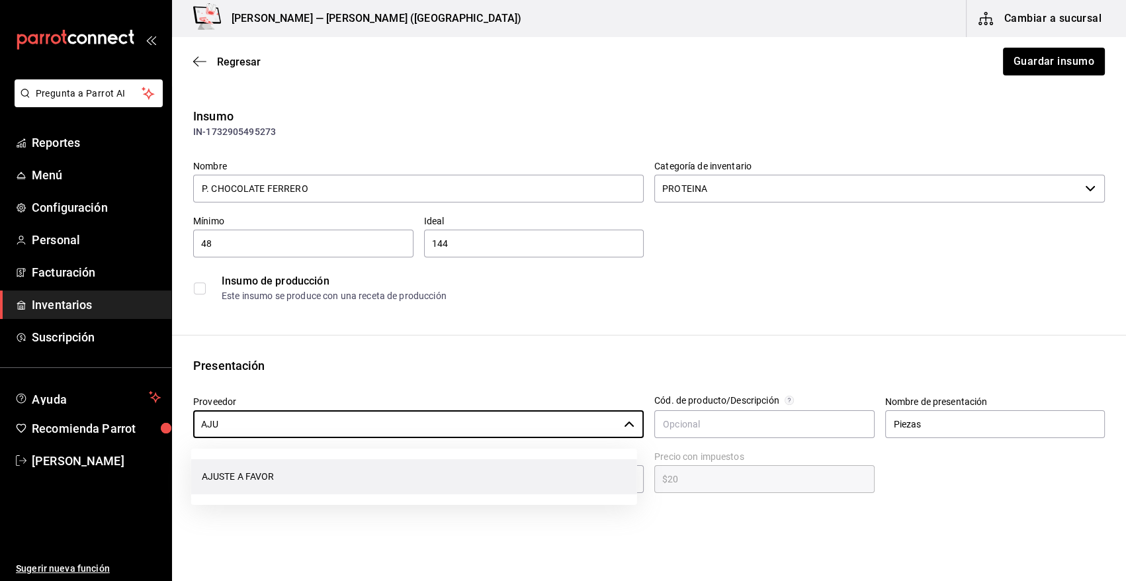
click at [250, 472] on li "AJUSTE A FAVOR" at bounding box center [414, 476] width 446 height 35
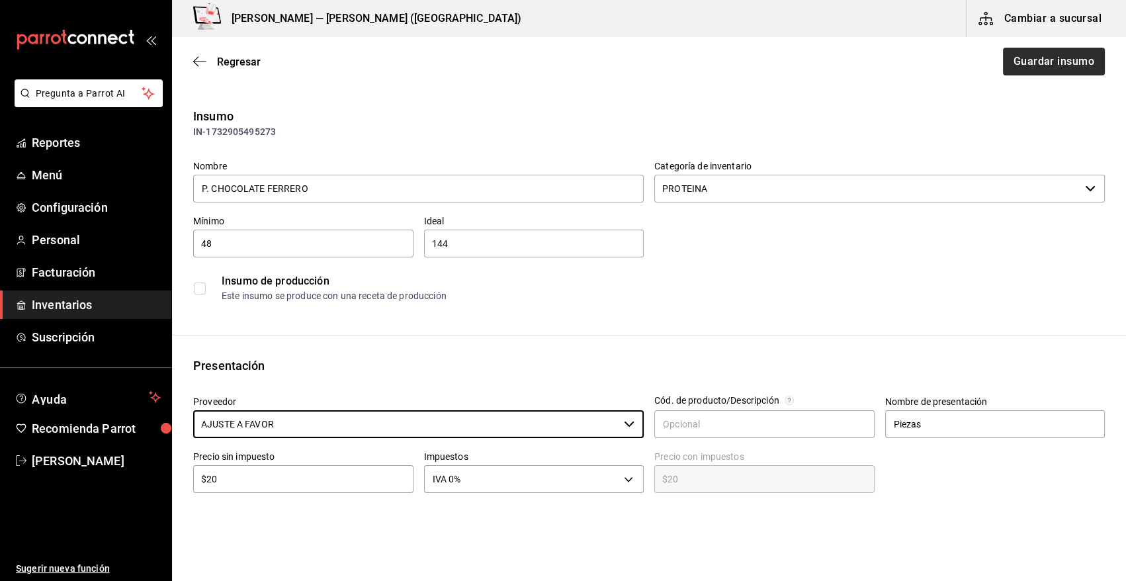
type input "AJUSTE A FAVOR"
click at [1057, 60] on button "Guardar insumo" at bounding box center [1053, 62] width 103 height 28
